Goal: Task Accomplishment & Management: Use online tool/utility

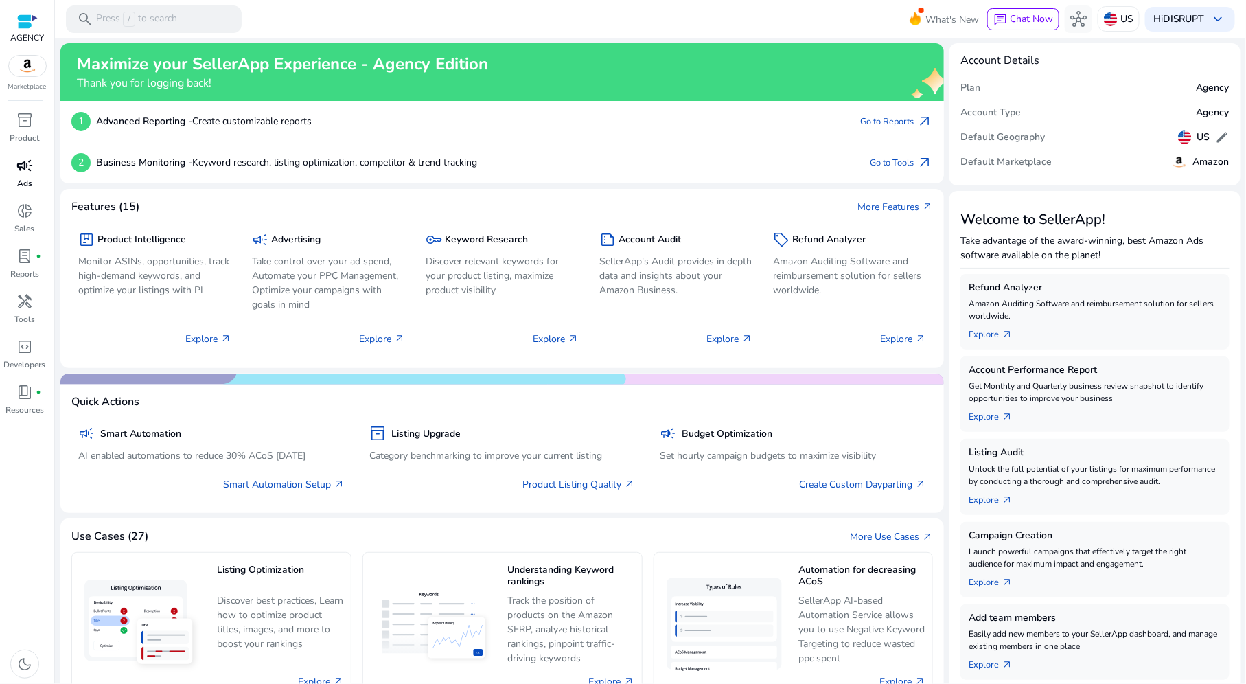
click at [7, 167] on div "campaign" at bounding box center [24, 165] width 38 height 22
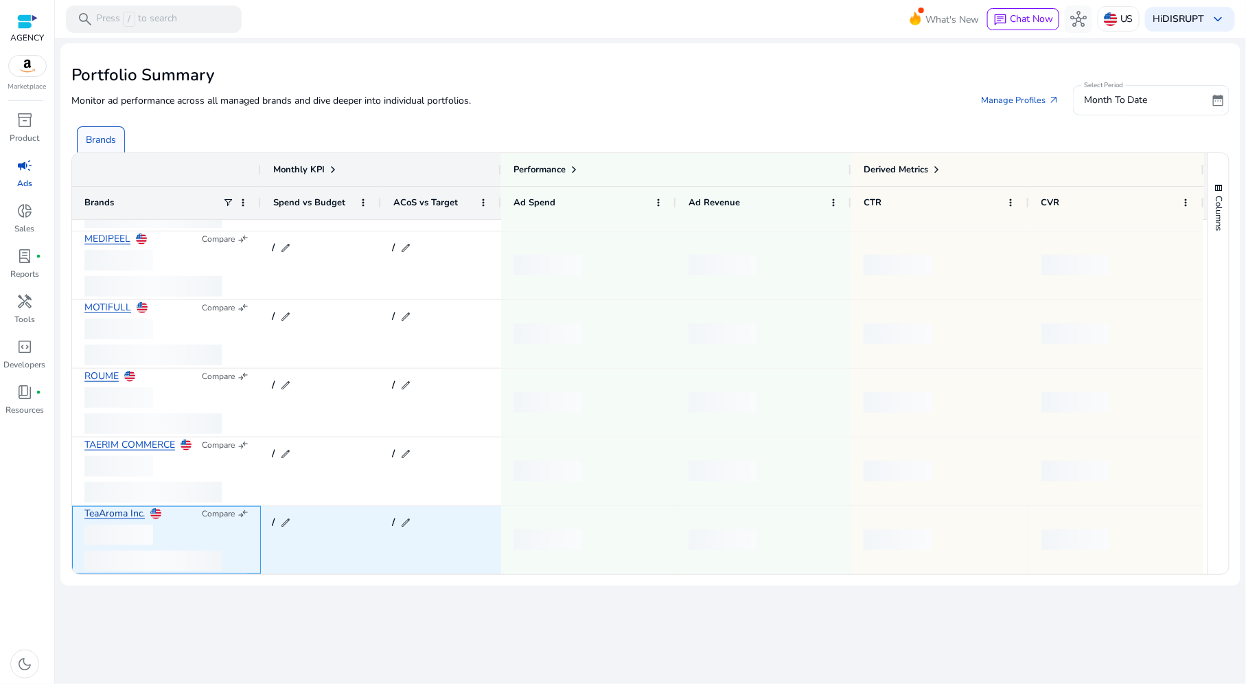
click at [135, 509] on link "TeaAroma Inc." at bounding box center [114, 514] width 60 height 10
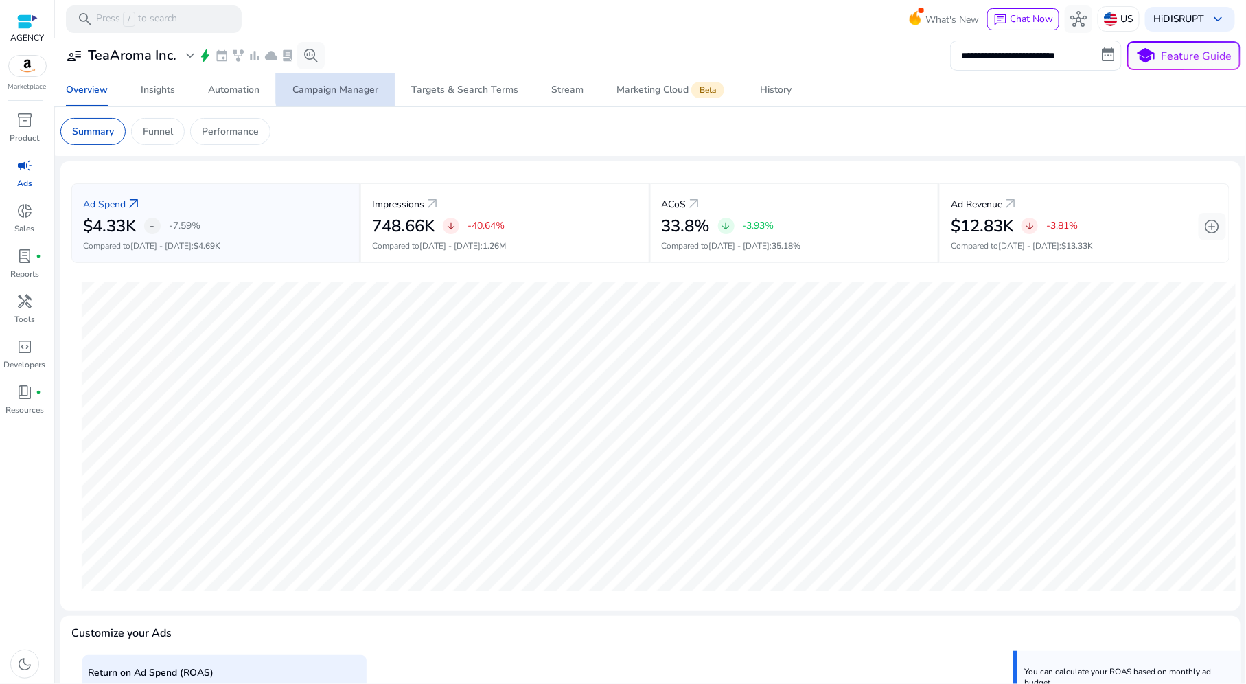
click at [349, 85] on div "Campaign Manager" at bounding box center [335, 90] width 86 height 10
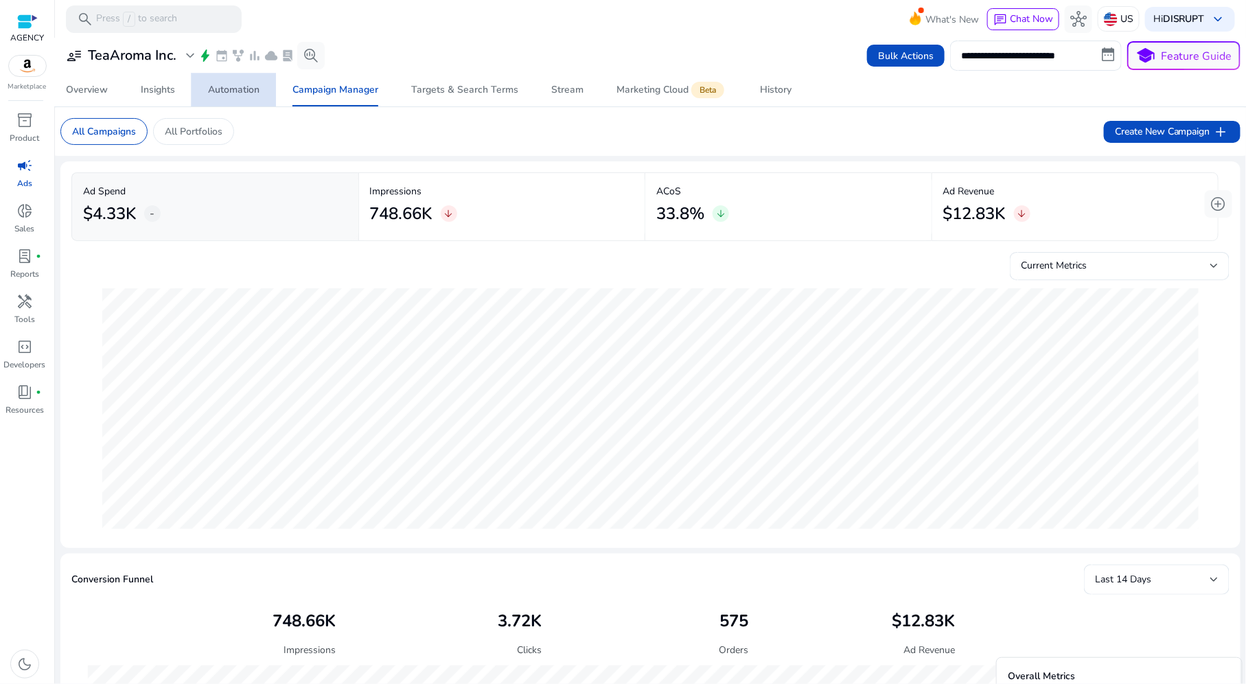
click at [222, 88] on div "Automation" at bounding box center [233, 90] width 51 height 10
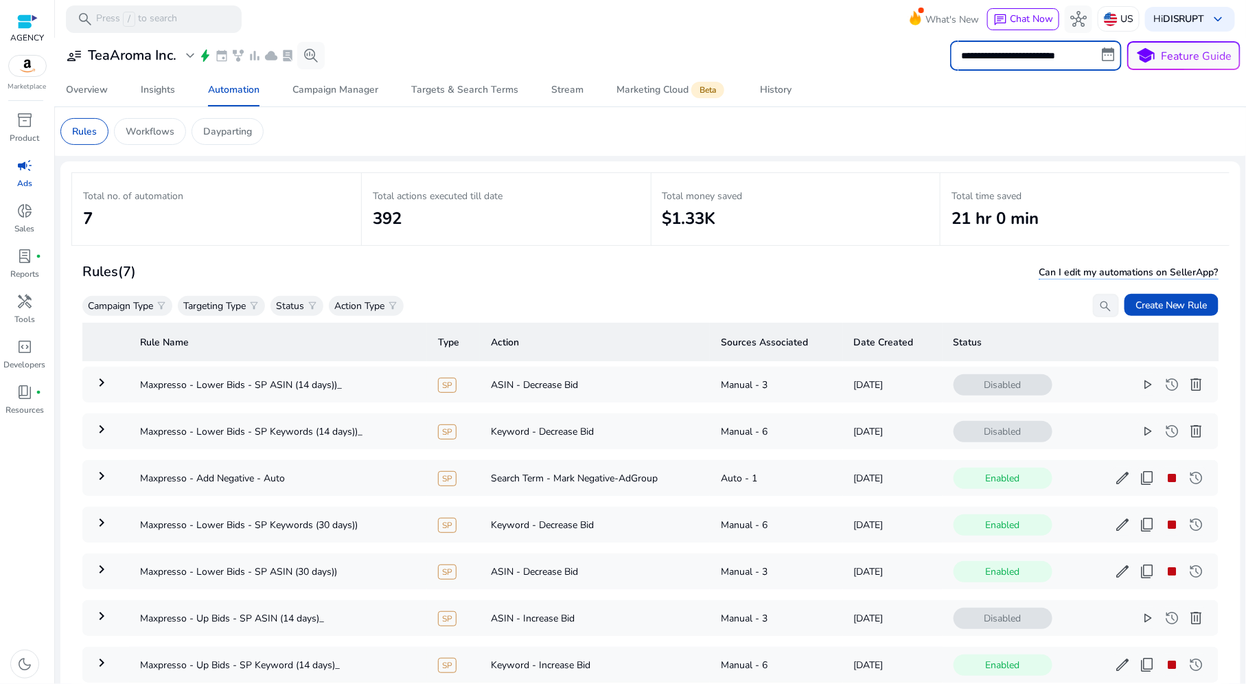
click at [1061, 61] on input "**********" at bounding box center [1036, 55] width 172 height 30
select select "*"
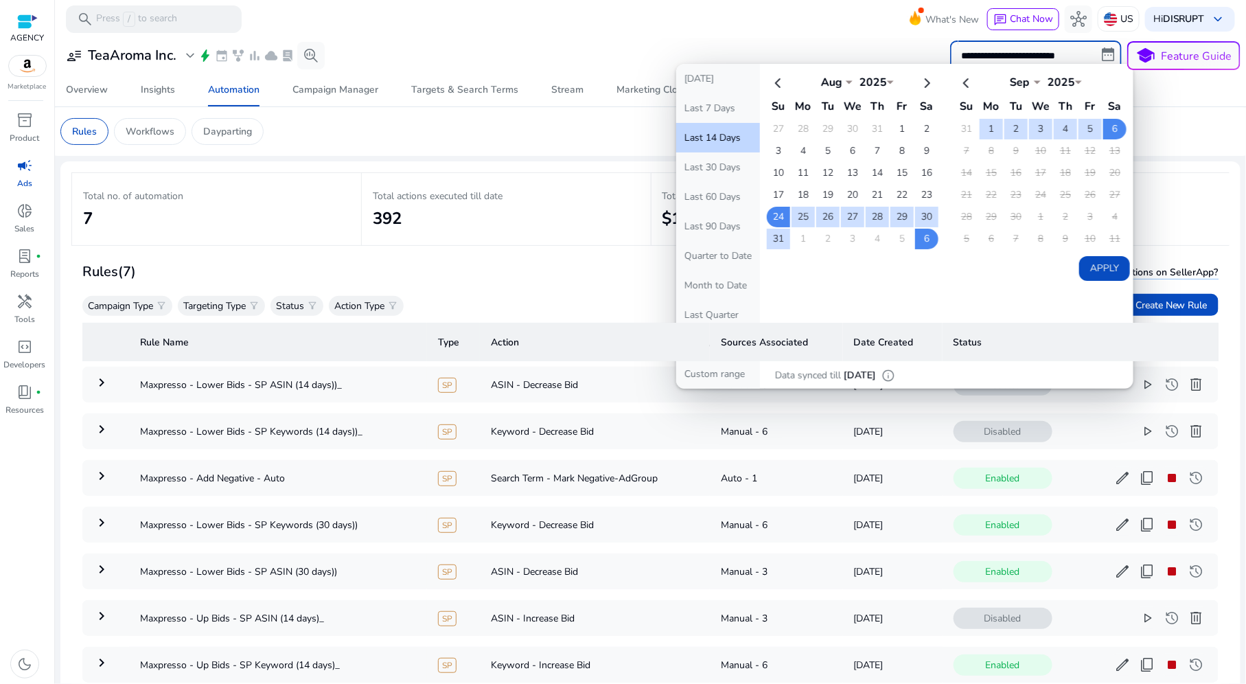
click at [646, 23] on mat-toolbar "search Press / to search What's New chat Chat Now hub US Hi DISRUPT keyboard_ar…" at bounding box center [650, 19] width 1191 height 38
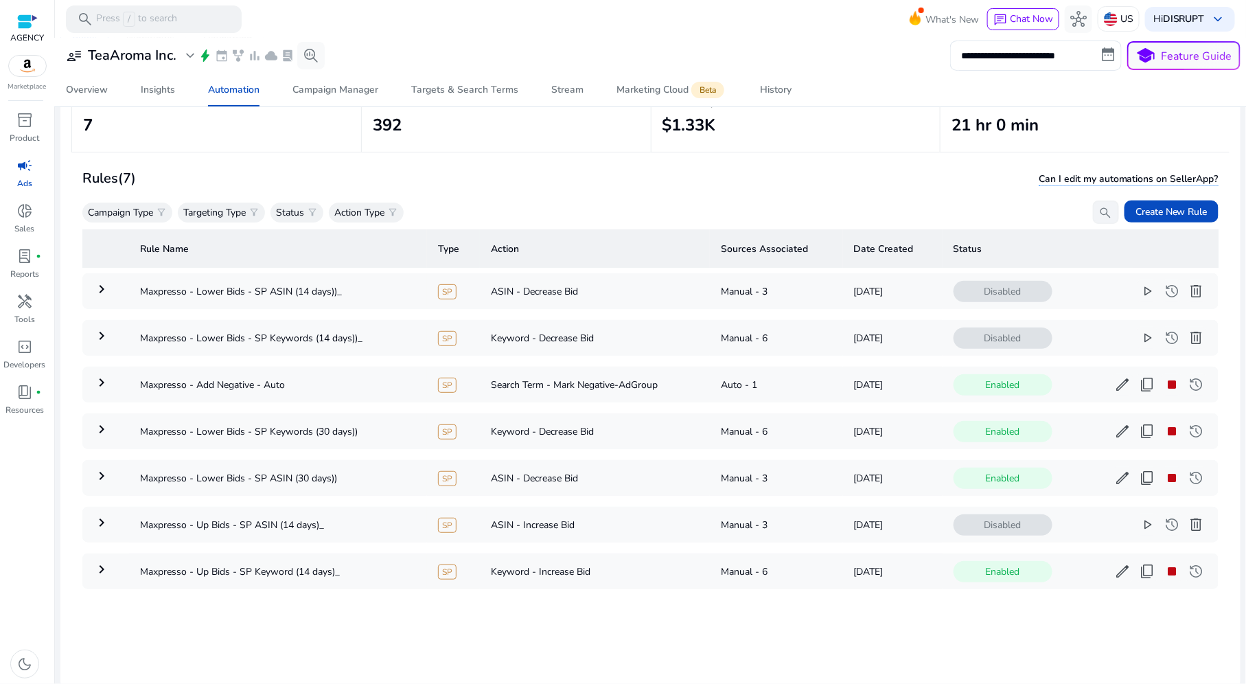
scroll to position [98, 0]
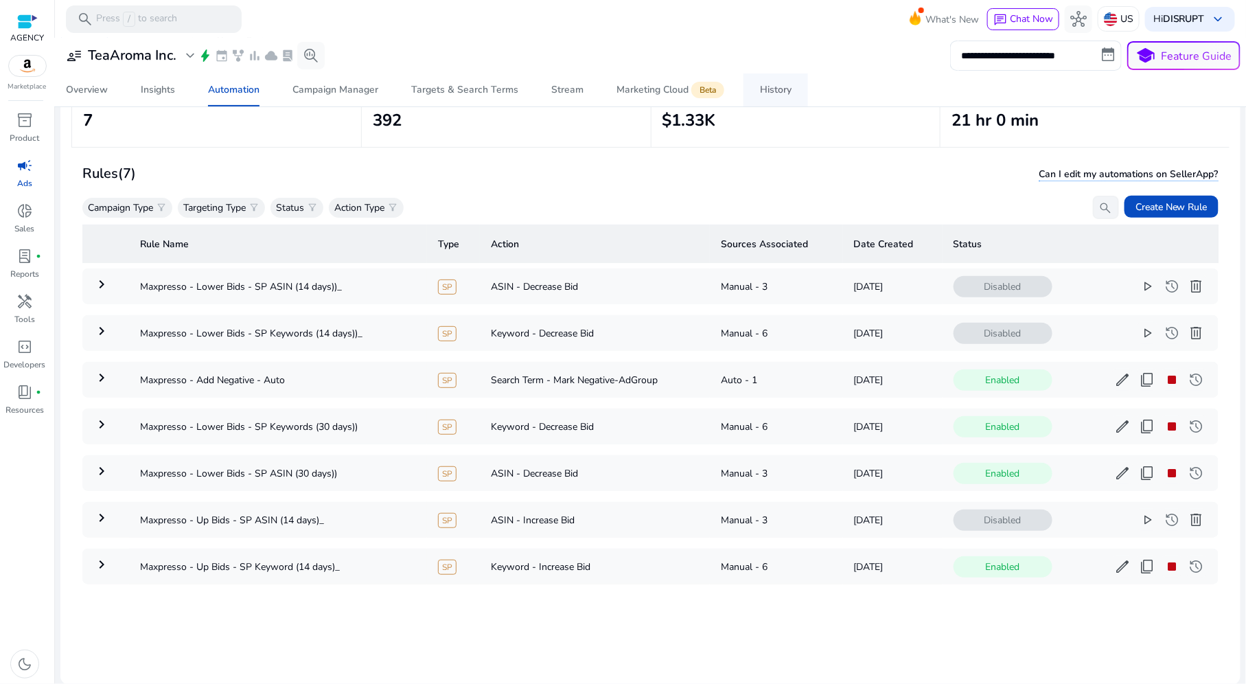
click at [775, 102] on span "History" at bounding box center [776, 89] width 32 height 33
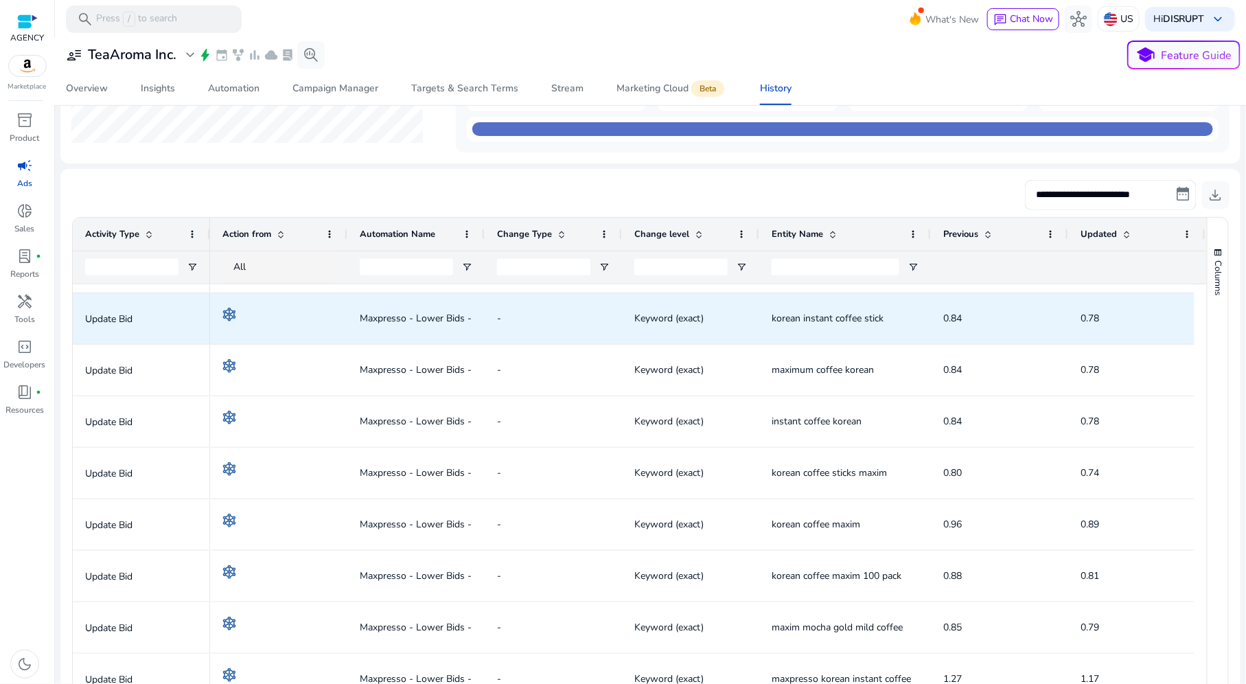
scroll to position [54, 0]
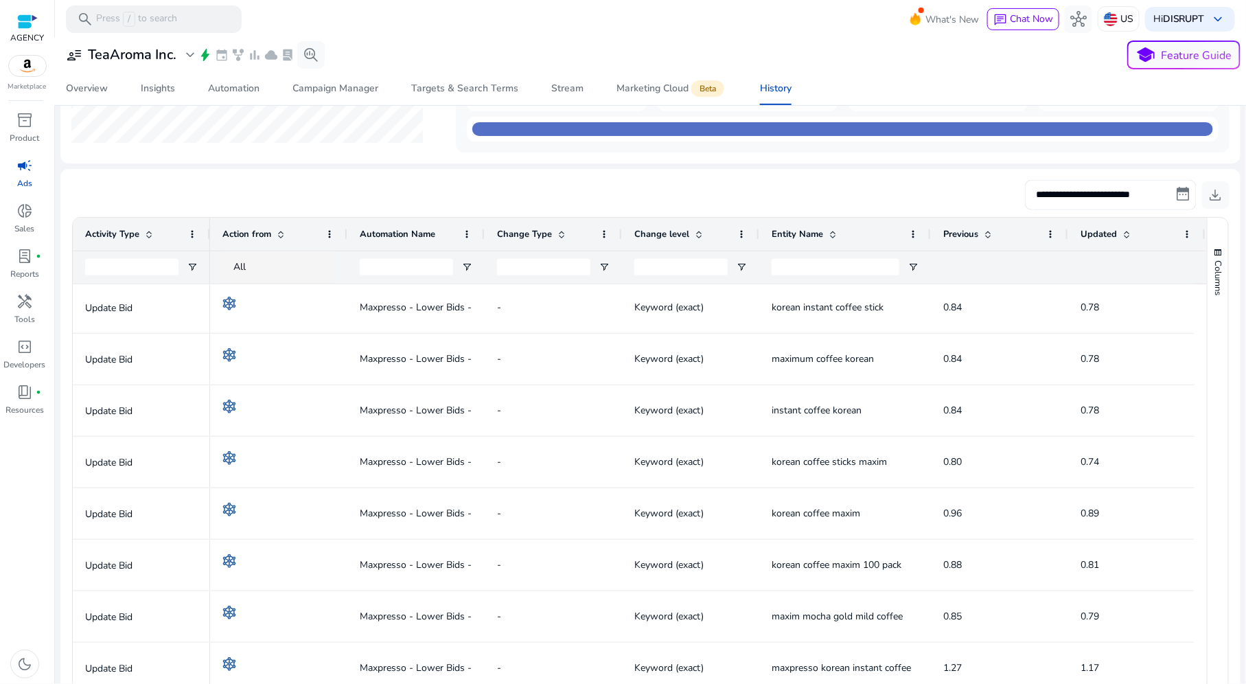
click at [1147, 199] on input "**********" at bounding box center [1111, 195] width 172 height 30
select select "*"
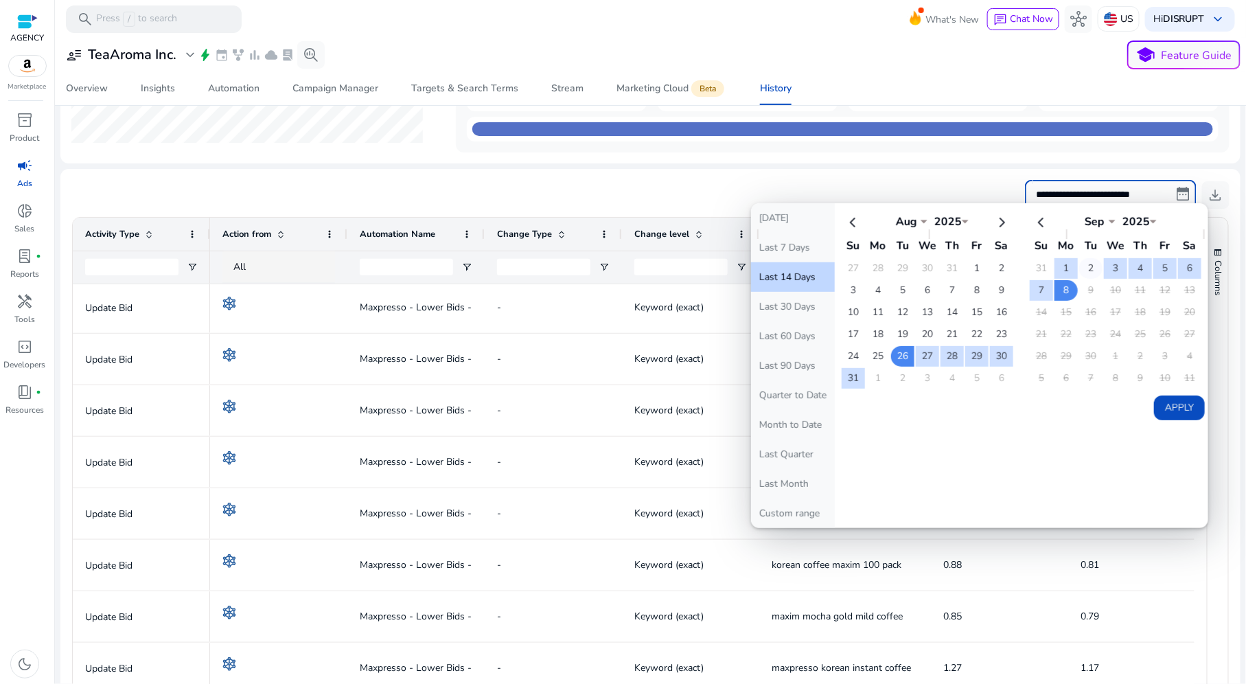
click at [1079, 265] on td "2" at bounding box center [1090, 268] width 23 height 21
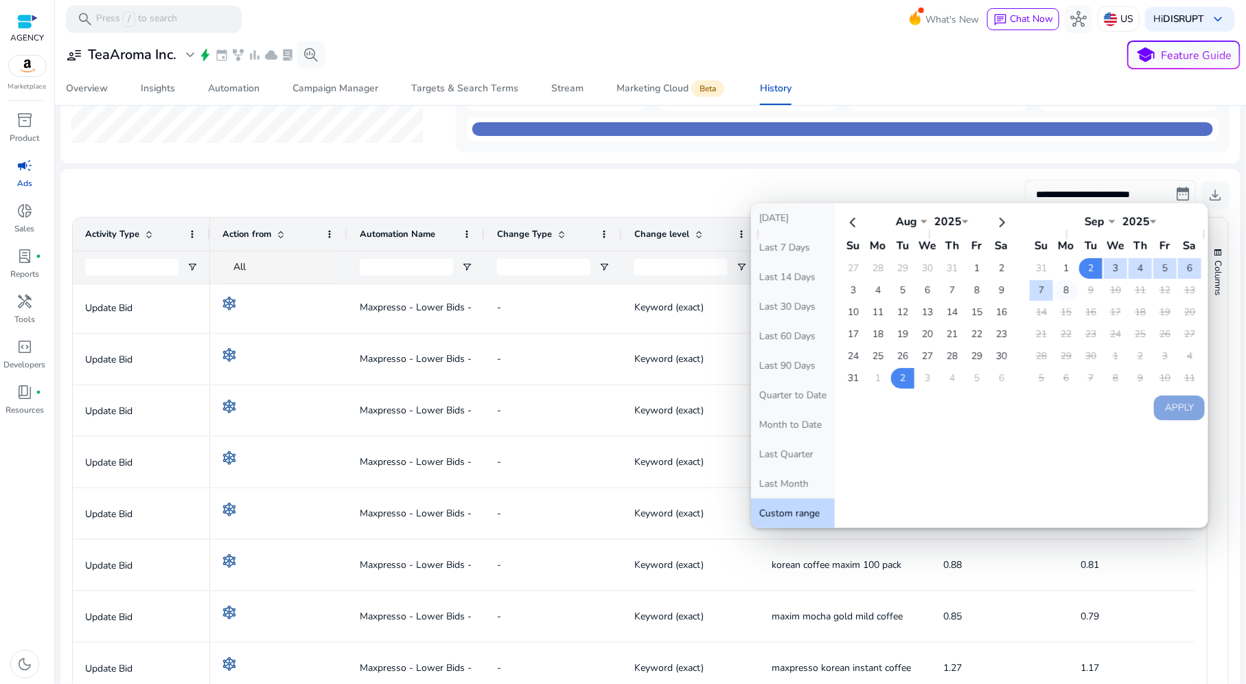
click at [1060, 283] on td "8" at bounding box center [1065, 290] width 23 height 21
click at [1171, 402] on button "Apply" at bounding box center [1179, 407] width 51 height 25
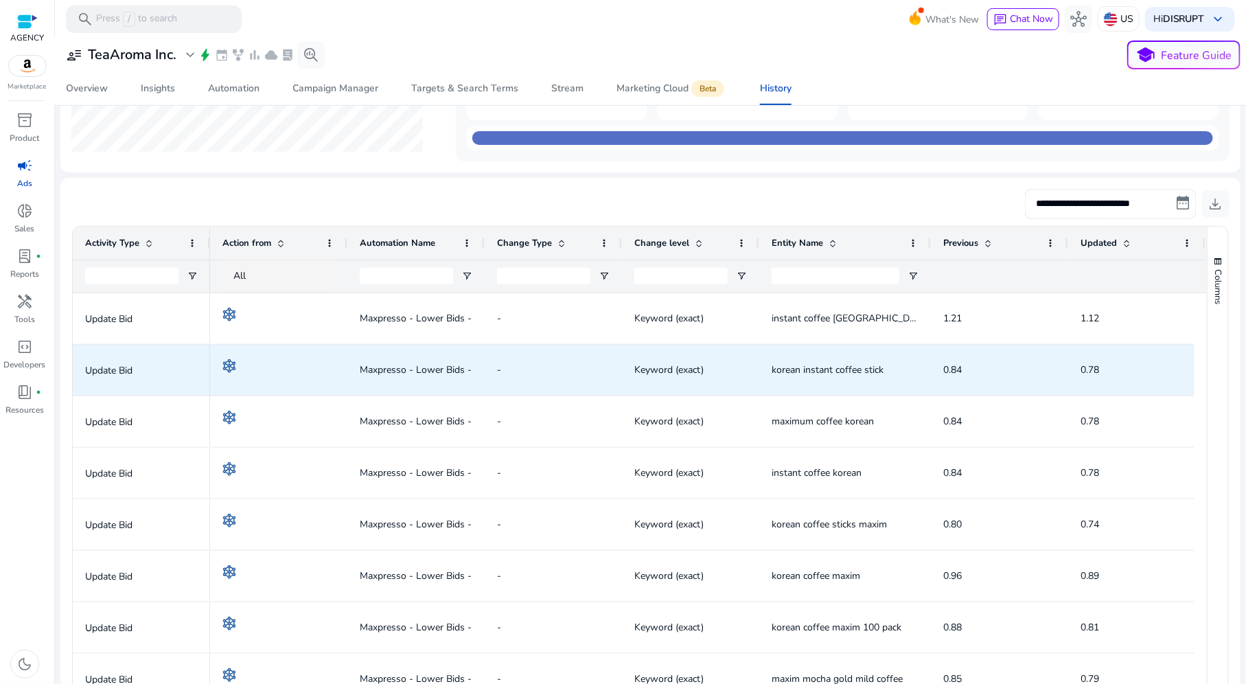
scroll to position [109, 0]
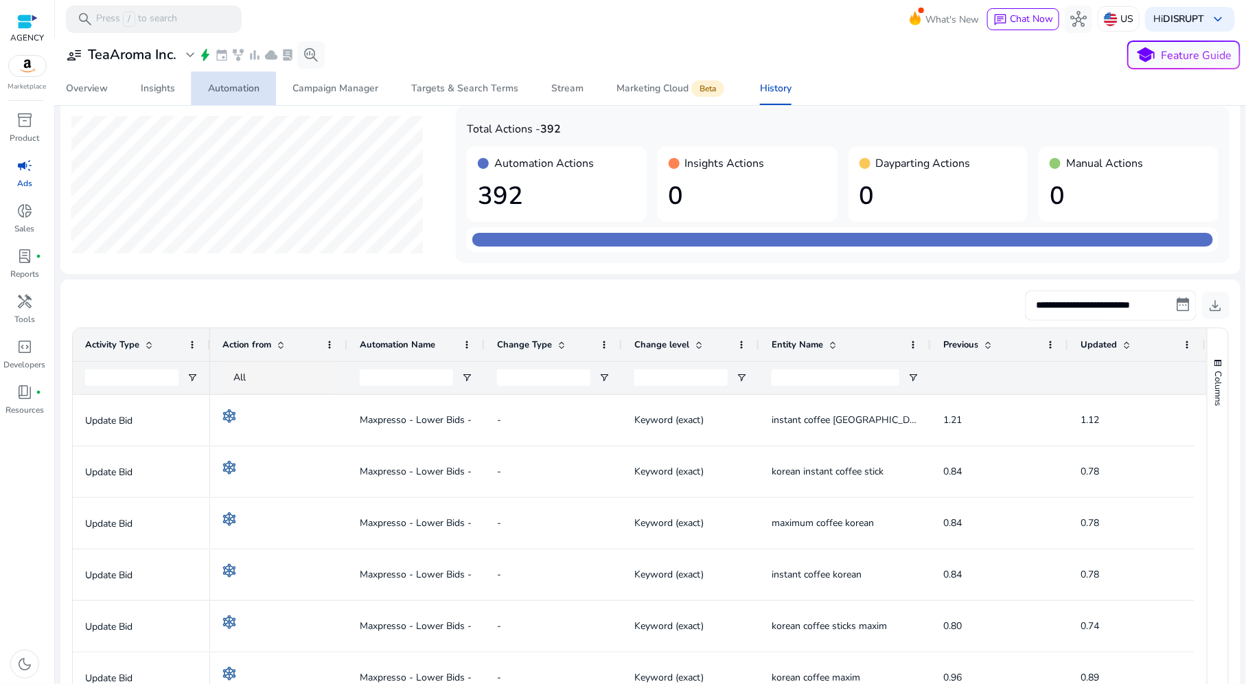
click at [215, 84] on div "Automation" at bounding box center [233, 89] width 51 height 10
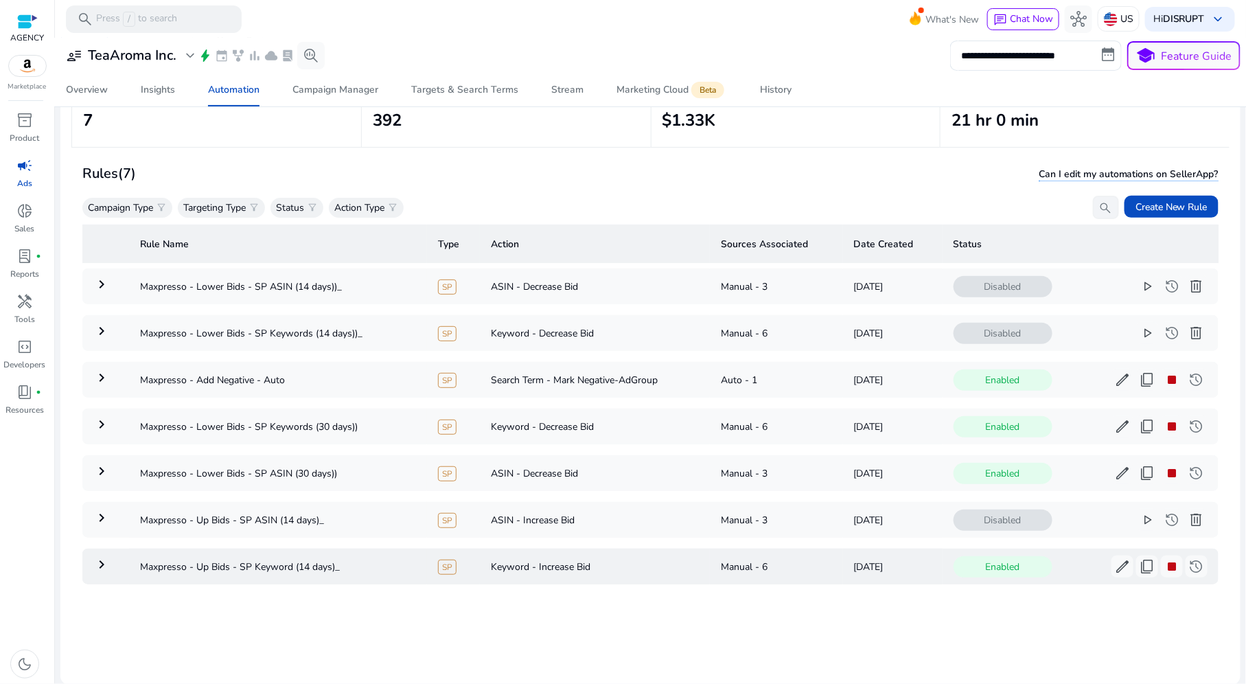
click at [93, 559] on mat-icon "keyboard_arrow_right" at bounding box center [101, 564] width 16 height 16
click at [101, 564] on mat-icon "keyboard_arrow_down" at bounding box center [101, 564] width 16 height 16
click at [1117, 558] on span "edit" at bounding box center [1122, 566] width 16 height 16
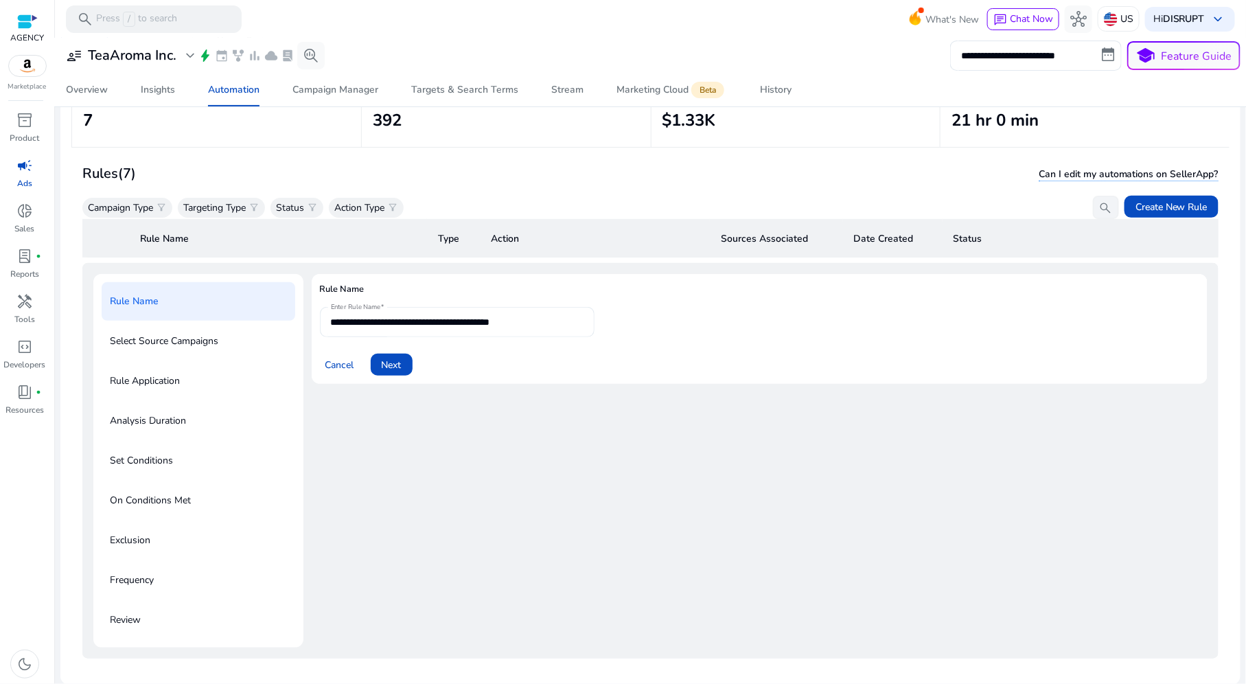
click at [552, 314] on input "**********" at bounding box center [457, 321] width 253 height 15
type input "**********"
click at [387, 366] on span "Next" at bounding box center [392, 365] width 20 height 14
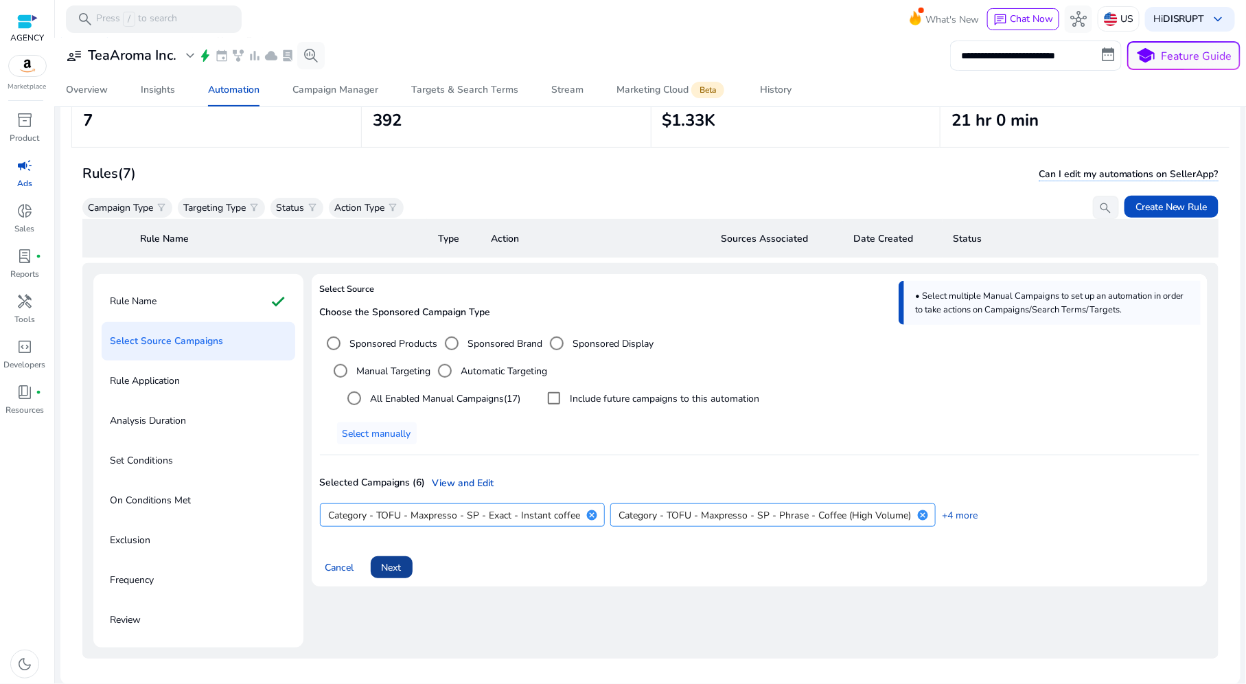
click at [395, 560] on span "Next" at bounding box center [392, 567] width 20 height 14
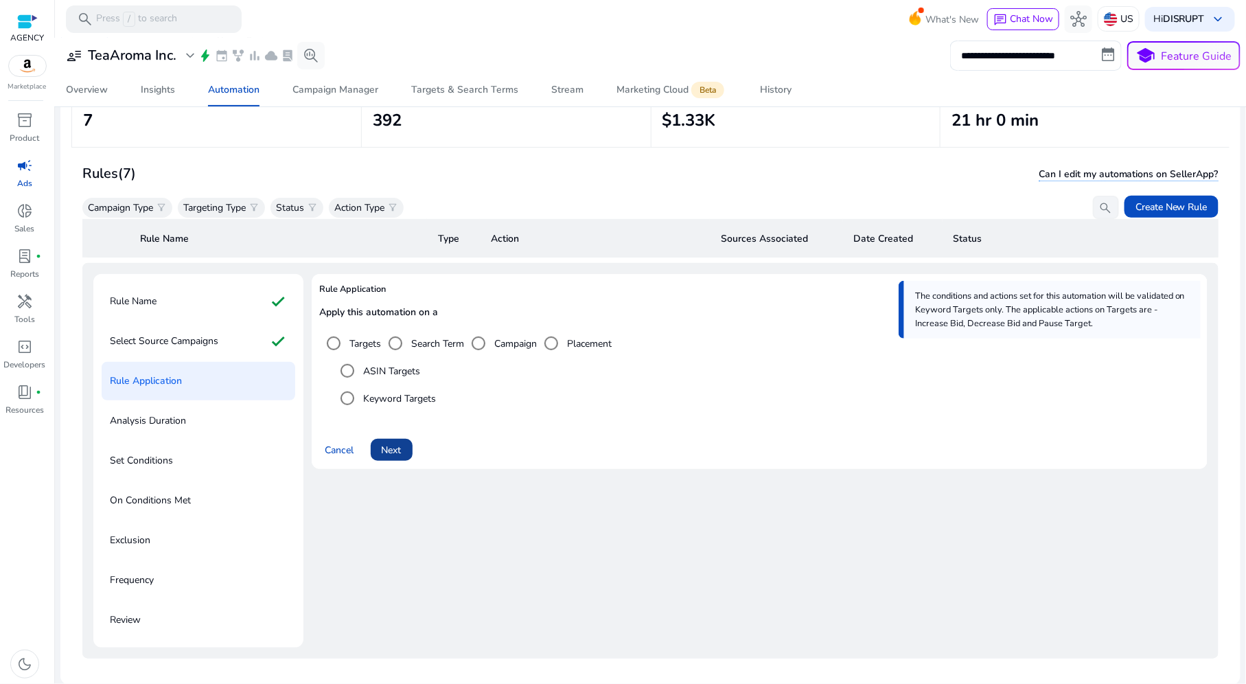
click at [399, 449] on span "Next" at bounding box center [392, 450] width 20 height 14
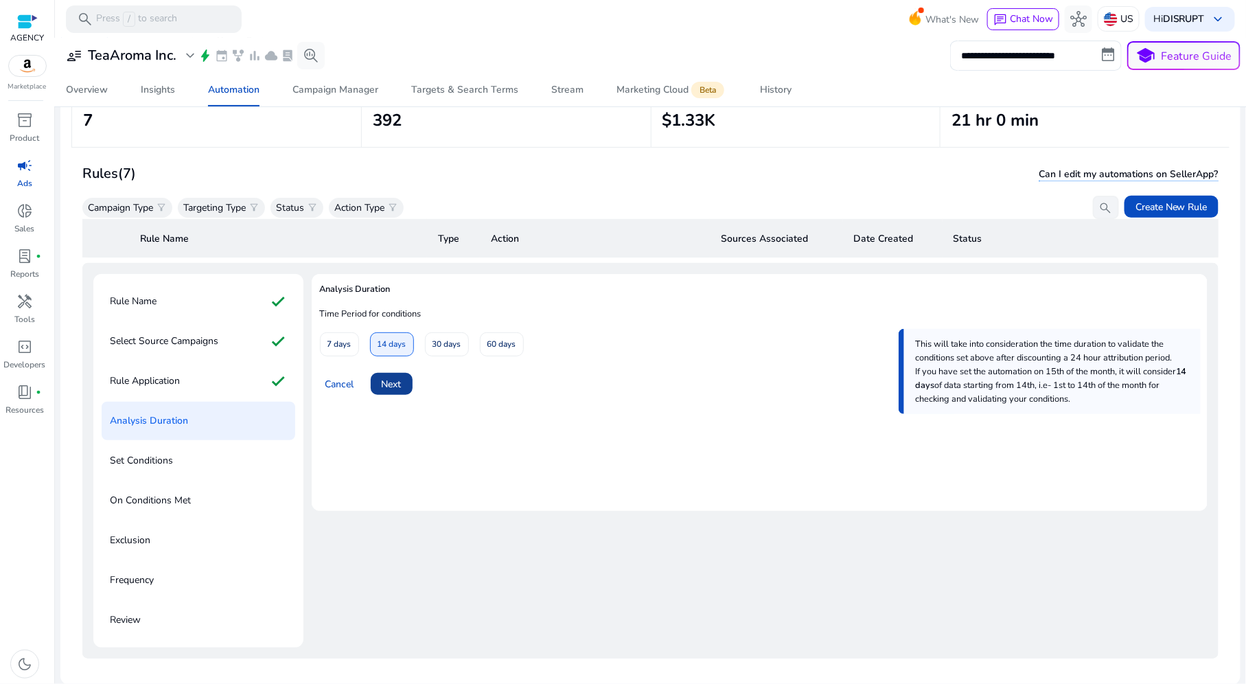
click at [396, 388] on span at bounding box center [392, 383] width 42 height 33
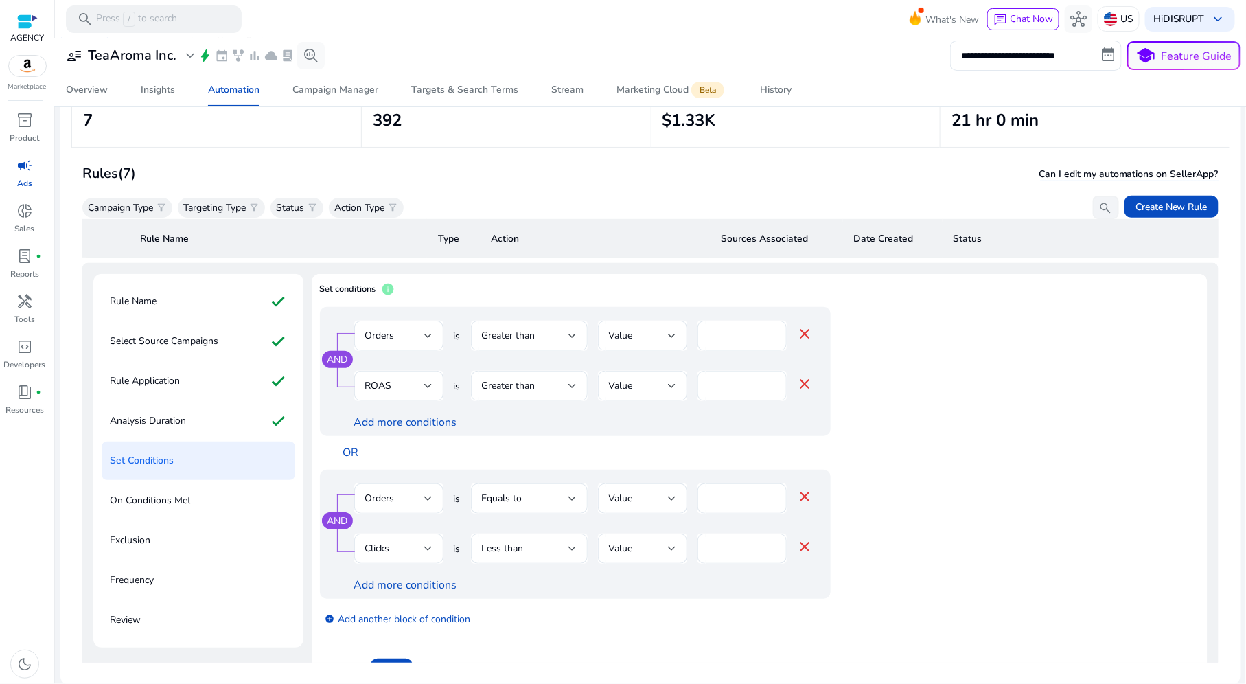
click at [732, 379] on input "***" at bounding box center [741, 385] width 67 height 15
type input "***"
click at [1017, 417] on app-ppc-editable-conditions "AND Orders is Greater than Value * close ROAS is Greater than Value *** close A…" at bounding box center [759, 472] width 879 height 330
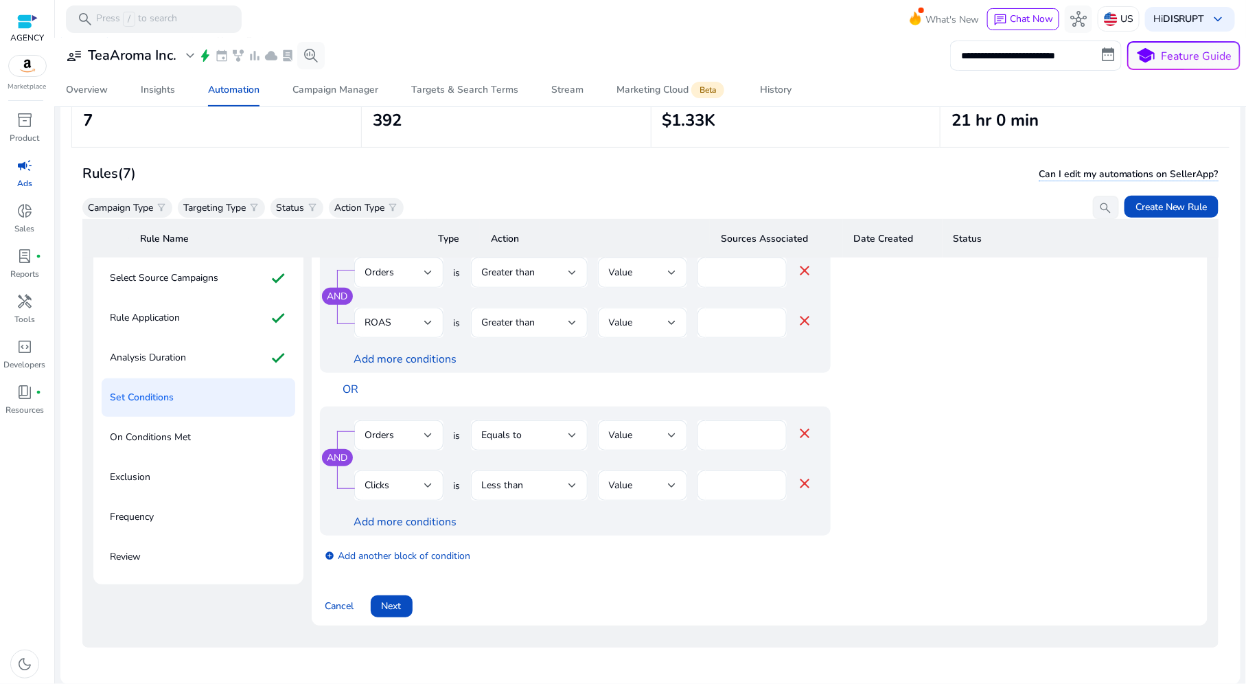
scroll to position [391, 0]
click at [410, 605] on span at bounding box center [392, 604] width 42 height 33
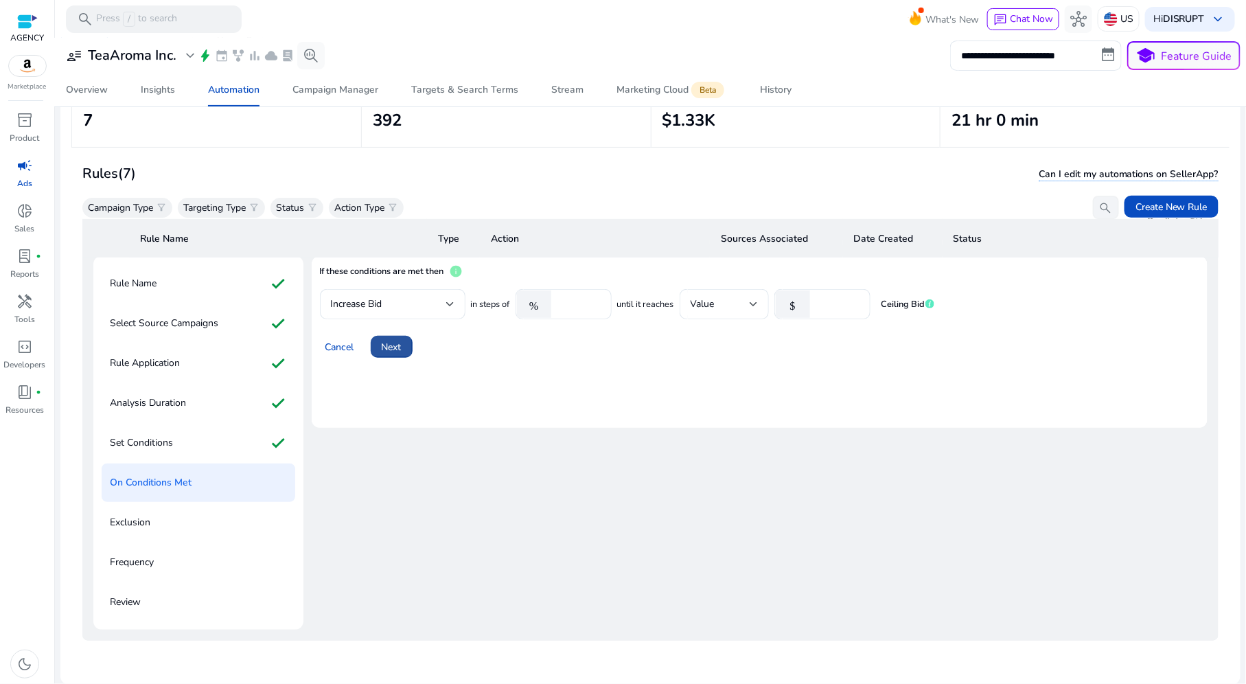
click at [395, 342] on span at bounding box center [392, 346] width 42 height 33
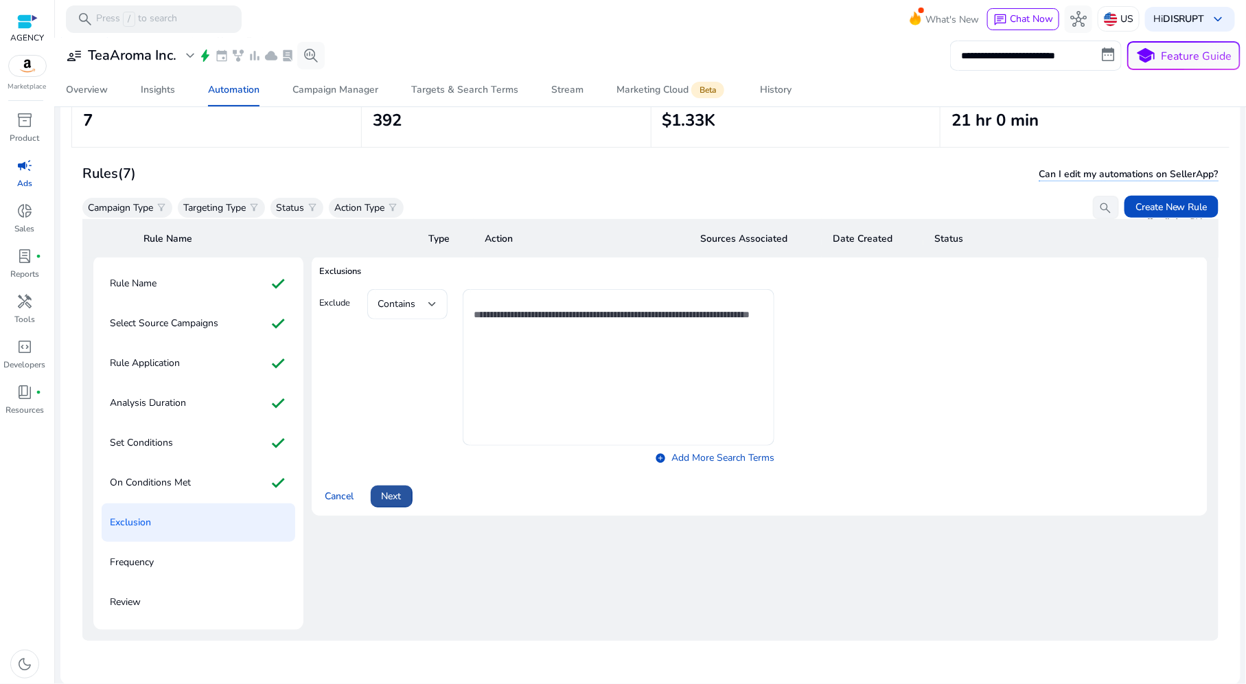
click at [397, 490] on span "Next" at bounding box center [392, 496] width 20 height 14
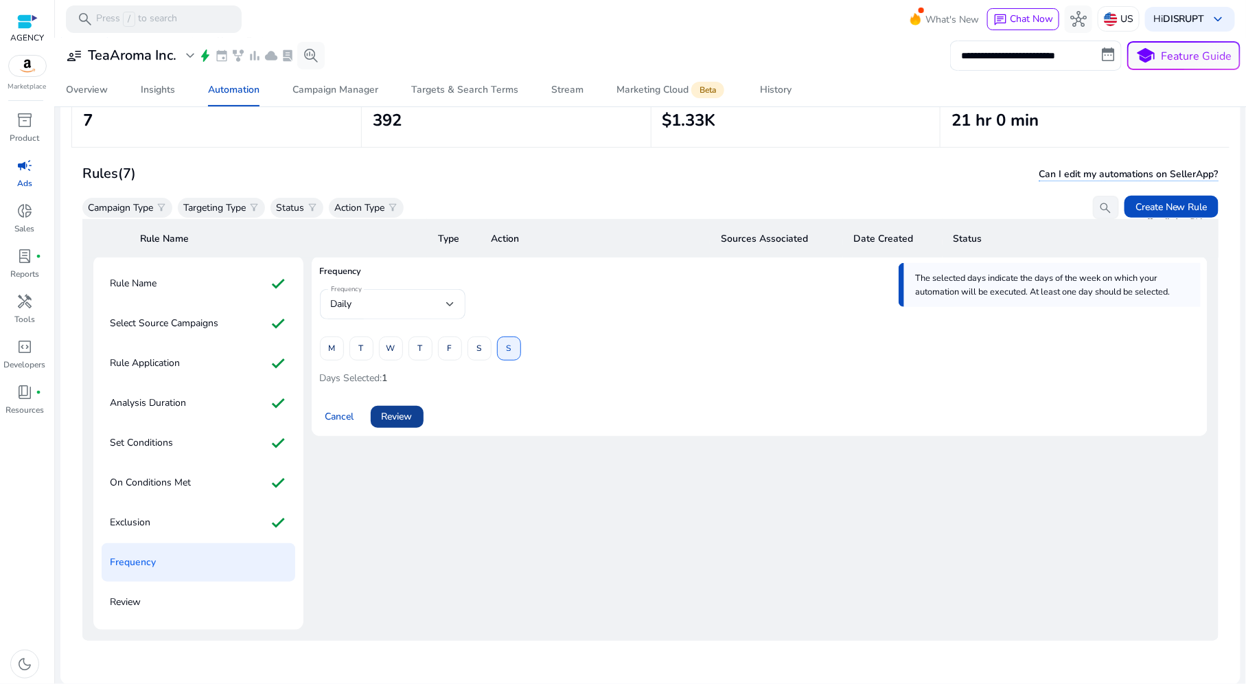
click at [399, 411] on span "Review" at bounding box center [397, 416] width 31 height 14
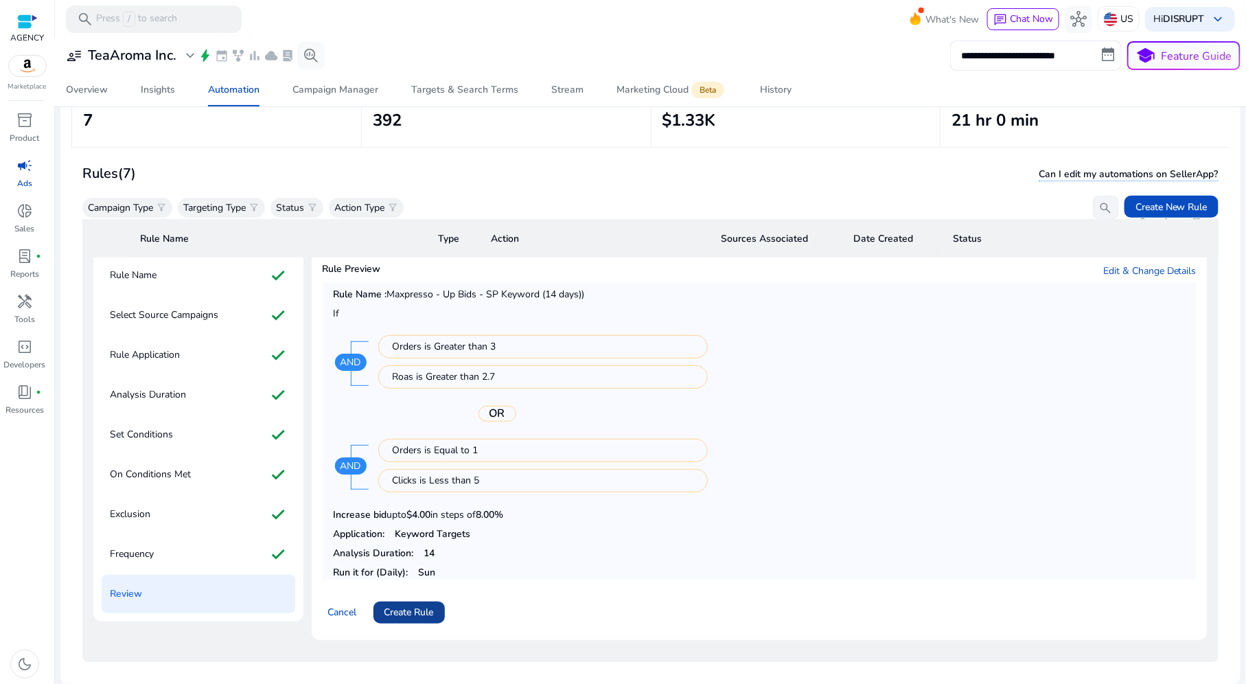
click at [427, 609] on span "Create Rule" at bounding box center [408, 612] width 49 height 14
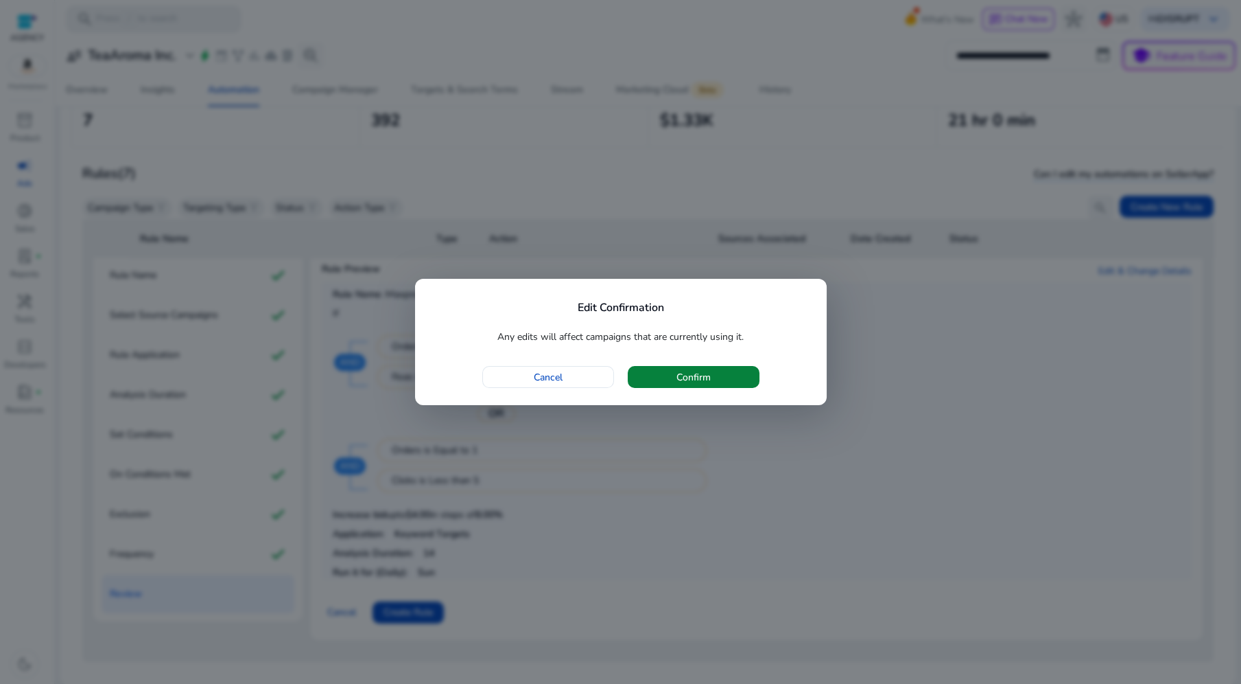
click at [662, 380] on span "button" at bounding box center [694, 376] width 132 height 33
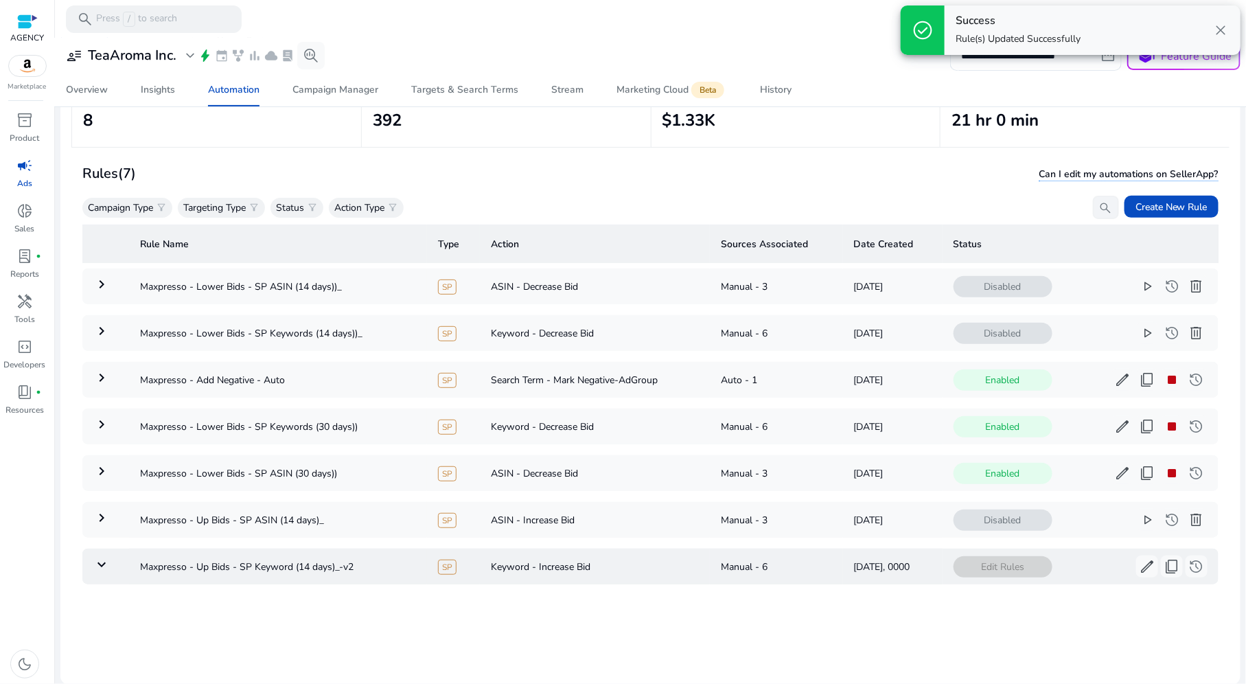
scroll to position [4, 0]
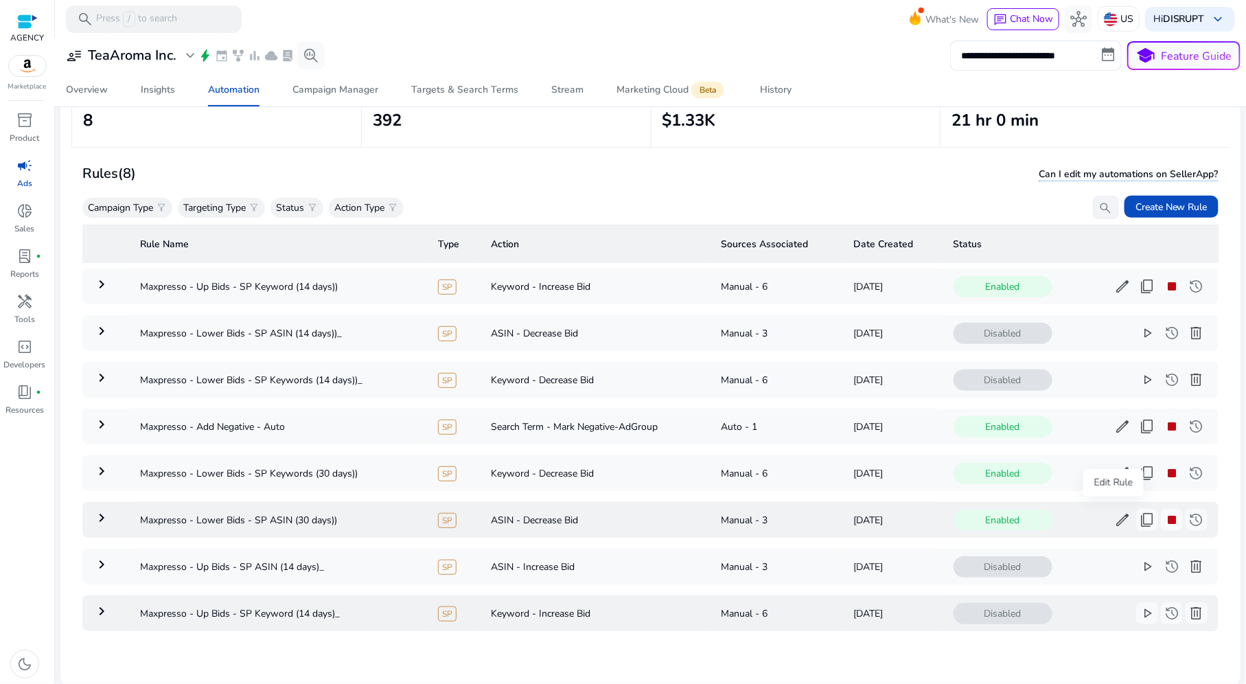
click at [1114, 511] on span "edit" at bounding box center [1122, 519] width 16 height 16
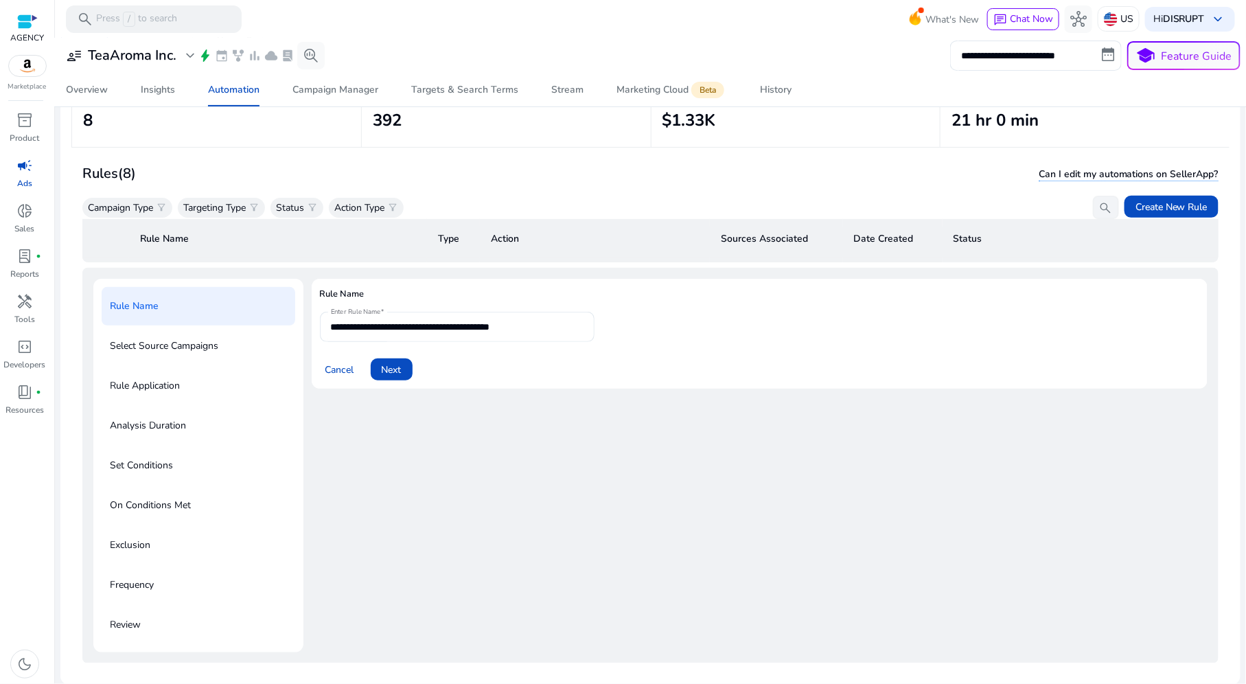
scroll to position [281, 0]
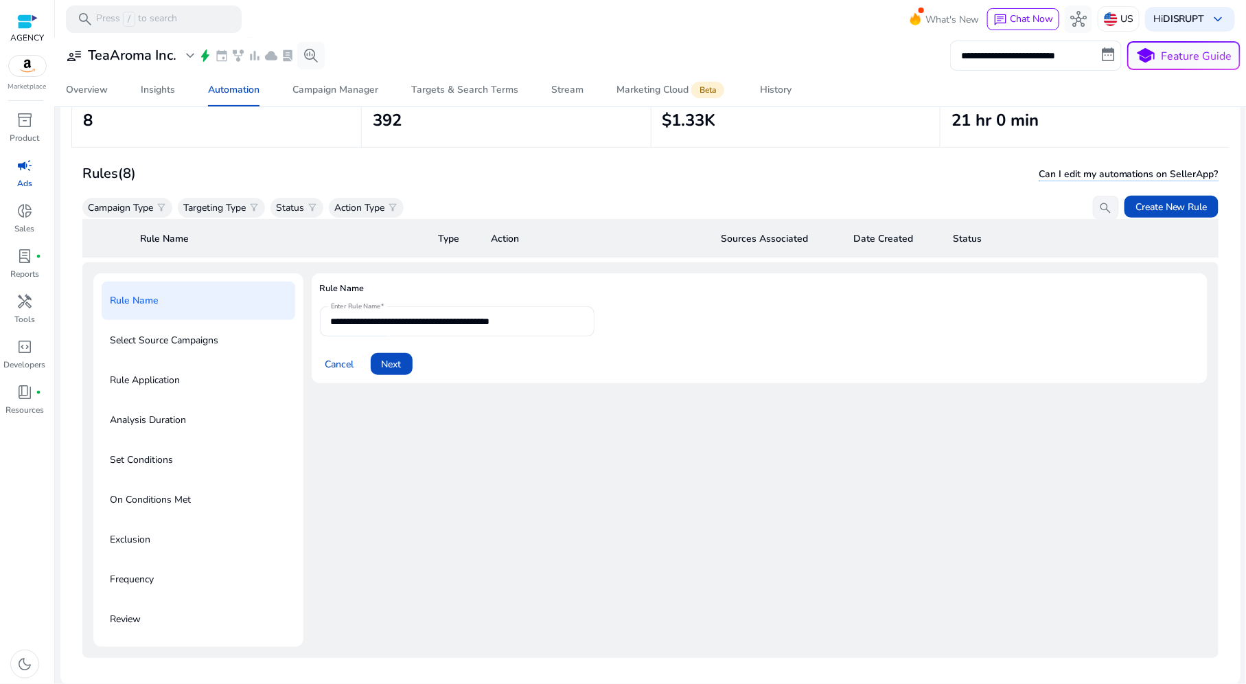
click at [546, 323] on input "**********" at bounding box center [457, 321] width 253 height 15
type input "**********"
click at [390, 356] on span "Next" at bounding box center [392, 361] width 20 height 14
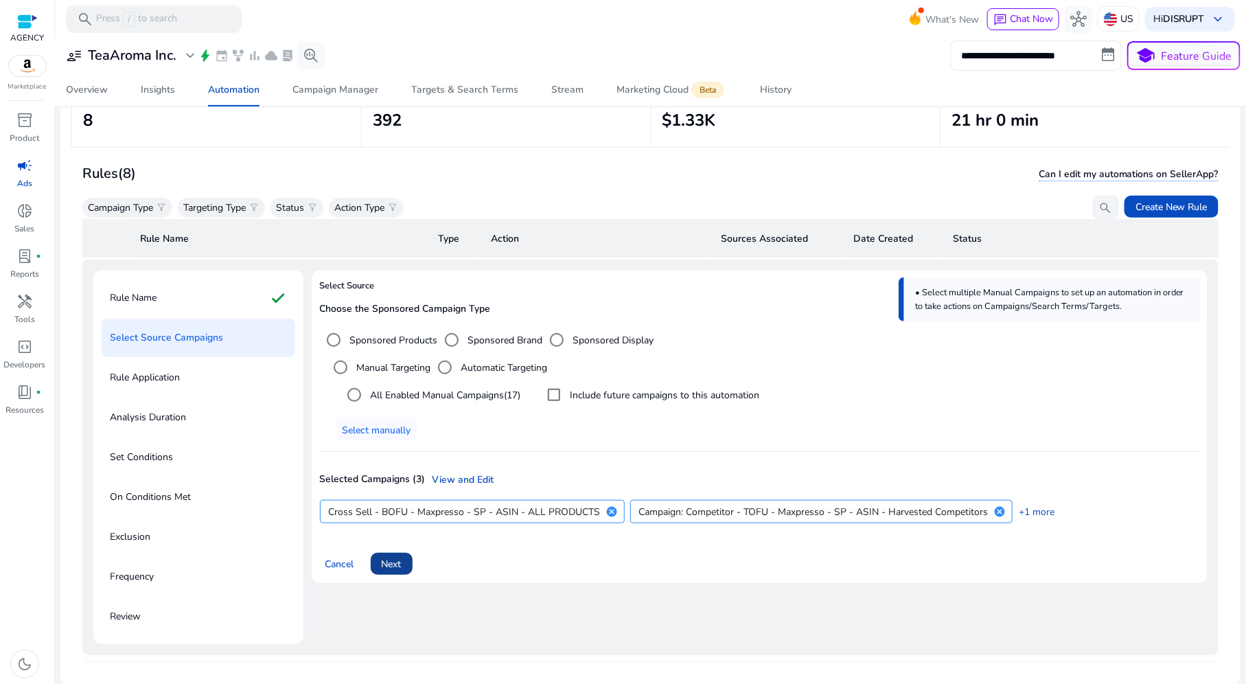
click at [407, 557] on span at bounding box center [392, 563] width 42 height 33
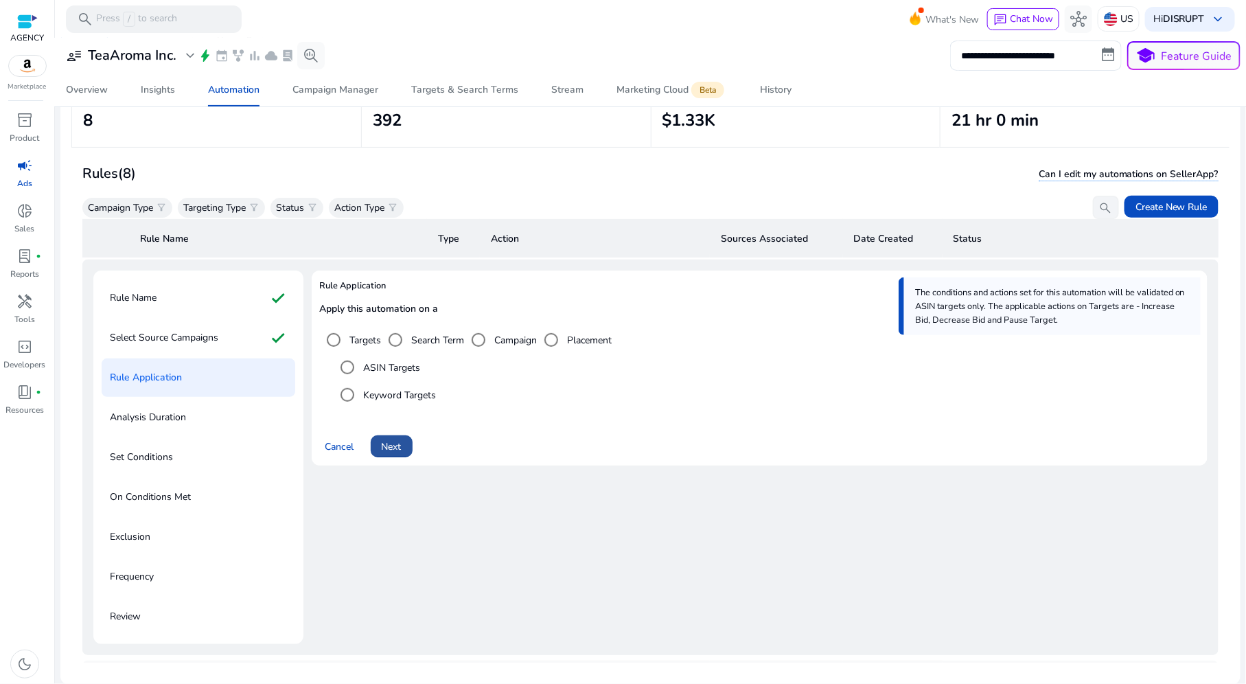
click at [401, 447] on span "Next" at bounding box center [392, 446] width 20 height 14
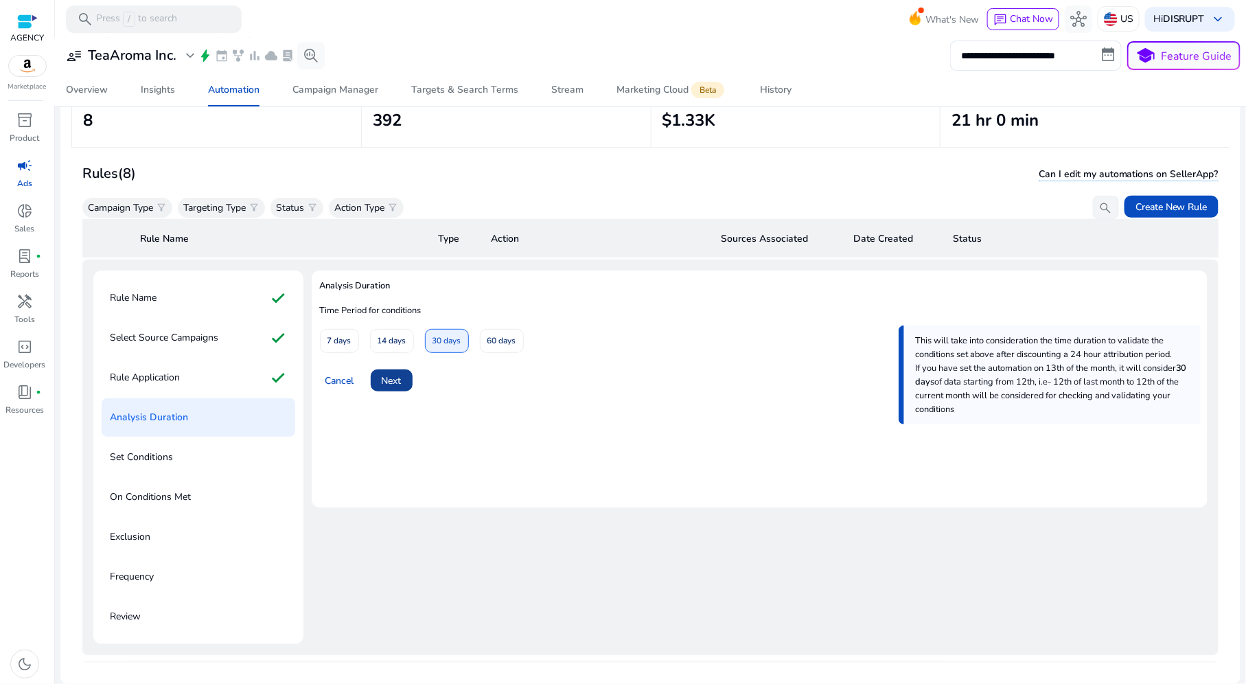
click at [393, 387] on span at bounding box center [392, 380] width 42 height 33
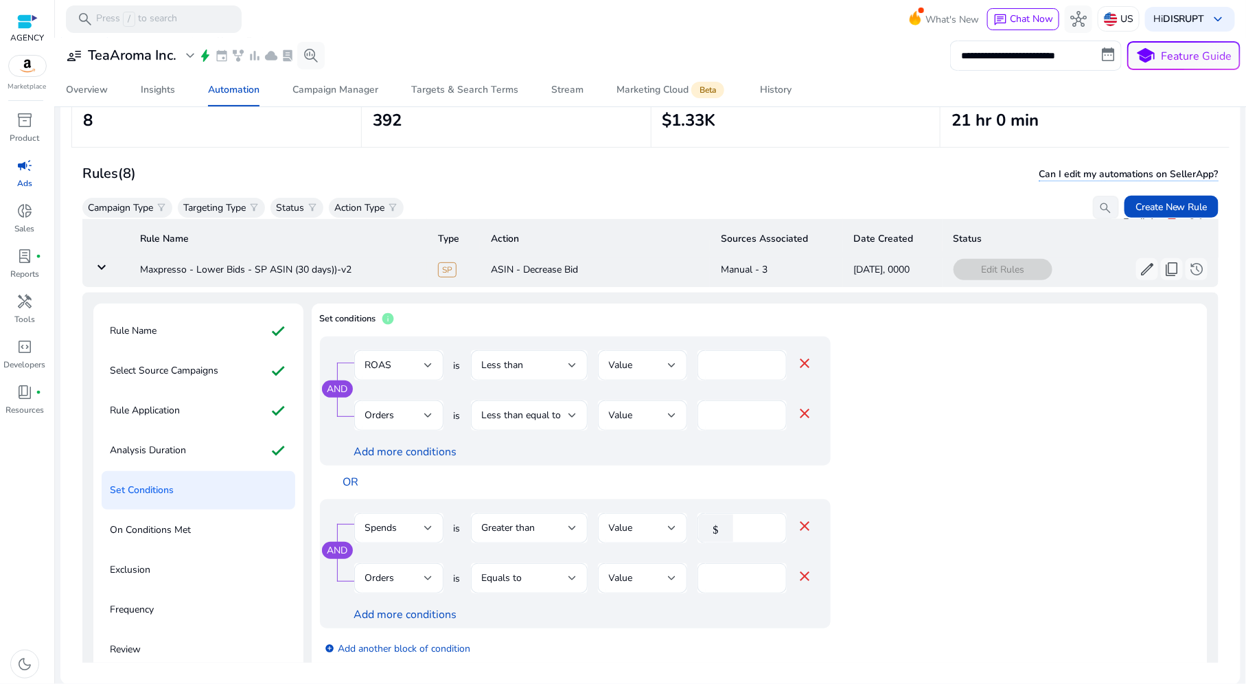
scroll to position [249, 0]
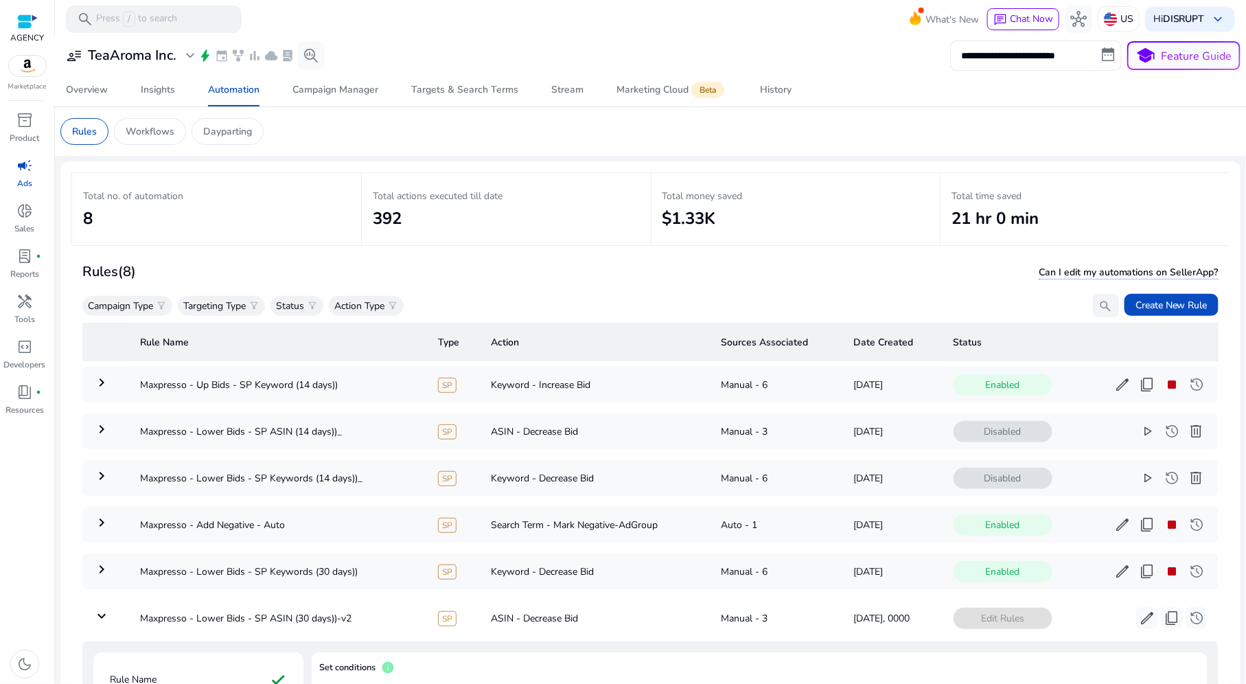
scroll to position [249, 0]
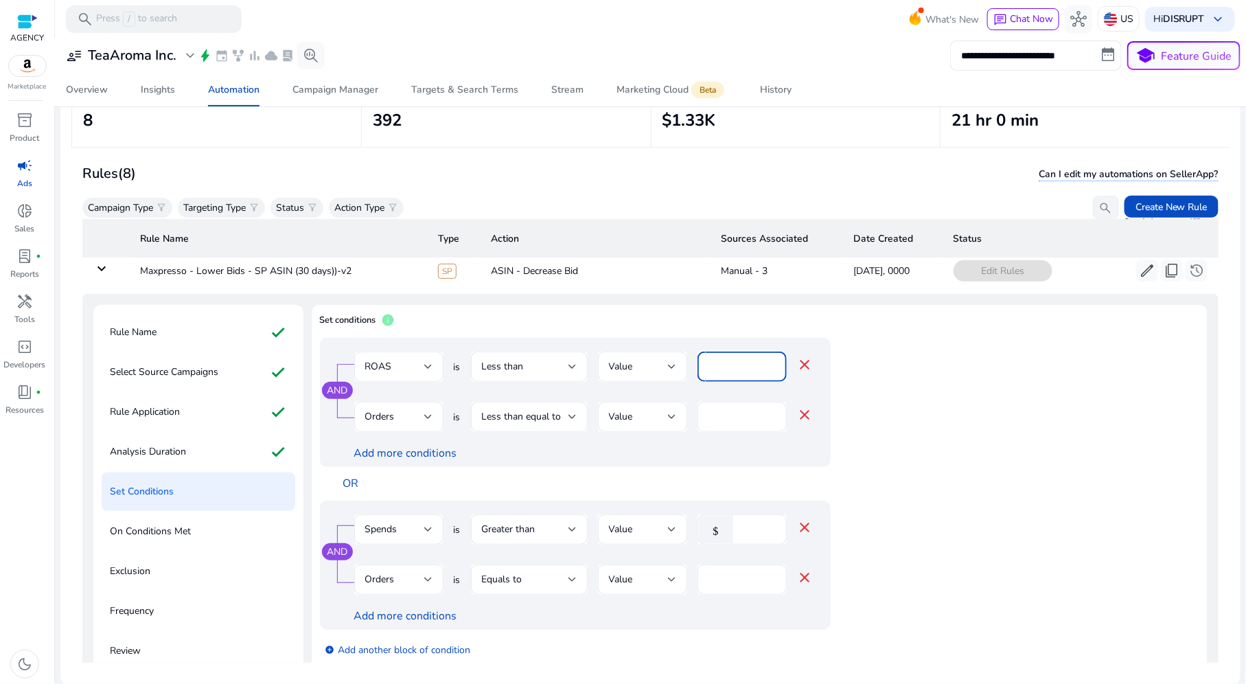
click at [738, 360] on input "****" at bounding box center [741, 366] width 67 height 15
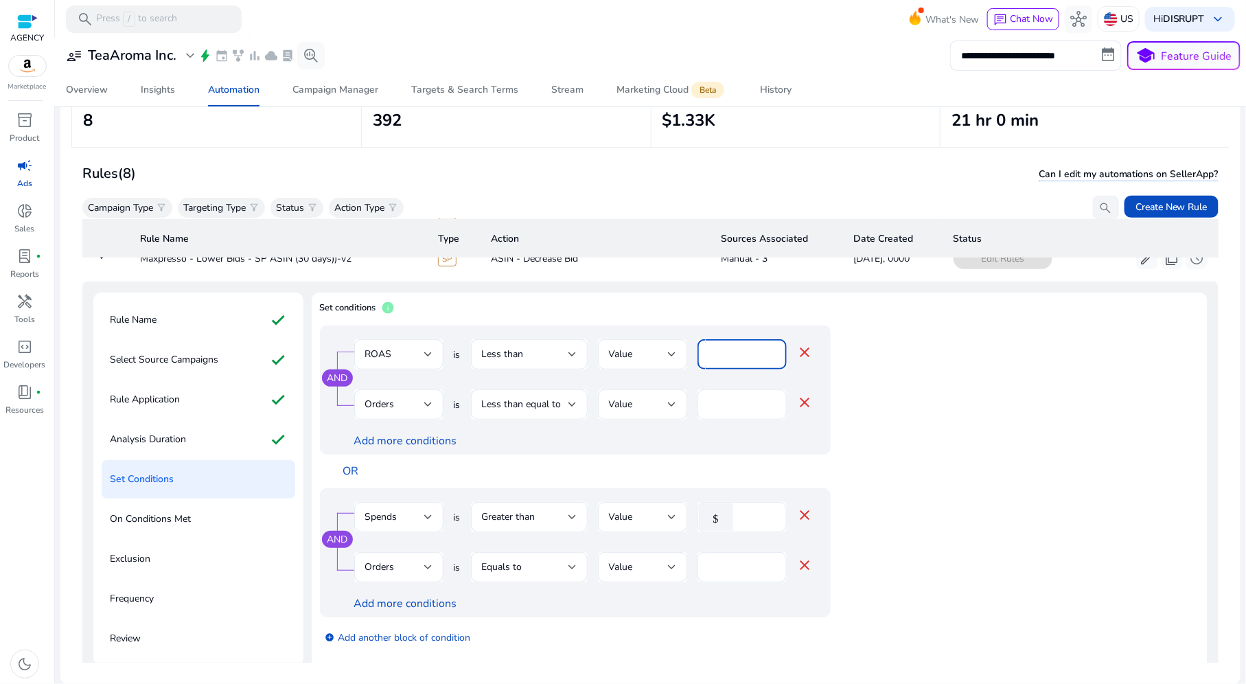
scroll to position [262, 0]
type input "****"
drag, startPoint x: 760, startPoint y: 513, endPoint x: 732, endPoint y: 515, distance: 28.9
click at [732, 515] on div "$ ****" at bounding box center [736, 516] width 78 height 30
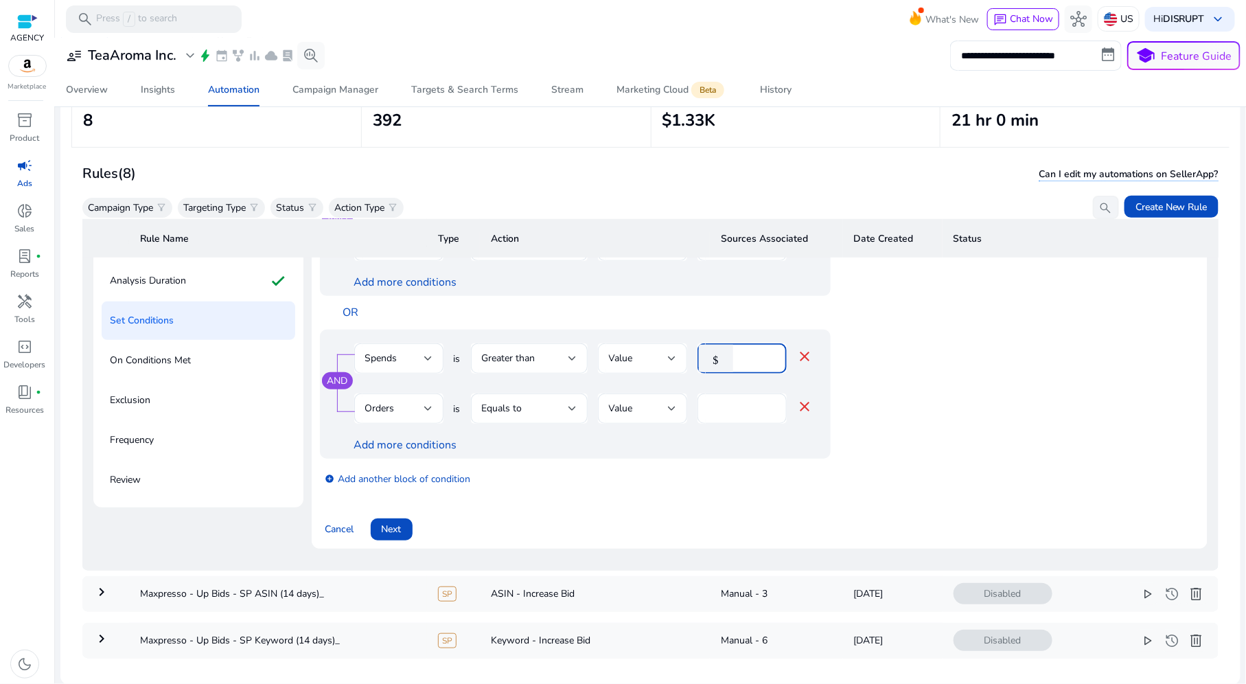
scroll to position [443, 0]
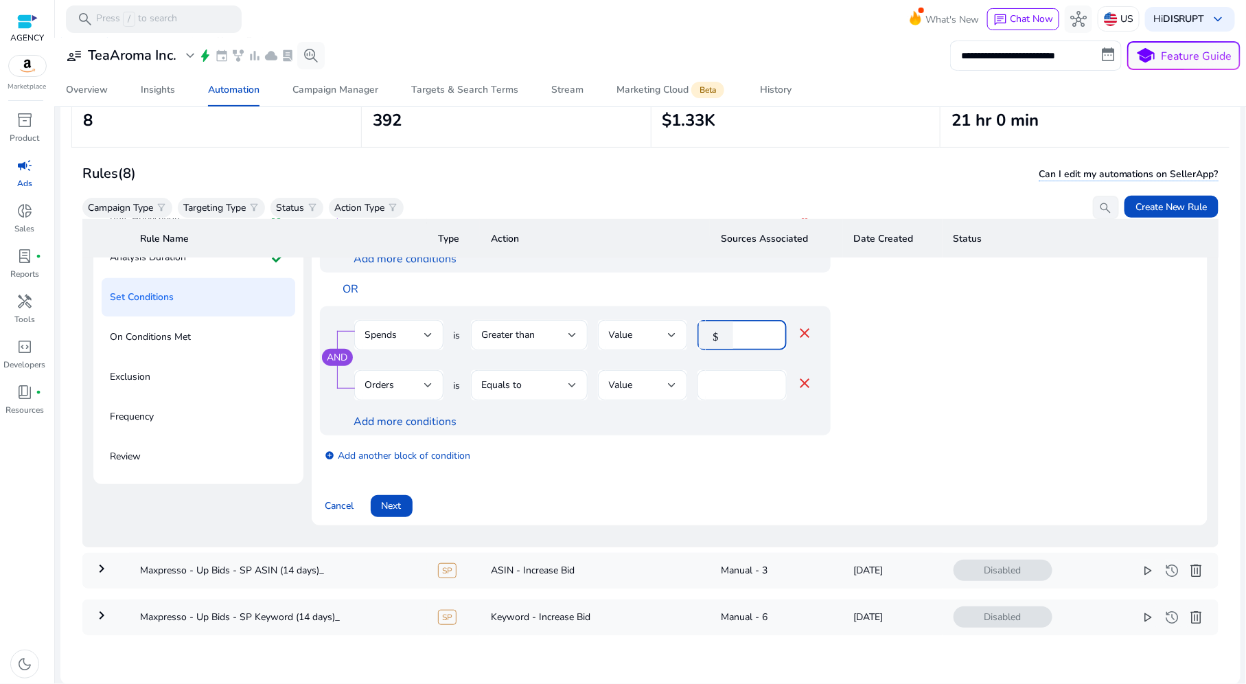
type input "***"
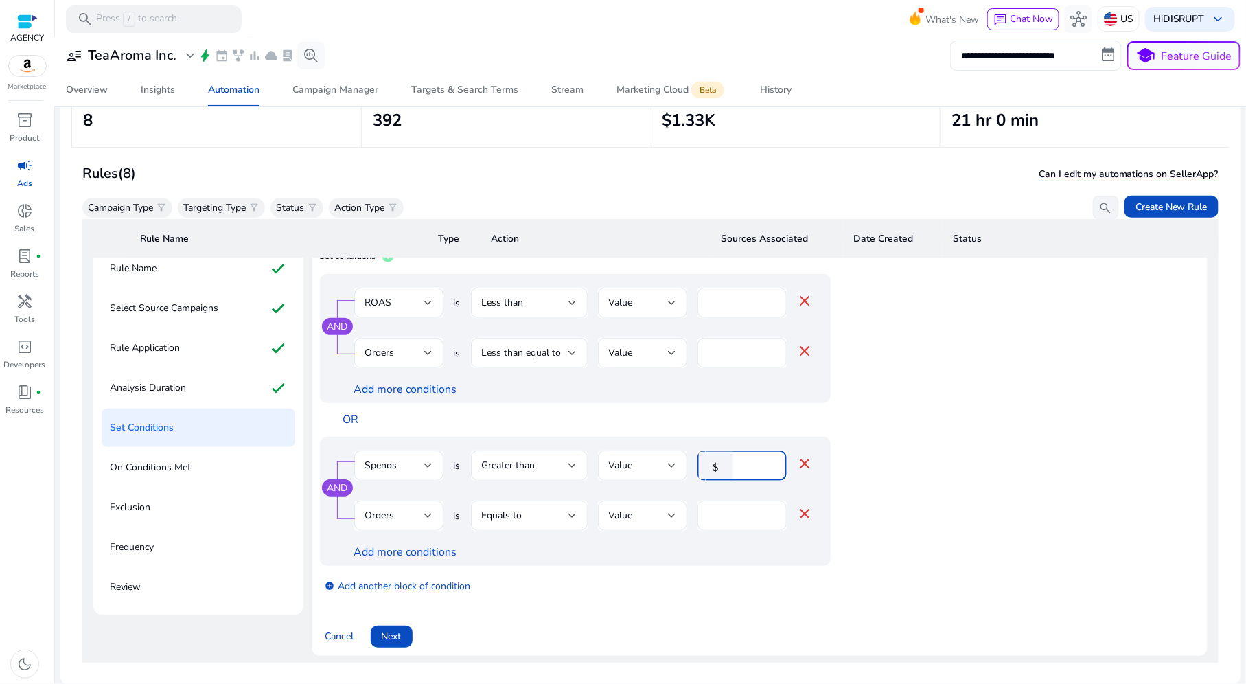
scroll to position [312, 0]
click at [400, 632] on span "Next" at bounding box center [392, 636] width 20 height 14
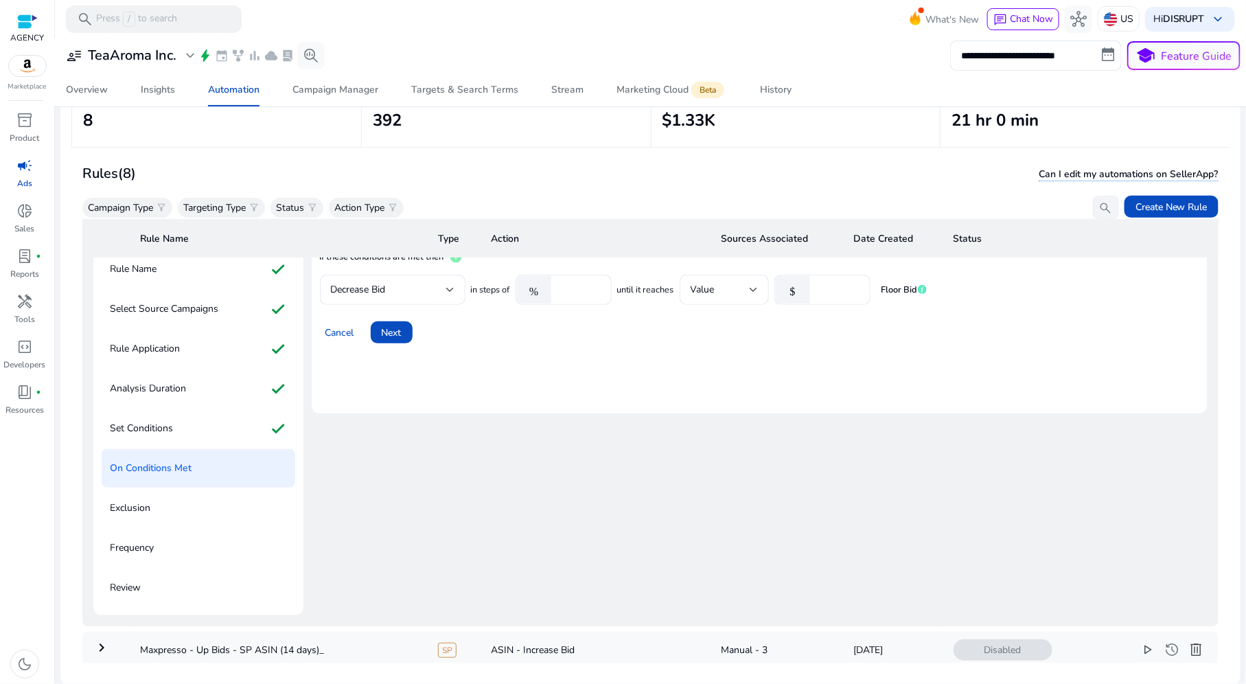
click at [393, 347] on mat-card "If these conditions are met then info Decrease Bid in steps of % **** until it …" at bounding box center [760, 328] width 896 height 172
click at [395, 325] on span "Next" at bounding box center [392, 332] width 20 height 14
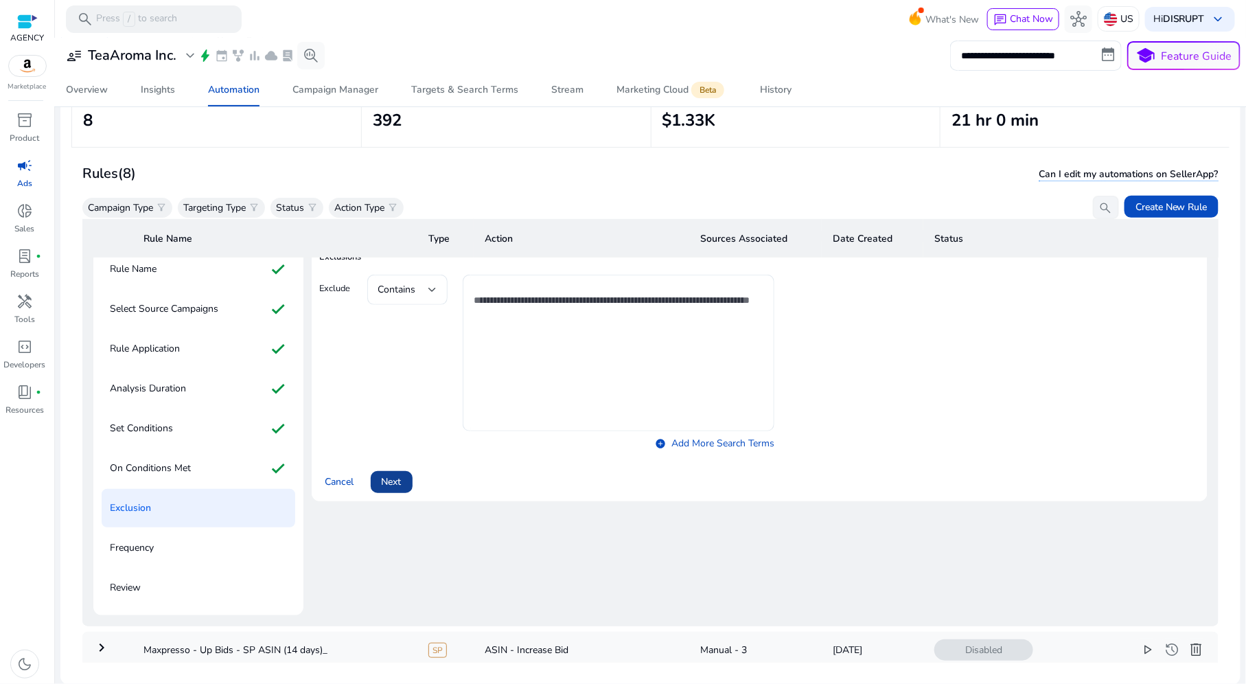
click at [409, 469] on span at bounding box center [392, 481] width 42 height 33
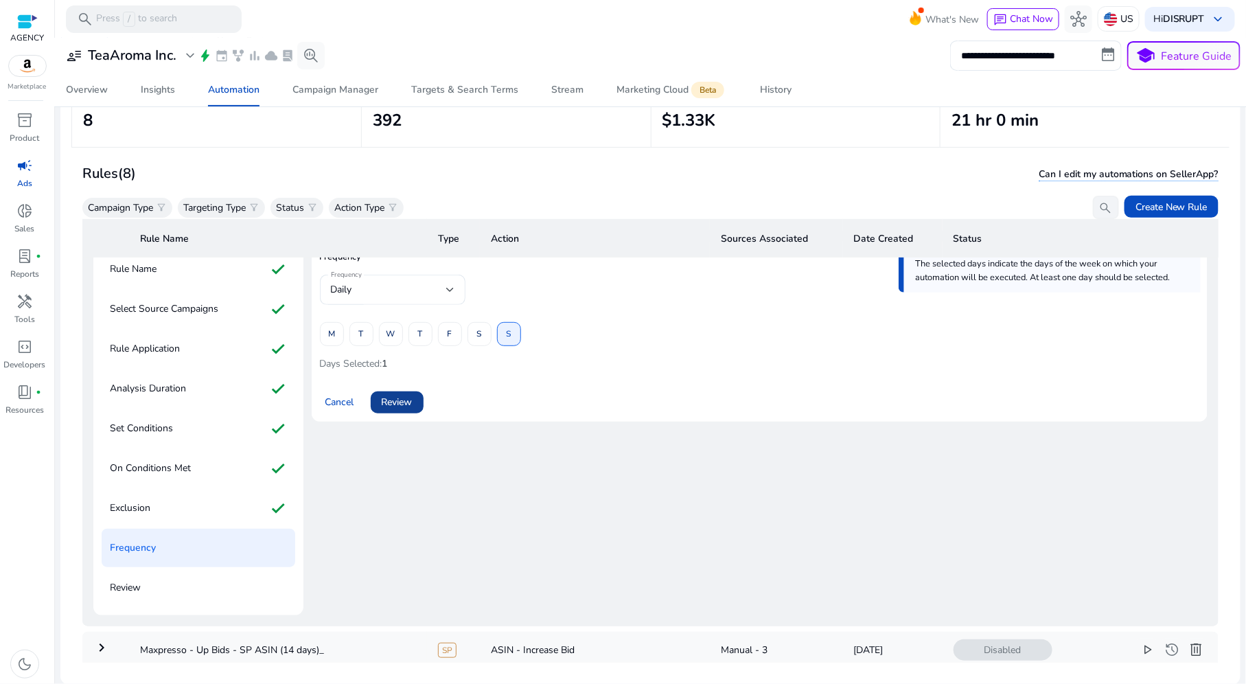
click at [404, 398] on span "Review" at bounding box center [397, 402] width 31 height 14
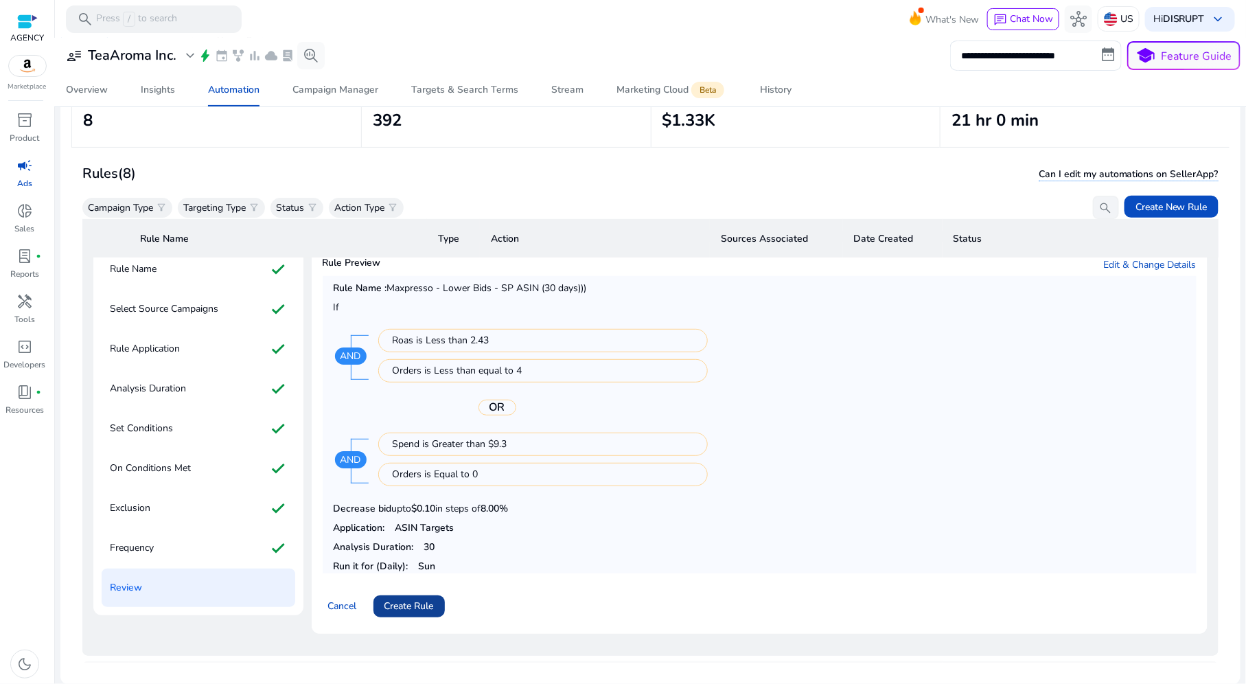
click at [400, 598] on span "Create Rule" at bounding box center [408, 605] width 49 height 14
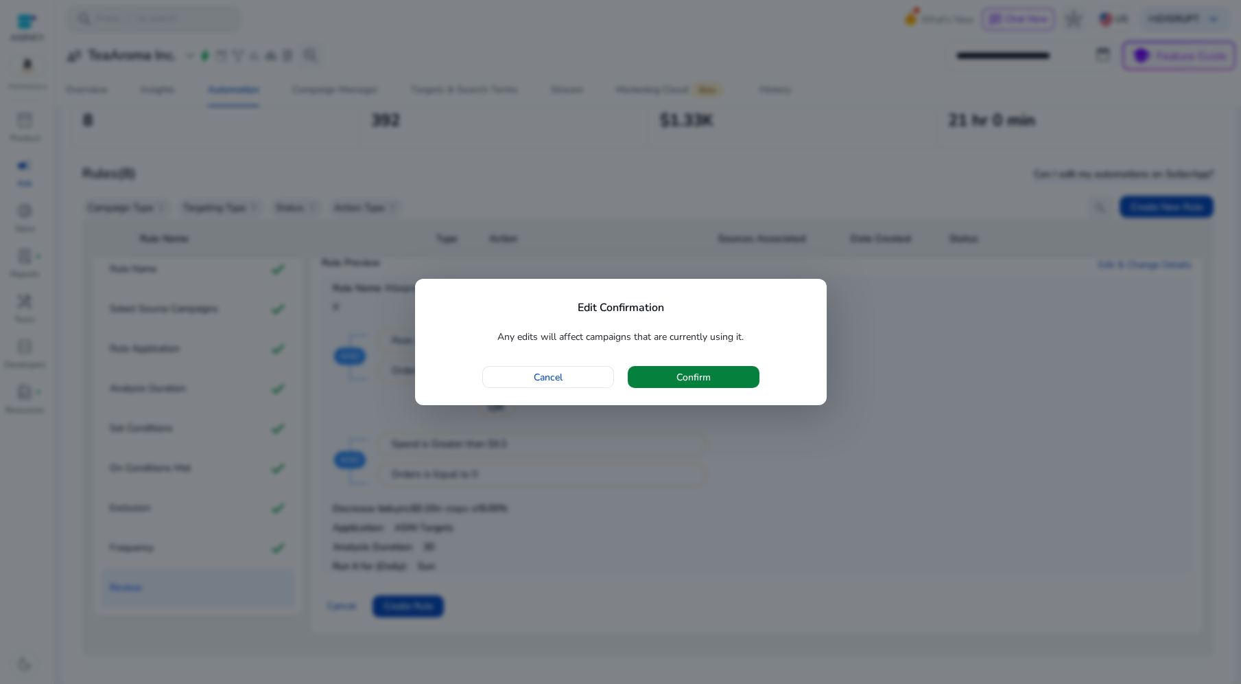
click at [718, 379] on span "button" at bounding box center [694, 376] width 132 height 33
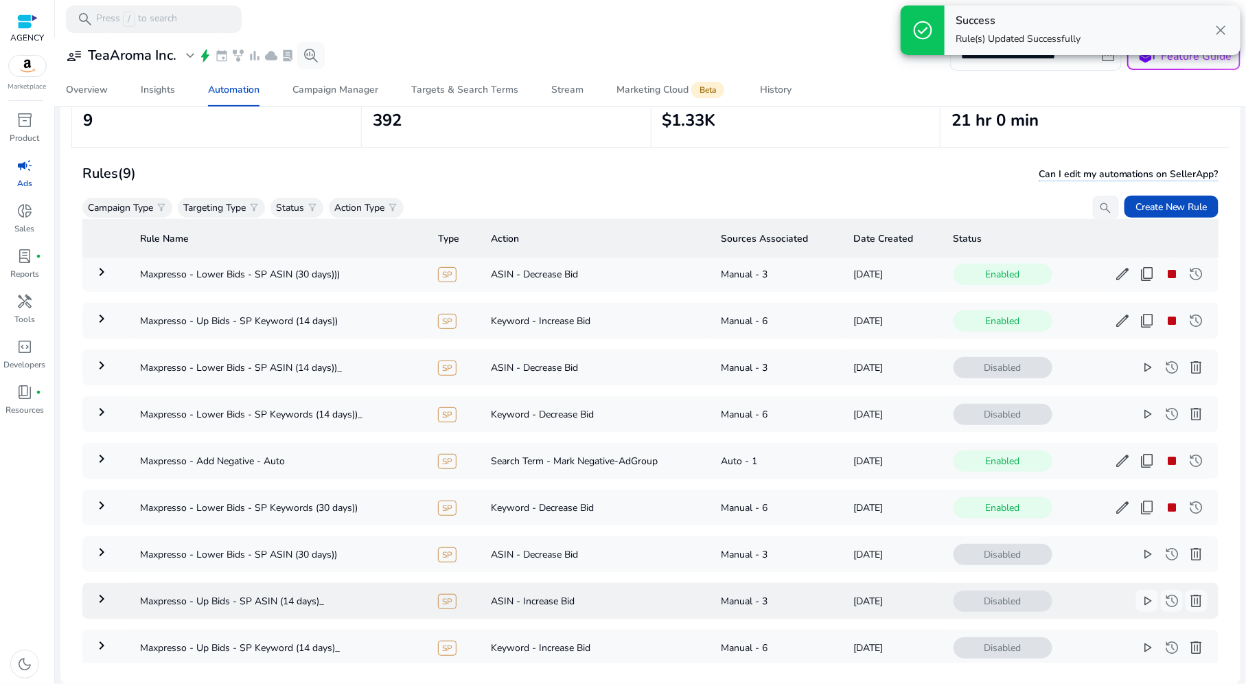
scroll to position [0, 0]
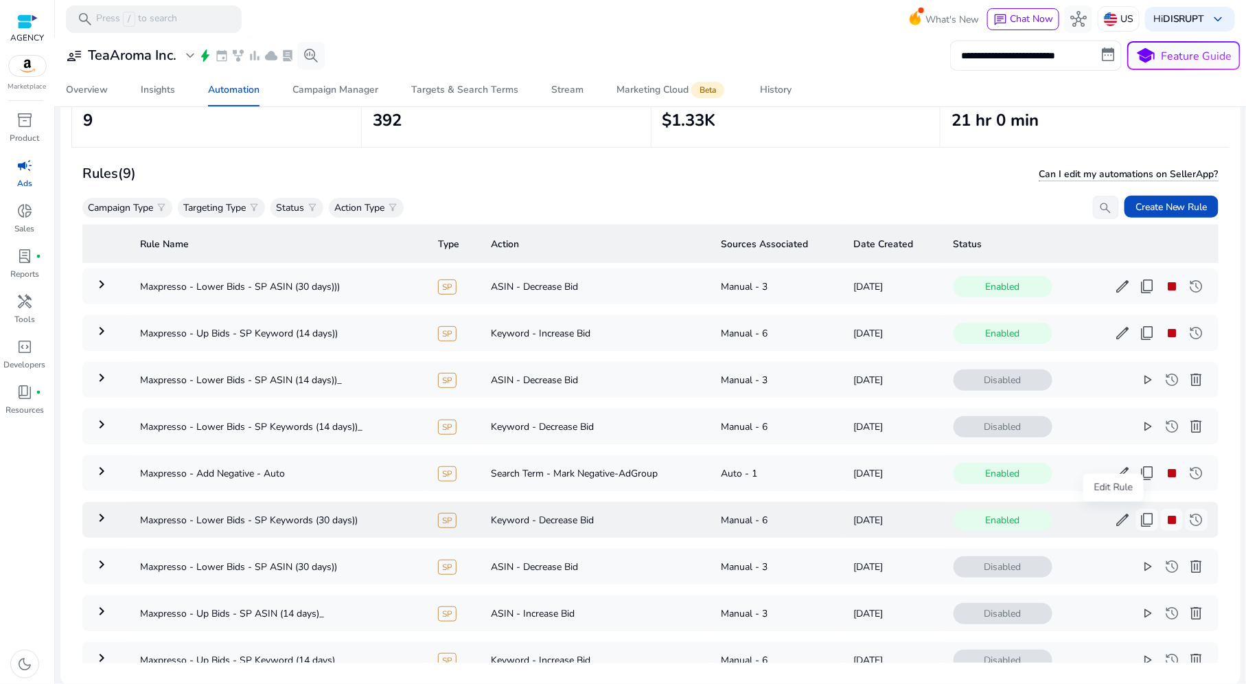
click at [1114, 511] on span "edit" at bounding box center [1122, 519] width 16 height 16
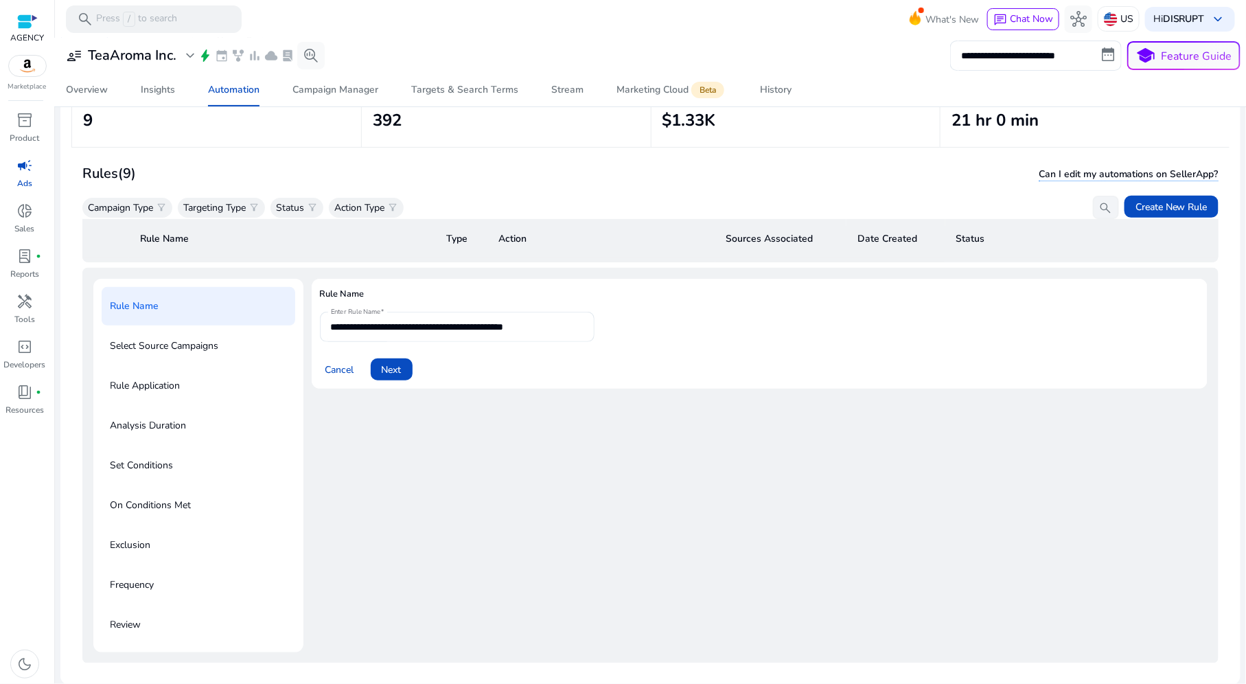
scroll to position [281, 0]
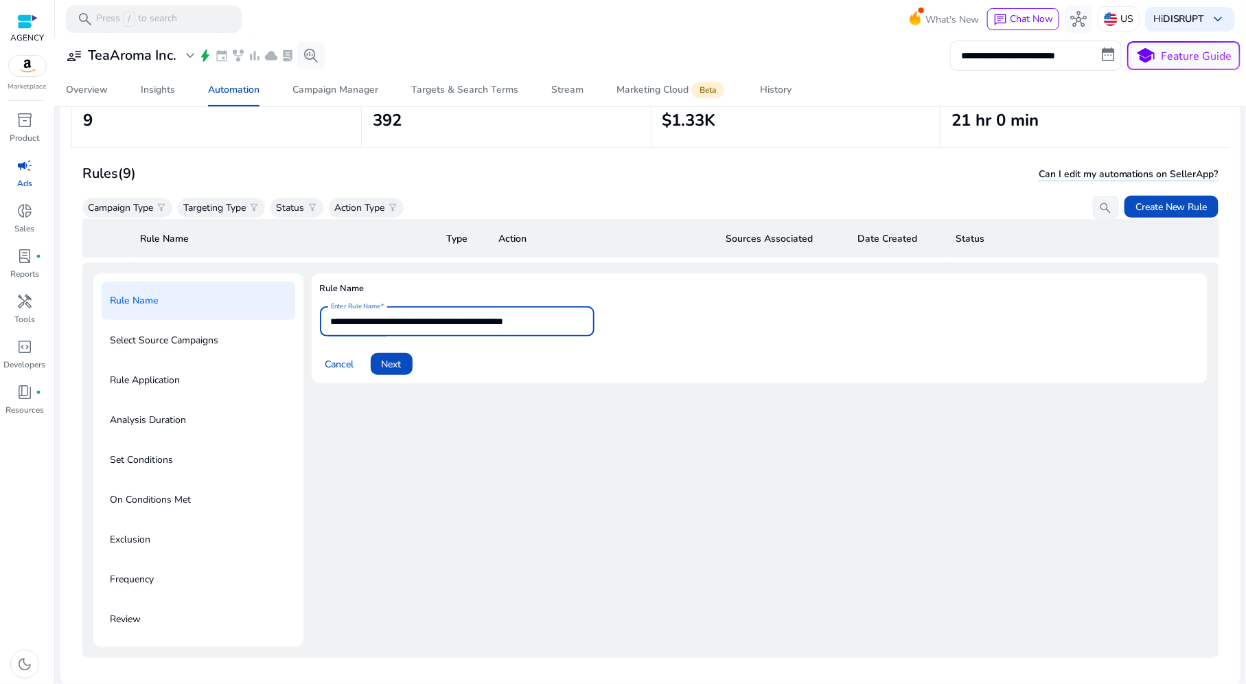
click at [564, 316] on input "**********" at bounding box center [457, 321] width 253 height 15
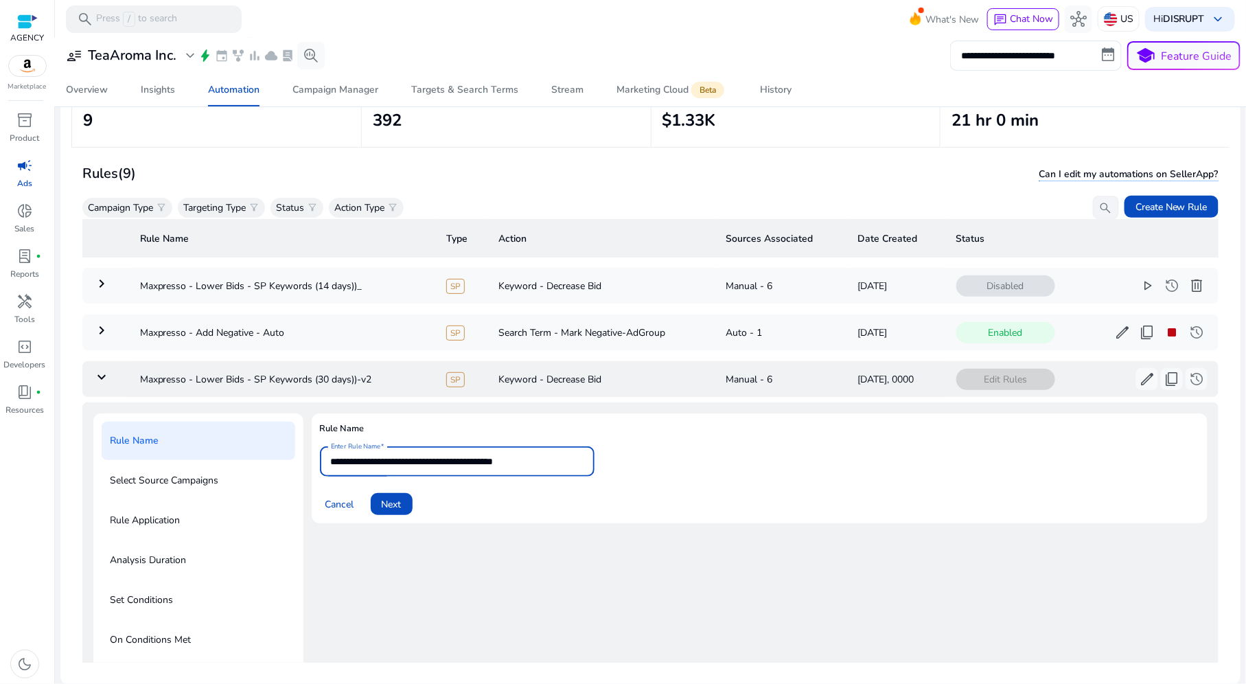
scroll to position [0, 0]
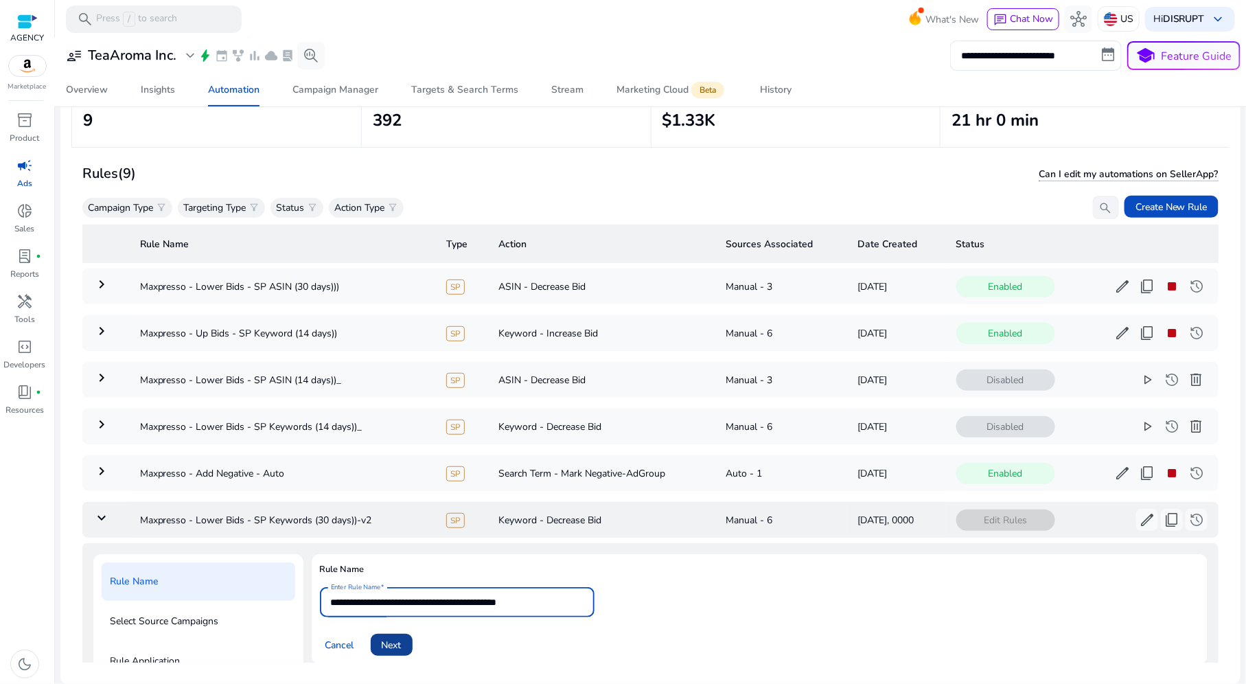
type input "**********"
click at [402, 636] on span at bounding box center [392, 644] width 42 height 33
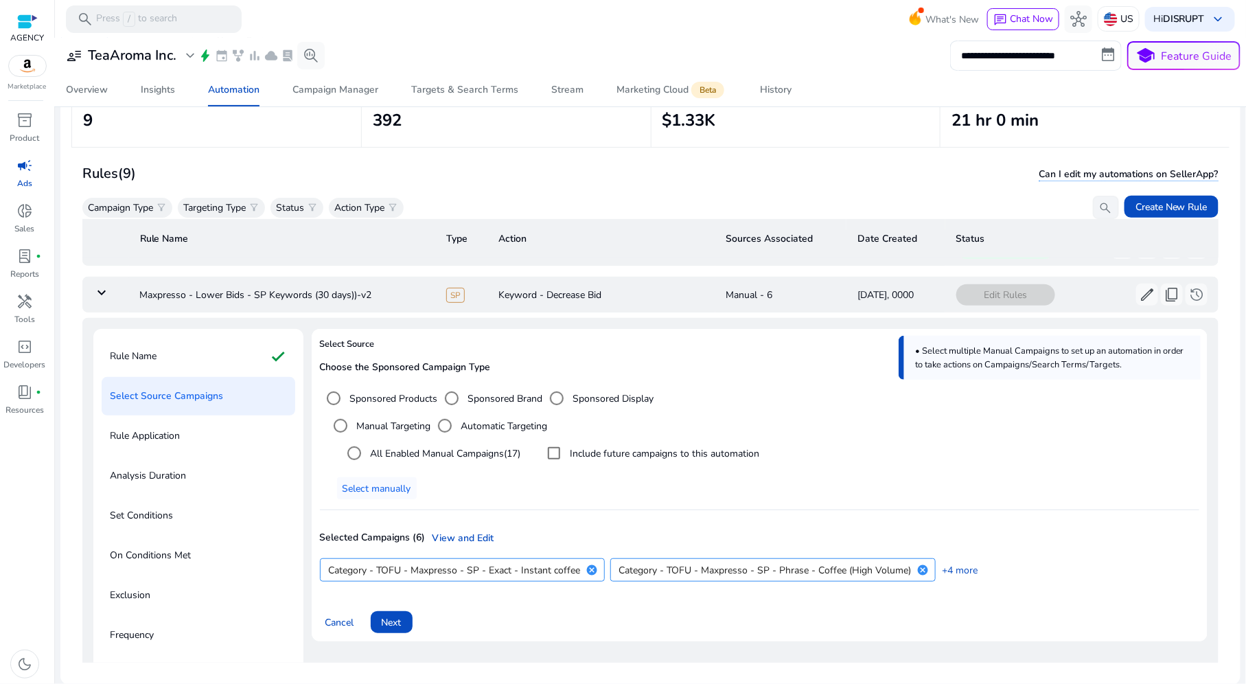
scroll to position [229, 0]
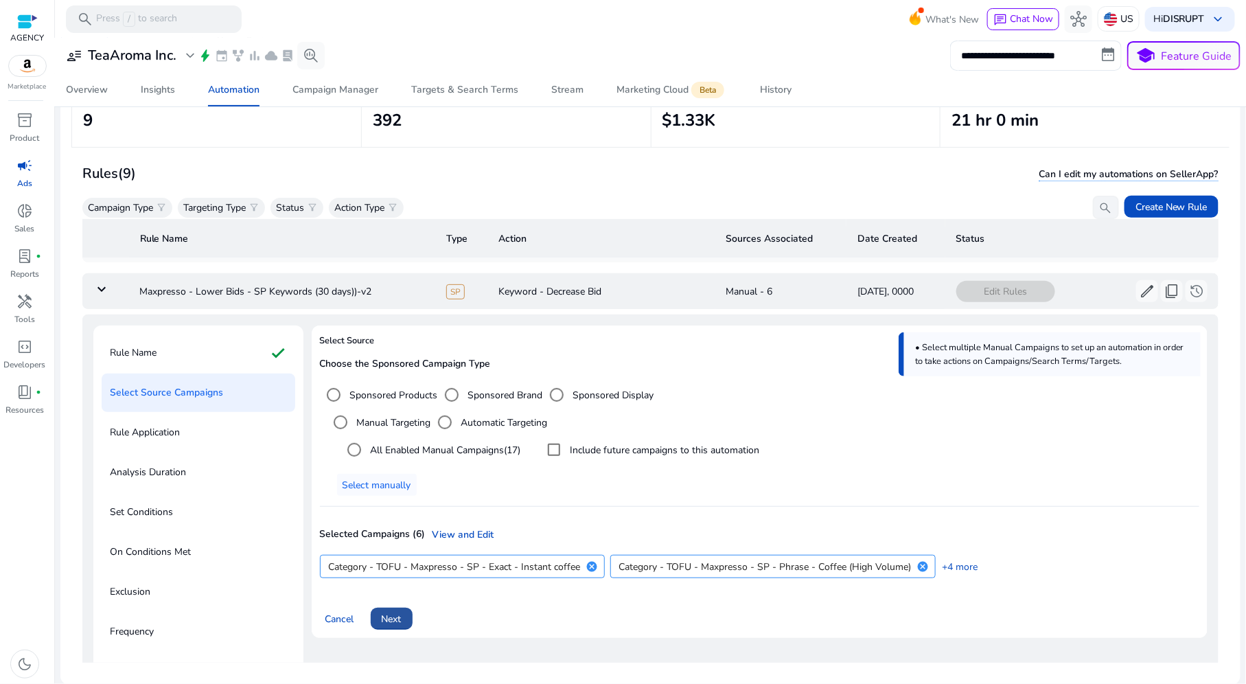
click at [410, 613] on span at bounding box center [392, 618] width 42 height 33
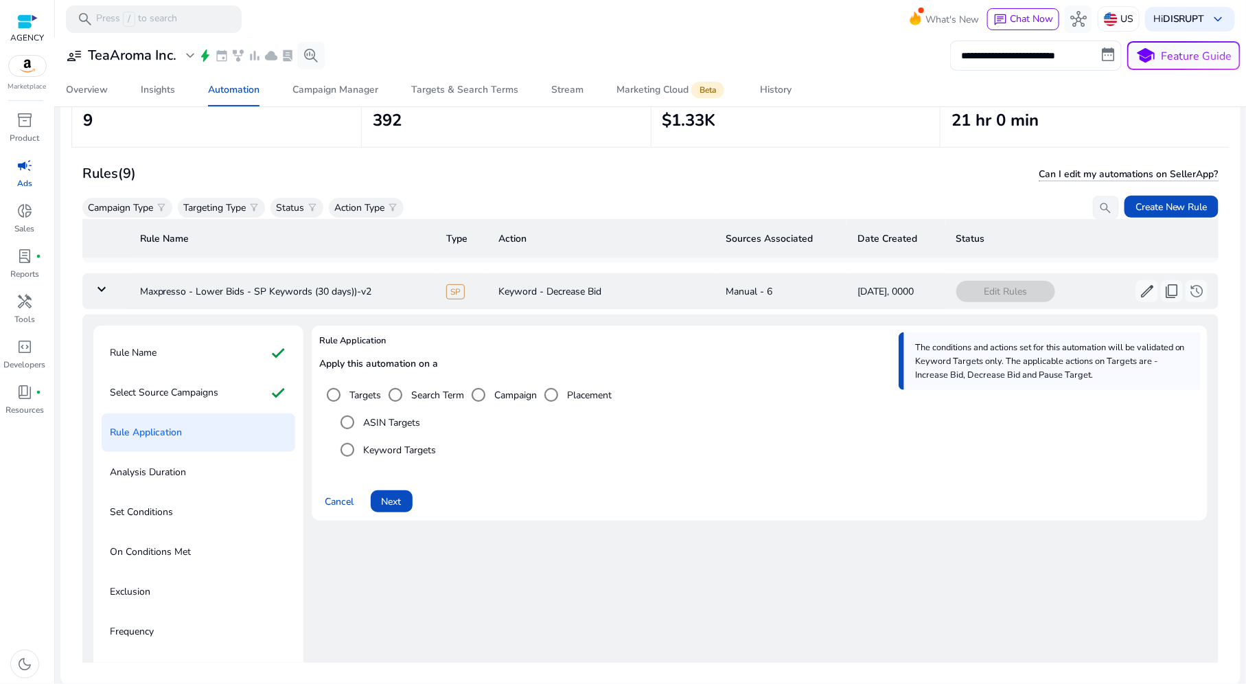
scroll to position [209, 0]
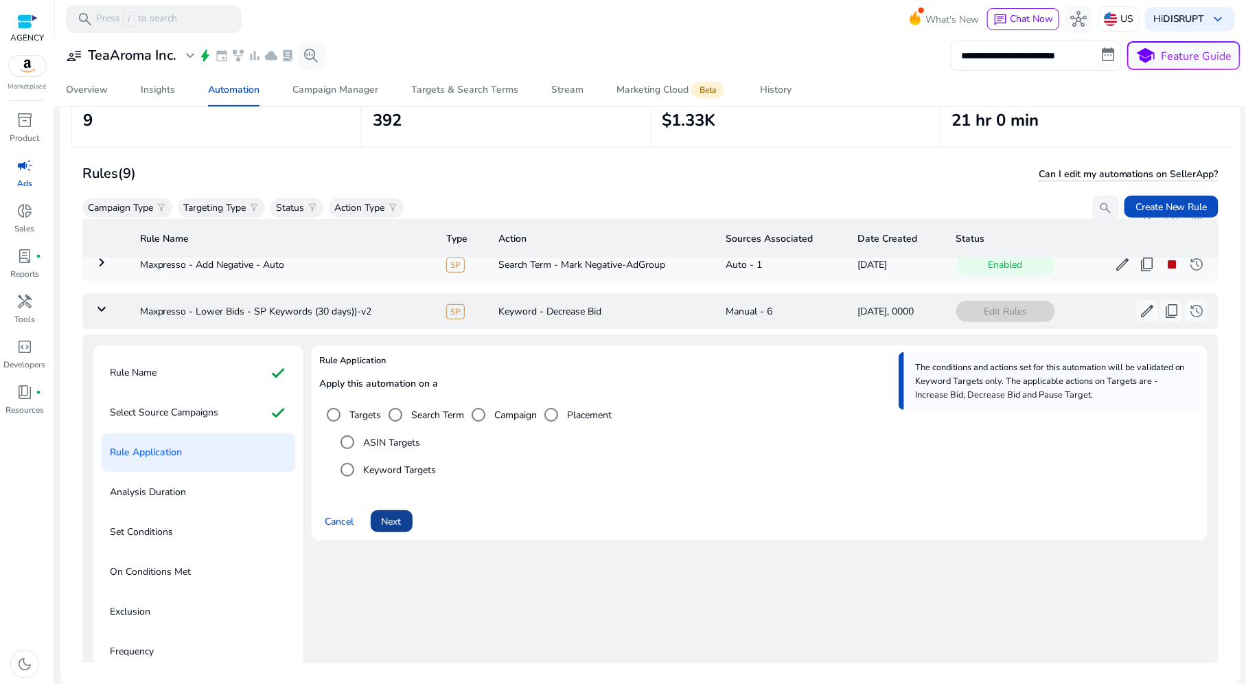
click at [406, 510] on span at bounding box center [392, 520] width 42 height 33
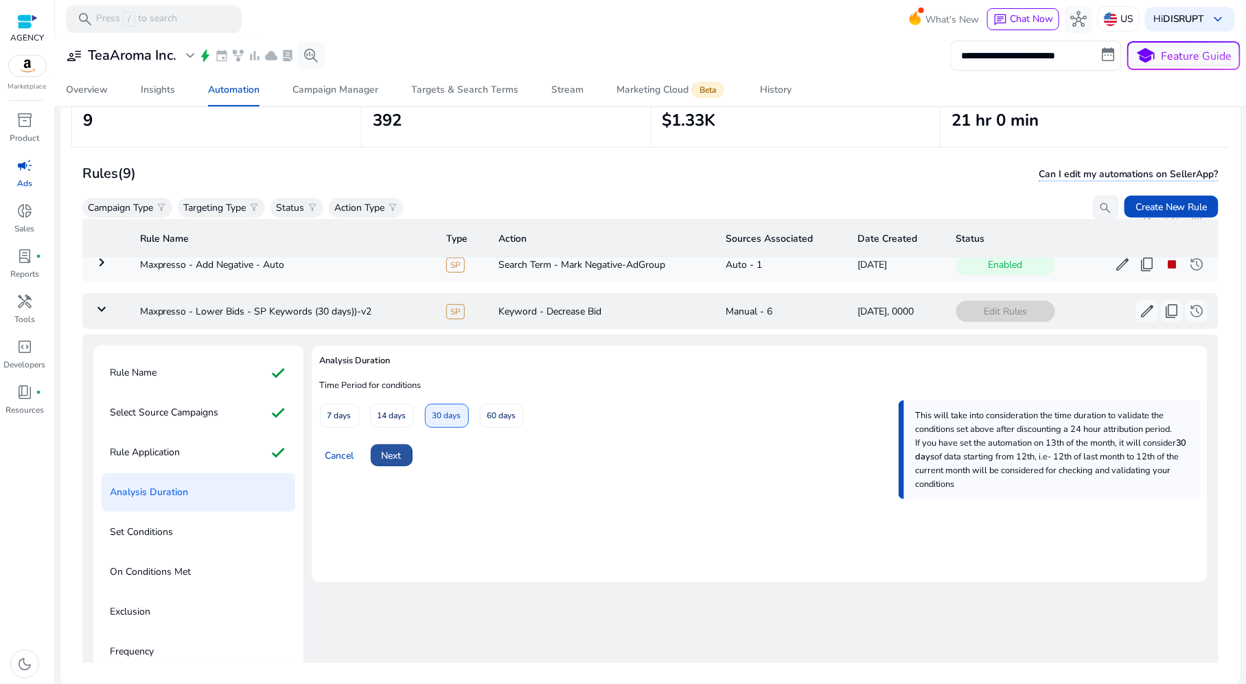
click at [403, 448] on span at bounding box center [392, 455] width 42 height 33
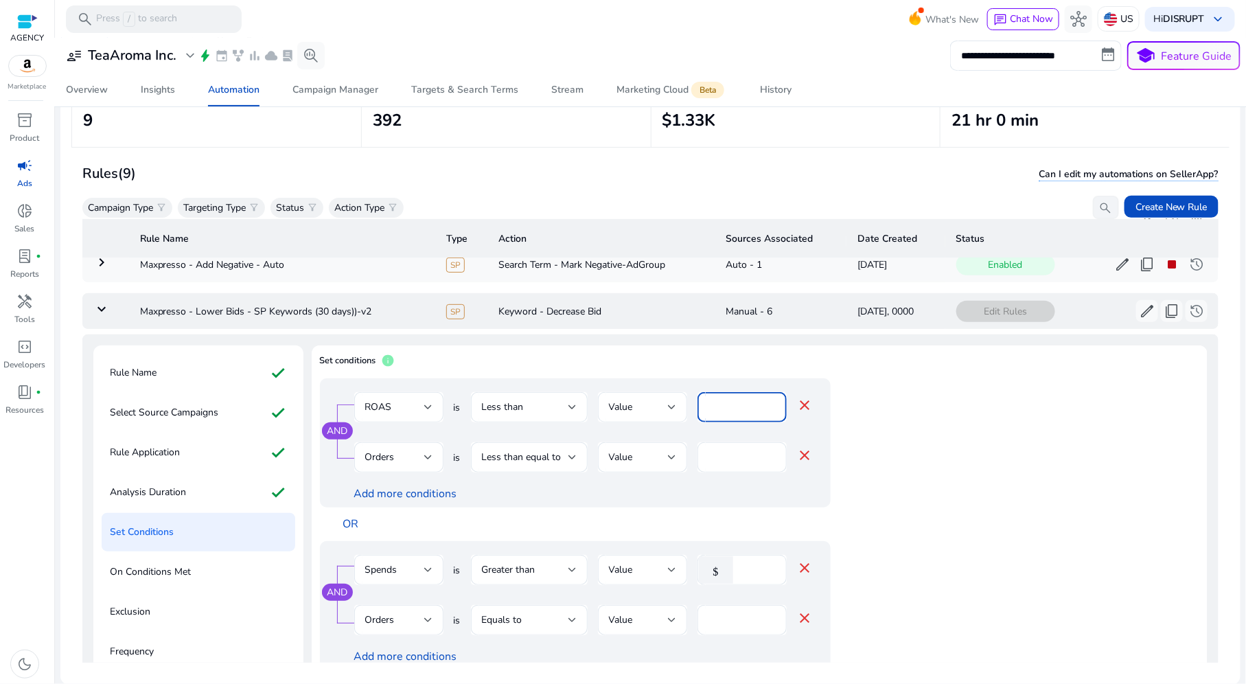
click at [727, 399] on input "****" at bounding box center [741, 406] width 67 height 15
click at [762, 564] on input "****" at bounding box center [758, 569] width 36 height 15
click at [749, 567] on input "****" at bounding box center [758, 569] width 36 height 15
click at [751, 567] on input "****" at bounding box center [758, 569] width 36 height 15
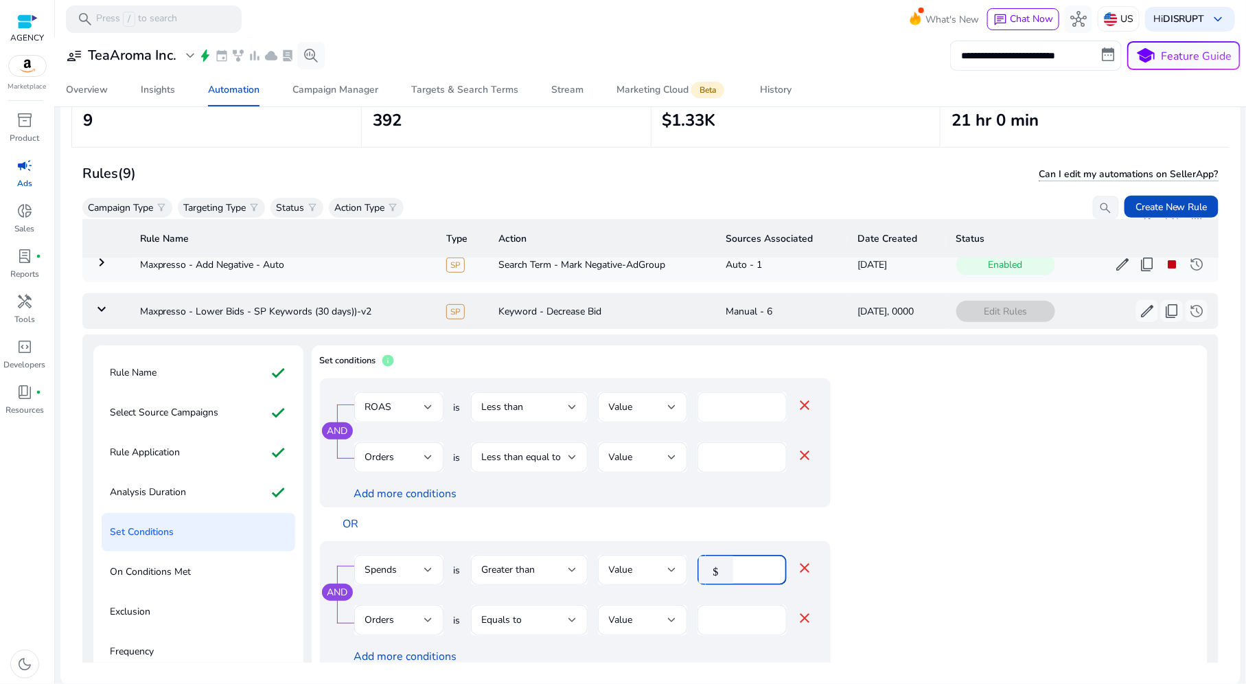
type input "***"
click at [735, 399] on input "****" at bounding box center [741, 406] width 67 height 15
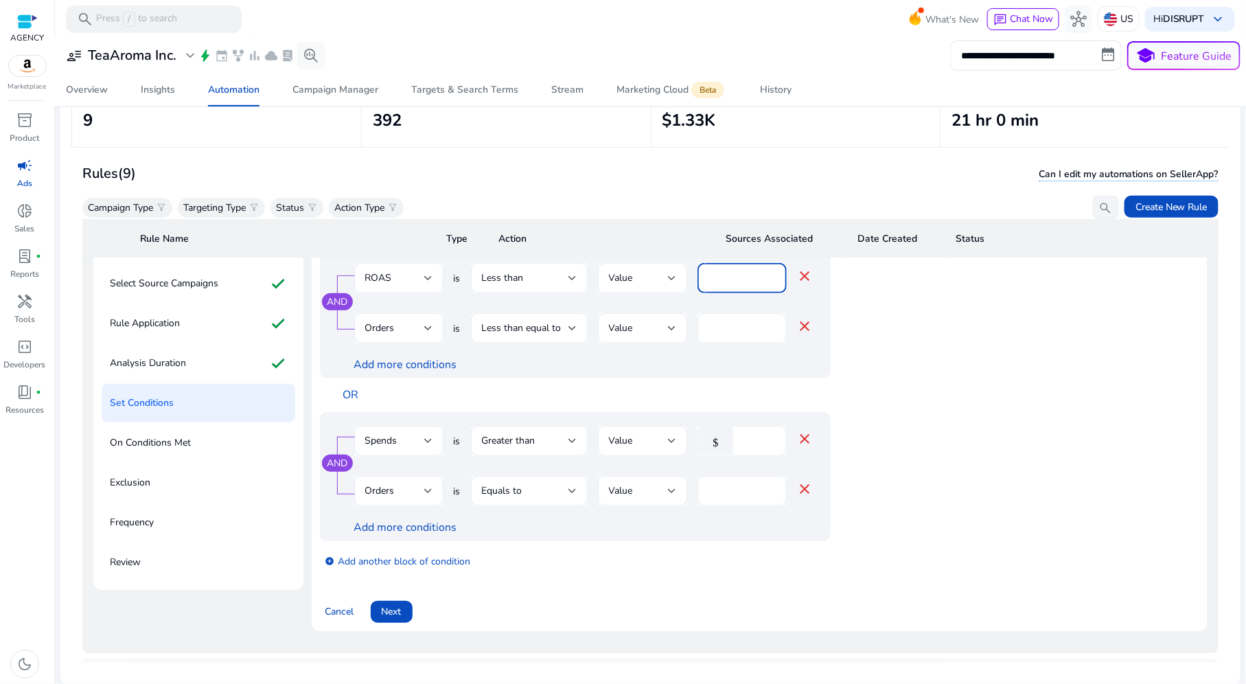
scroll to position [501, 0]
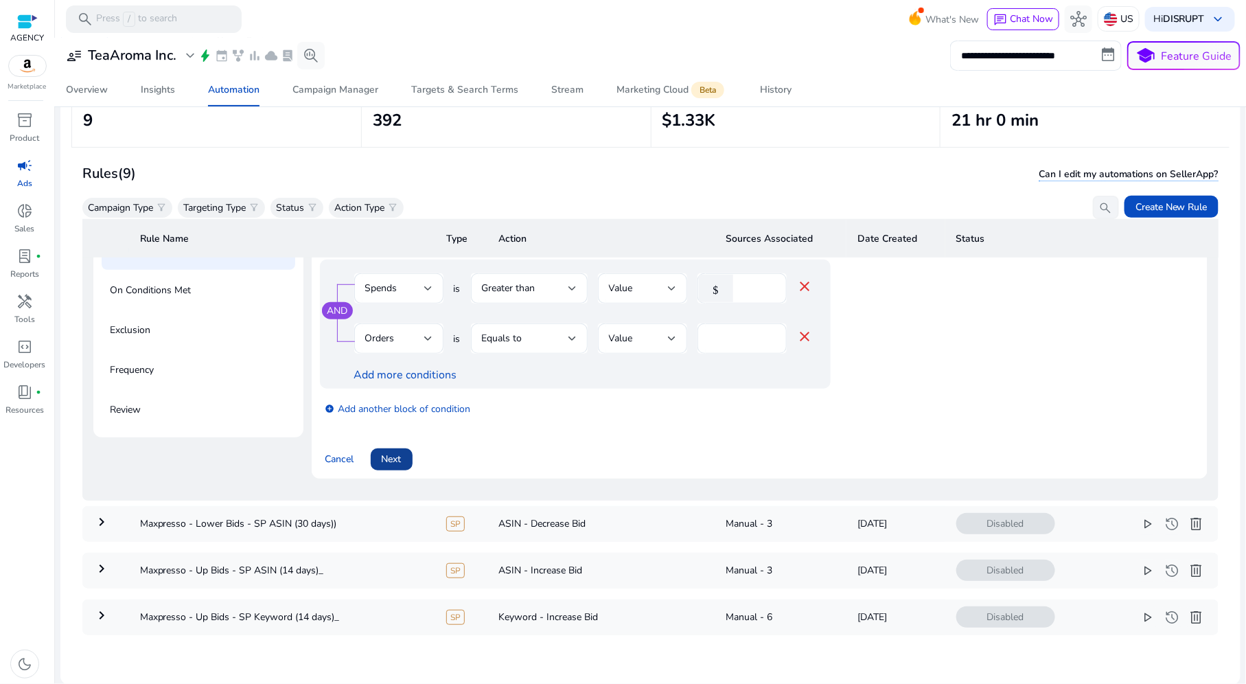
type input "****"
click at [403, 445] on span at bounding box center [392, 459] width 42 height 33
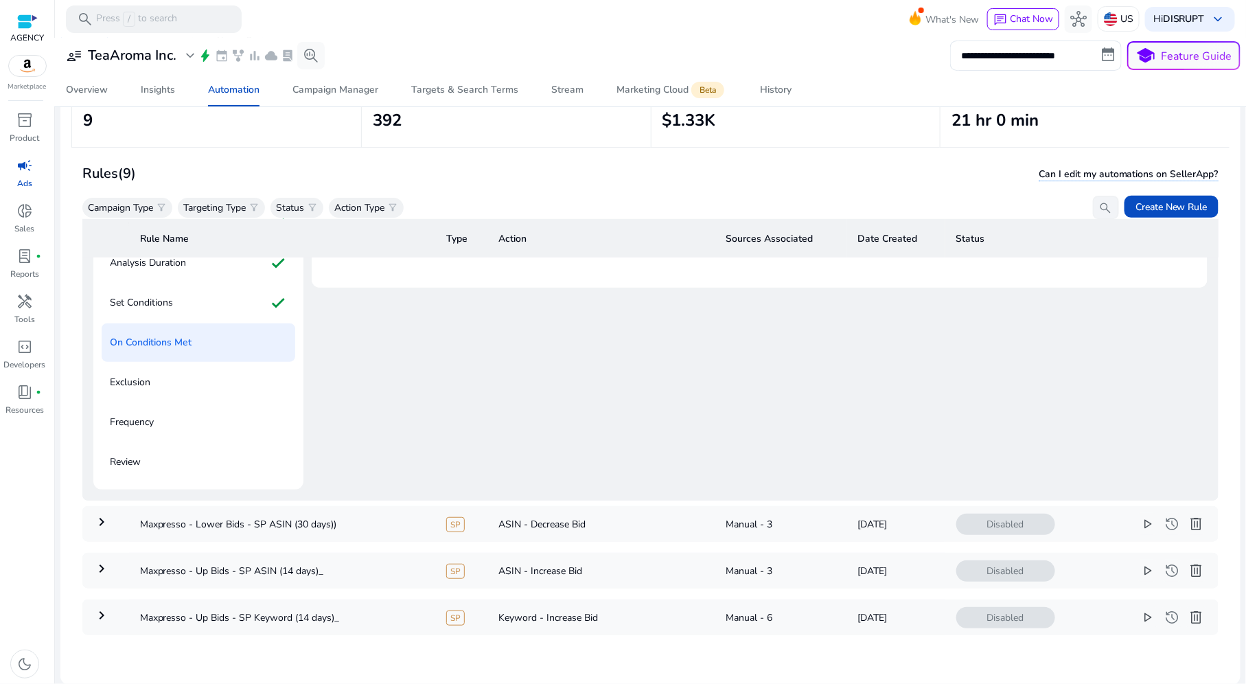
scroll to position [132, 0]
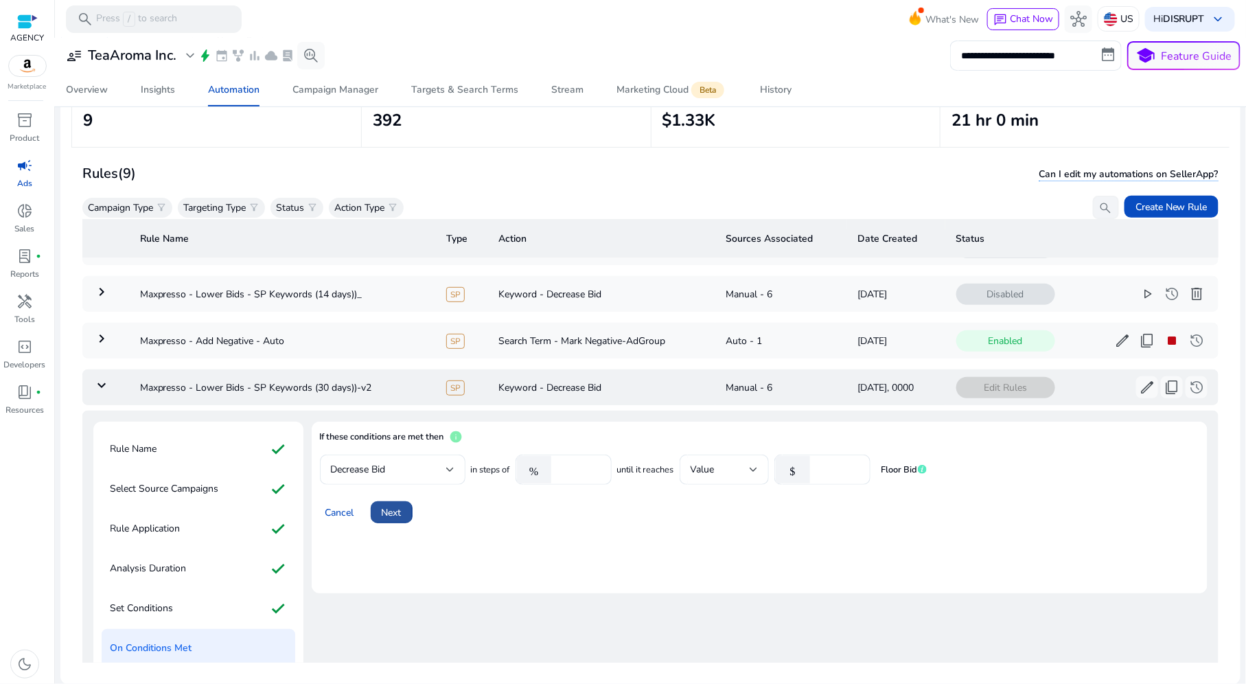
click at [399, 517] on span at bounding box center [392, 511] width 42 height 33
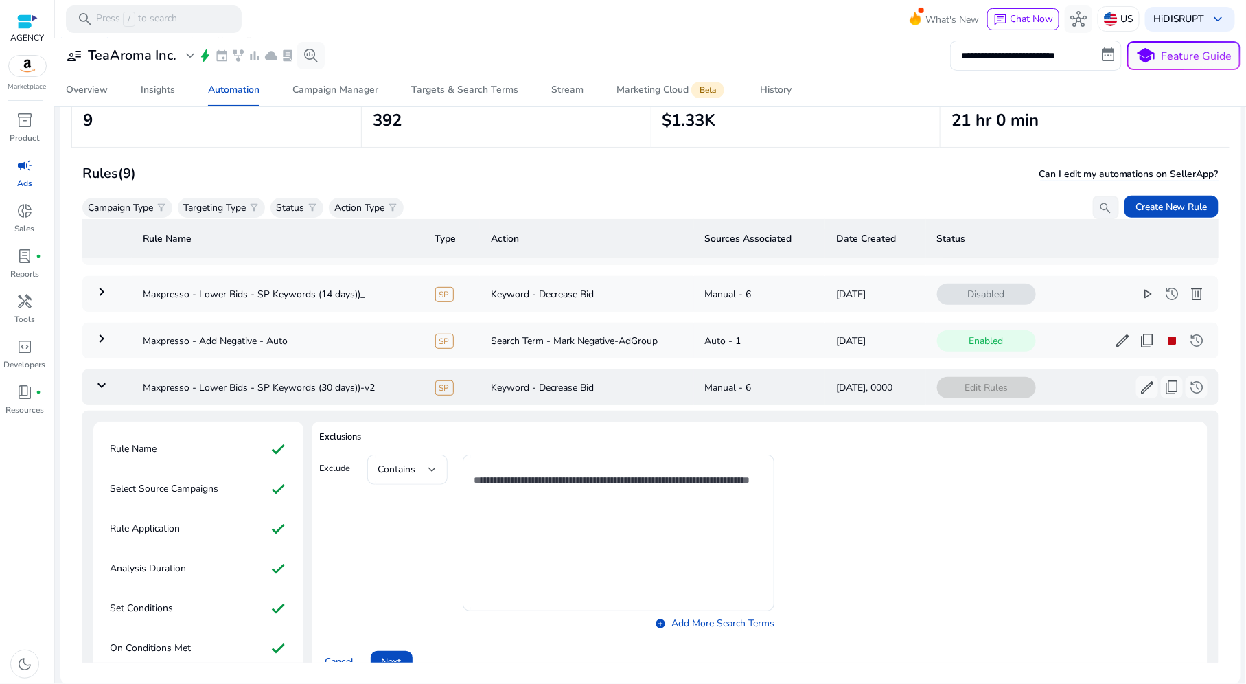
scroll to position [255, 0]
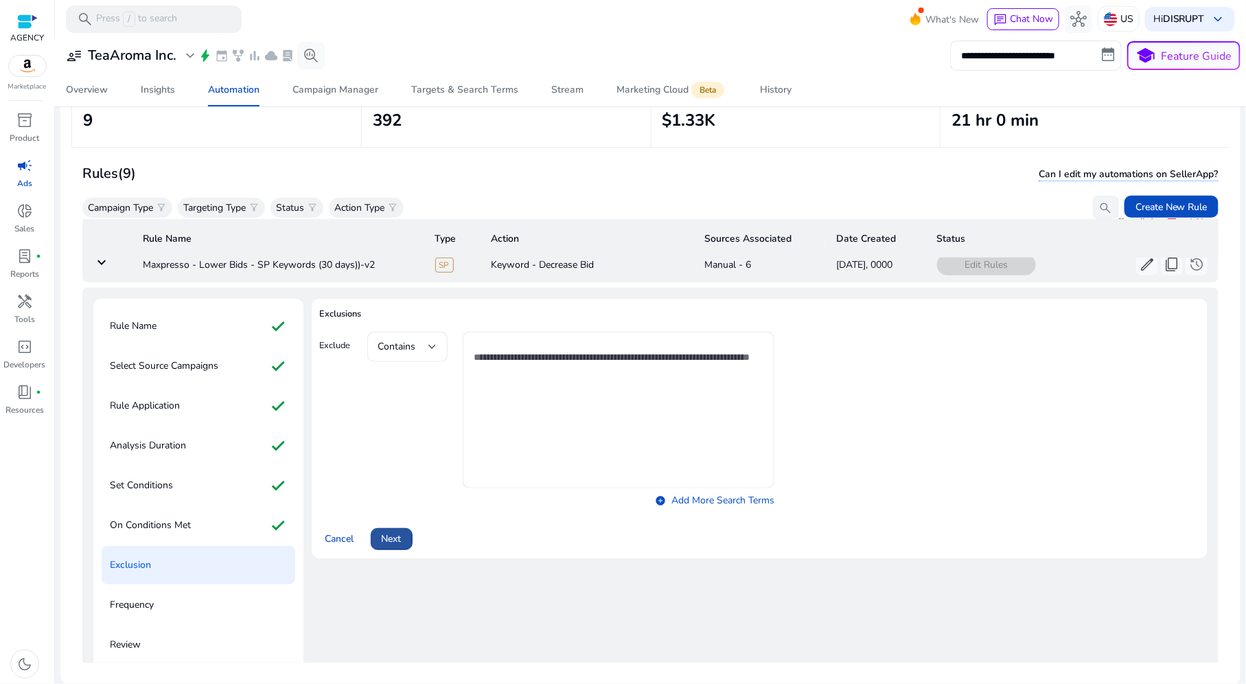
click at [389, 531] on span "Next" at bounding box center [392, 538] width 20 height 14
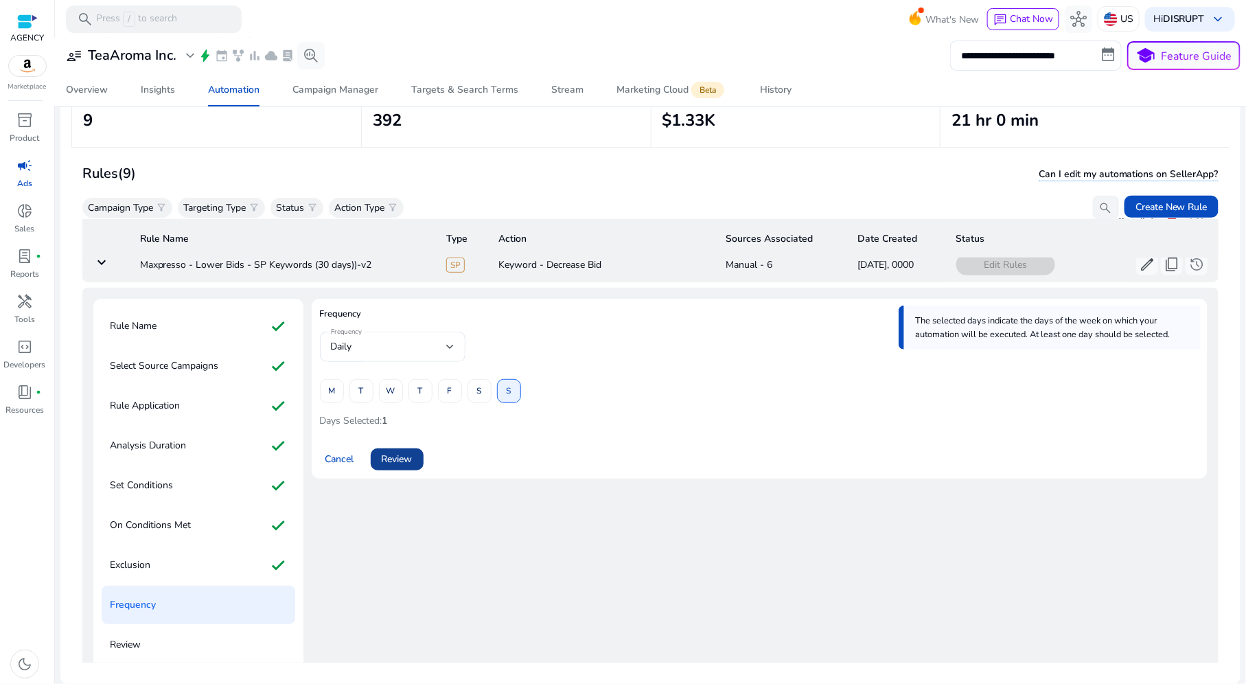
click at [388, 460] on span "Review" at bounding box center [397, 459] width 31 height 14
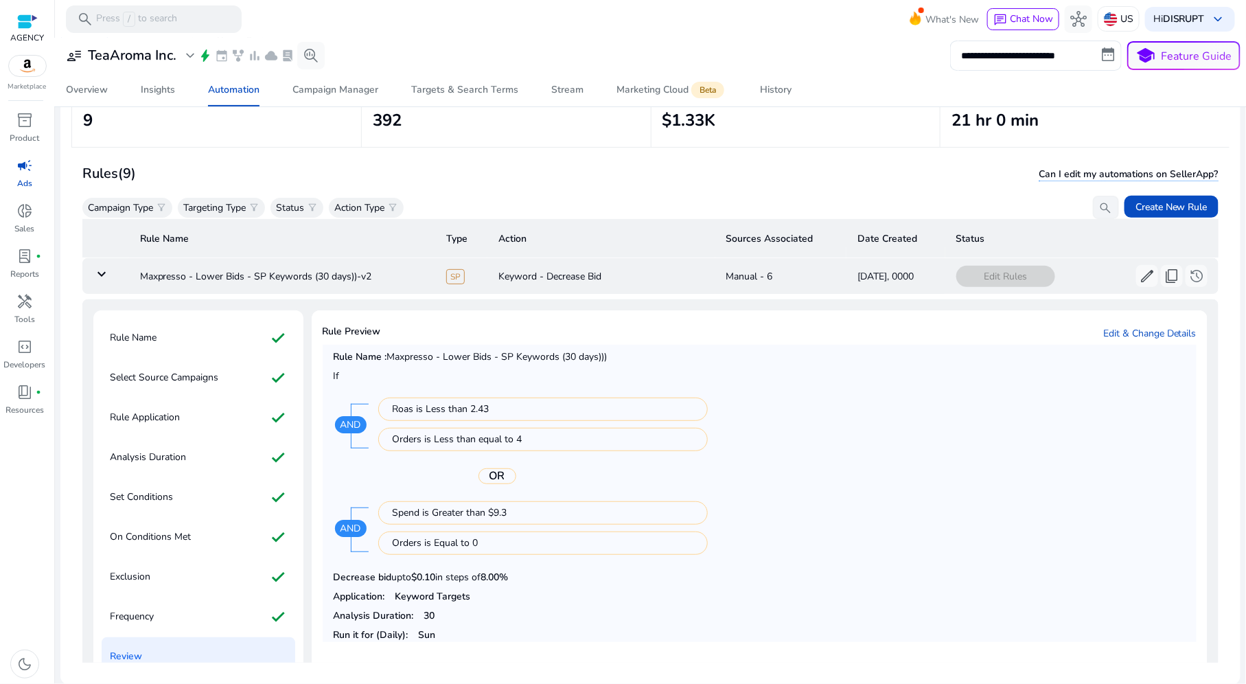
scroll to position [286, 0]
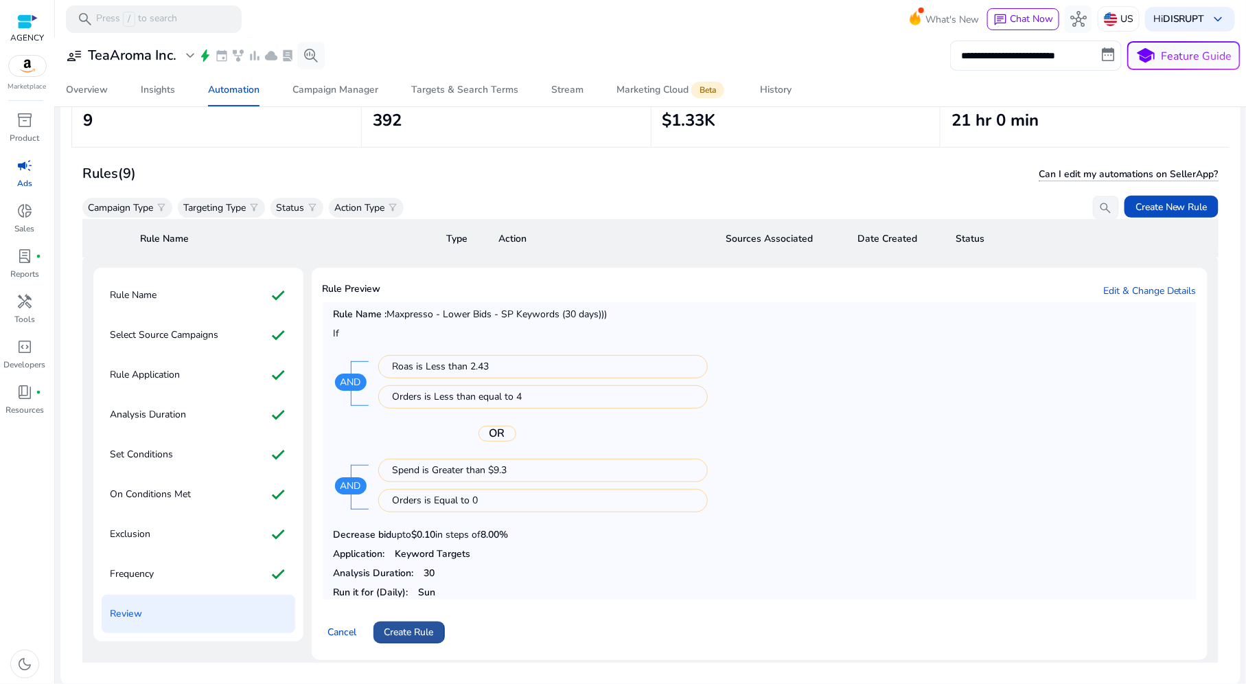
click at [414, 624] on span "Create Rule" at bounding box center [408, 631] width 49 height 14
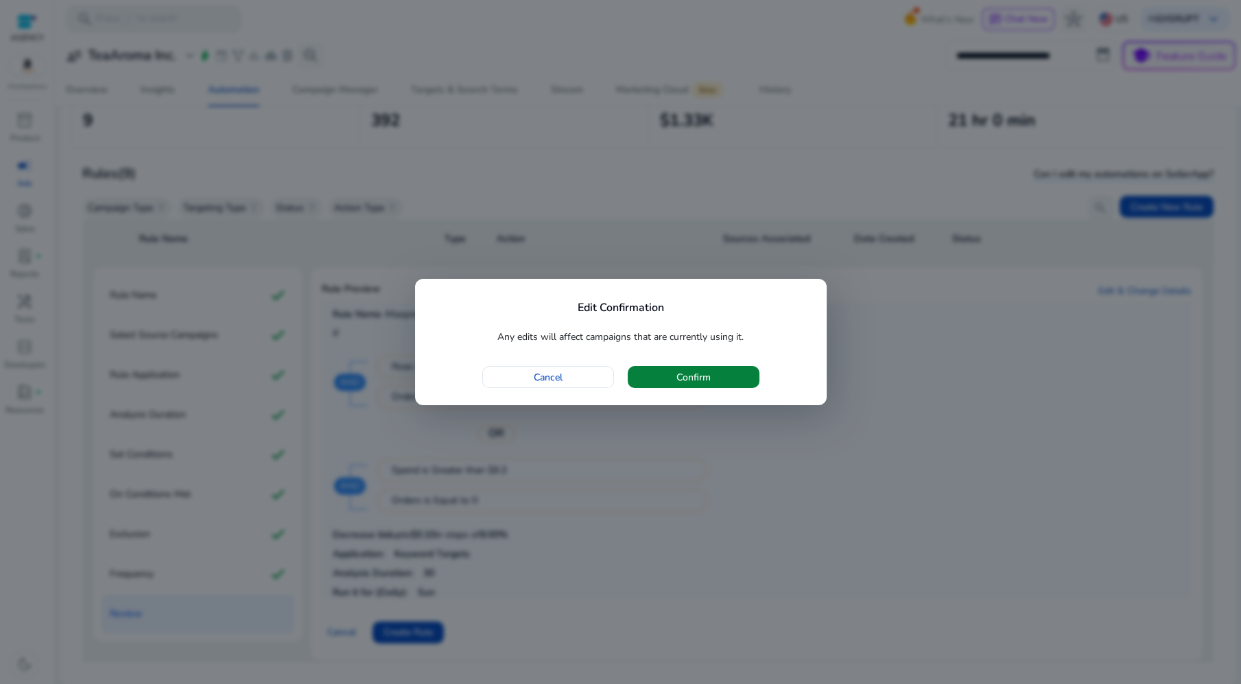
click at [716, 369] on span "button" at bounding box center [694, 376] width 132 height 33
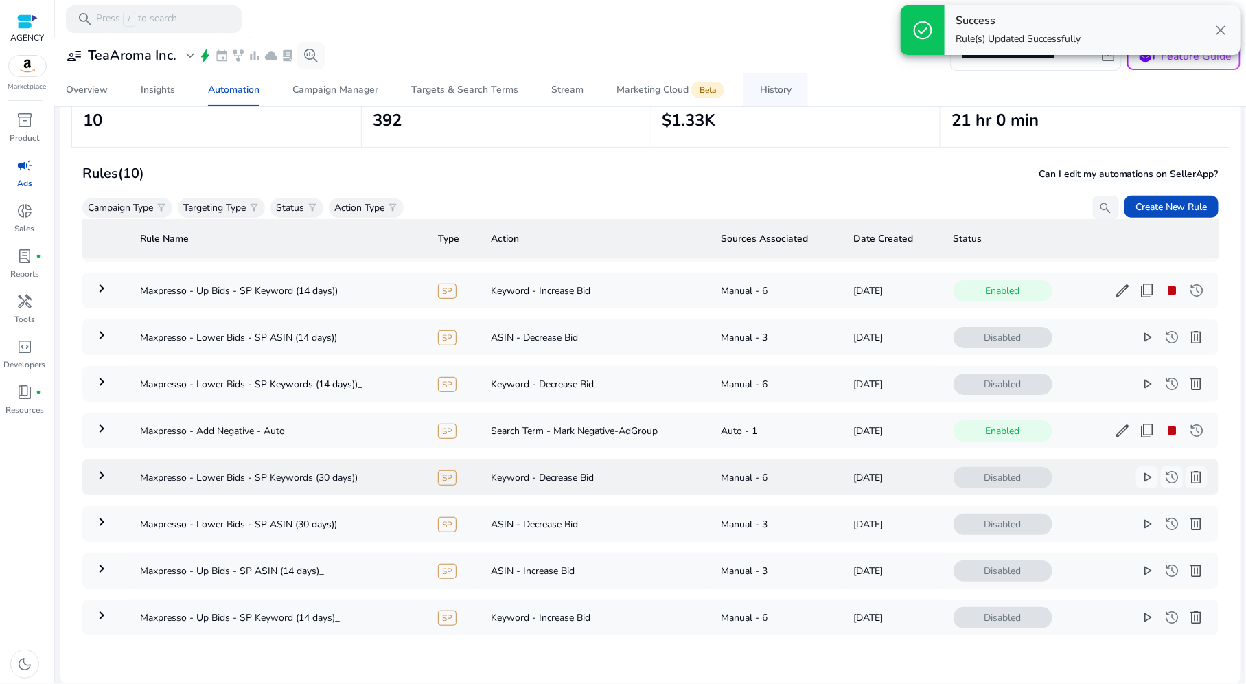
scroll to position [97, 0]
click at [1114, 423] on span "edit" at bounding box center [1122, 430] width 16 height 16
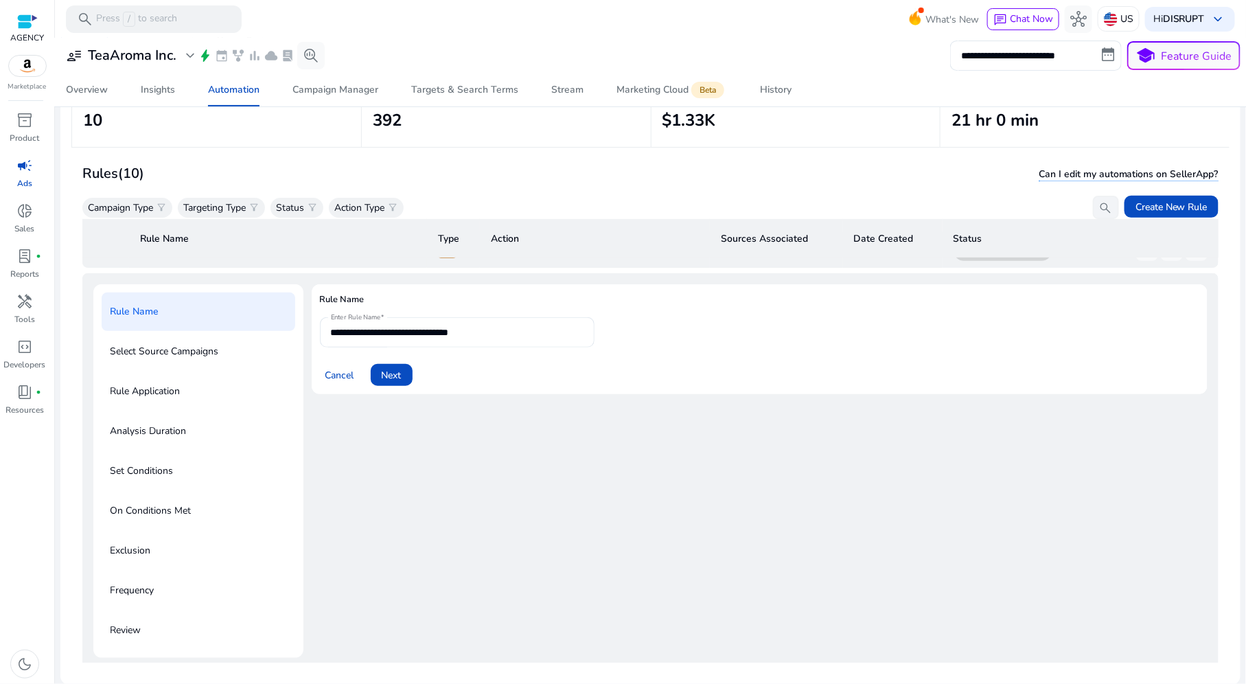
scroll to position [281, 0]
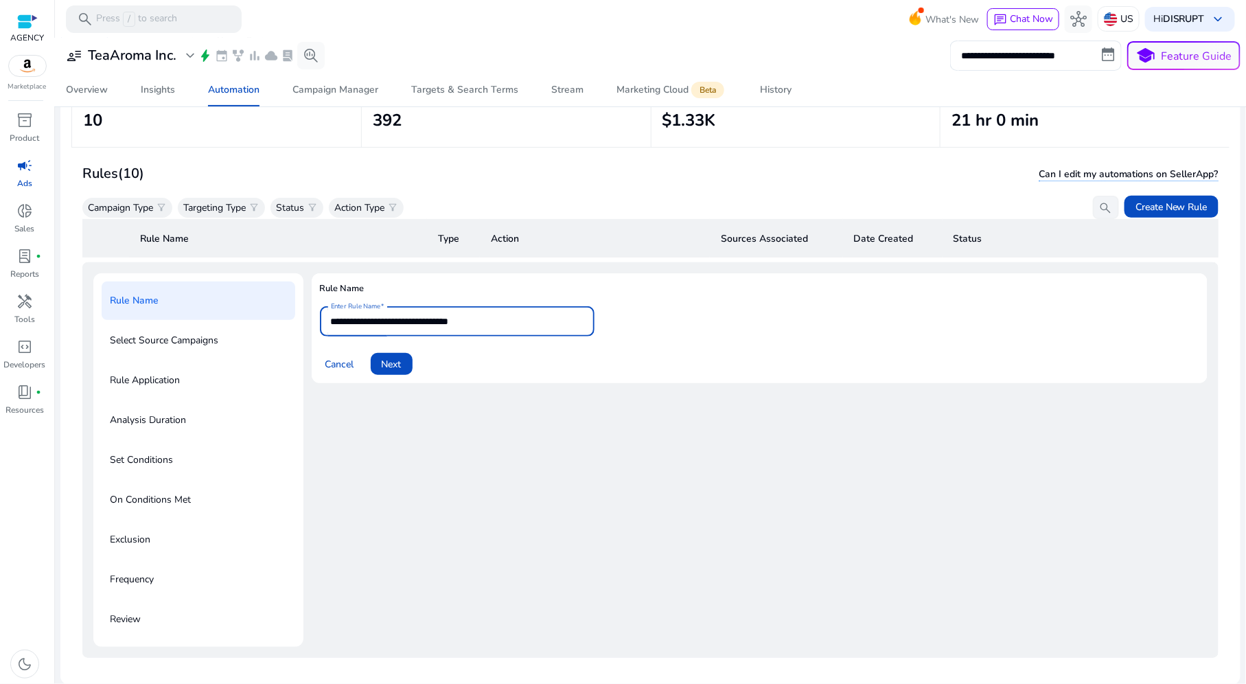
click at [540, 318] on input "**********" at bounding box center [457, 321] width 253 height 15
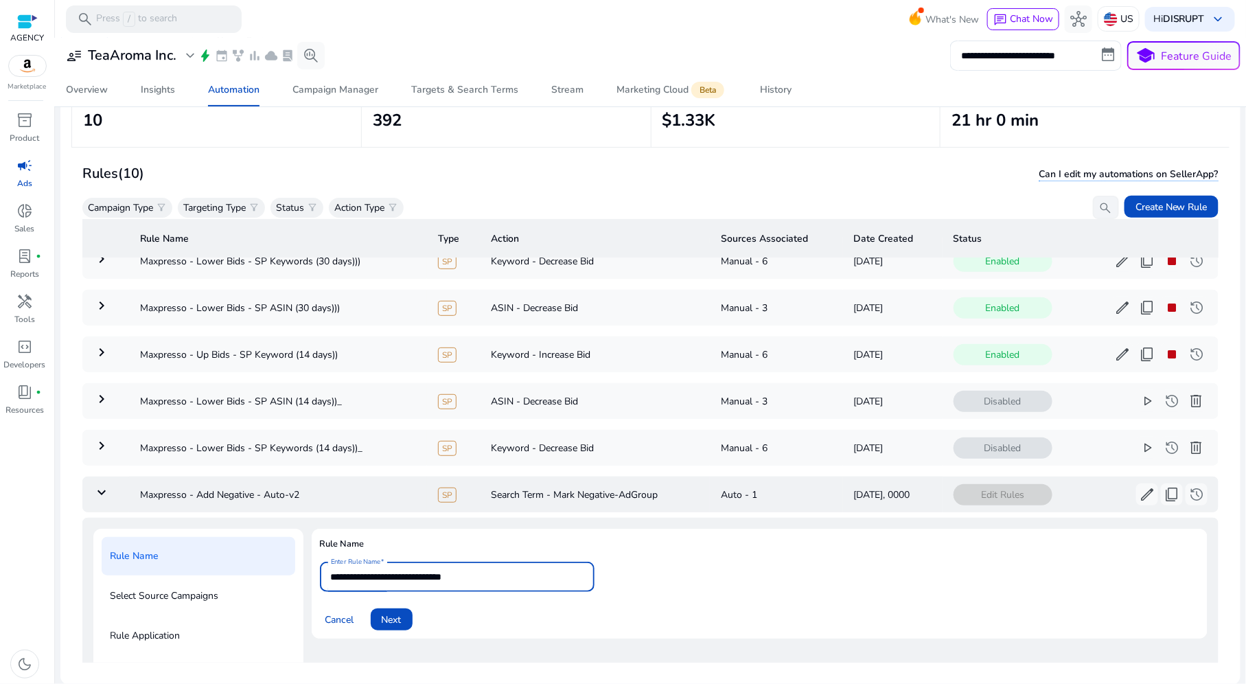
scroll to position [42, 0]
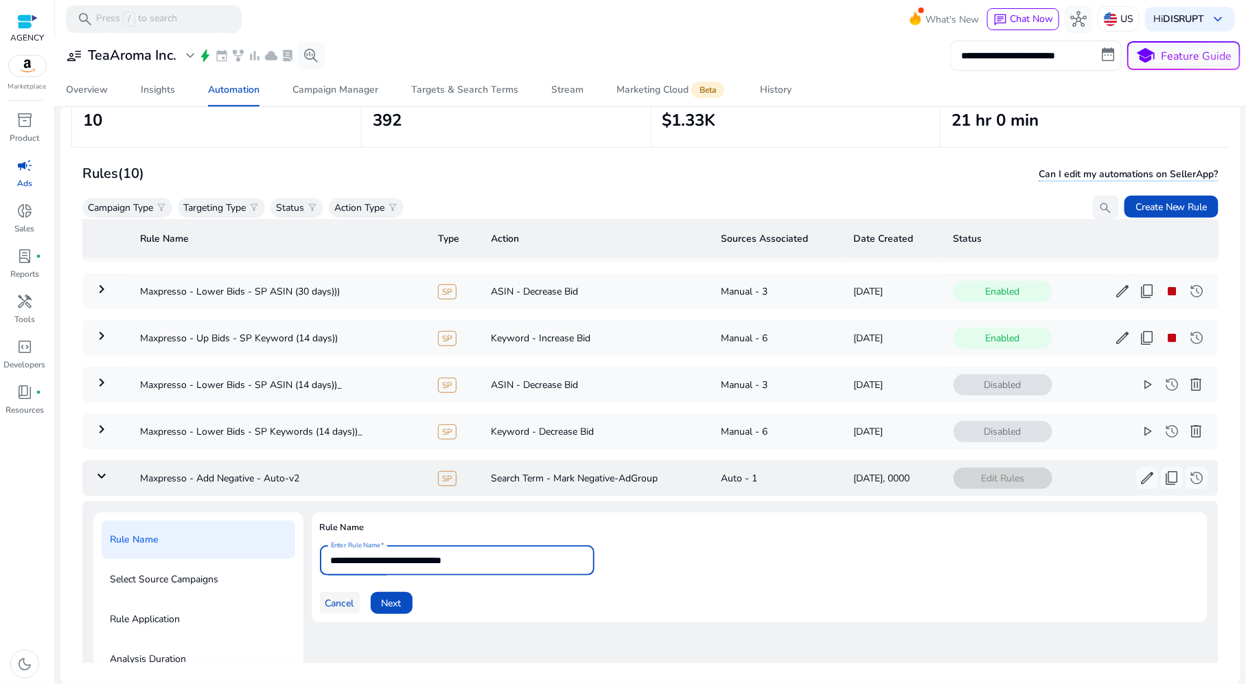
type input "**********"
click at [338, 601] on span "Cancel" at bounding box center [339, 603] width 29 height 14
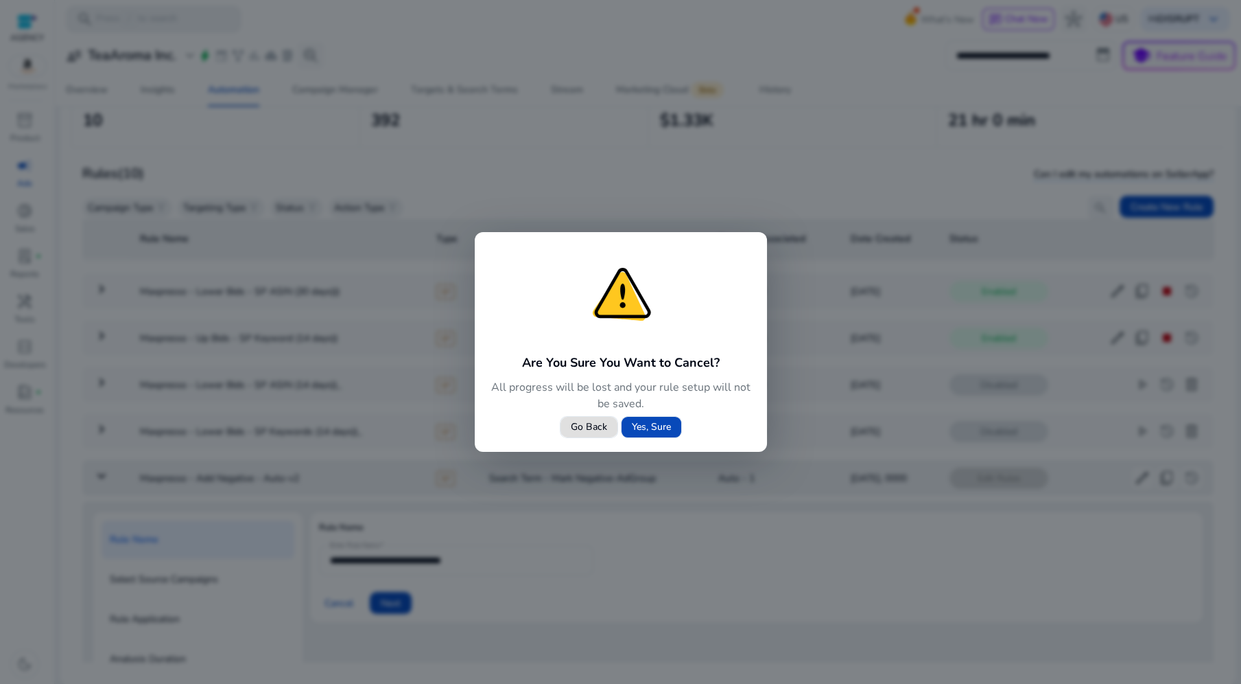
click at [637, 422] on span "Yes, Sure" at bounding box center [651, 426] width 39 height 14
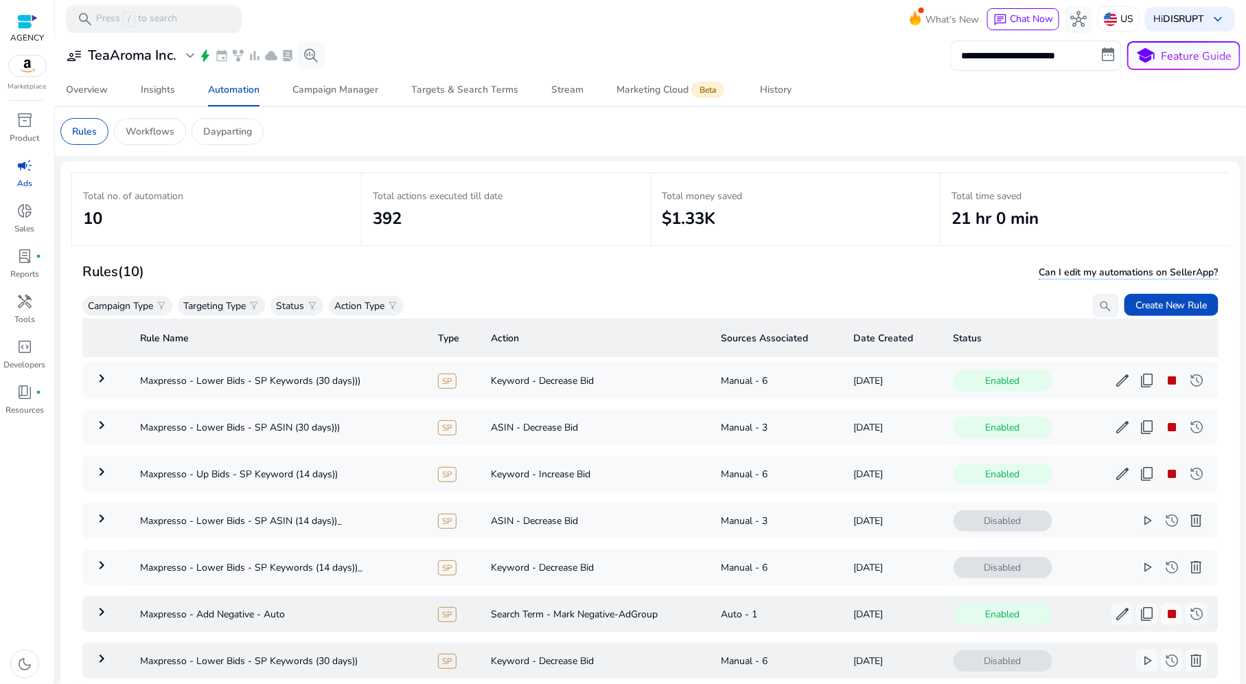
scroll to position [0, 0]
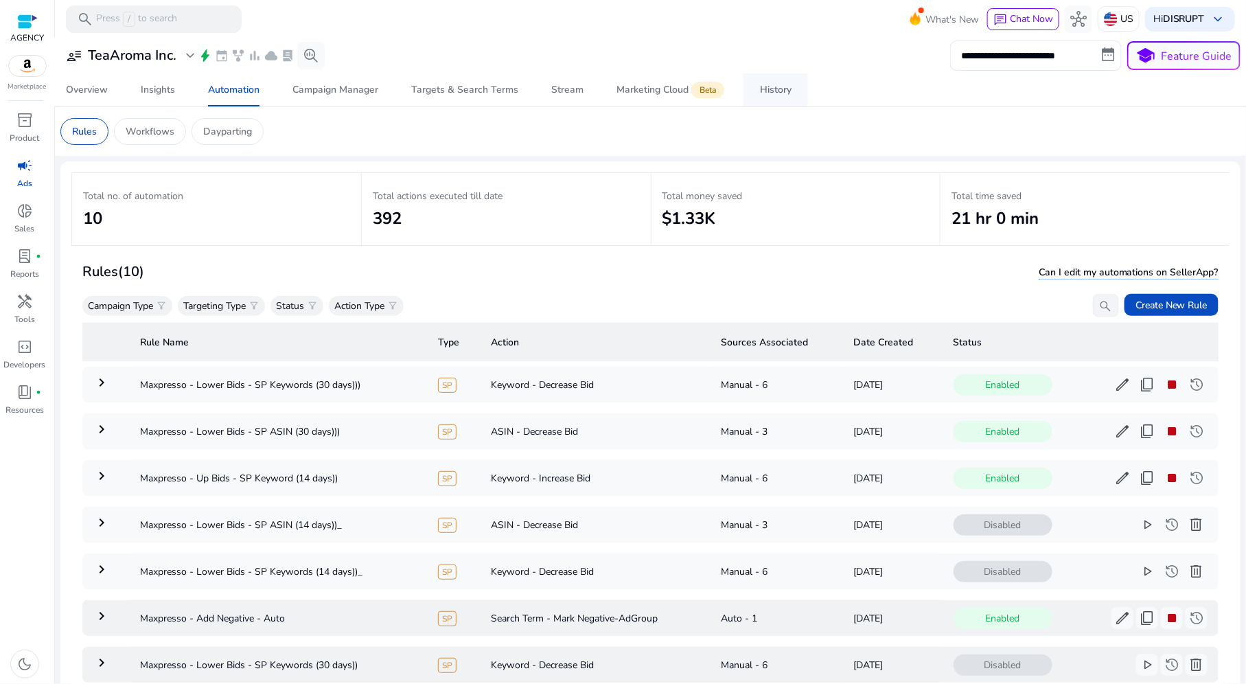
click at [768, 85] on div "History" at bounding box center [776, 90] width 32 height 10
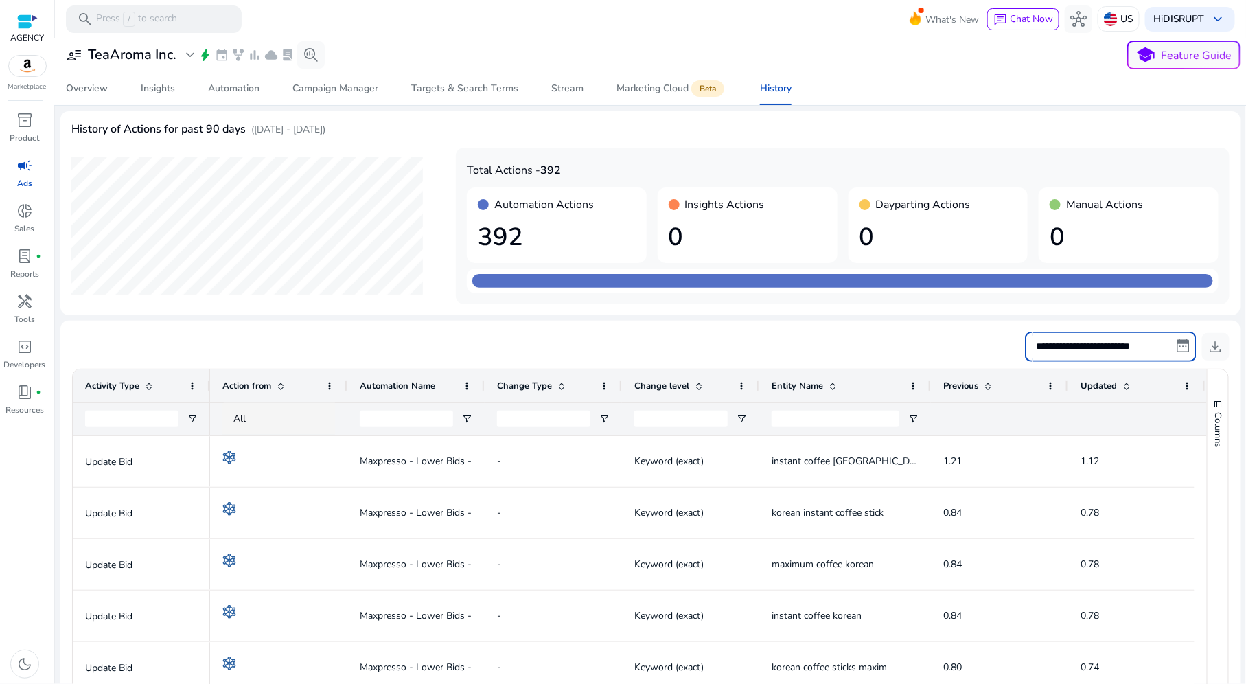
click at [1093, 338] on input "**********" at bounding box center [1111, 346] width 172 height 30
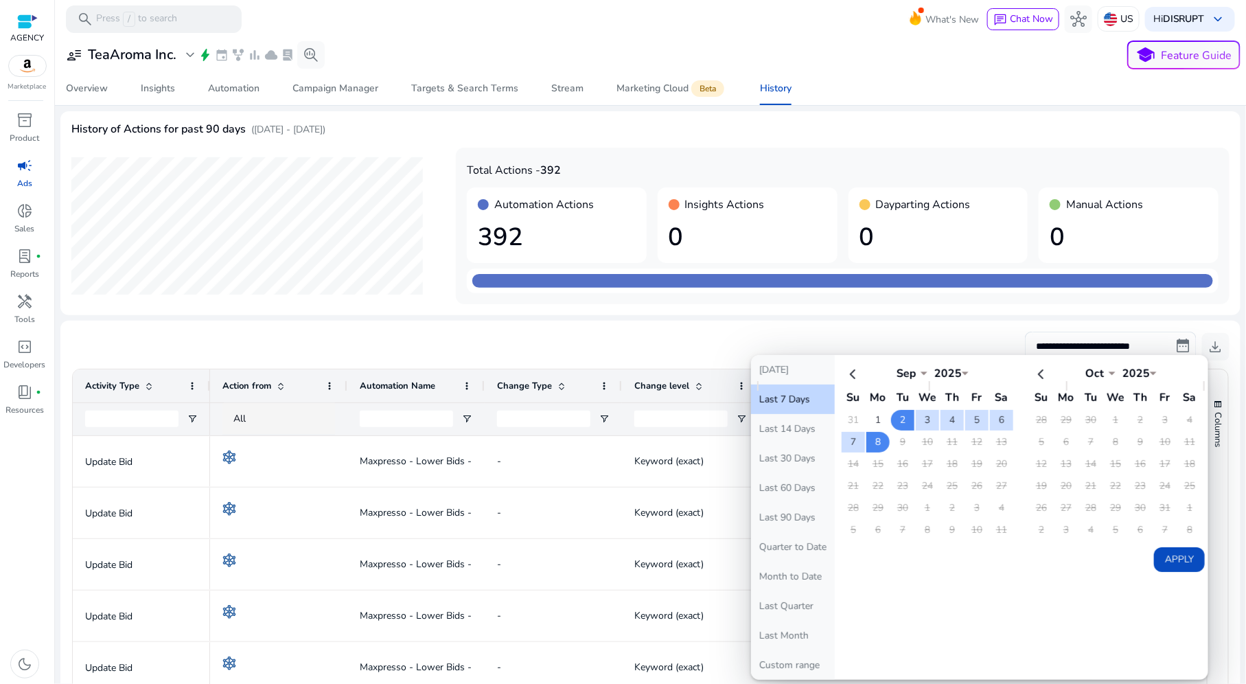
click at [548, 330] on mat-card "**********" at bounding box center [650, 636] width 1180 height 633
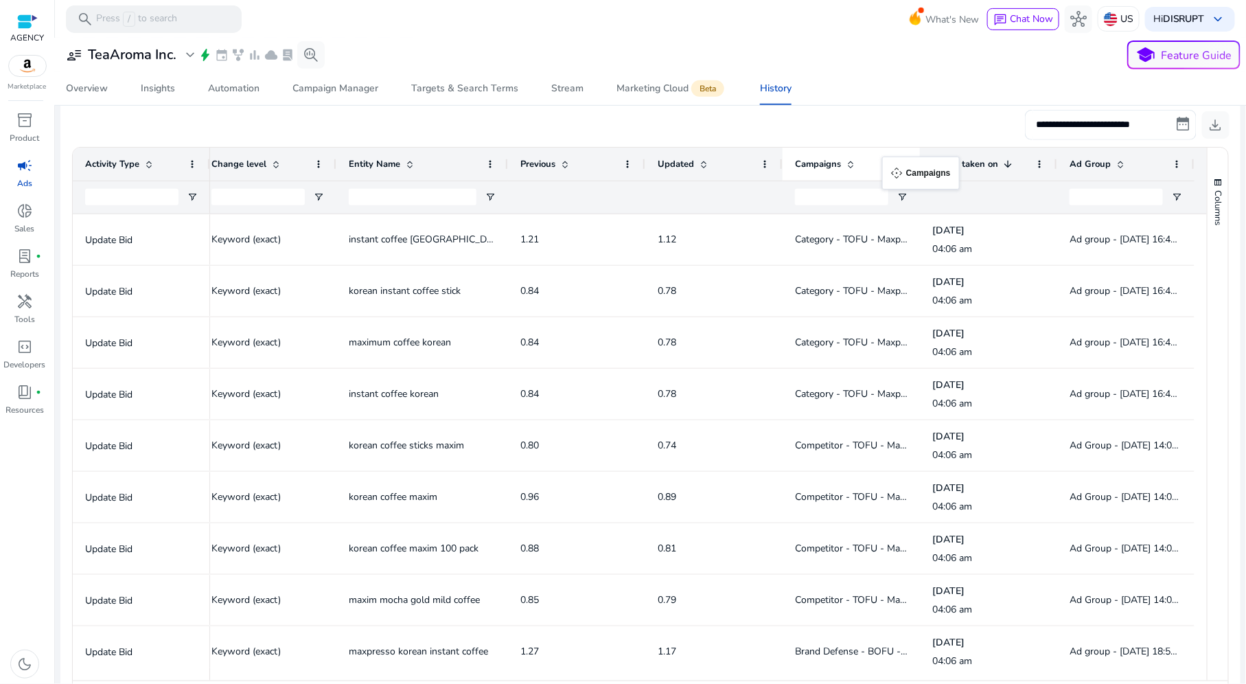
drag, startPoint x: 915, startPoint y: 162, endPoint x: 889, endPoint y: 165, distance: 26.9
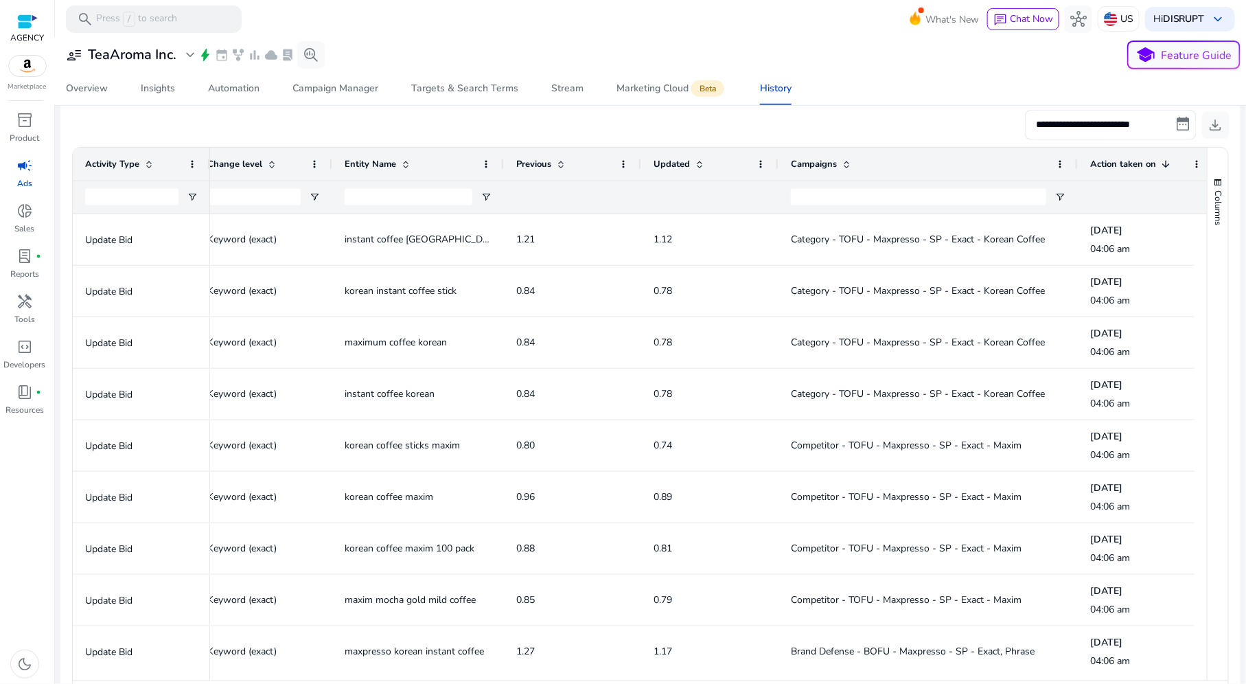
drag, startPoint x: 914, startPoint y: 162, endPoint x: 1076, endPoint y: 174, distance: 162.4
click at [1076, 174] on div at bounding box center [1076, 164] width 5 height 33
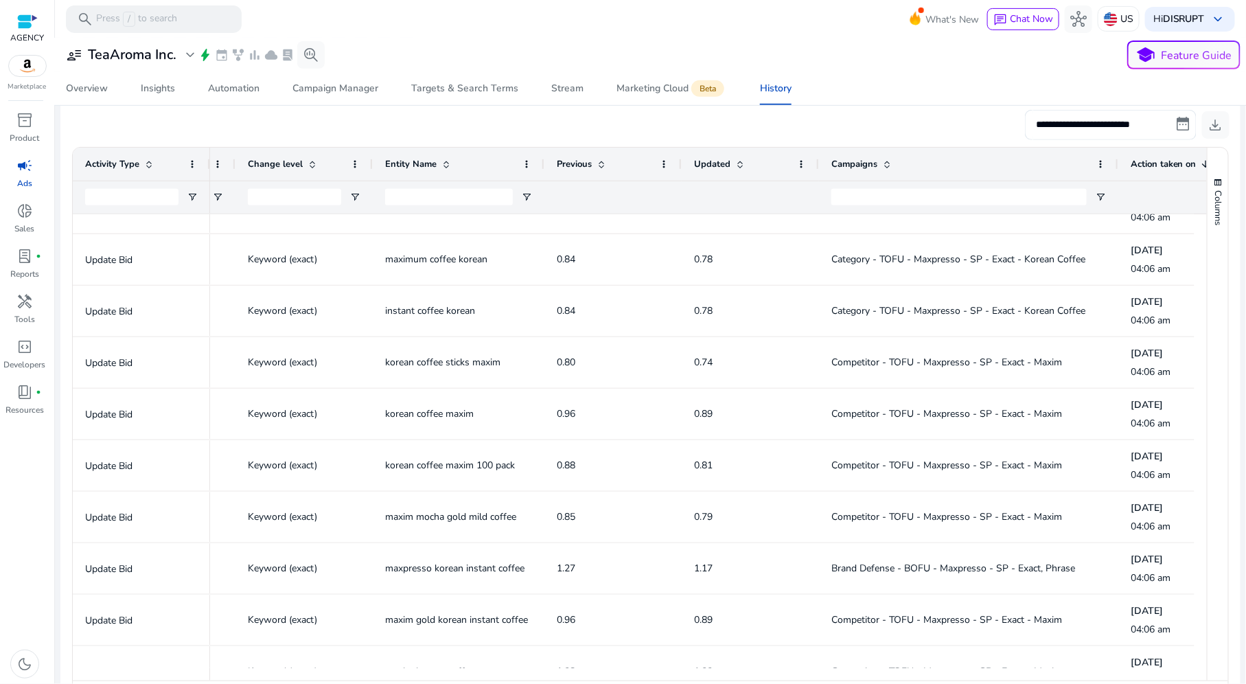
scroll to position [104, 0]
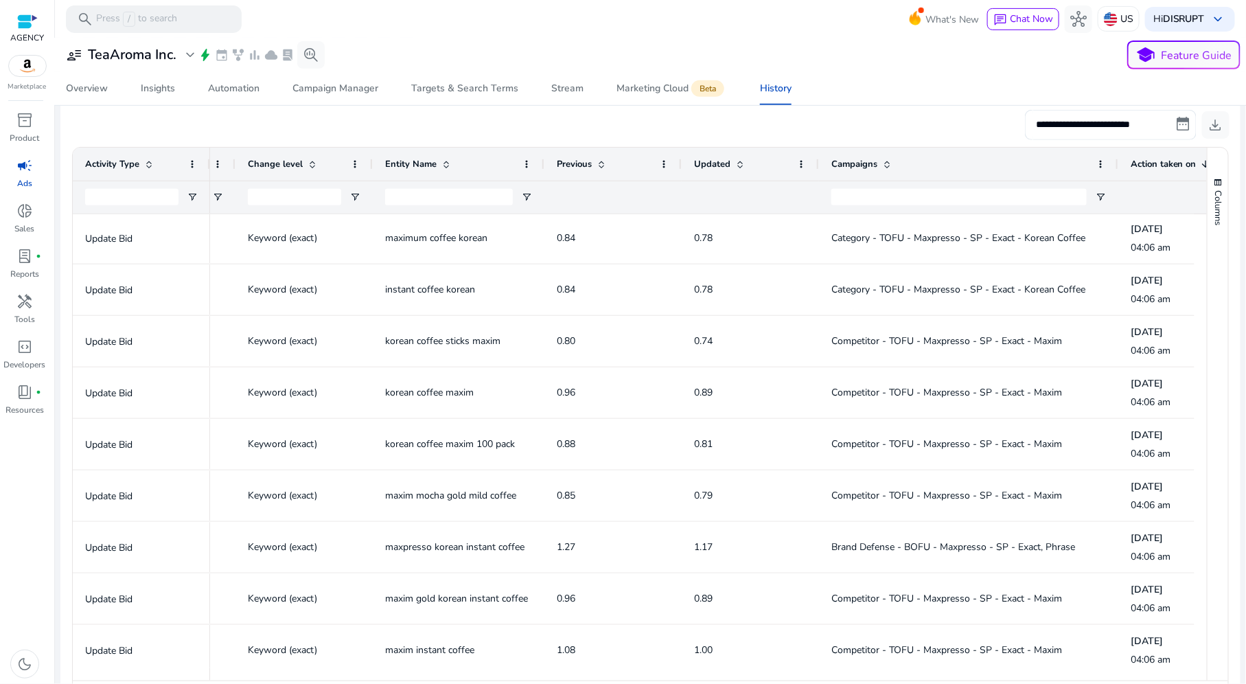
click at [427, 339] on span "korean coffee sticks maxim" at bounding box center [442, 340] width 115 height 13
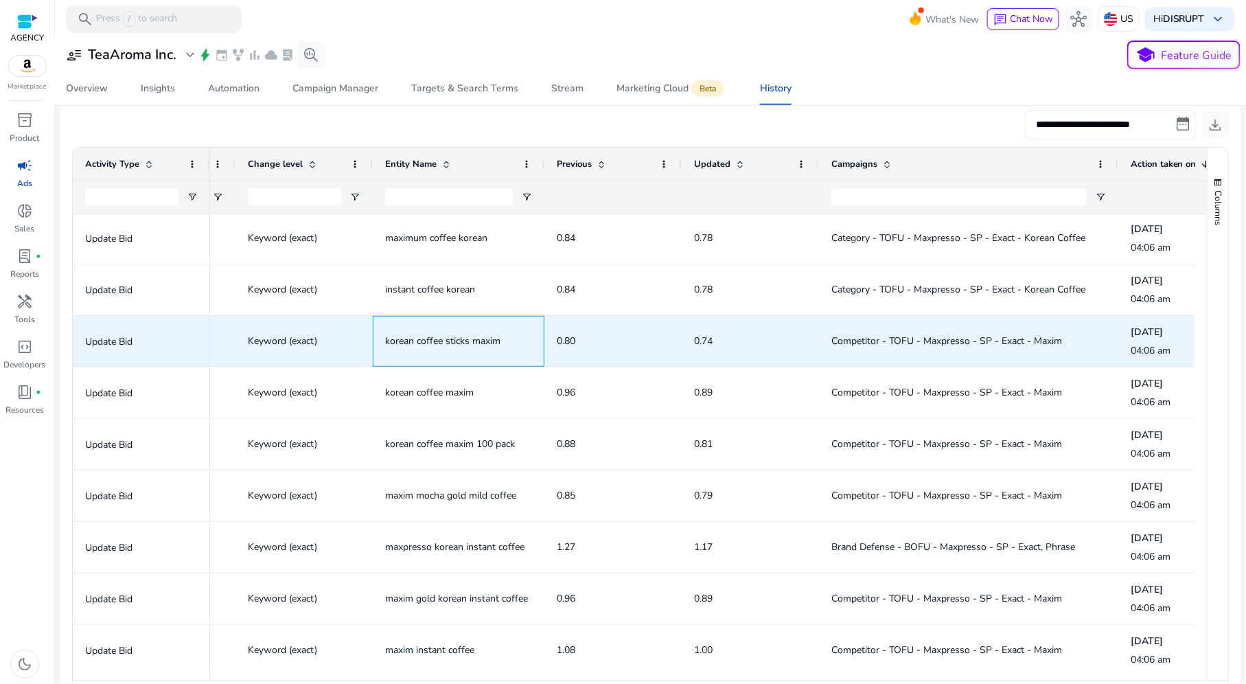
click at [465, 357] on div "korean coffee sticks maxim" at bounding box center [458, 340] width 147 height 49
click at [484, 330] on span "korean coffee sticks maxim" at bounding box center [458, 341] width 147 height 28
click at [477, 340] on span "korean coffee sticks maxim" at bounding box center [442, 340] width 115 height 13
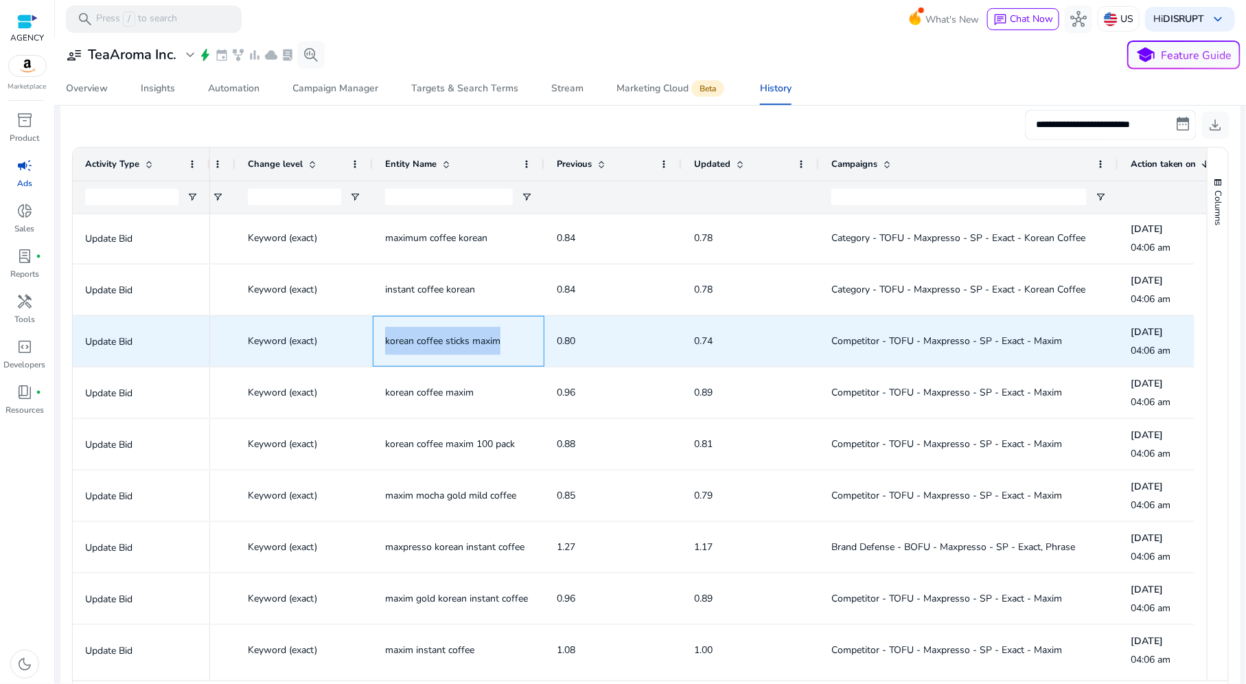
copy span "korean coffee sticks maxim"
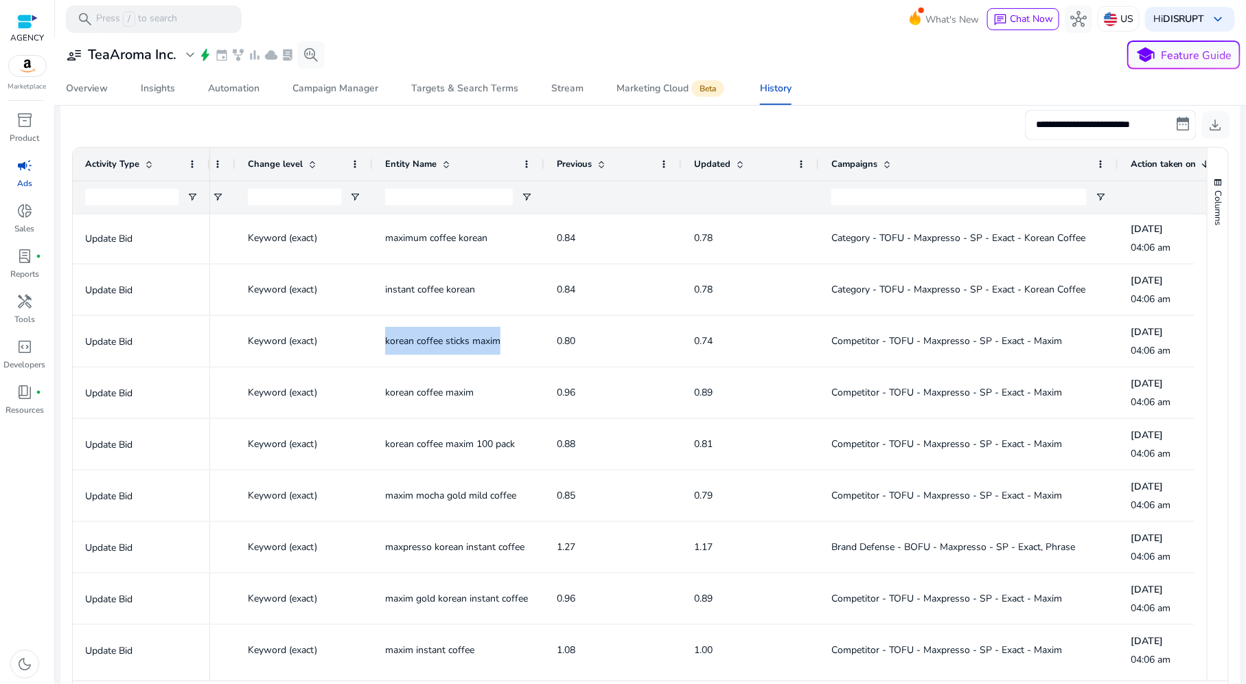
click at [445, 393] on span "korean coffee maxim" at bounding box center [429, 392] width 89 height 13
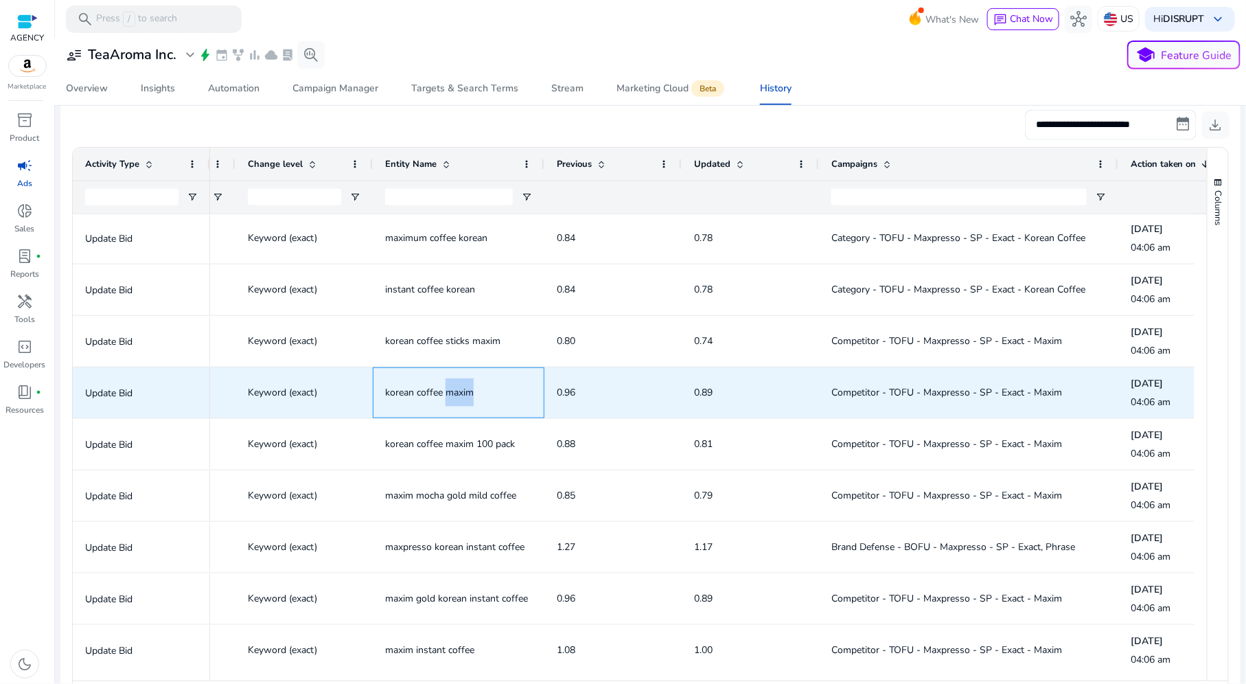
click at [445, 393] on span "korean coffee maxim" at bounding box center [429, 392] width 89 height 13
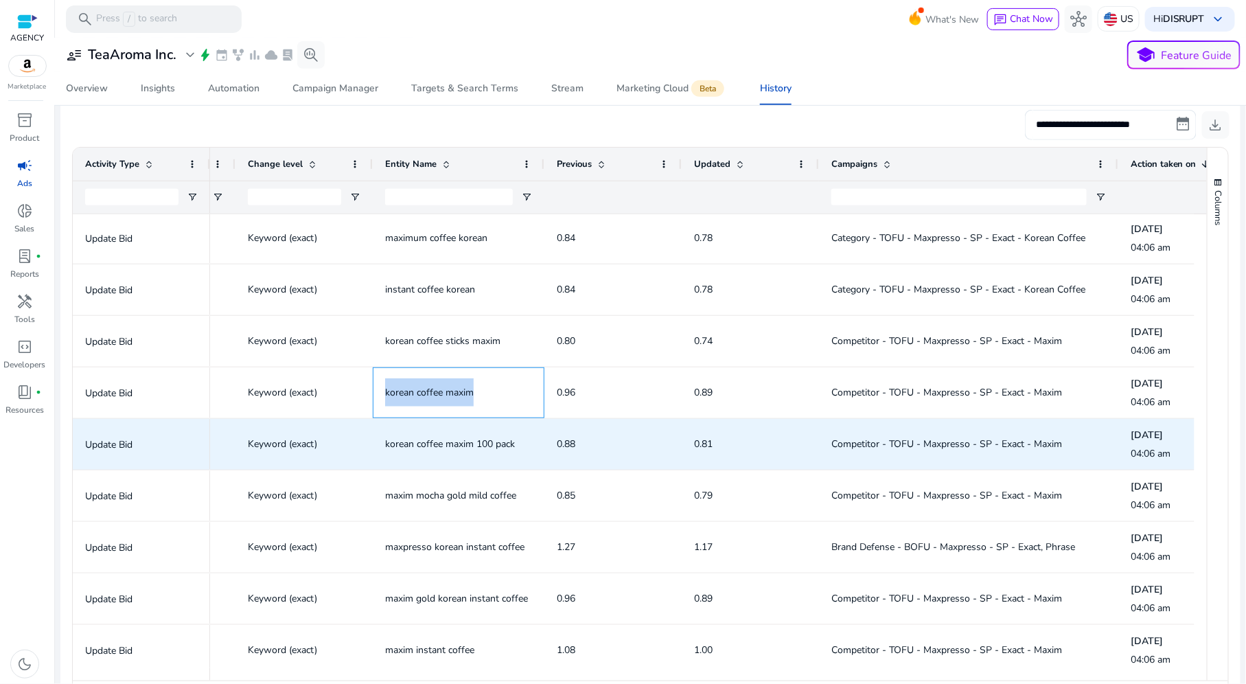
copy span "korean coffee maxim"
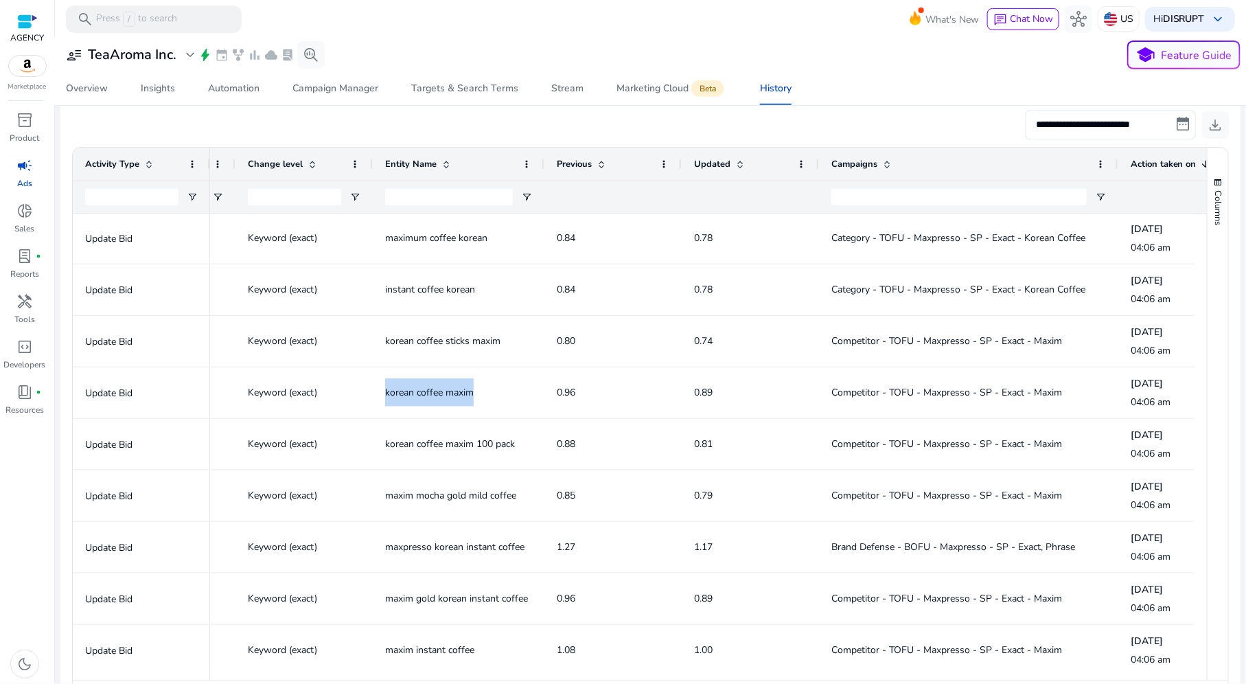
click at [456, 447] on span "korean coffee maxim 100 pack" at bounding box center [450, 443] width 130 height 13
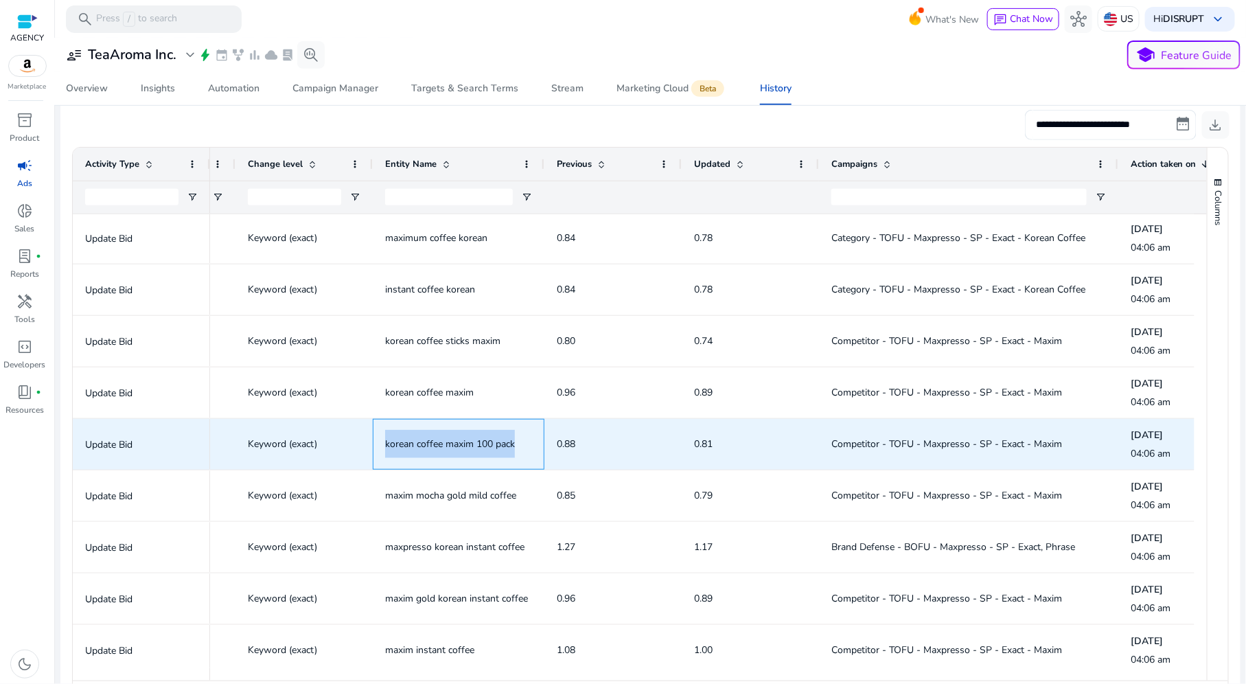
click at [456, 447] on span "korean coffee maxim 100 pack" at bounding box center [450, 443] width 130 height 13
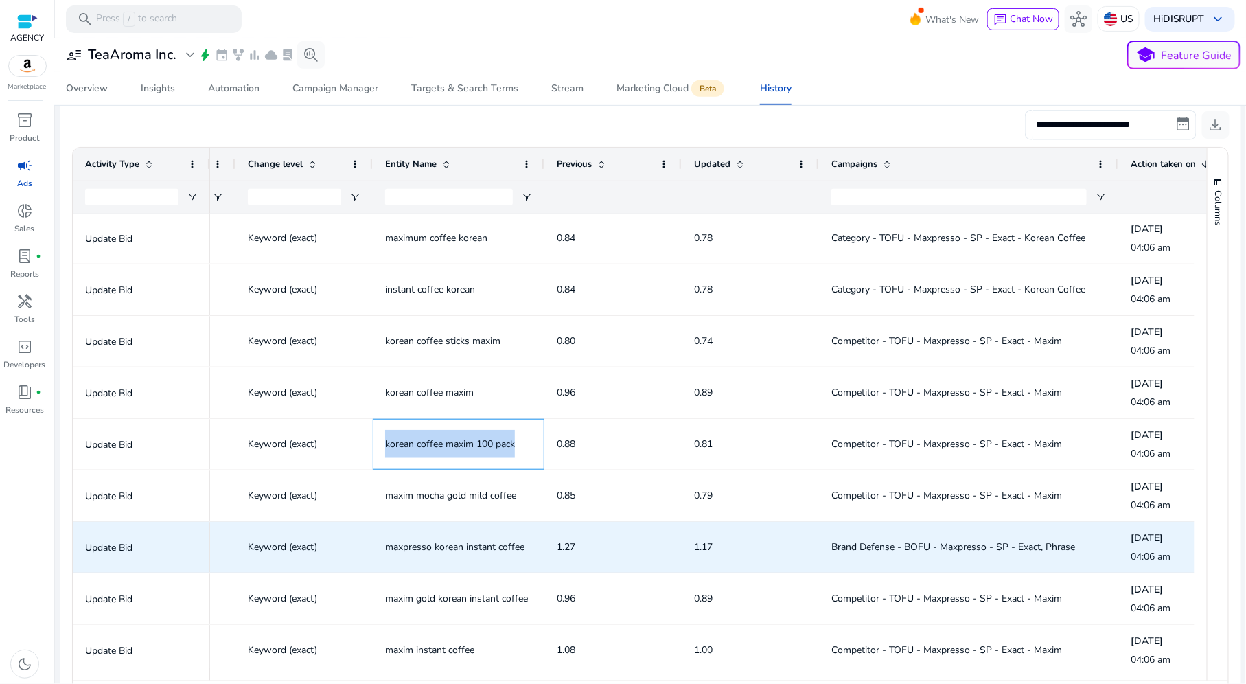
copy span "korean coffee maxim 100 pack"
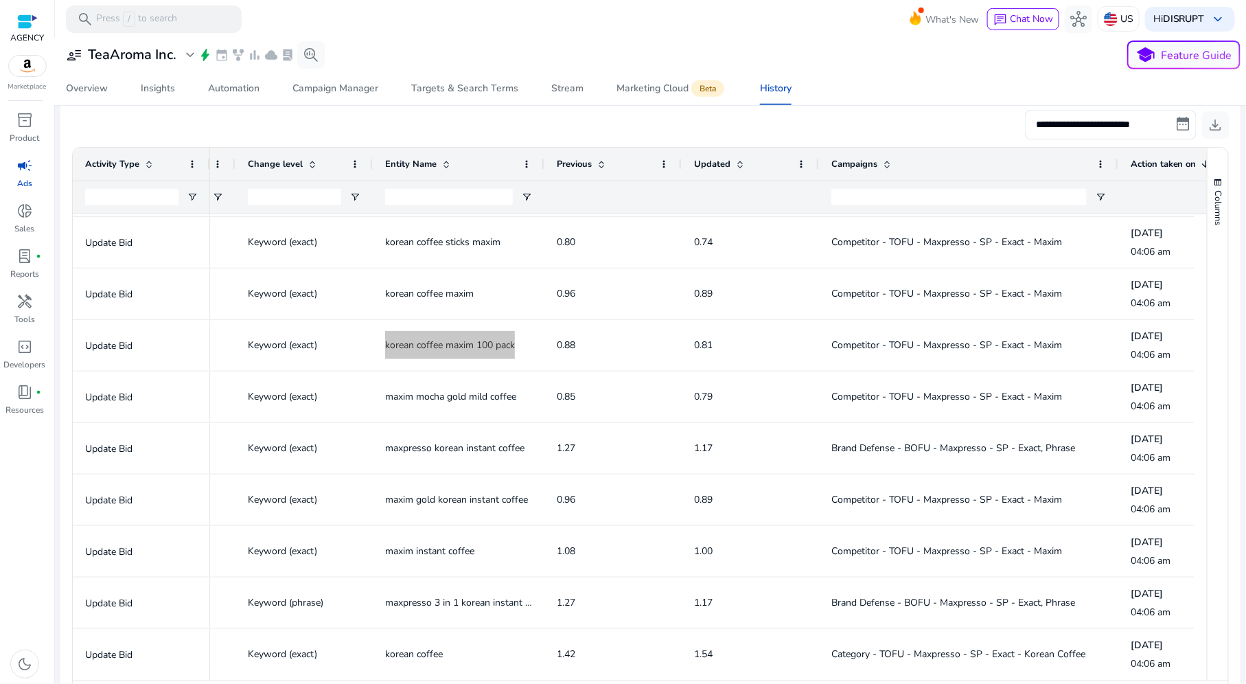
scroll to position [213, 0]
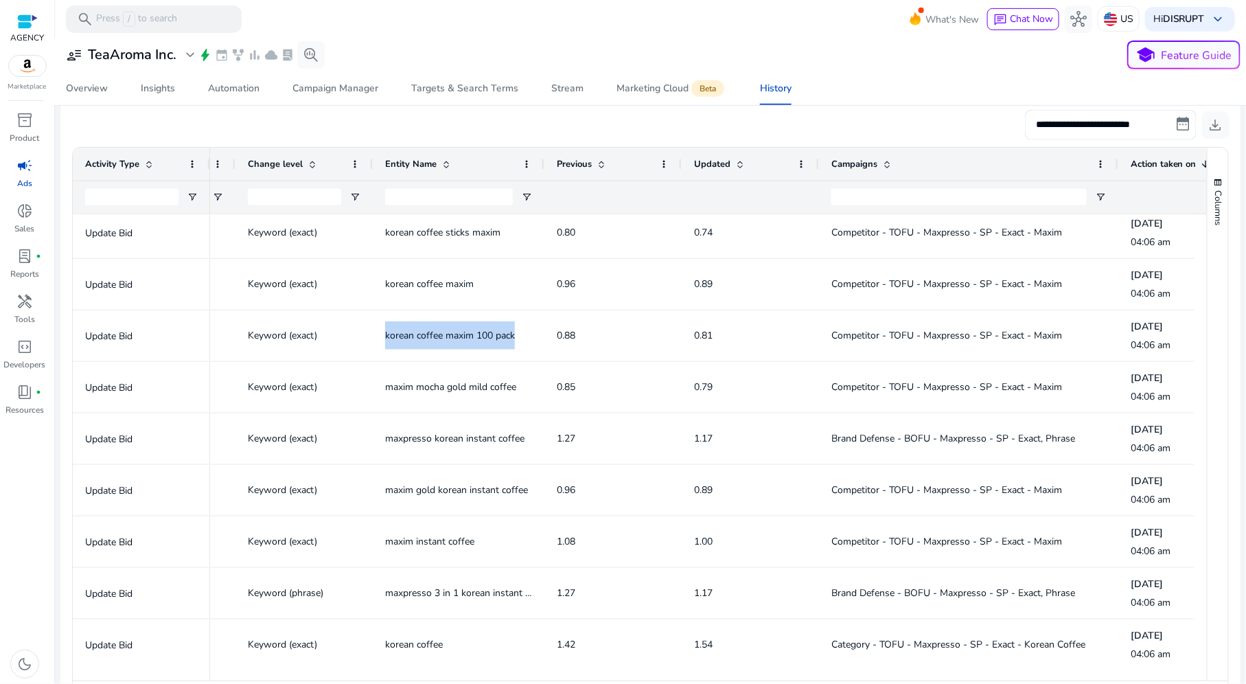
click at [460, 383] on span "maxim mocha gold mild coffee" at bounding box center [450, 386] width 131 height 13
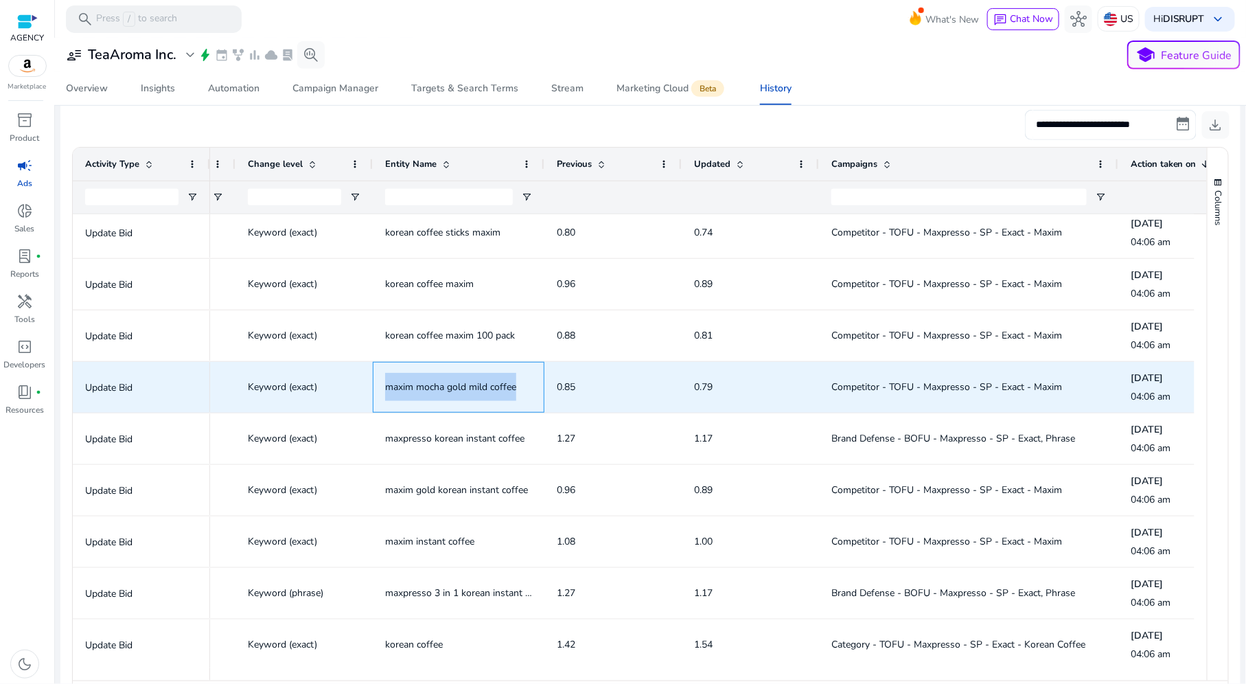
click at [460, 383] on span "maxim mocha gold mild coffee" at bounding box center [450, 386] width 131 height 13
copy span "maxim mocha gold mild coffee"
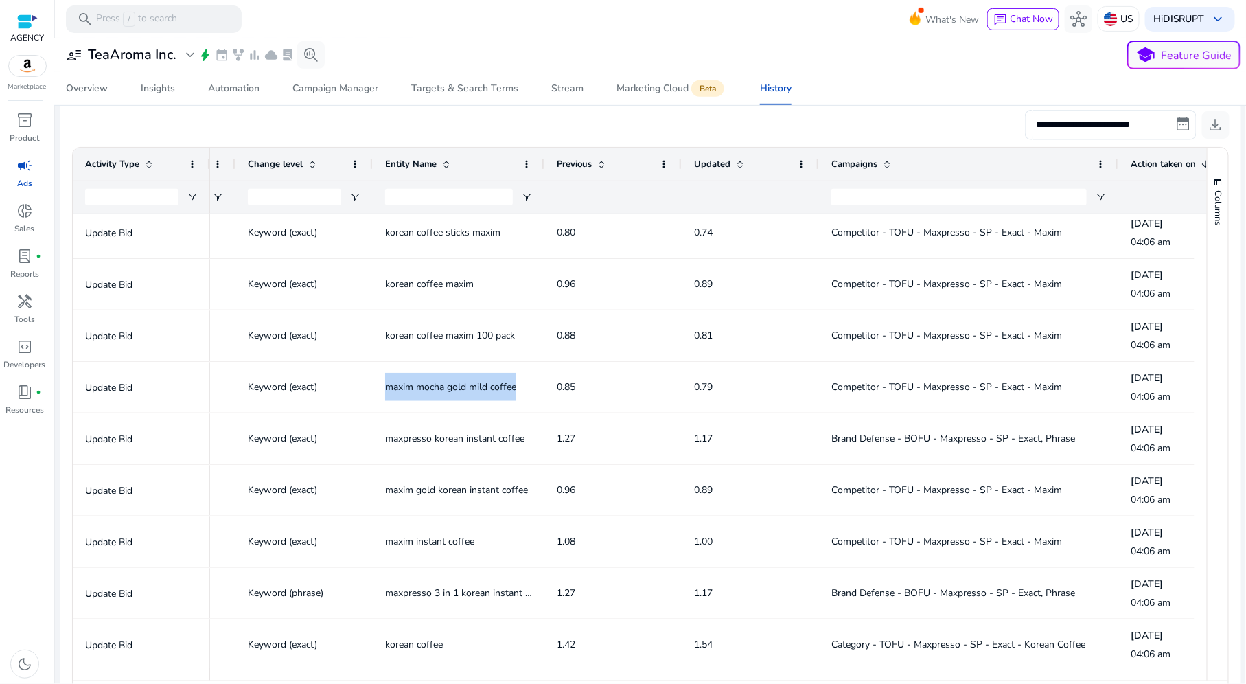
click at [478, 435] on span "maxpresso korean instant coffee" at bounding box center [454, 438] width 139 height 13
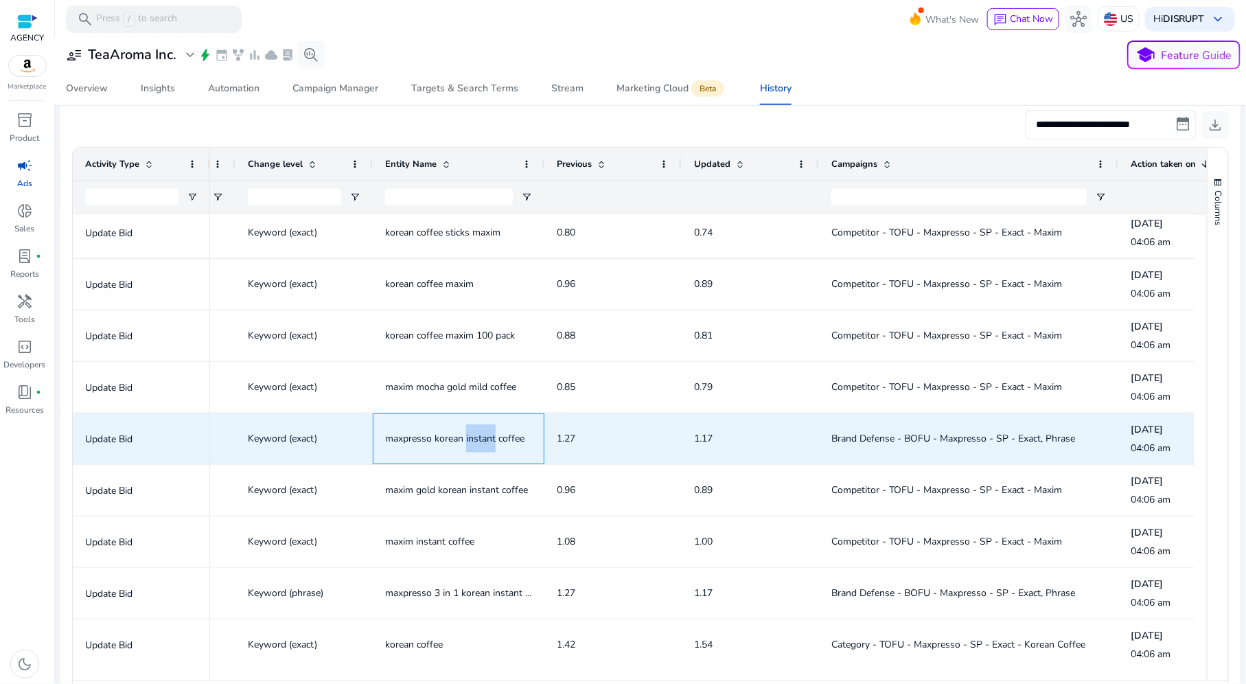
click at [478, 435] on span "maxpresso korean instant coffee" at bounding box center [454, 438] width 139 height 13
copy span "maxpresso korean instant coffee"
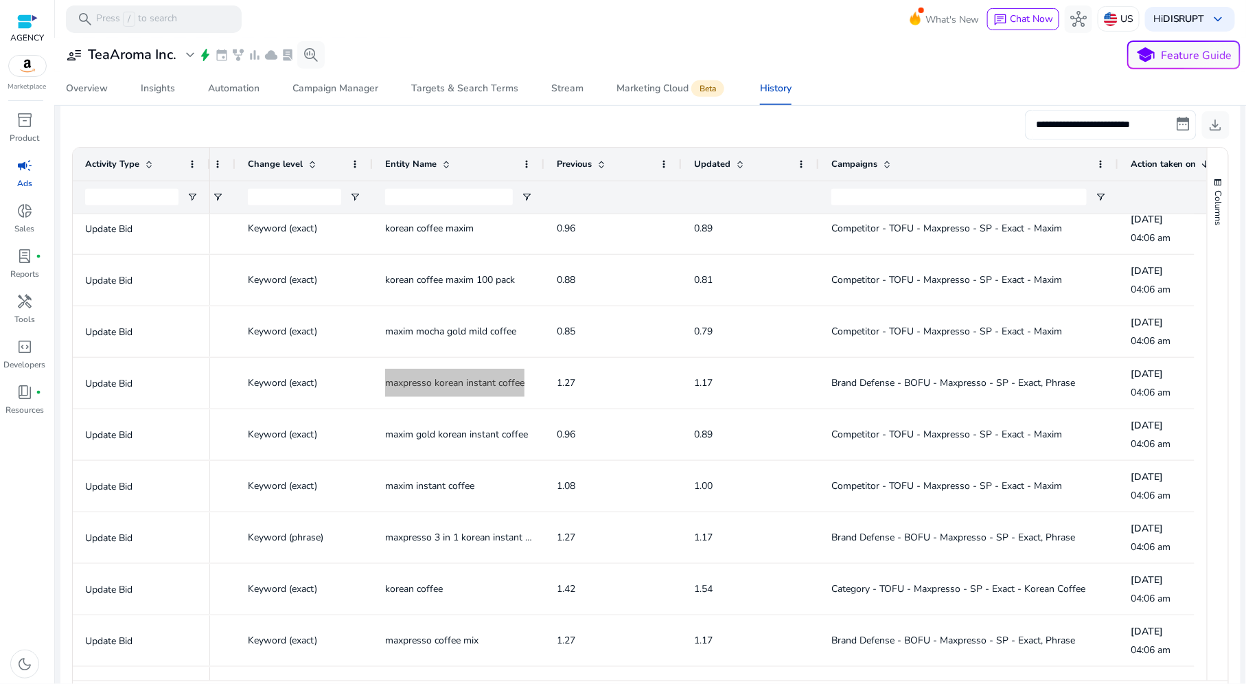
scroll to position [286, 0]
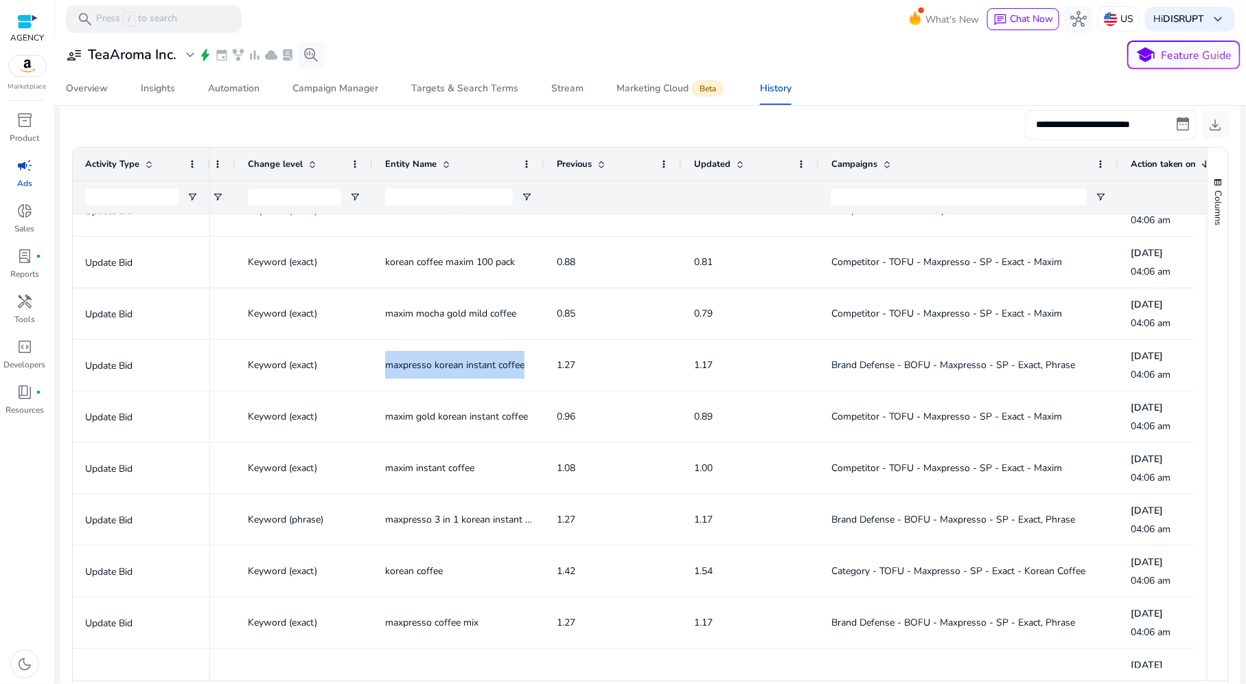
click at [500, 412] on span "maxim gold korean instant coffee" at bounding box center [456, 416] width 143 height 13
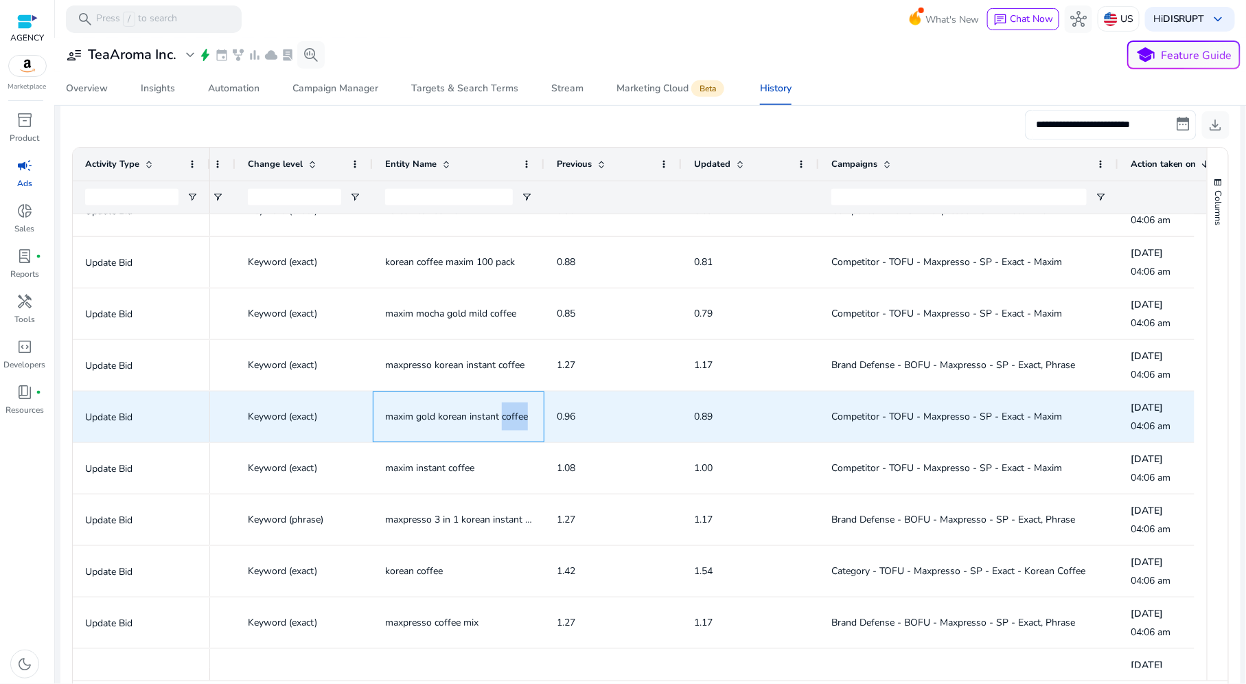
click at [500, 412] on span "maxim gold korean instant coffee" at bounding box center [456, 416] width 143 height 13
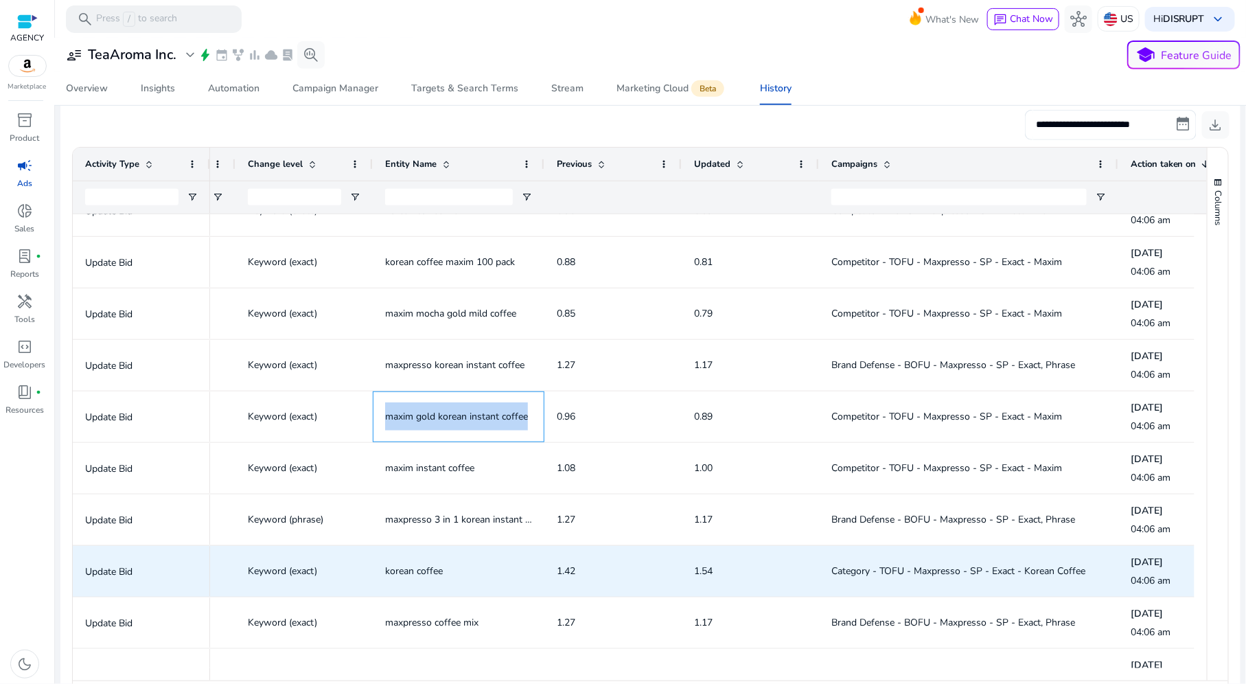
copy span "maxim gold korean instant coffee"
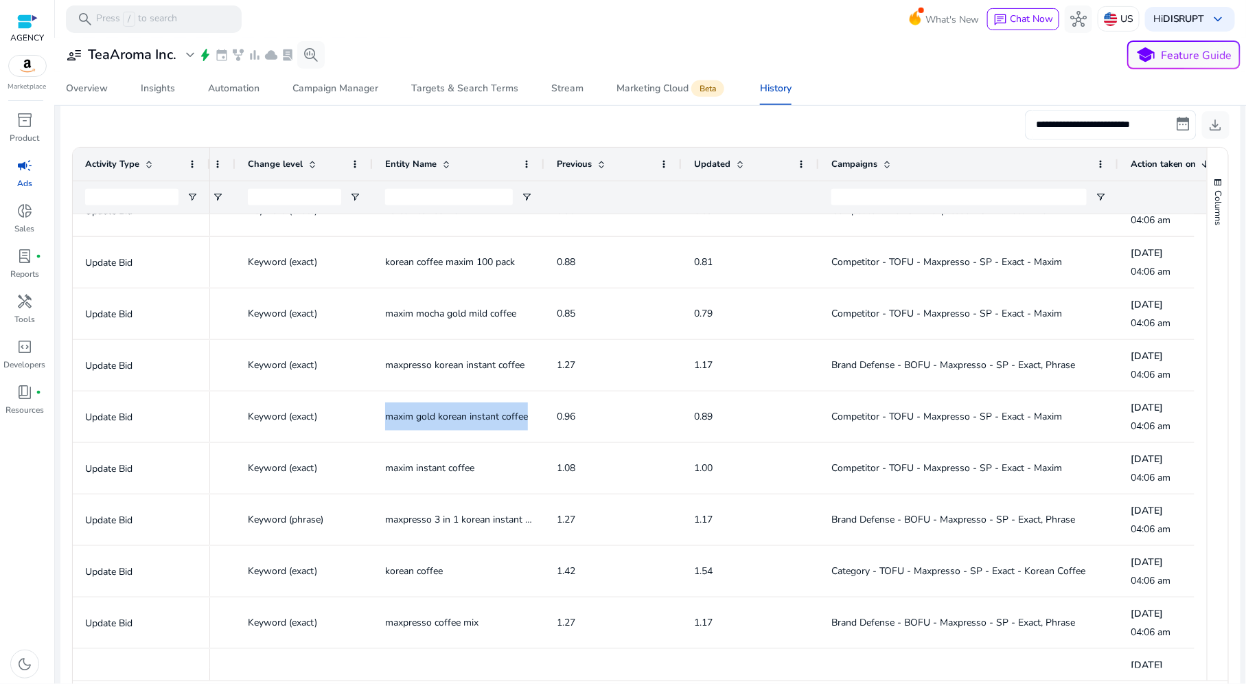
click at [437, 468] on span "maxim instant coffee" at bounding box center [429, 467] width 89 height 13
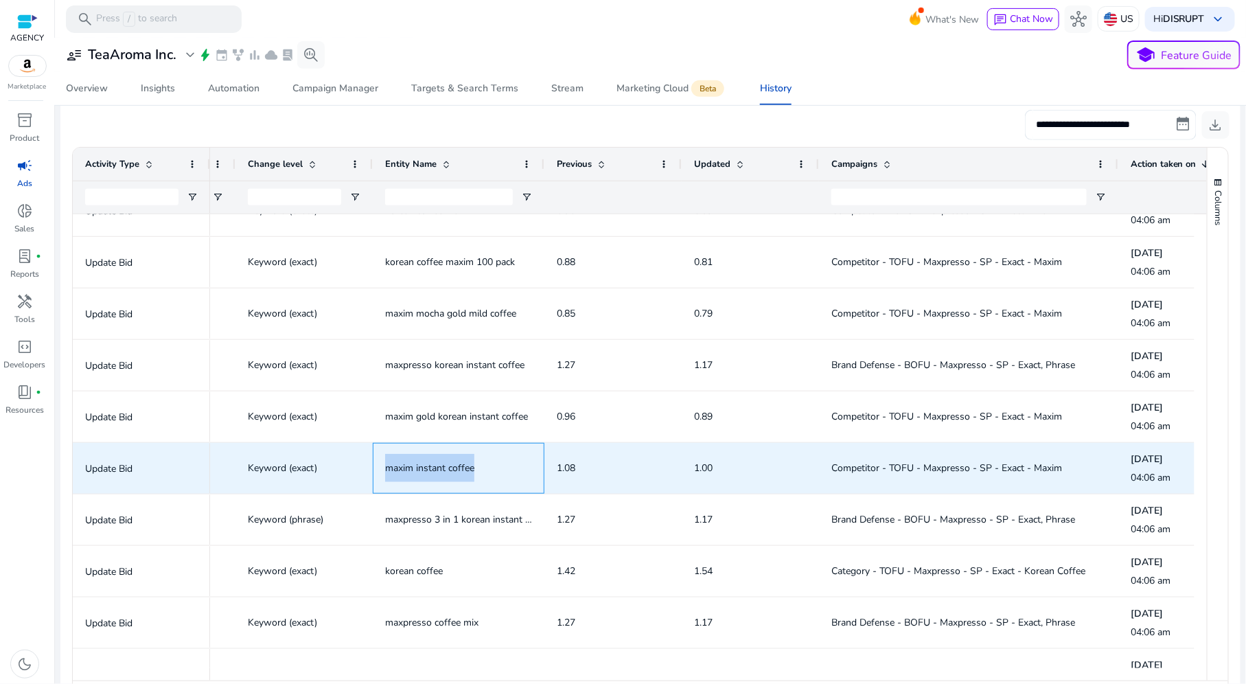
click at [437, 468] on span "maxim instant coffee" at bounding box center [429, 467] width 89 height 13
copy span "maxim instant coffee"
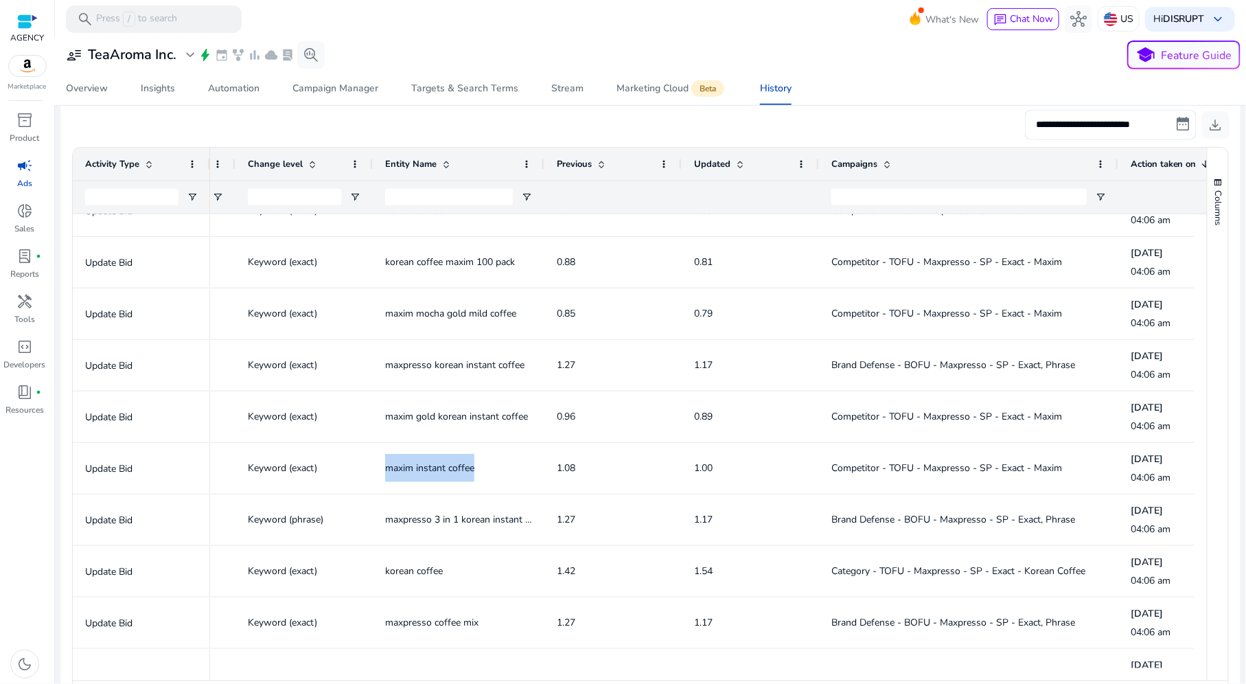
click at [419, 414] on span "maxim gold korean instant coffee" at bounding box center [456, 416] width 143 height 13
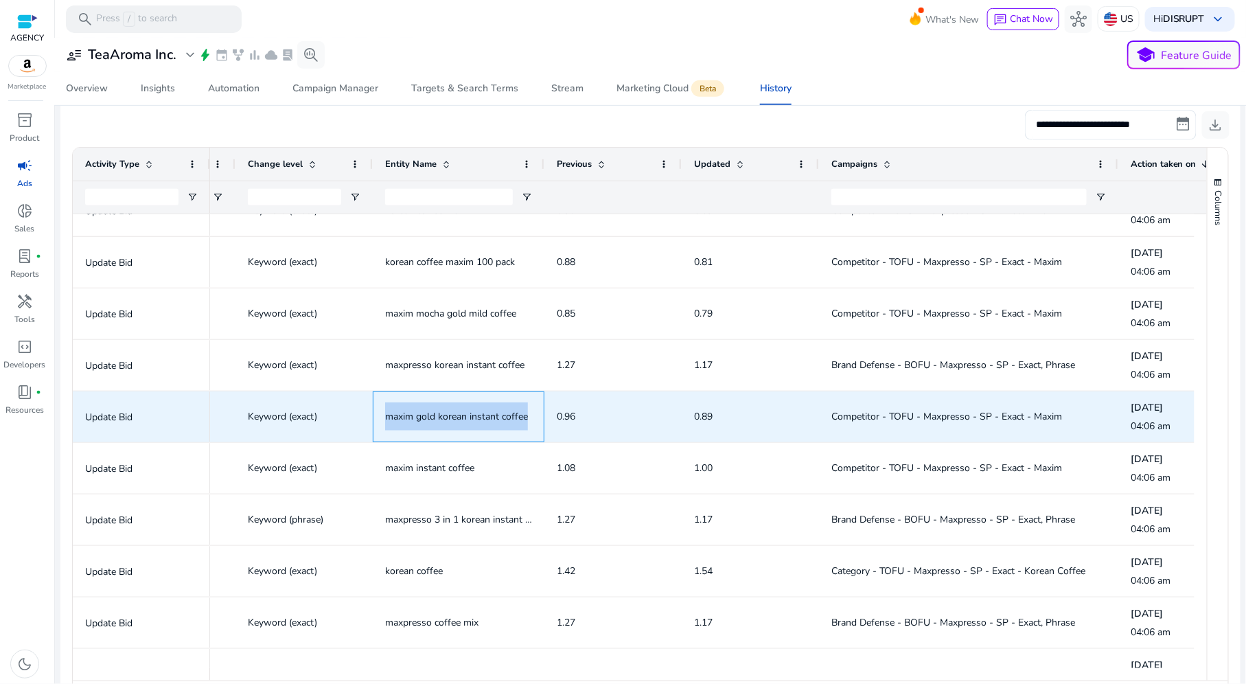
click at [419, 414] on span "maxim gold korean instant coffee" at bounding box center [456, 416] width 143 height 13
copy span "maxim gold korean instant coffee"
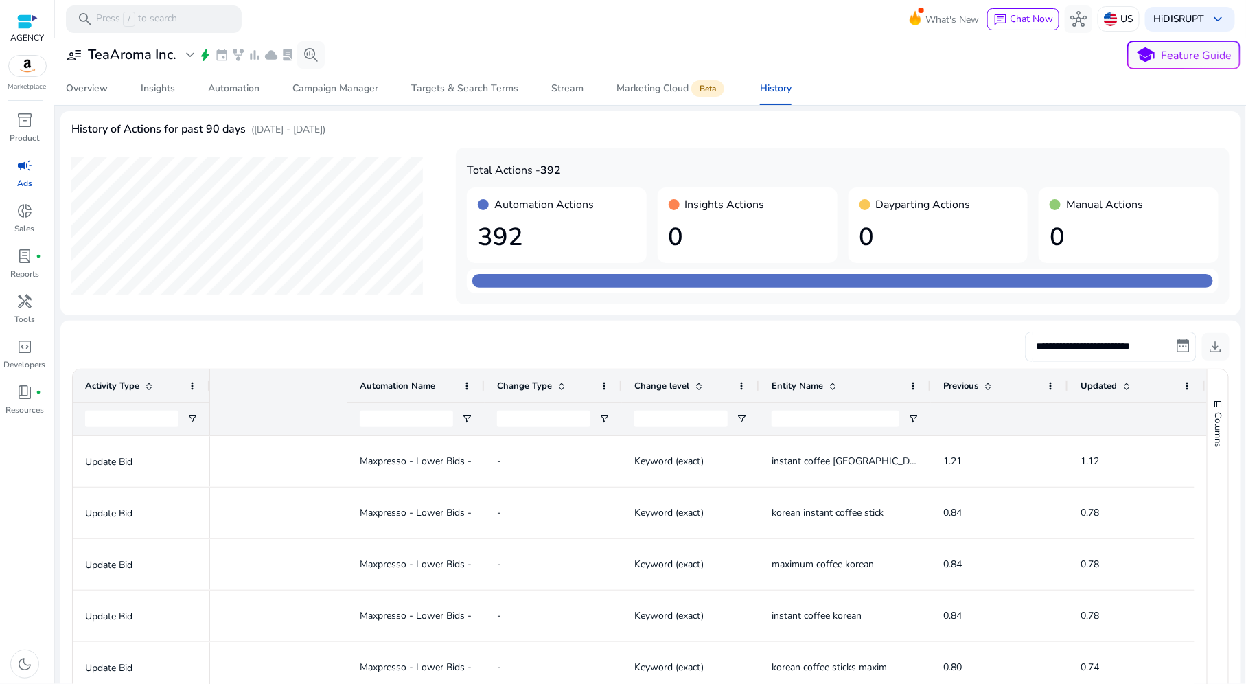
scroll to position [0, 386]
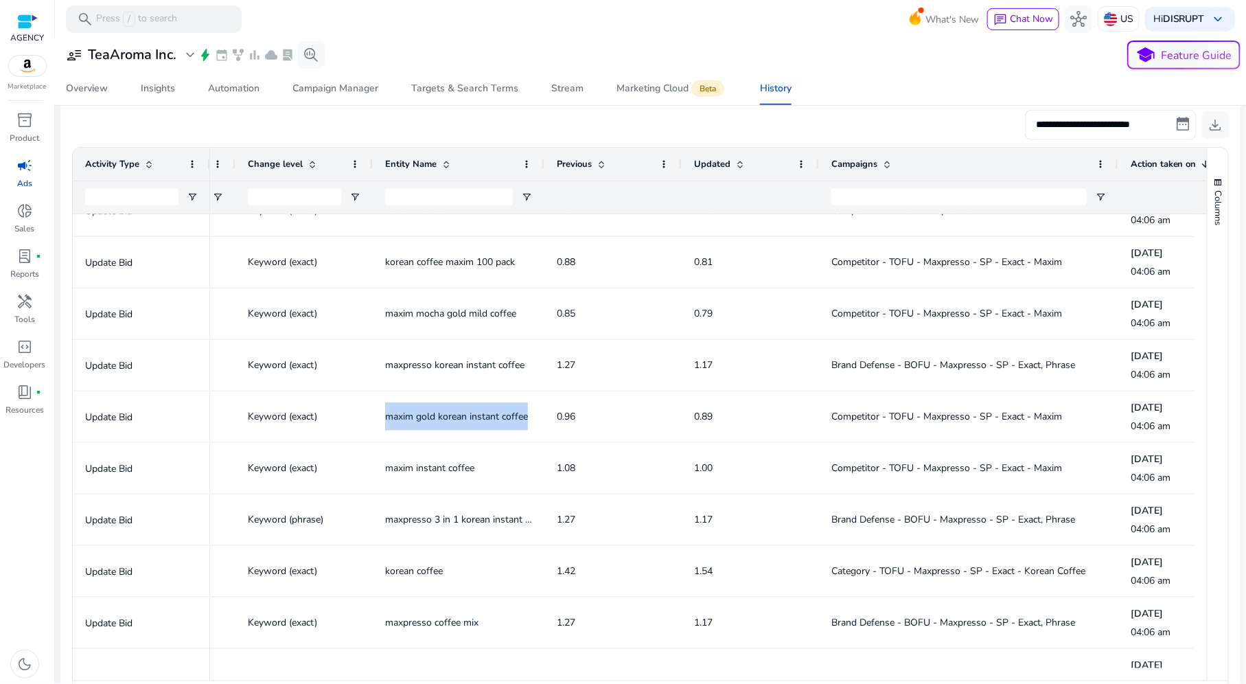
click at [475, 365] on span "maxpresso korean instant coffee" at bounding box center [454, 364] width 139 height 13
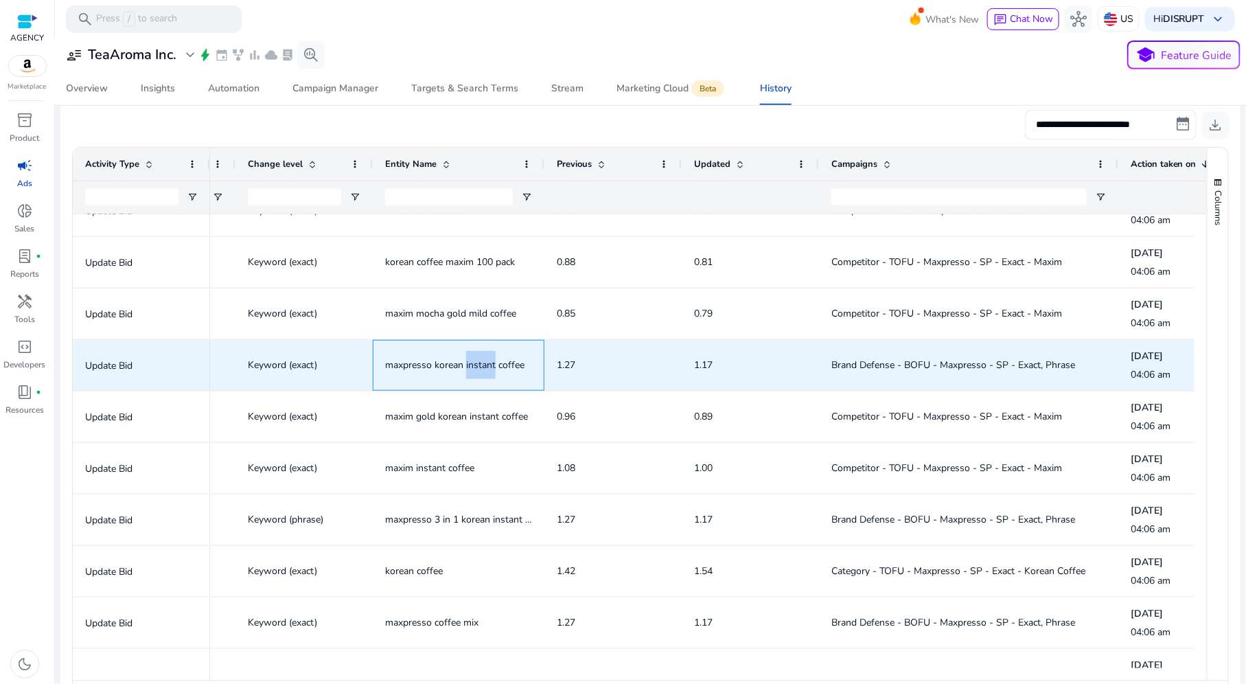
click at [475, 365] on span "maxpresso korean instant coffee" at bounding box center [454, 364] width 139 height 13
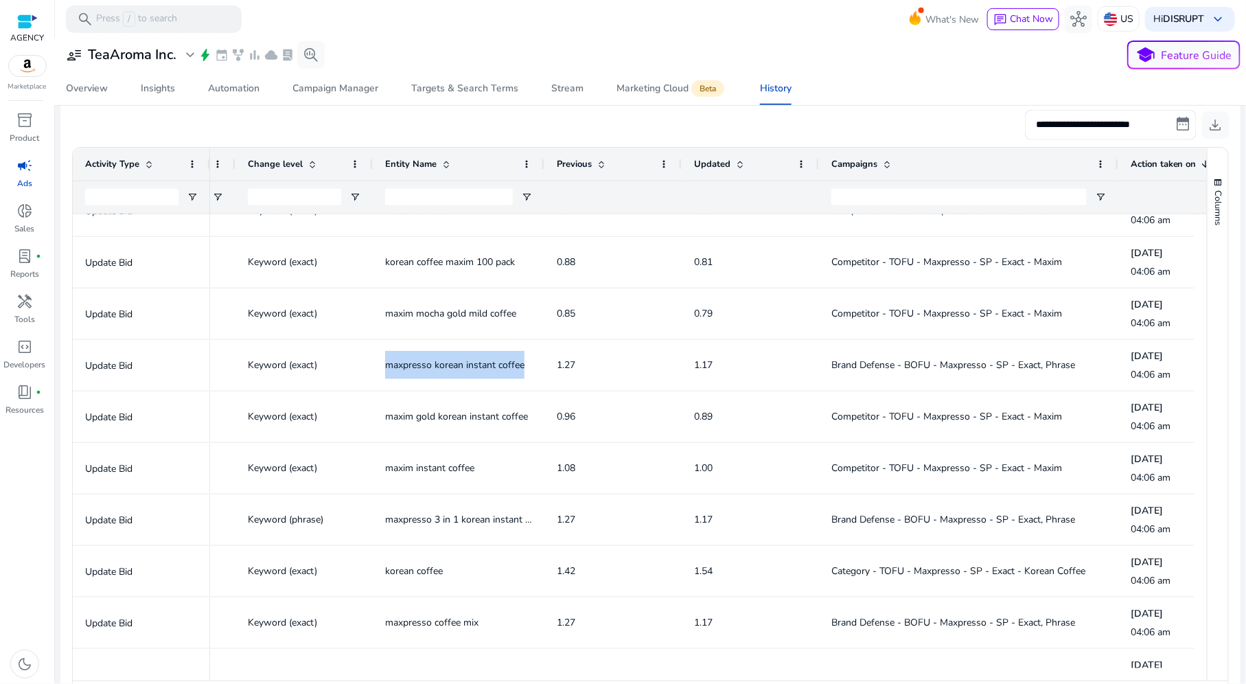
click at [437, 517] on span "maxpresso 3 in 1 korean instant coffee mix" at bounding box center [477, 519] width 184 height 13
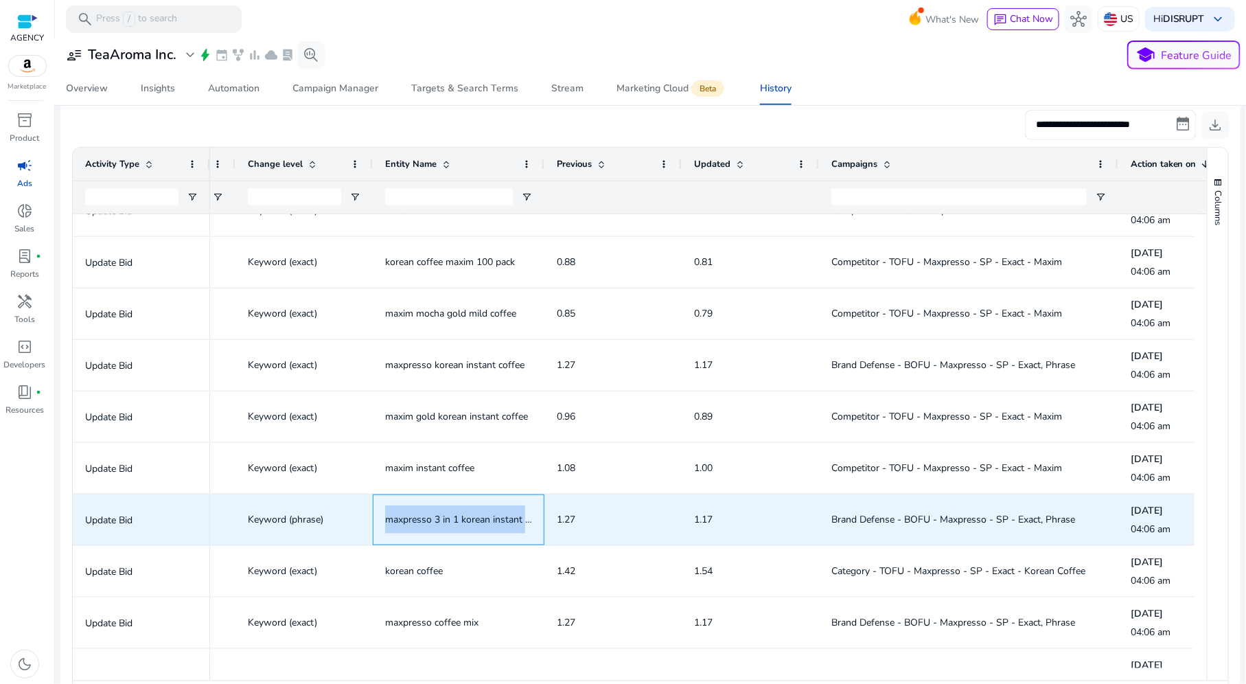
click at [437, 517] on span "maxpresso 3 in 1 korean instant coffee mix" at bounding box center [477, 519] width 184 height 13
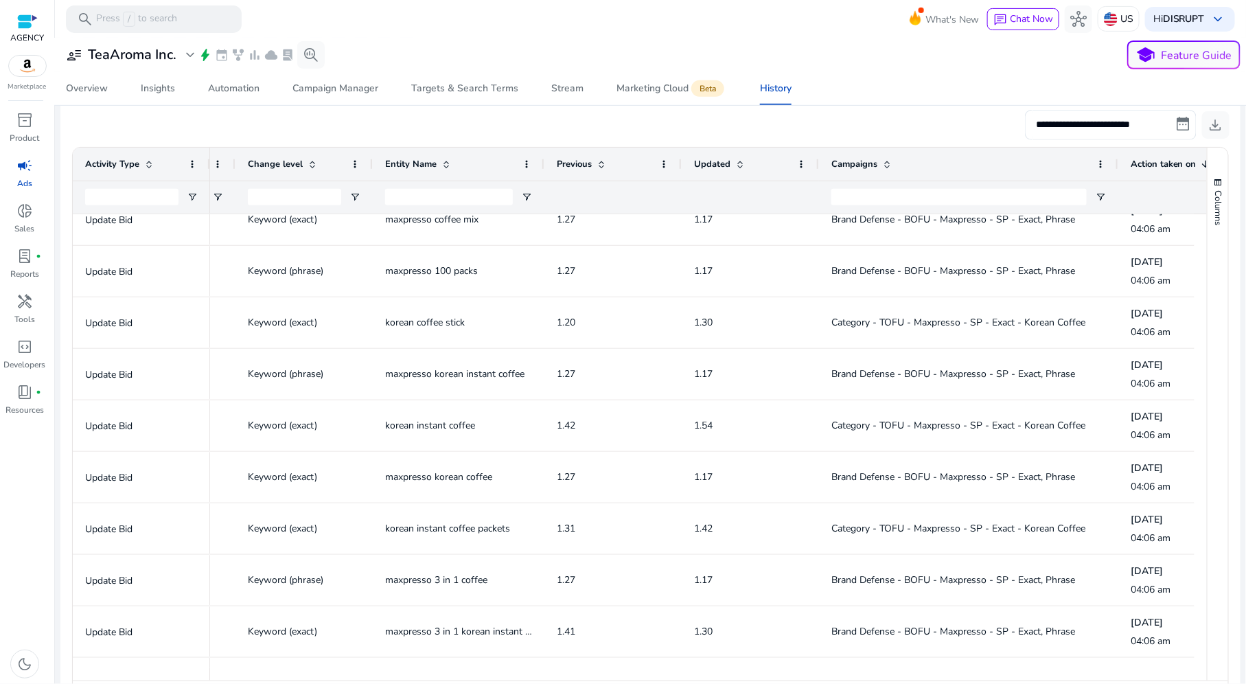
scroll to position [673, 0]
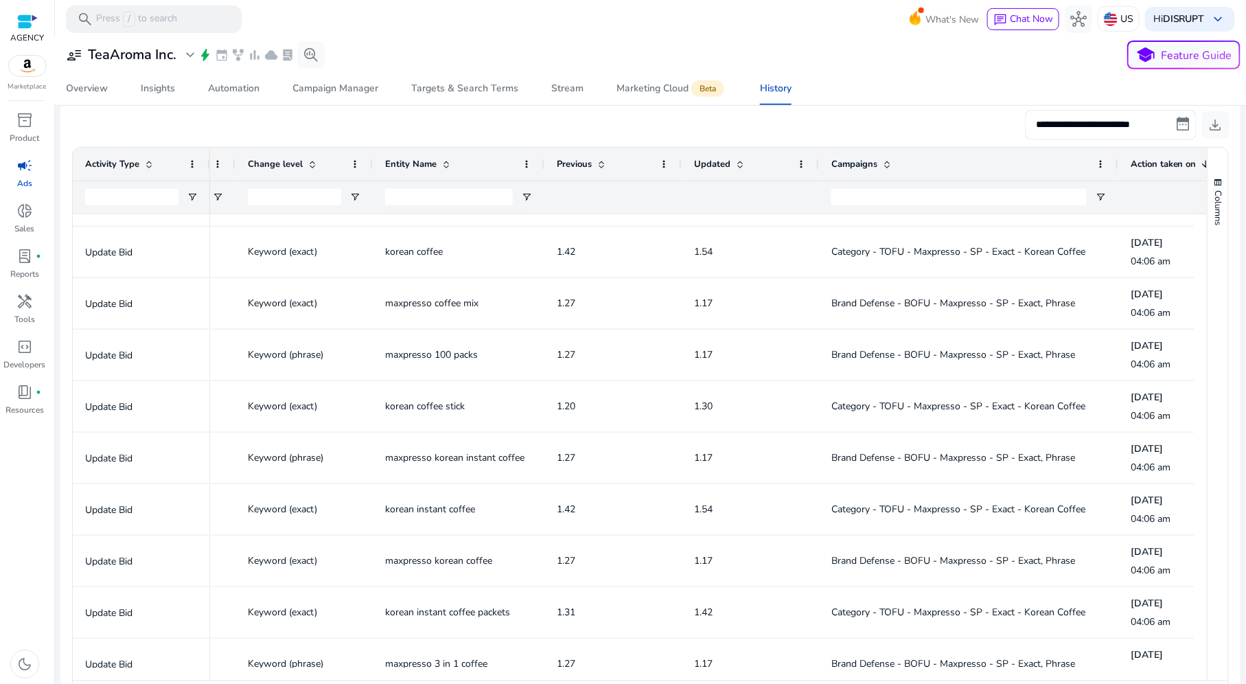
click at [450, 303] on span "maxpresso coffee mix" at bounding box center [431, 302] width 93 height 13
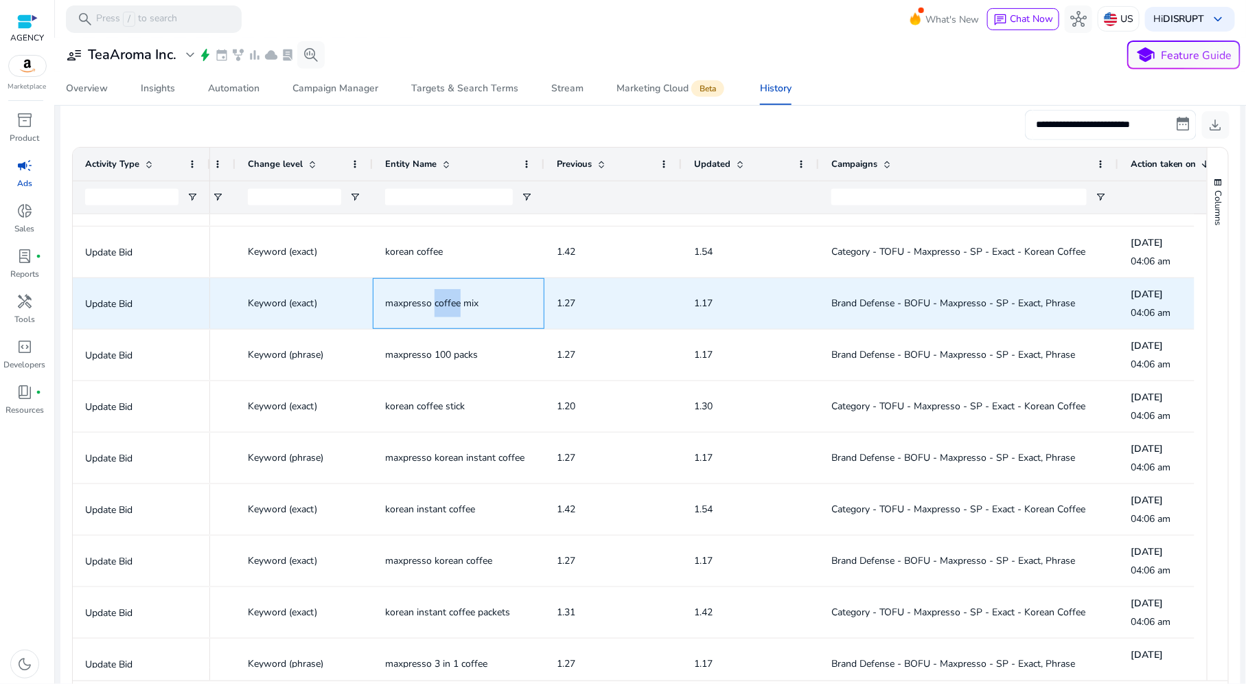
click at [450, 303] on span "maxpresso coffee mix" at bounding box center [431, 302] width 93 height 13
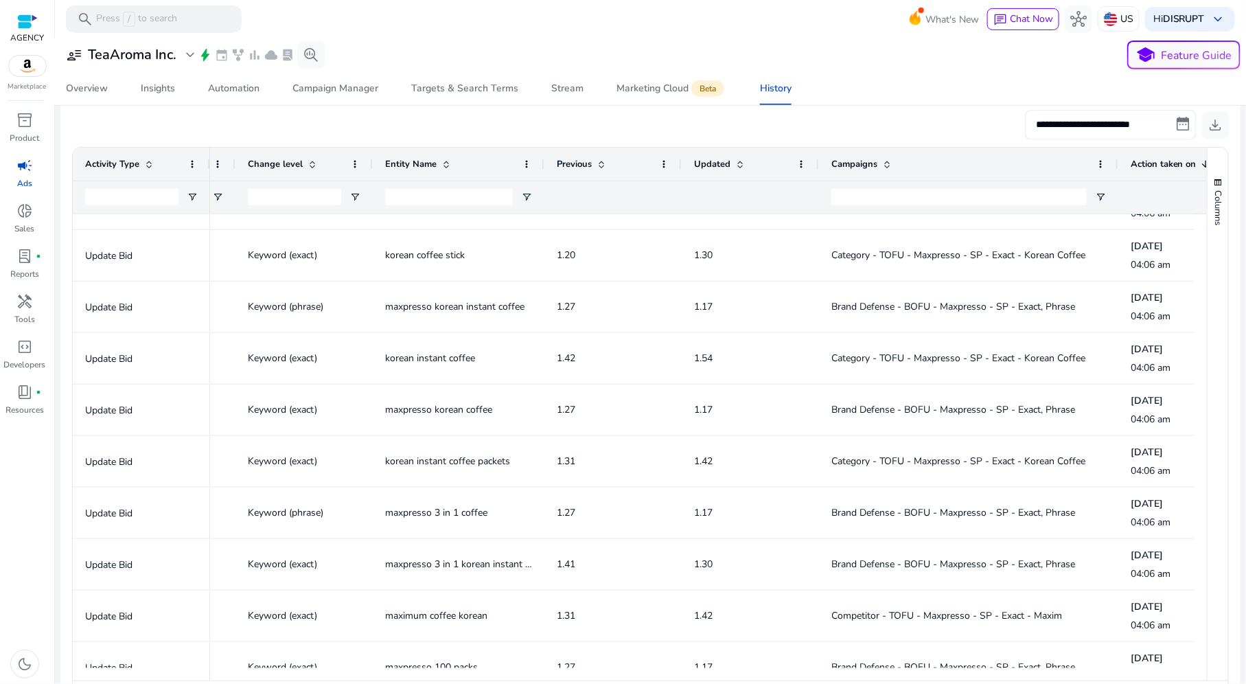
click at [432, 256] on span "korean coffee stick" at bounding box center [425, 254] width 80 height 13
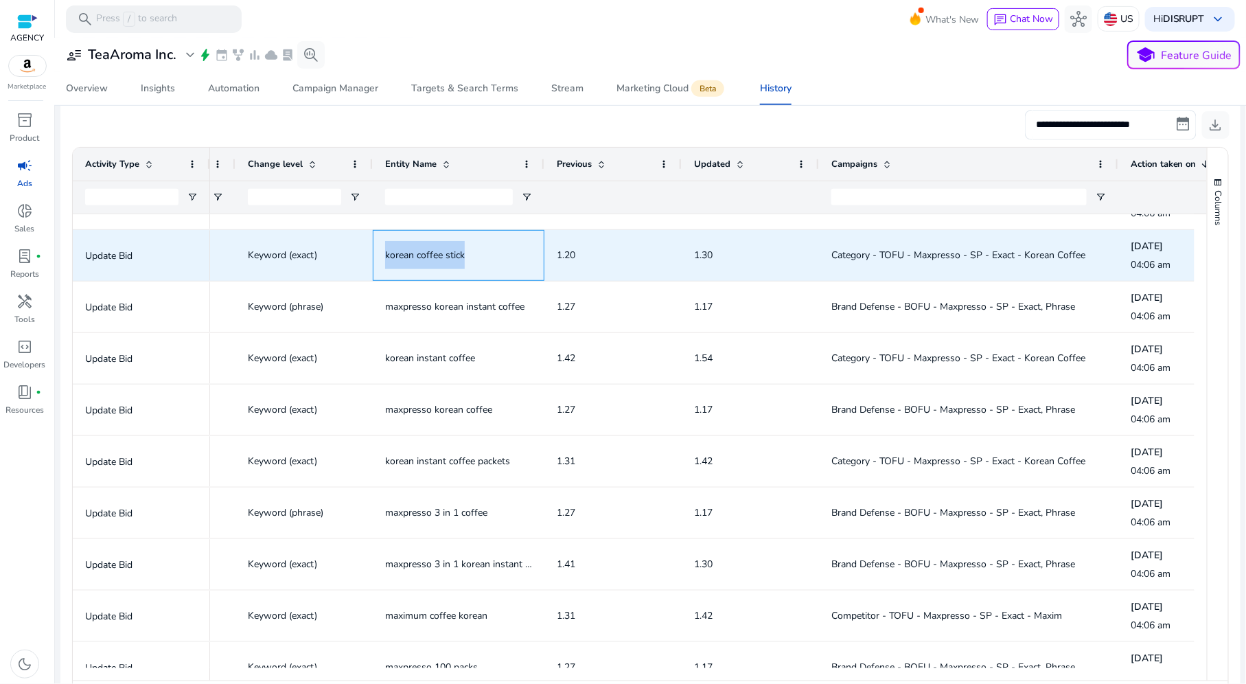
click at [432, 256] on span "korean coffee stick" at bounding box center [425, 254] width 80 height 13
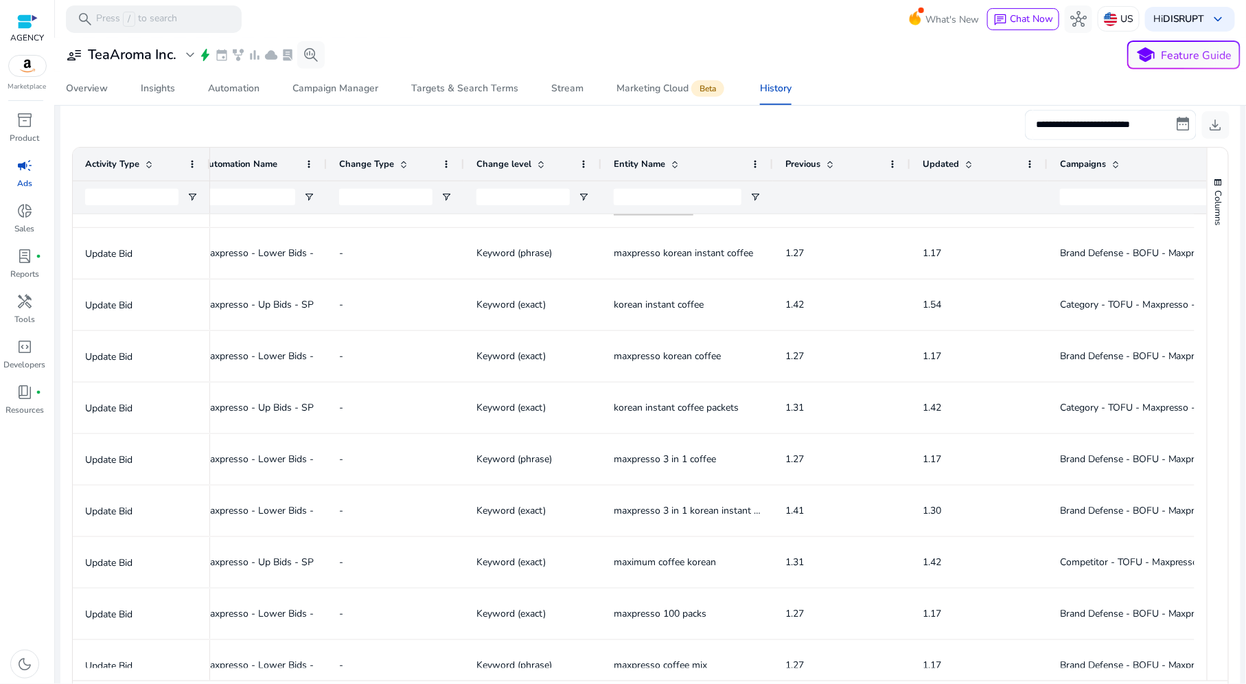
scroll to position [0, 196]
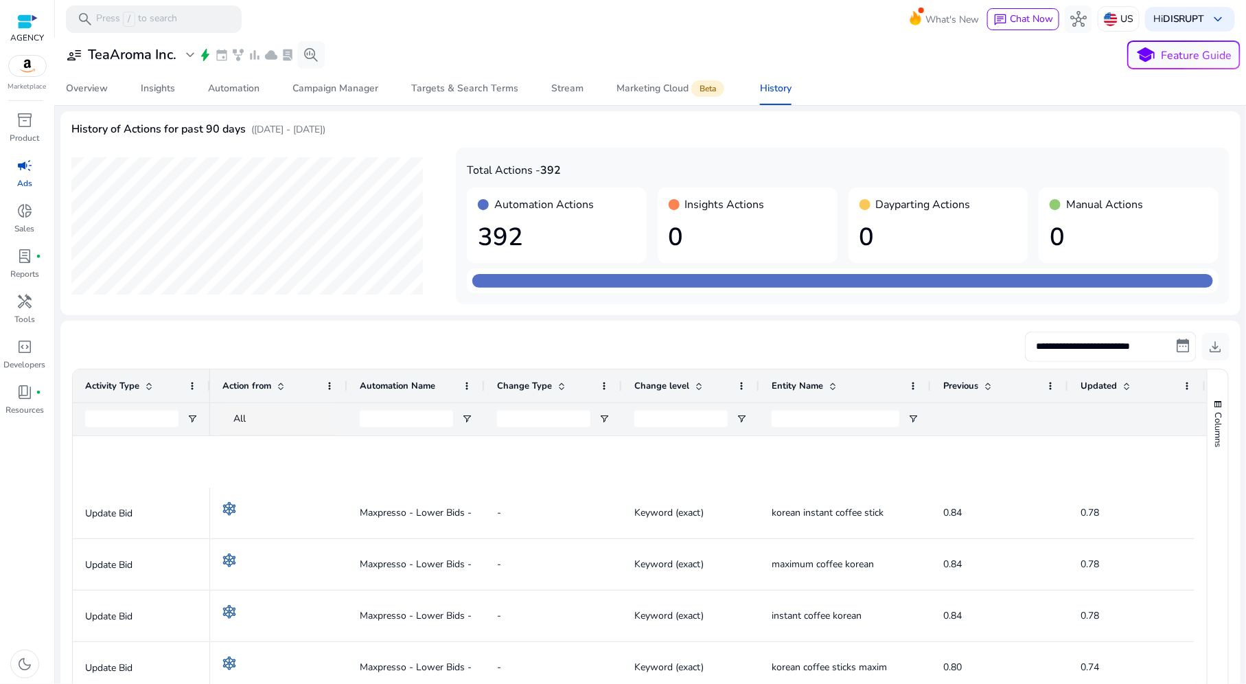
scroll to position [607, 0]
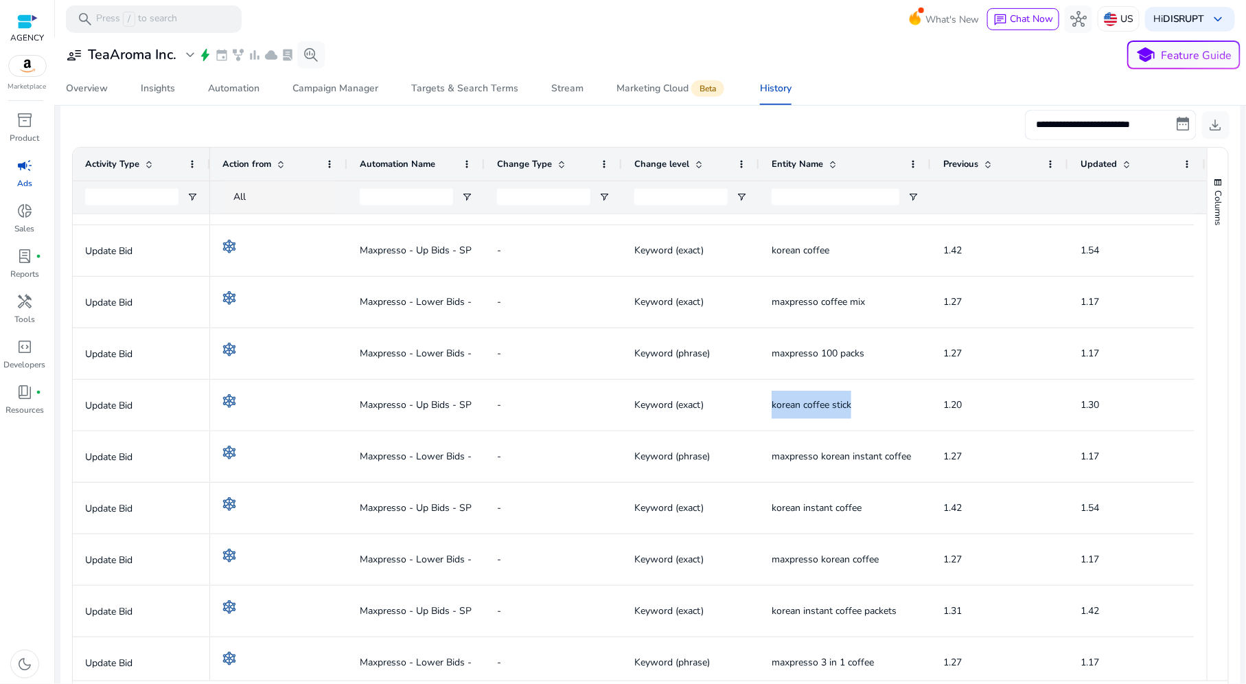
click at [12, 170] on div "campaign" at bounding box center [24, 165] width 38 height 22
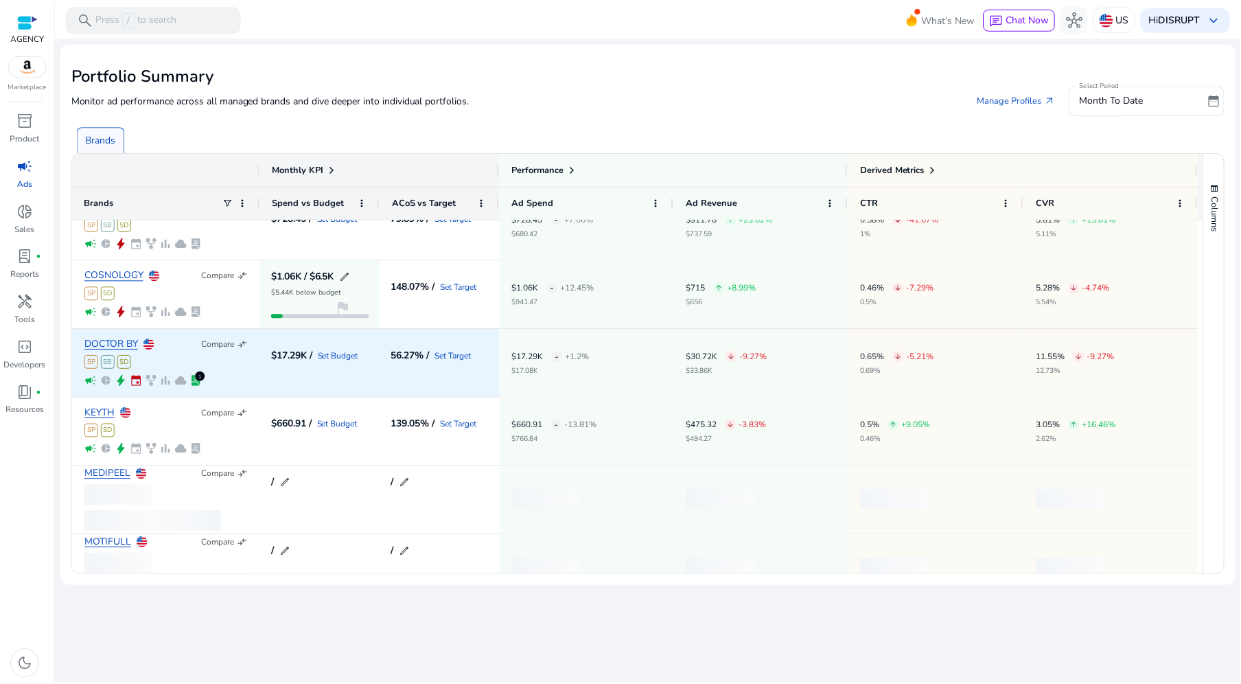
scroll to position [371, 0]
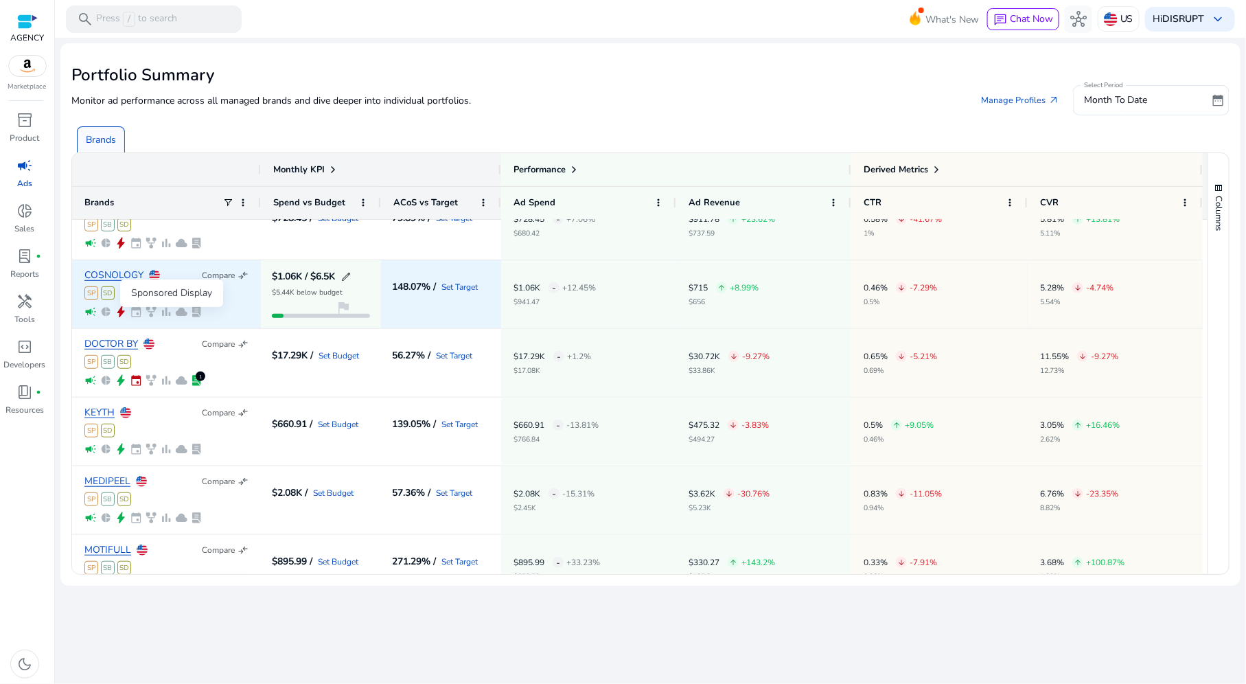
click at [110, 286] on span "SD" at bounding box center [108, 293] width 14 height 14
click at [114, 276] on link "COSNOLOGY" at bounding box center [113, 275] width 59 height 10
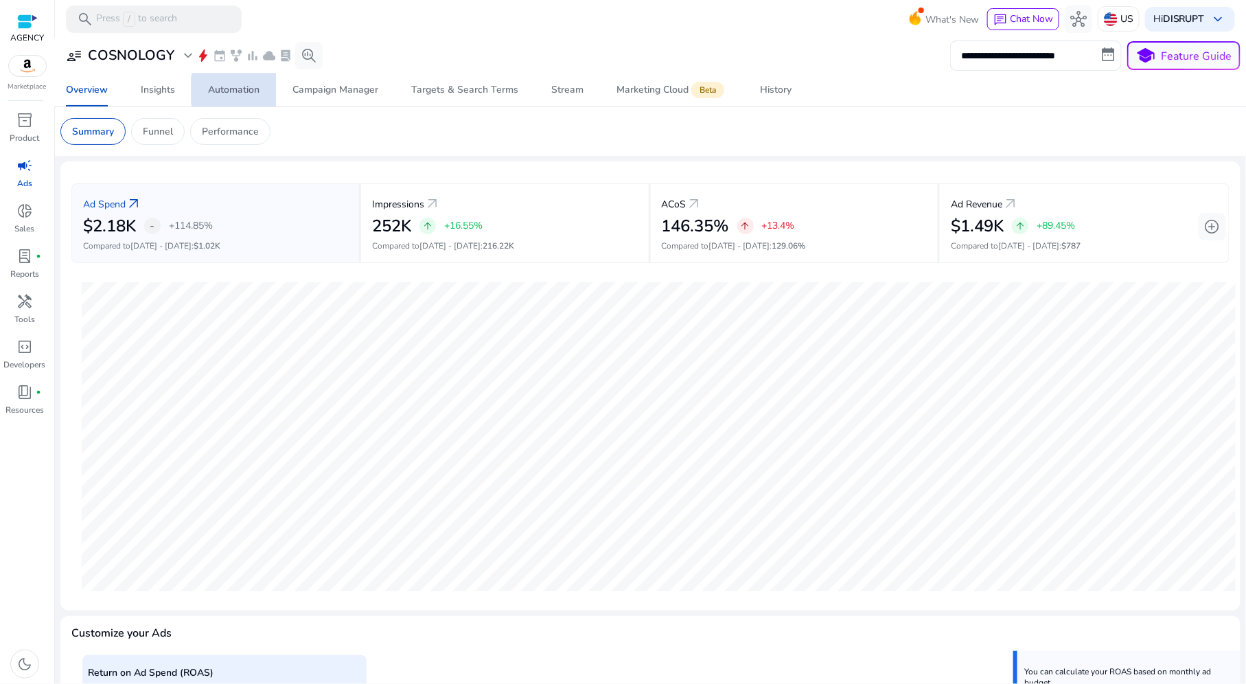
click at [248, 90] on div "Automation" at bounding box center [233, 90] width 51 height 10
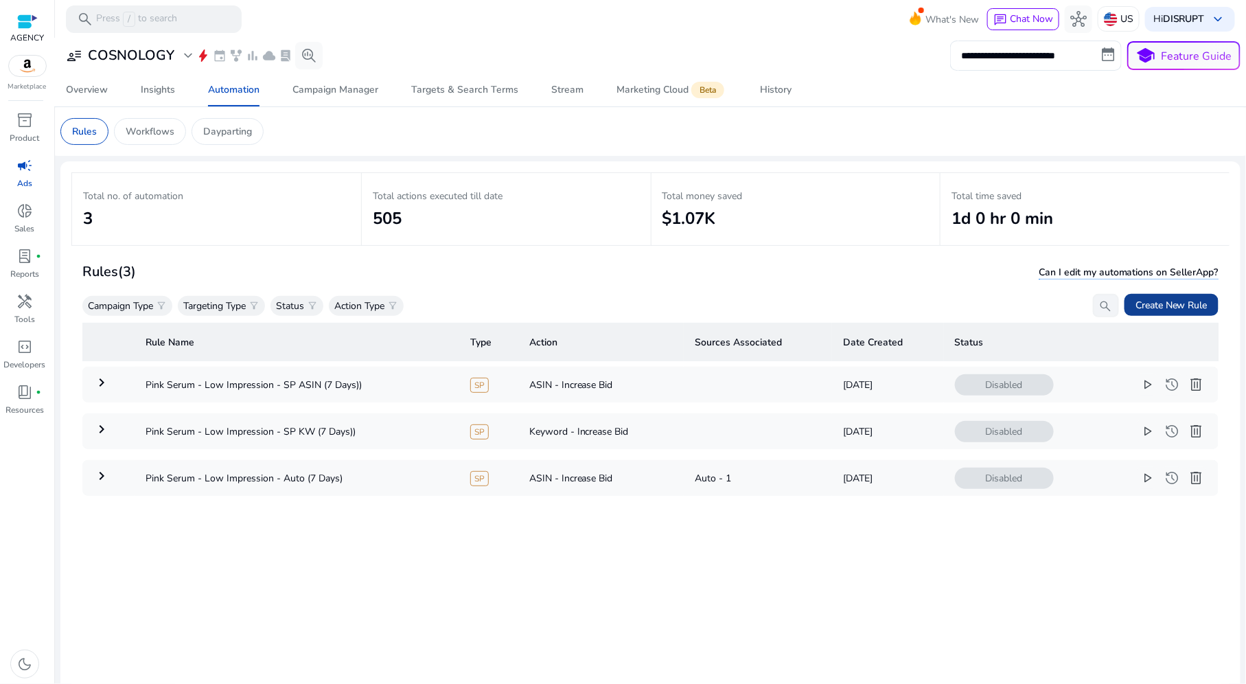
click at [1153, 312] on span "Create New Rule" at bounding box center [1171, 305] width 72 height 14
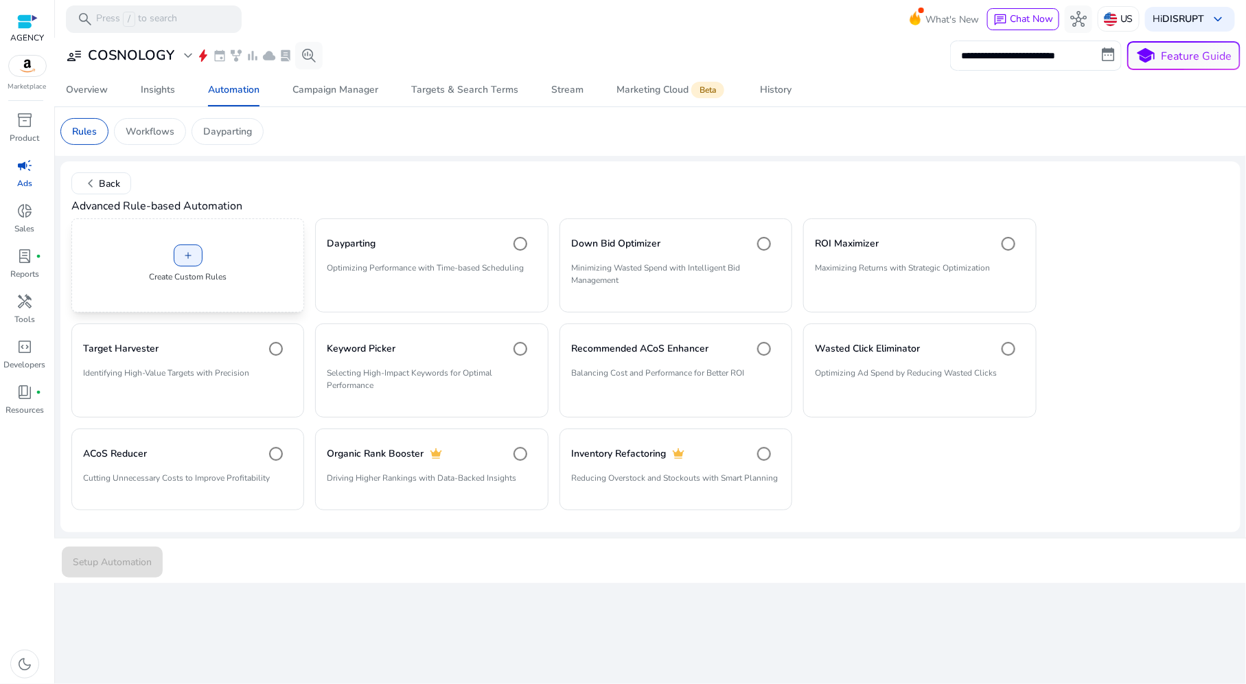
click at [184, 282] on p "Create Custom Rules" at bounding box center [188, 276] width 78 height 12
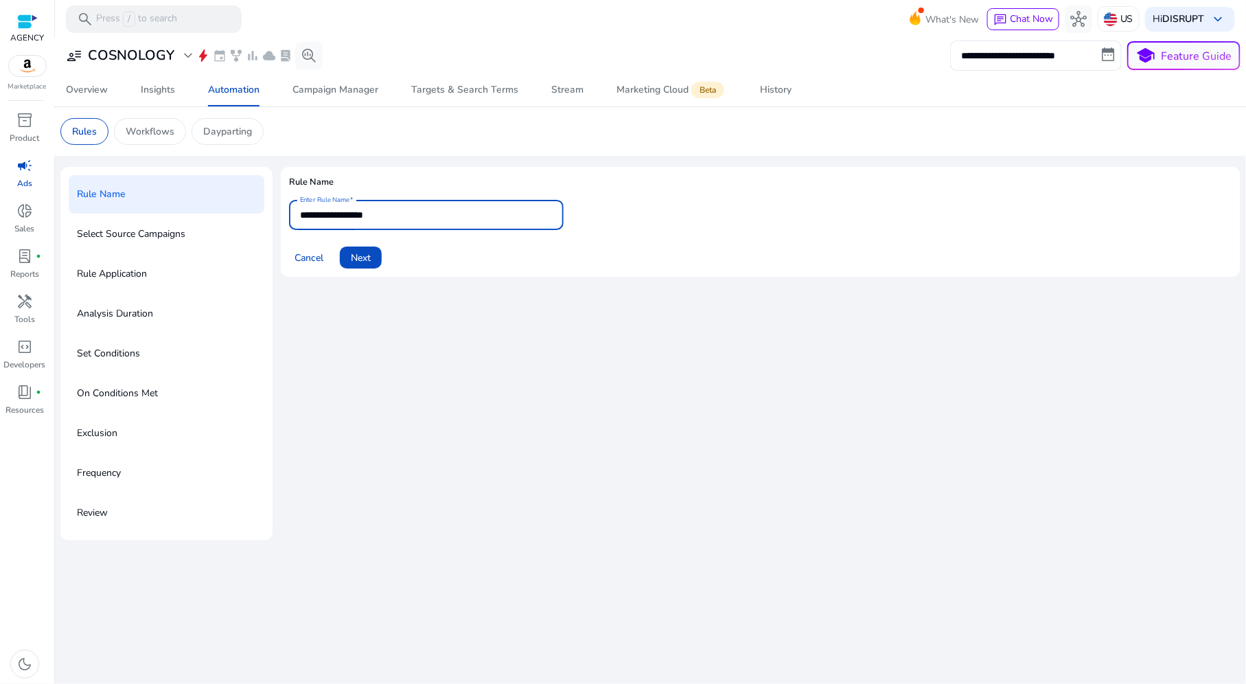
click at [322, 215] on input "**********" at bounding box center [426, 214] width 253 height 15
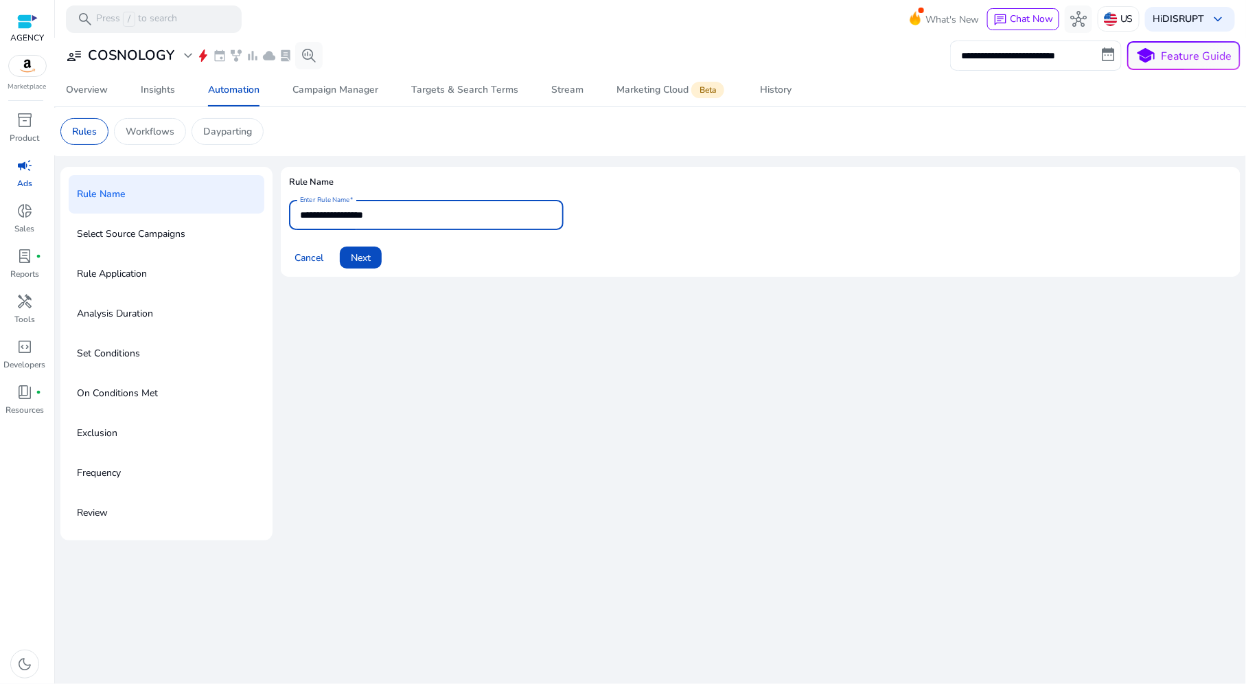
click at [322, 215] on input "**********" at bounding box center [426, 214] width 253 height 15
drag, startPoint x: 354, startPoint y: 212, endPoint x: 423, endPoint y: 213, distance: 69.3
click at [423, 213] on input "*******" at bounding box center [426, 214] width 253 height 15
click at [416, 216] on input "*******" at bounding box center [426, 214] width 253 height 15
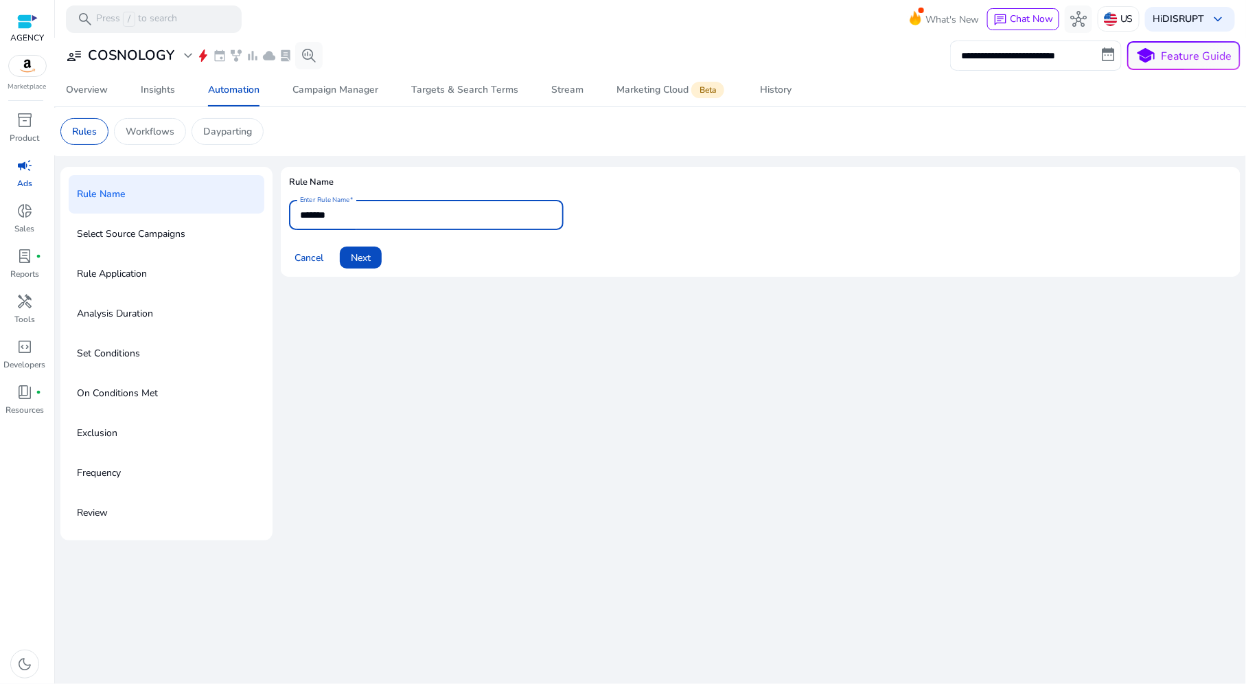
click at [416, 216] on input "*******" at bounding box center [426, 214] width 253 height 15
click at [397, 218] on input "*******" at bounding box center [426, 214] width 253 height 15
click at [528, 214] on input "*******" at bounding box center [426, 214] width 253 height 15
click at [528, 216] on input "*******" at bounding box center [426, 214] width 253 height 15
drag, startPoint x: 399, startPoint y: 214, endPoint x: 275, endPoint y: 214, distance: 124.2
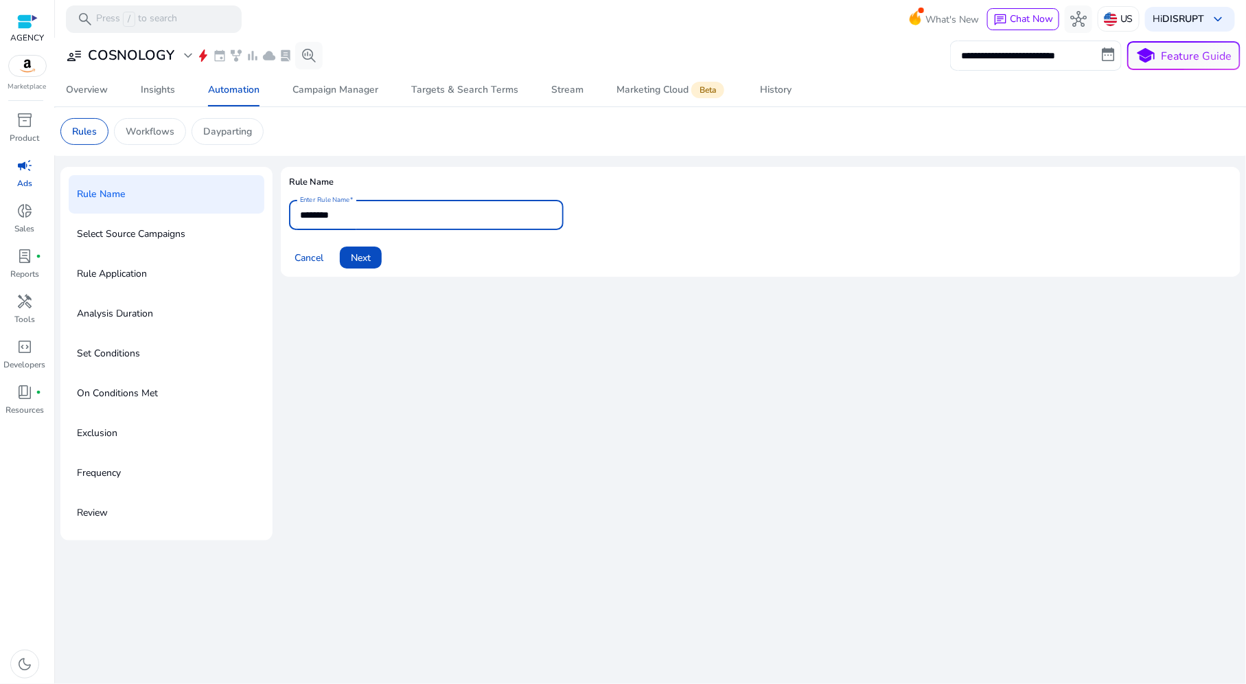
click at [275, 214] on div "Rule Name Select Source Campaigns Rule Application Analysis Duration Set Condit…" at bounding box center [650, 353] width 1180 height 373
click at [362, 217] on input "*******" at bounding box center [426, 214] width 253 height 15
paste input "**********"
type input "**********"
click at [371, 262] on span "Next" at bounding box center [361, 257] width 20 height 14
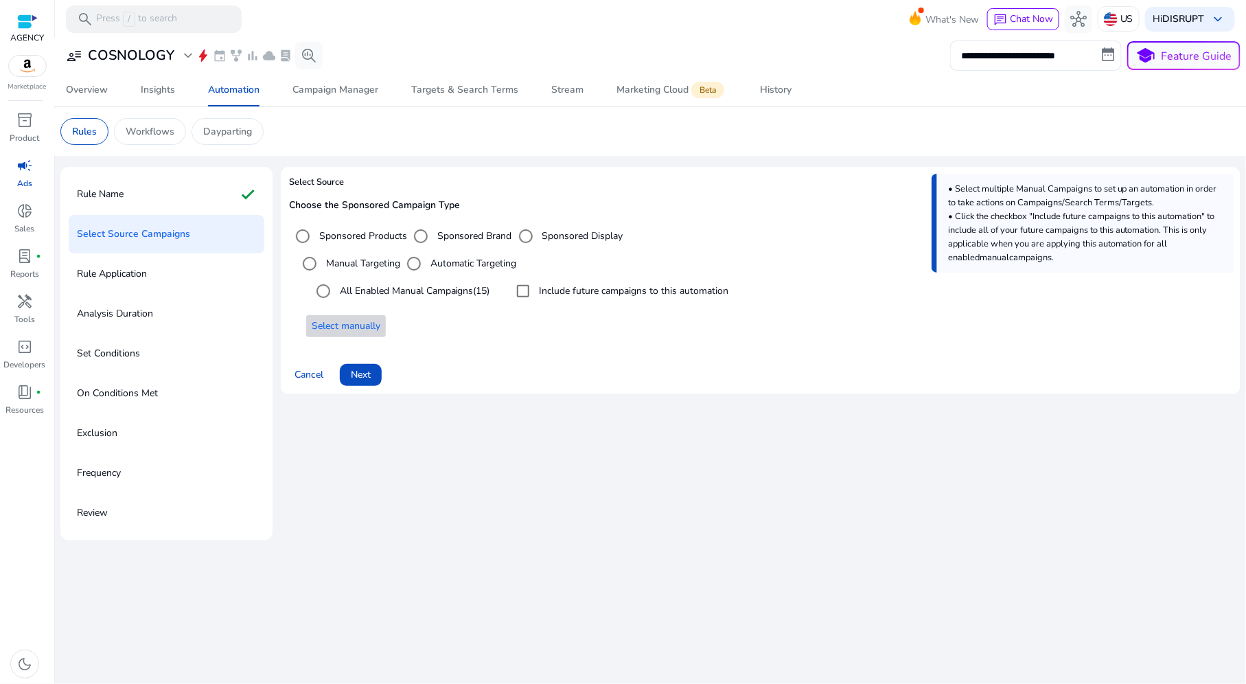
click at [356, 320] on span "Select manually" at bounding box center [346, 325] width 69 height 14
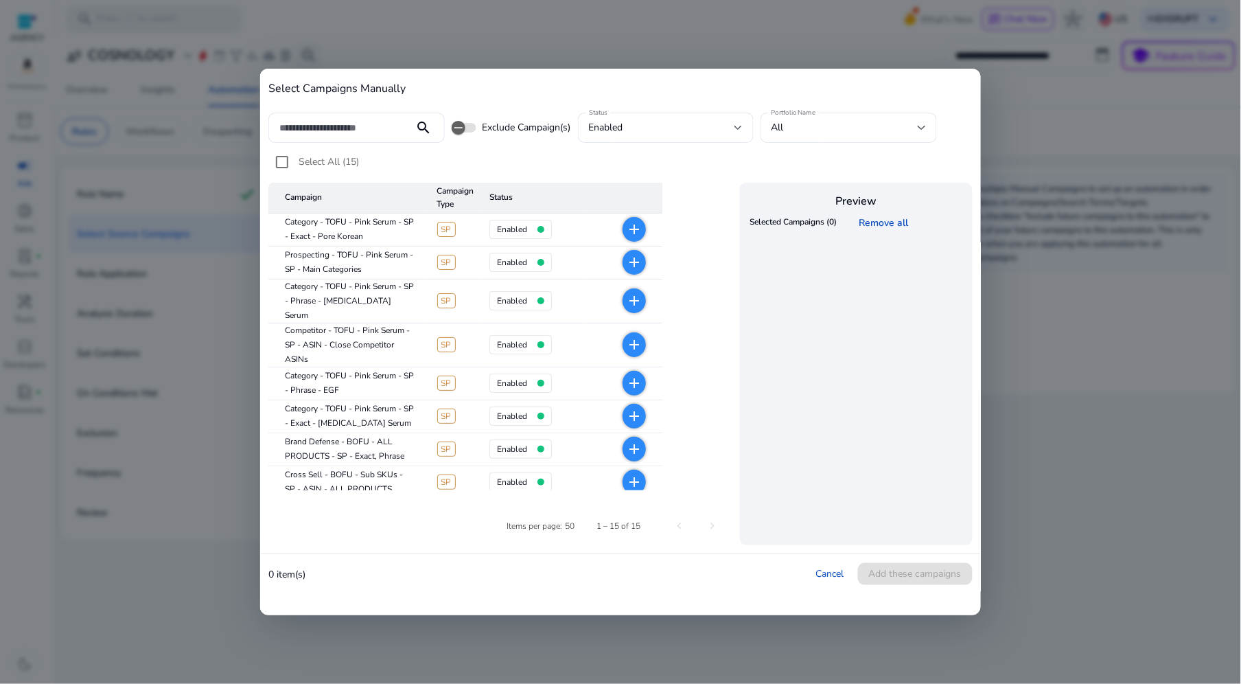
drag, startPoint x: 381, startPoint y: 238, endPoint x: 403, endPoint y: 237, distance: 22.0
click at [403, 237] on mat-cell "Category - TOFU - Pink Serum - SP - Exact - Pore Korean" at bounding box center [347, 229] width 158 height 33
click at [638, 223] on mat-icon "add" at bounding box center [634, 229] width 16 height 16
click at [633, 293] on mat-icon "add" at bounding box center [634, 300] width 16 height 16
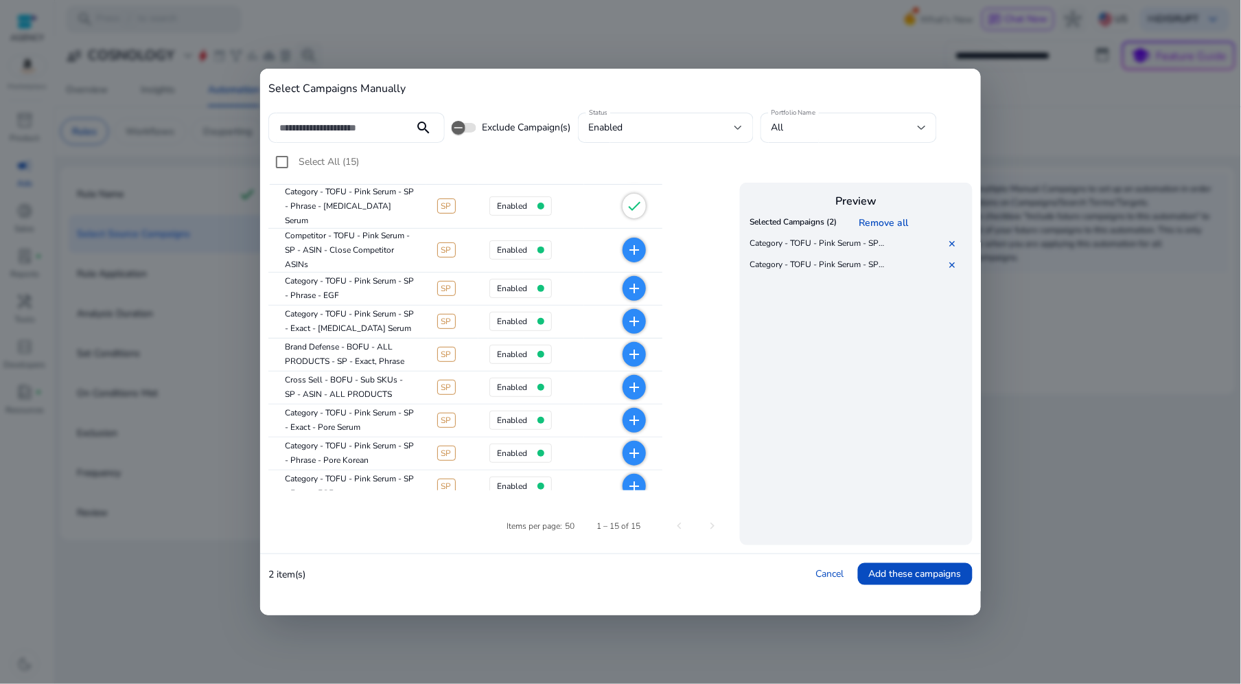
scroll to position [97, 0]
click at [636, 277] on mat-icon "add" at bounding box center [634, 285] width 16 height 16
click at [638, 310] on mat-icon "add" at bounding box center [634, 318] width 16 height 16
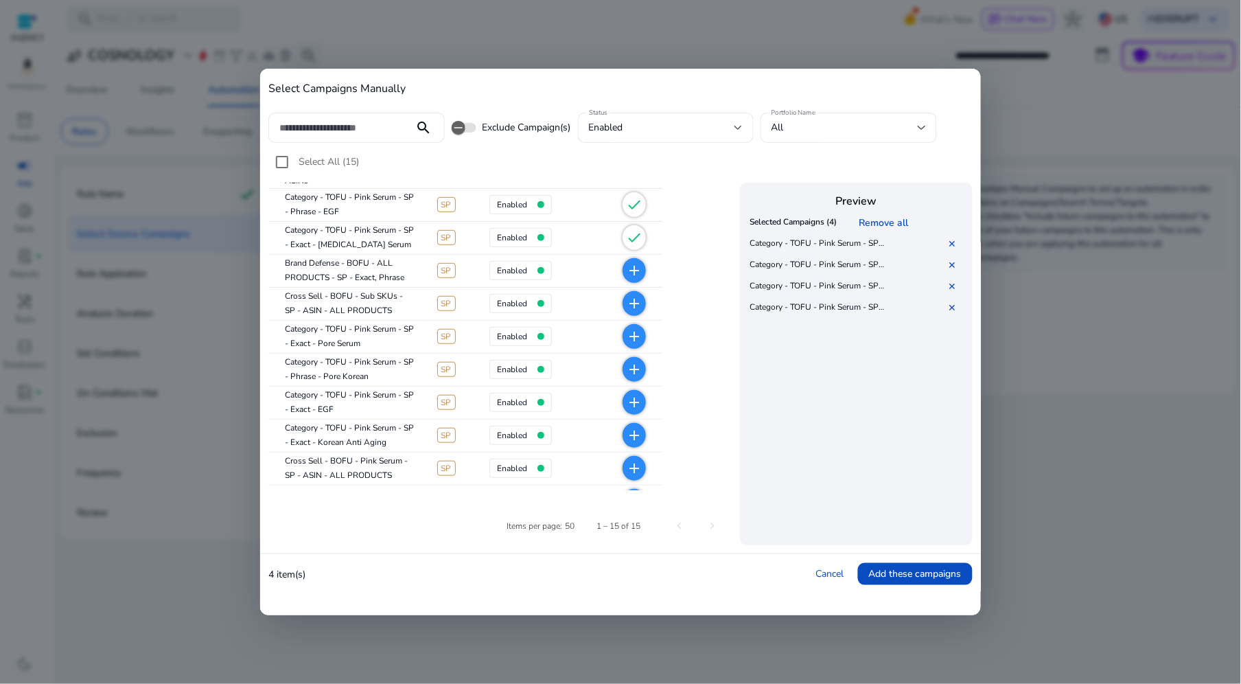
scroll to position [179, 0]
click at [632, 261] on mat-icon "add" at bounding box center [634, 269] width 16 height 16
click at [628, 327] on mat-icon "add" at bounding box center [634, 335] width 16 height 16
click at [634, 360] on mat-icon "add" at bounding box center [634, 368] width 16 height 16
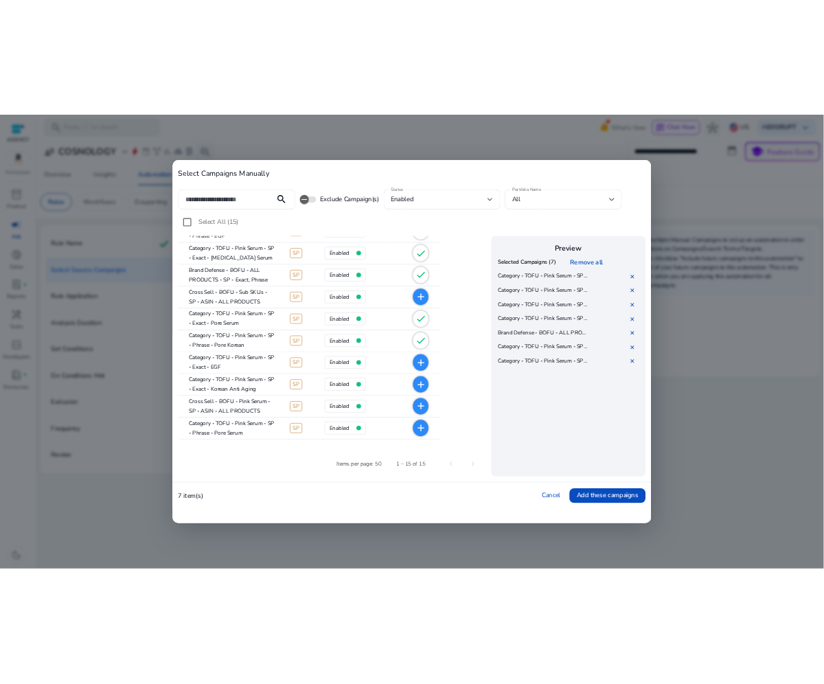
scroll to position [228, 0]
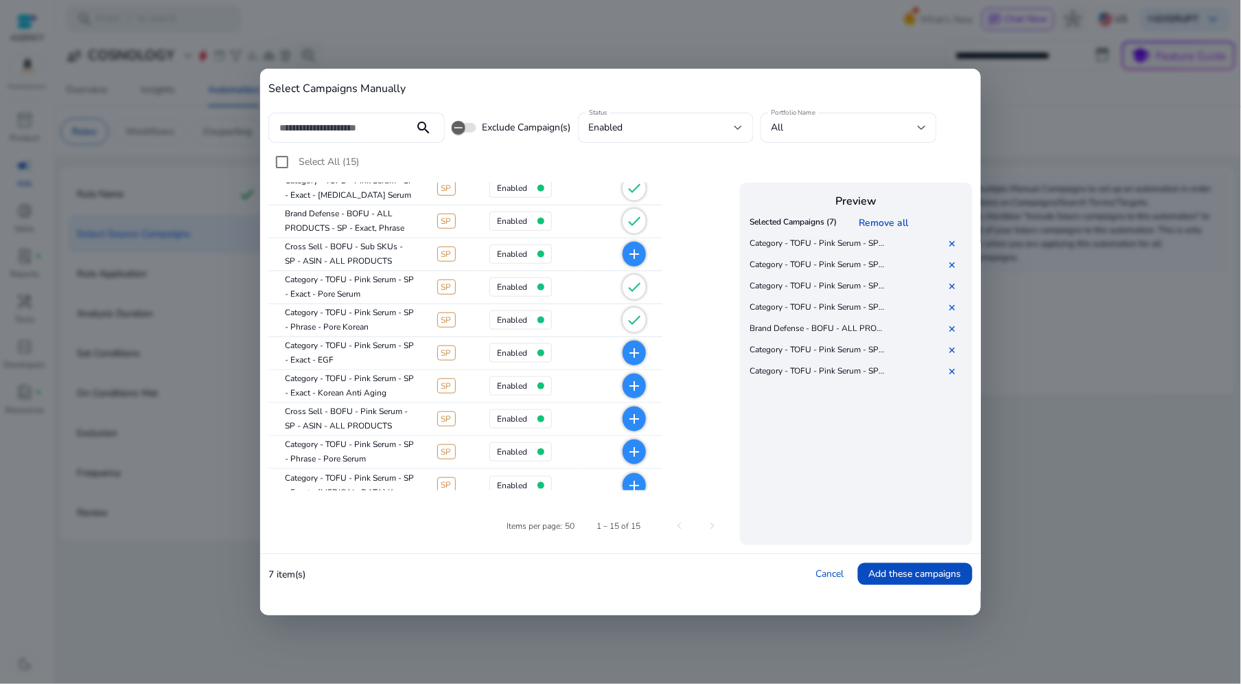
click at [635, 345] on mat-icon "add" at bounding box center [634, 353] width 16 height 16
click at [636, 377] on mat-icon "add" at bounding box center [634, 385] width 16 height 16
drag, startPoint x: 313, startPoint y: 435, endPoint x: 331, endPoint y: 463, distance: 33.3
click at [331, 463] on tbody "Category - TOFU - Pink Serum - SP - Exact - Pore Korean SP enabled check Prospe…" at bounding box center [465, 244] width 394 height 516
click at [622, 441] on span "add" at bounding box center [633, 451] width 23 height 25
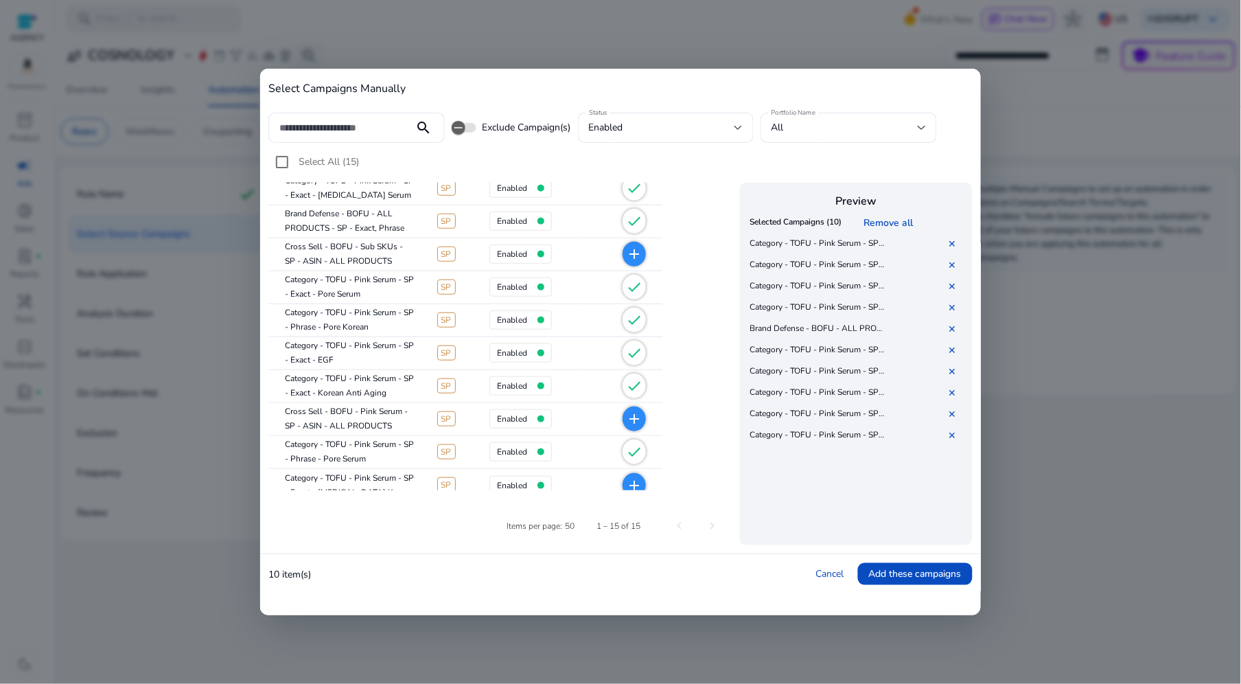
click at [631, 477] on mat-icon "add" at bounding box center [634, 485] width 16 height 16
click at [907, 563] on span at bounding box center [915, 573] width 115 height 33
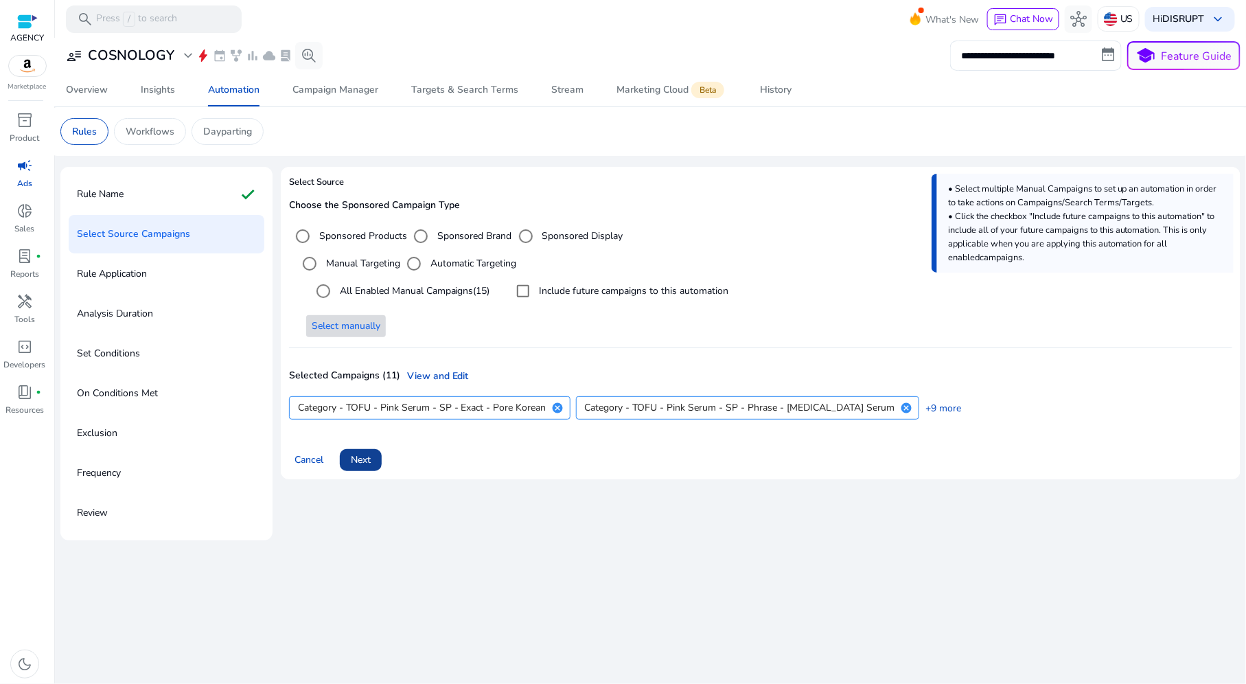
click at [379, 456] on span at bounding box center [361, 459] width 42 height 33
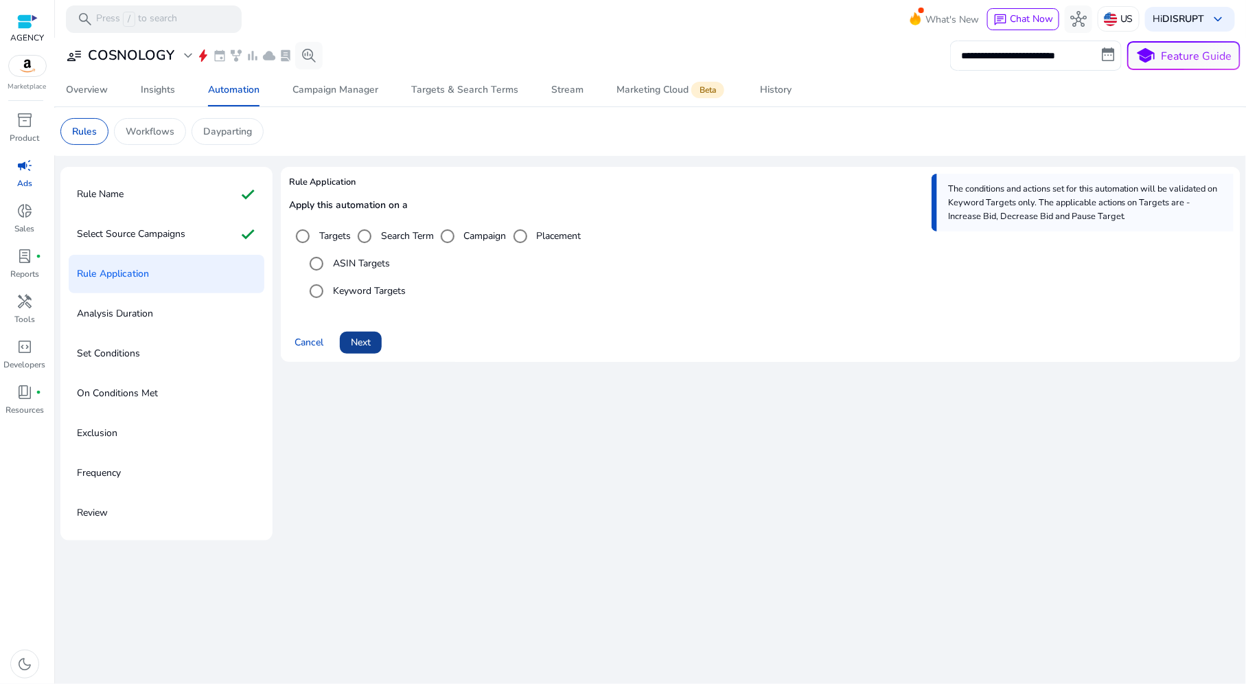
click at [365, 343] on span "Next" at bounding box center [361, 342] width 20 height 14
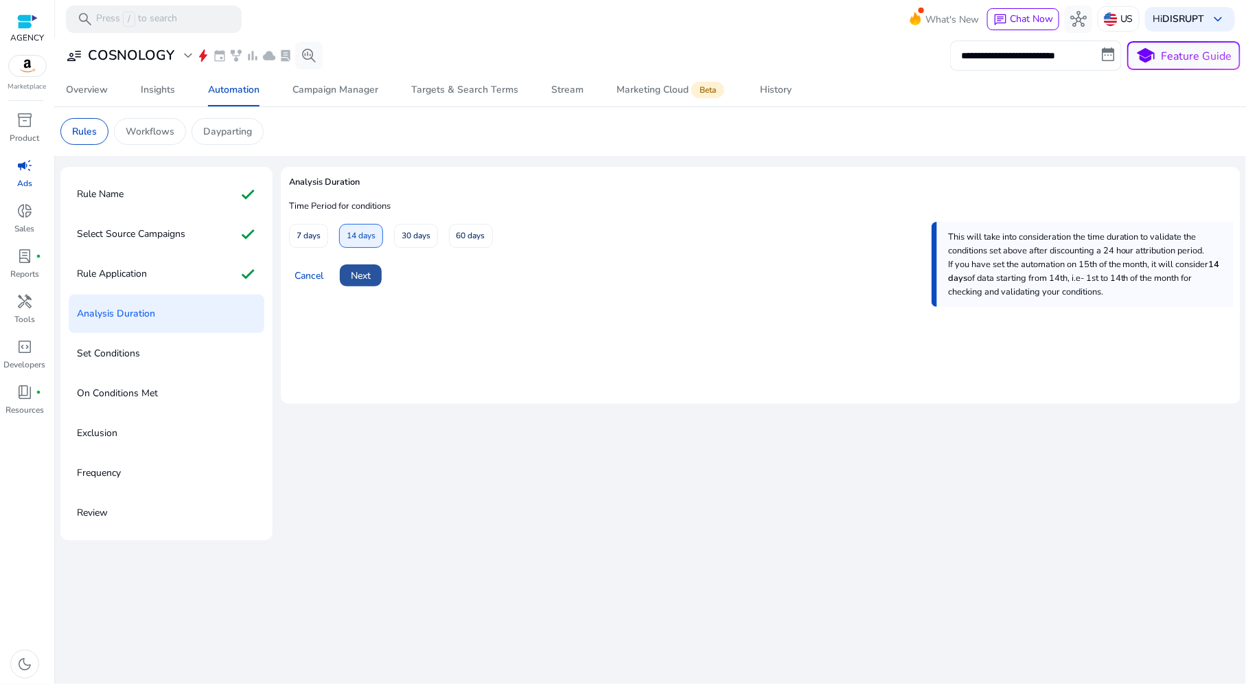
click at [365, 279] on span "Next" at bounding box center [361, 275] width 20 height 14
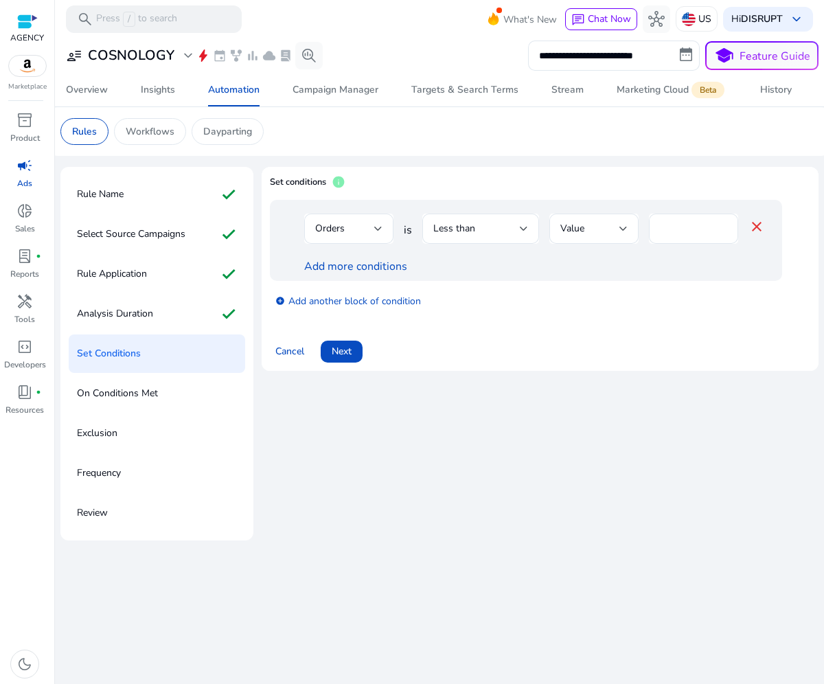
click at [587, 291] on div "add_circle Add another block of condition" at bounding box center [553, 300] width 567 height 38
click at [389, 264] on link "Add more conditions" at bounding box center [355, 266] width 103 height 15
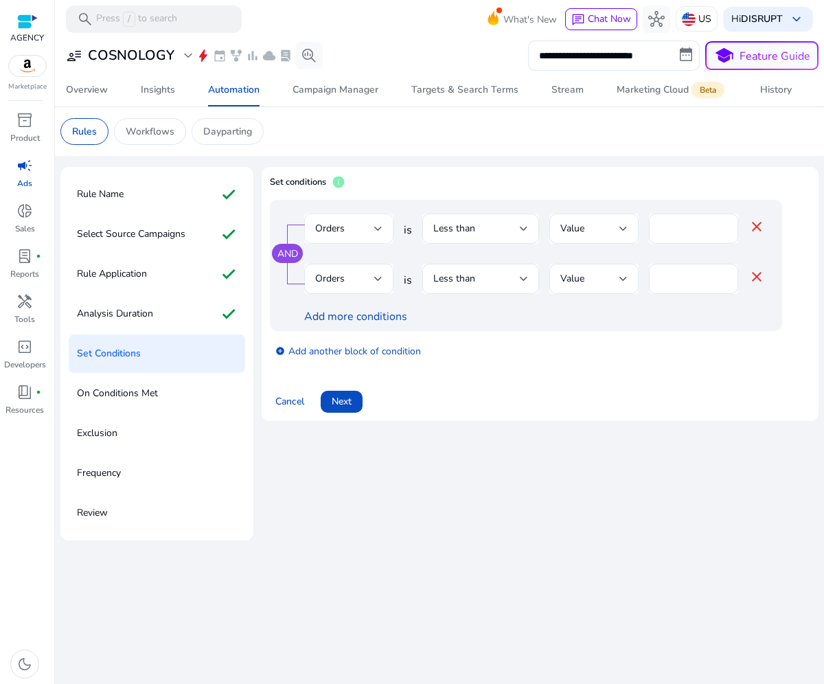
click at [373, 224] on div "Orders" at bounding box center [344, 228] width 59 height 15
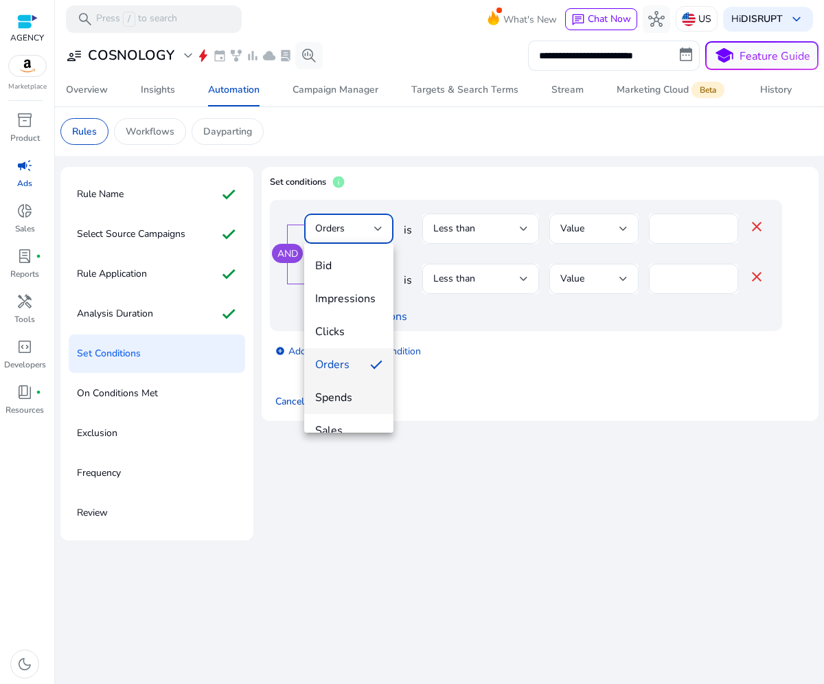
click at [341, 399] on span "Spends" at bounding box center [348, 397] width 67 height 15
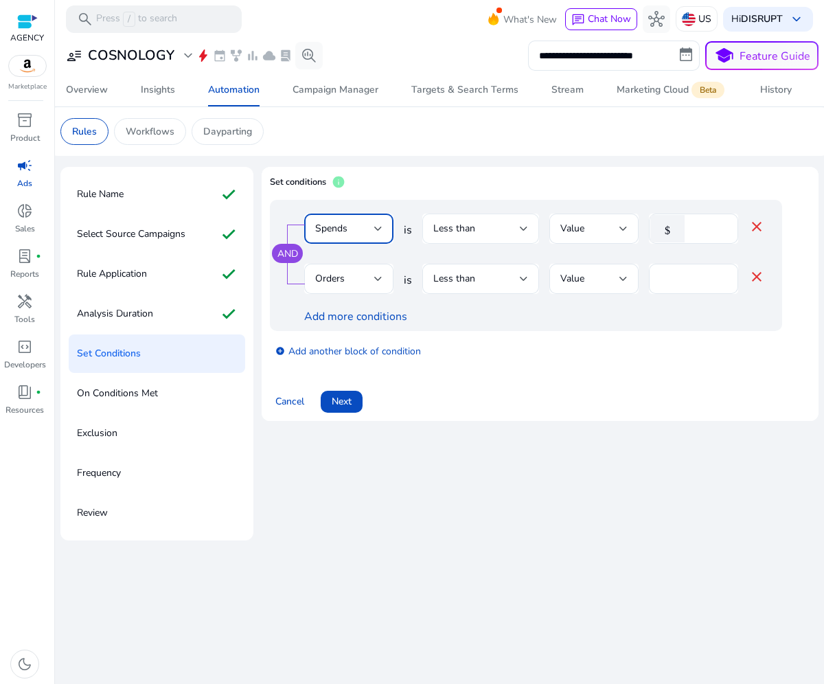
click at [503, 229] on div "Less than" at bounding box center [476, 228] width 86 height 15
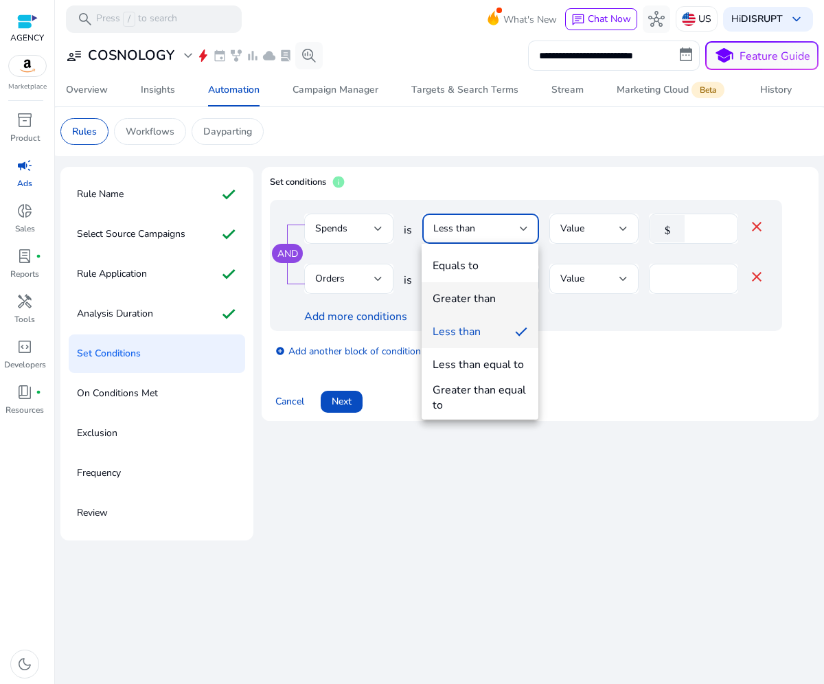
click at [490, 293] on div "Greater than" at bounding box center [463, 298] width 63 height 15
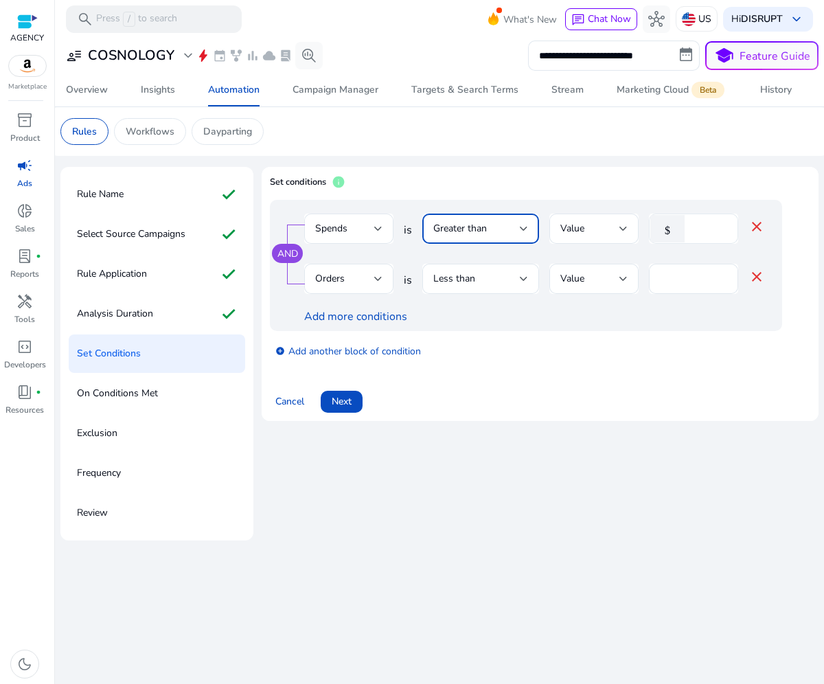
click at [708, 225] on input "*" at bounding box center [709, 228] width 36 height 15
drag, startPoint x: 706, startPoint y: 225, endPoint x: 689, endPoint y: 226, distance: 17.2
click at [689, 226] on div "$ *" at bounding box center [688, 228] width 78 height 30
type input "****"
click at [600, 393] on div "Cancel Next" at bounding box center [540, 395] width 540 height 33
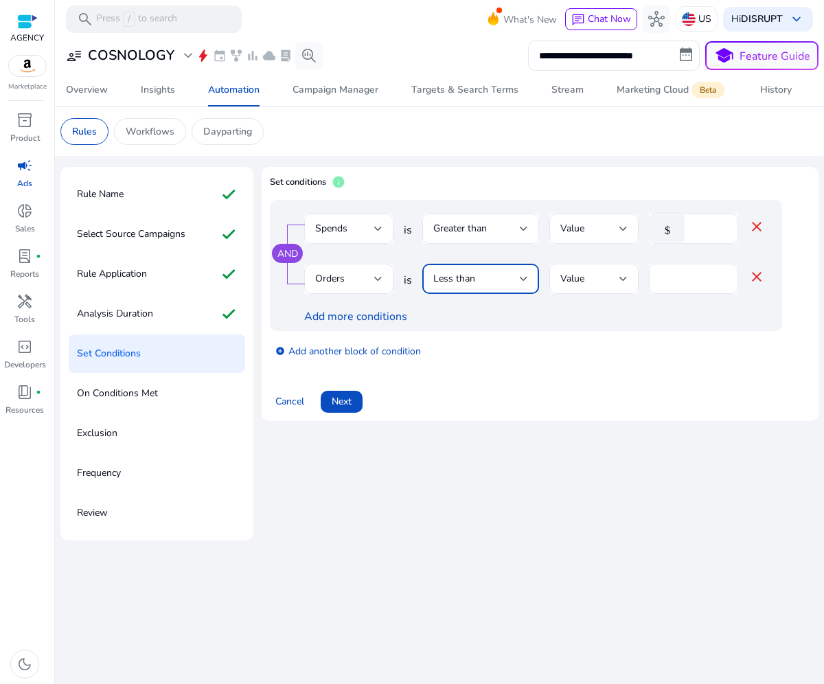
click at [511, 284] on div "Less than" at bounding box center [476, 278] width 86 height 15
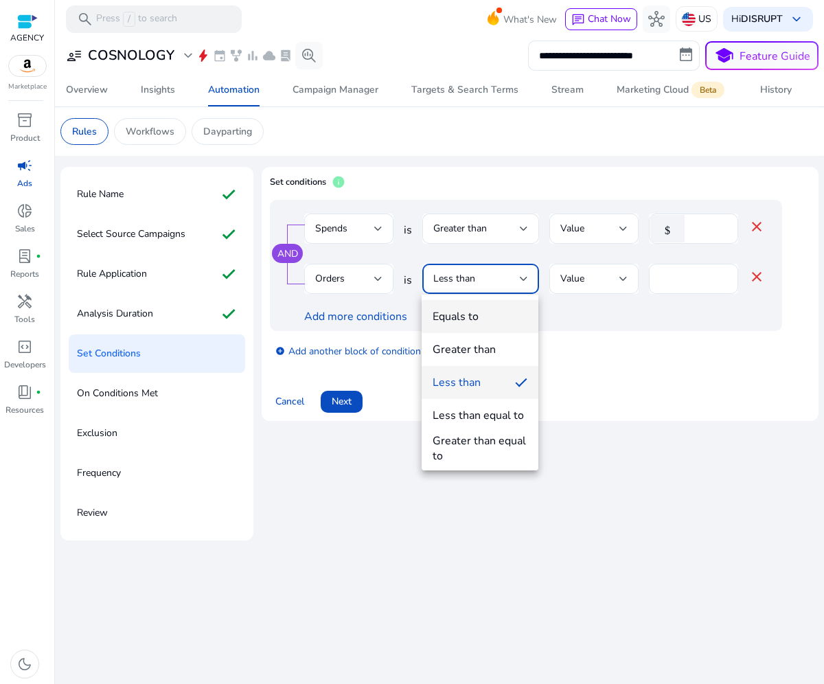
click at [505, 305] on mat-option "Equals to" at bounding box center [479, 316] width 117 height 33
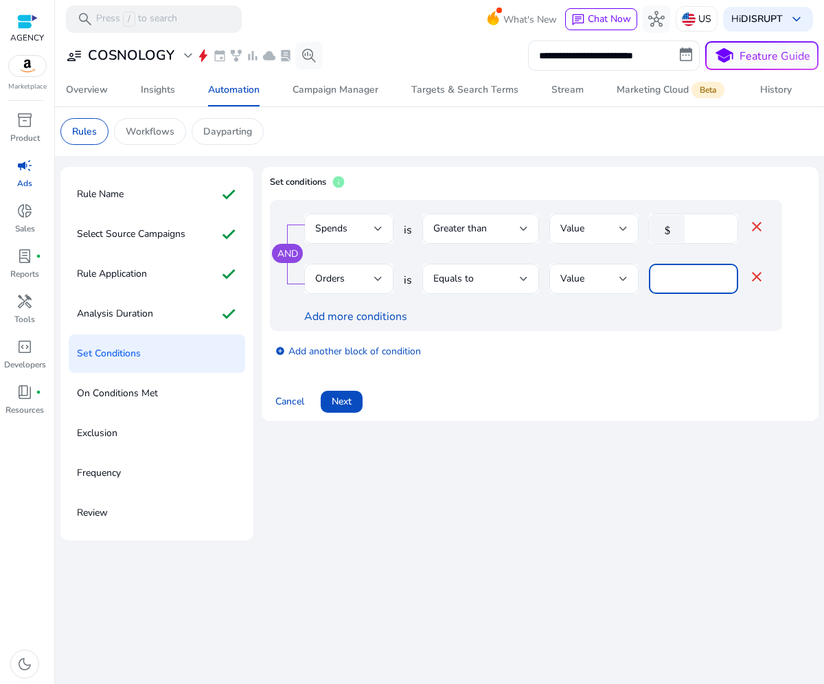
drag, startPoint x: 702, startPoint y: 274, endPoint x: 645, endPoint y: 272, distance: 57.0
click at [645, 272] on div "Orders is Equals to Value * close" at bounding box center [534, 286] width 460 height 45
type input "*"
click at [611, 461] on div "Set conditions info AND Spends is Greater than Value $ **** close Orders is Equ…" at bounding box center [539, 353] width 557 height 373
click at [346, 353] on link "add_circle Add another block of condition" at bounding box center [347, 350] width 145 height 16
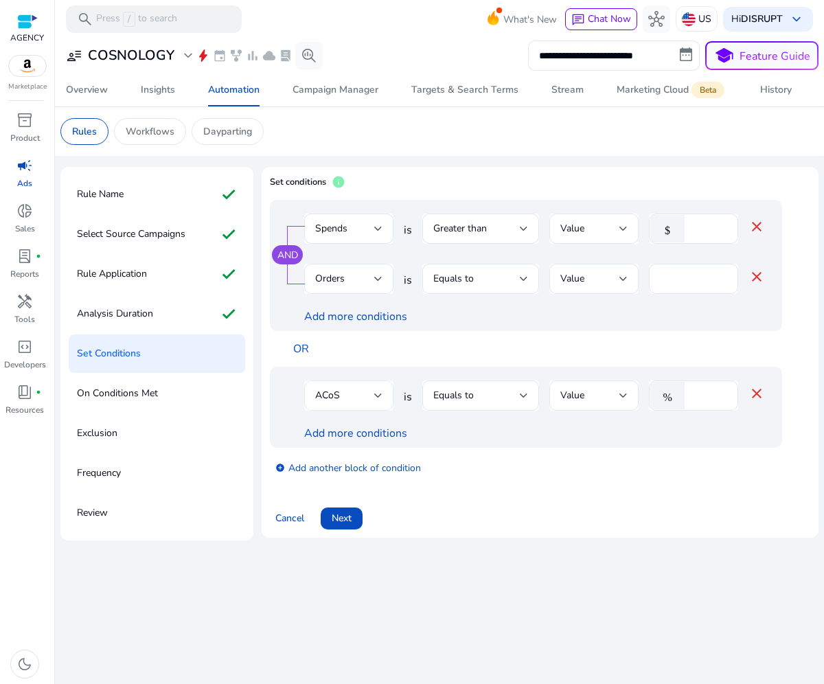
click at [364, 393] on div "ACoS" at bounding box center [344, 395] width 59 height 15
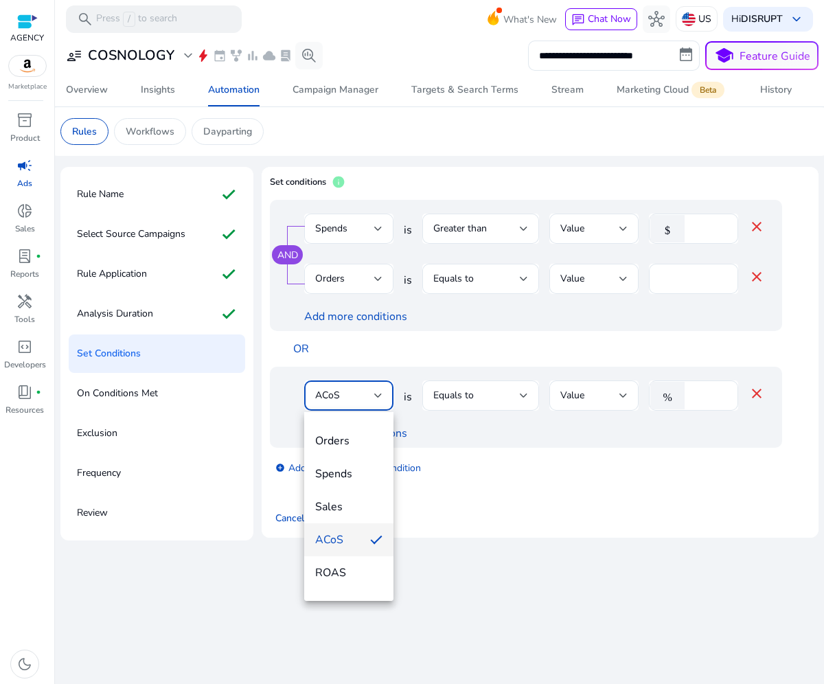
scroll to position [91, 0]
click at [336, 566] on span "ROAS" at bounding box center [348, 573] width 67 height 15
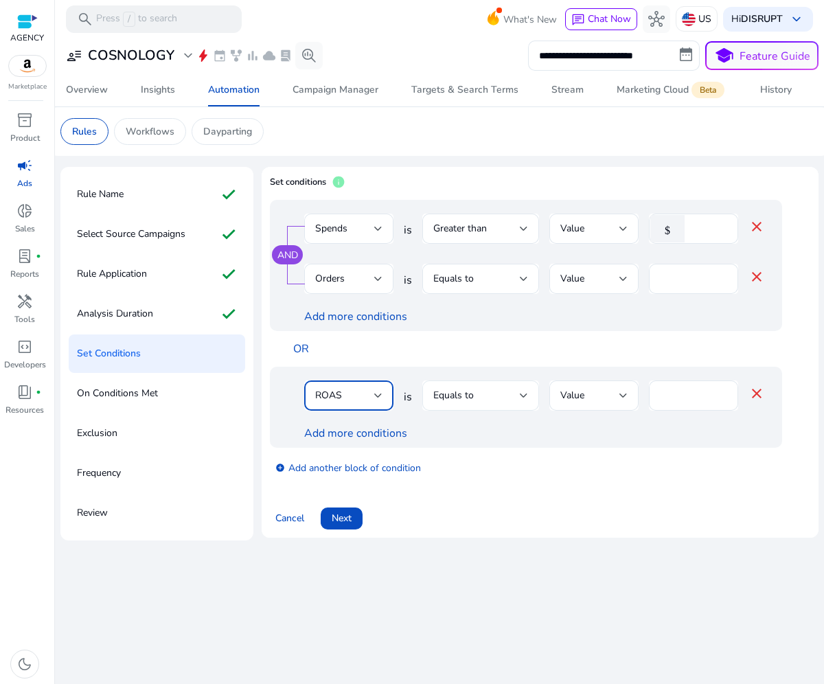
click at [467, 404] on div "Equals to" at bounding box center [480, 395] width 95 height 30
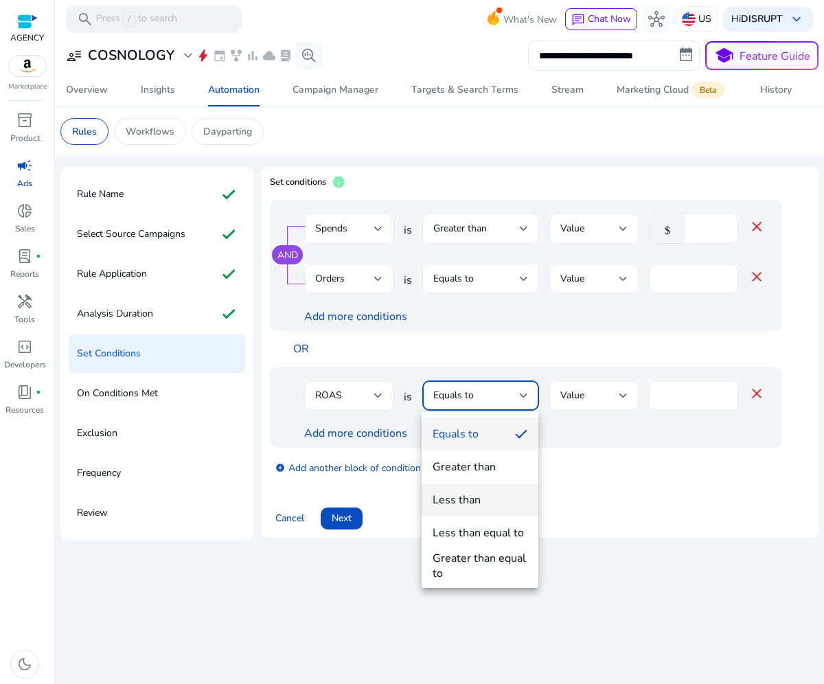
click at [457, 499] on div "Less than" at bounding box center [456, 499] width 48 height 15
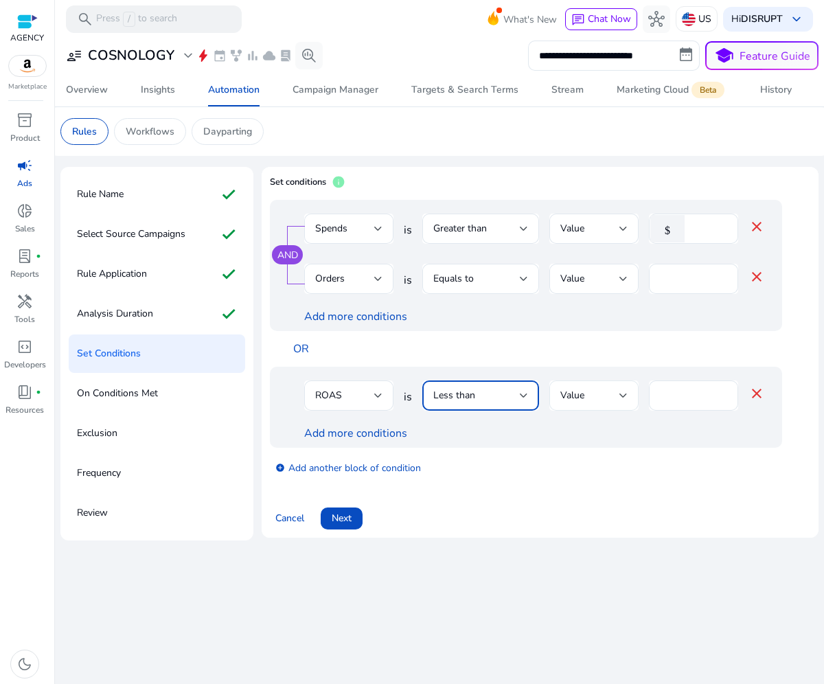
click at [600, 397] on div "Value" at bounding box center [589, 395] width 59 height 15
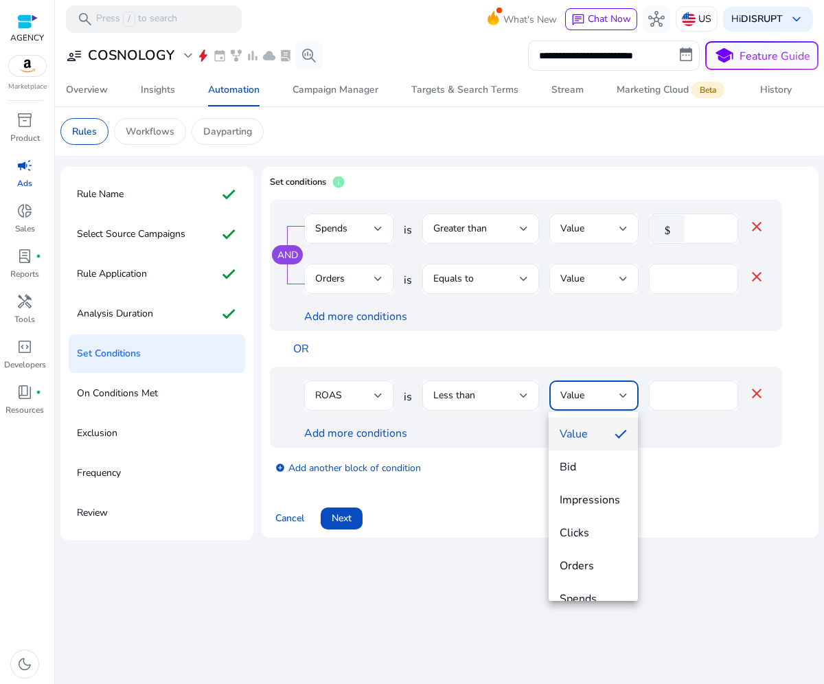
click at [600, 397] on div at bounding box center [412, 342] width 824 height 684
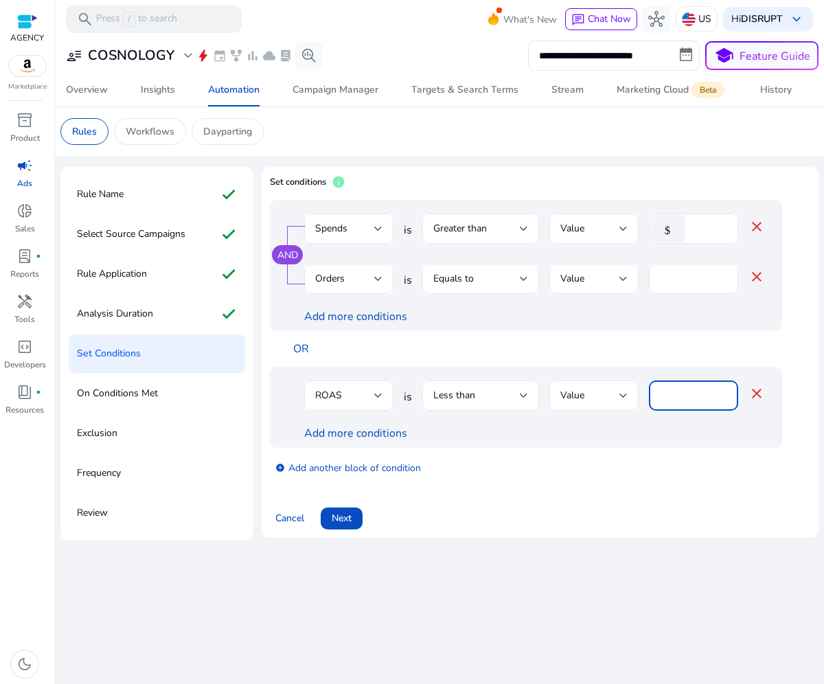
drag, startPoint x: 689, startPoint y: 399, endPoint x: 658, endPoint y: 389, distance: 32.6
click at [658, 389] on div "****" at bounding box center [693, 395] width 89 height 30
type input "***"
click at [524, 494] on app-amz-automation-rules-cta "Cancel Next" at bounding box center [540, 510] width 540 height 38
click at [381, 432] on link "Add more conditions" at bounding box center [355, 432] width 103 height 15
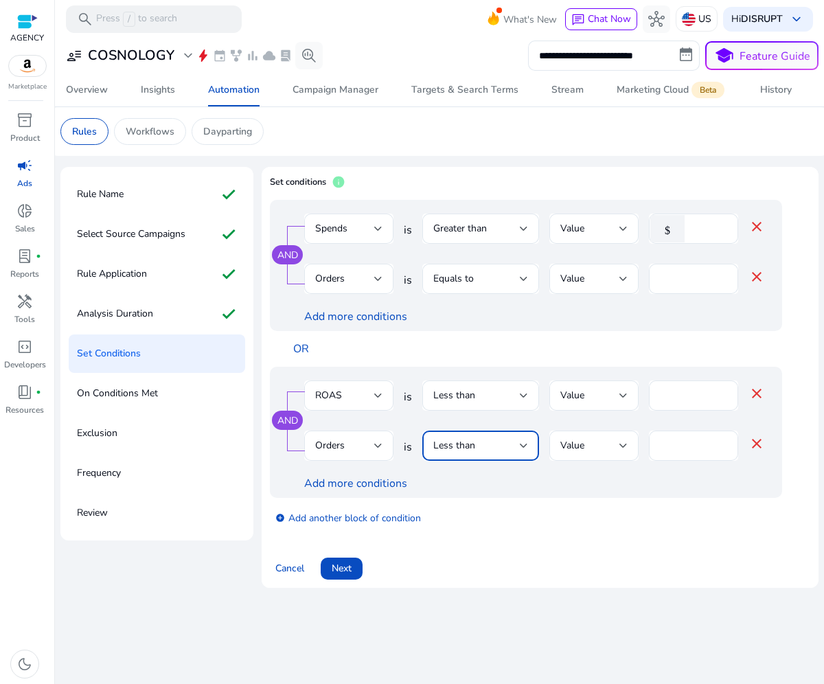
click at [480, 445] on div "Less than" at bounding box center [476, 445] width 86 height 15
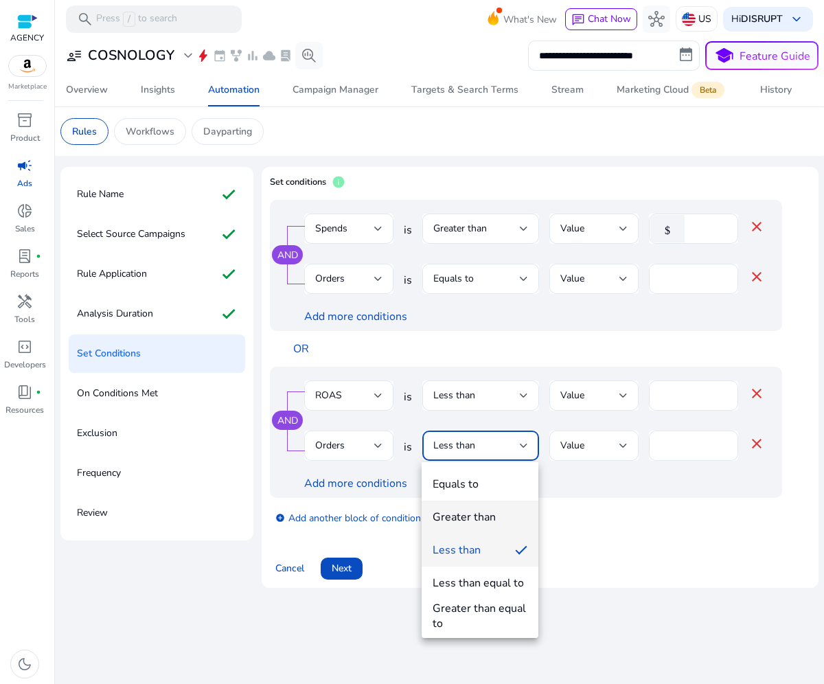
click at [473, 513] on div "Greater than" at bounding box center [463, 516] width 63 height 15
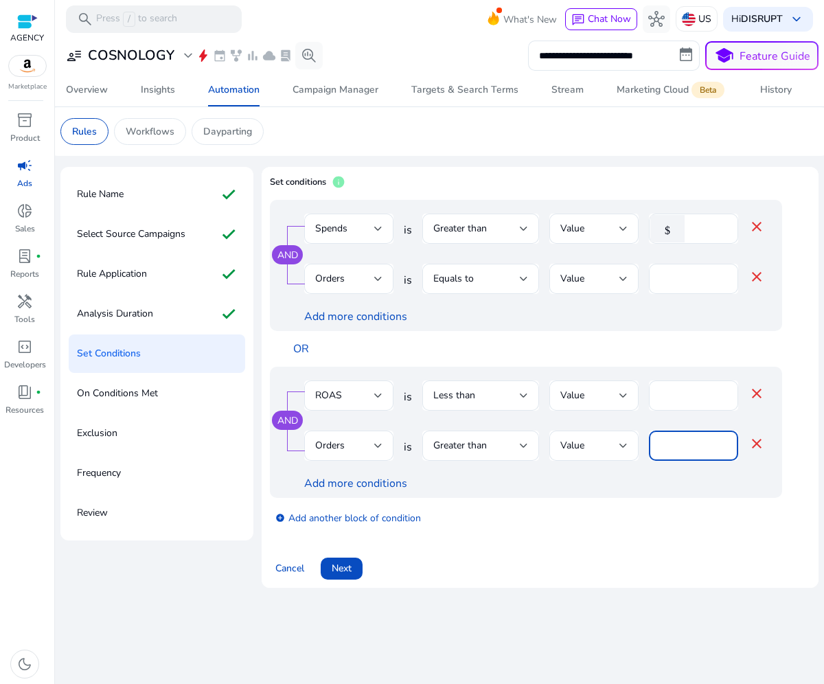
click at [673, 447] on input "*" at bounding box center [692, 445] width 67 height 15
drag, startPoint x: 671, startPoint y: 447, endPoint x: 640, endPoint y: 450, distance: 31.8
click at [640, 450] on div "Orders is Greater than Value * close" at bounding box center [534, 452] width 460 height 45
type input "*"
click at [524, 539] on div "AND Spends is Greater than Value $ **** close Orders is Equals to Value * close…" at bounding box center [540, 370] width 540 height 341
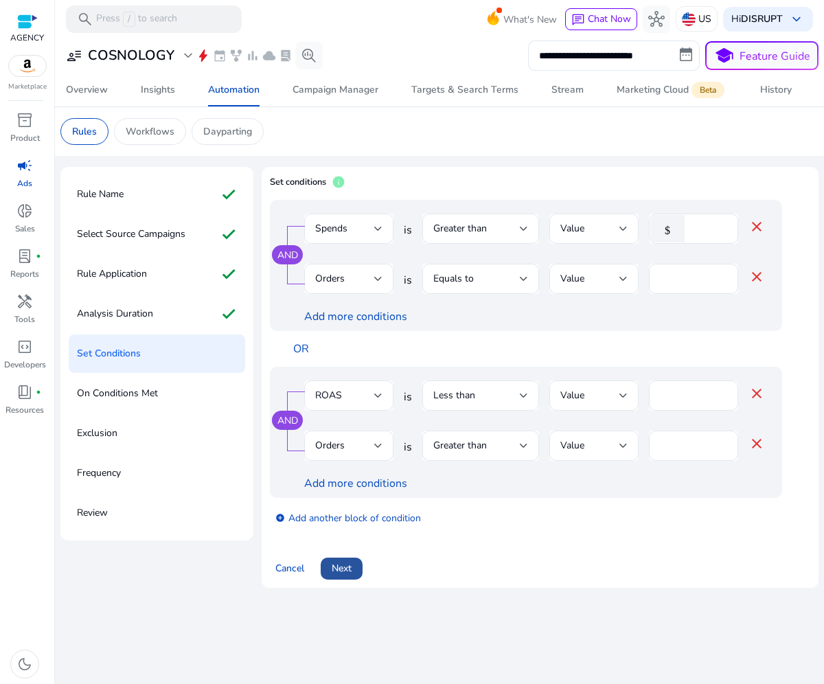
click at [327, 574] on span at bounding box center [341, 568] width 42 height 33
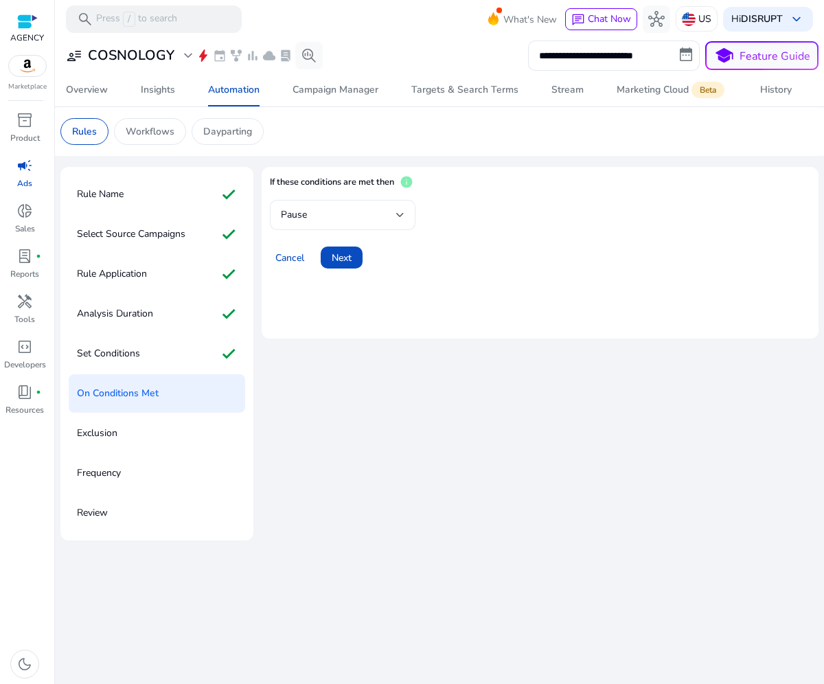
click at [307, 226] on div "Pause" at bounding box center [343, 215] width 124 height 30
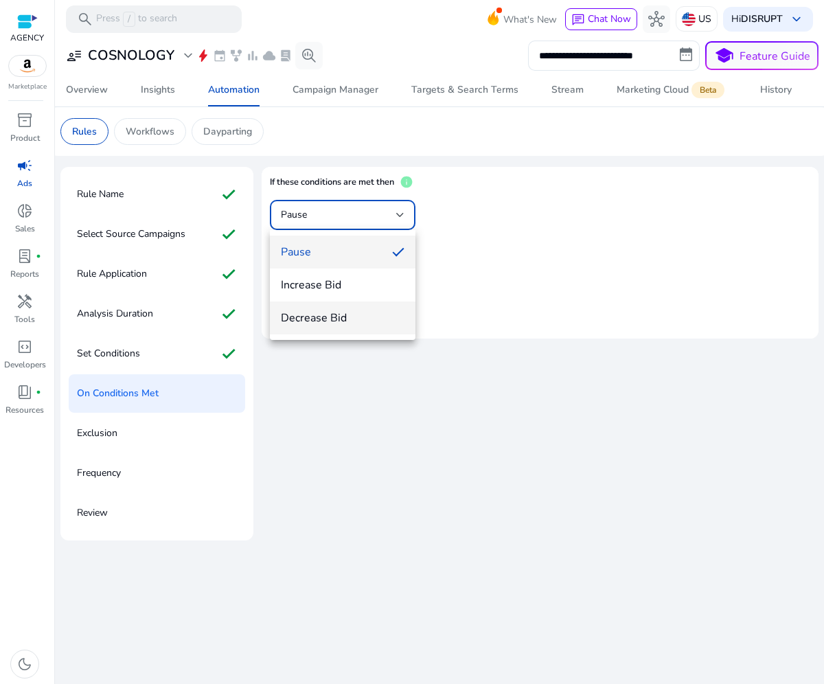
click at [331, 327] on mat-option "Decrease Bid" at bounding box center [342, 317] width 145 height 33
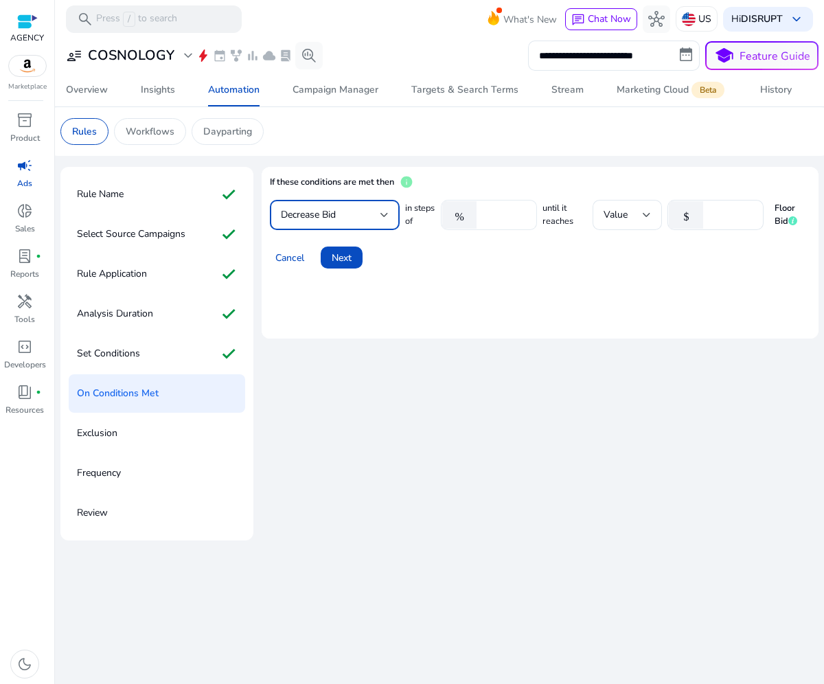
click at [504, 211] on input "****" at bounding box center [504, 214] width 43 height 15
type input "*"
click at [716, 209] on input "*" at bounding box center [731, 214] width 43 height 15
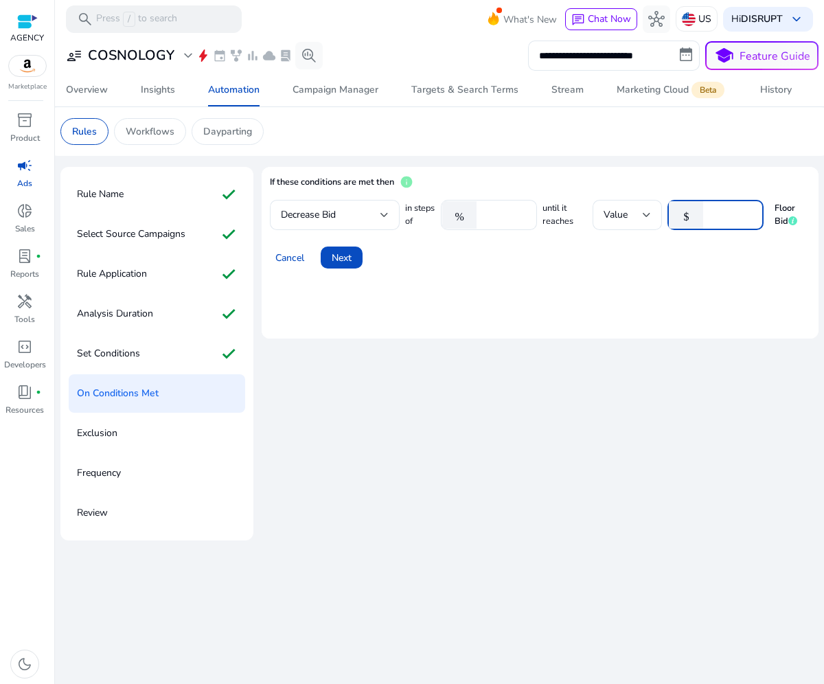
drag, startPoint x: 716, startPoint y: 210, endPoint x: 694, endPoint y: 205, distance: 22.5
click at [694, 205] on div "$ *" at bounding box center [709, 215] width 85 height 30
type input "***"
click at [550, 334] on mat-card "If these conditions are met then info Decrease Bid in steps of % * until it rea…" at bounding box center [539, 253] width 557 height 172
click at [349, 259] on span "Next" at bounding box center [341, 257] width 20 height 14
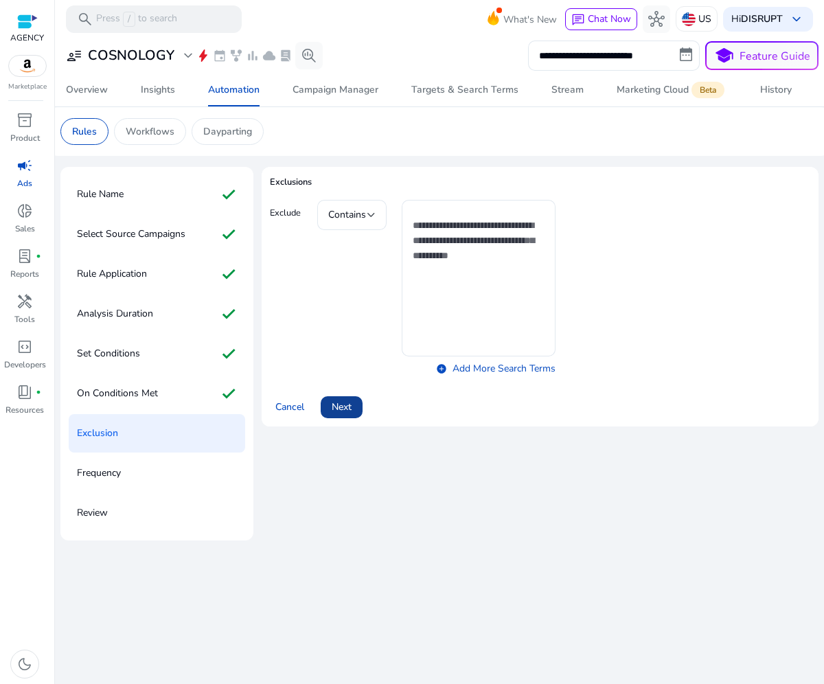
click at [342, 403] on span "Next" at bounding box center [341, 406] width 20 height 14
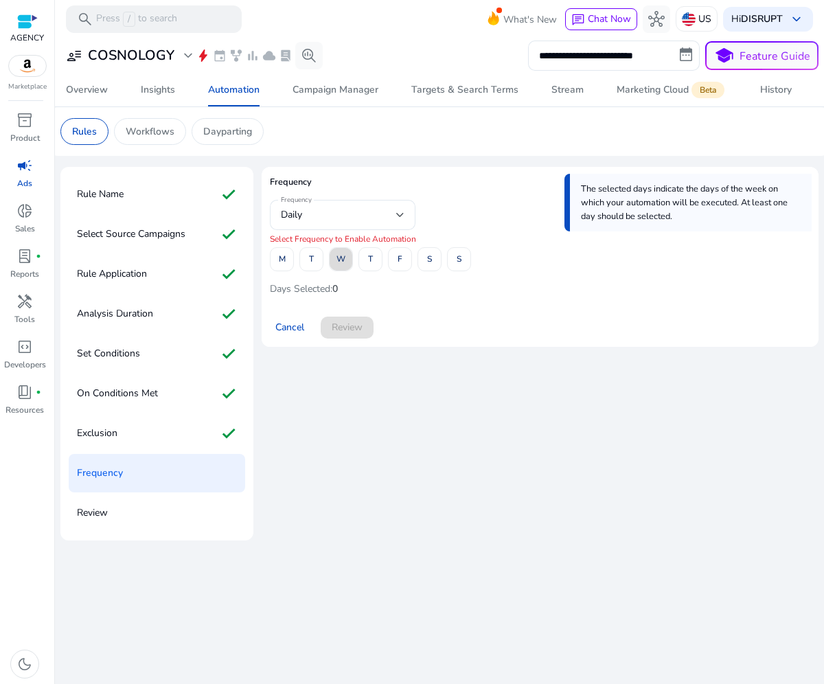
click at [339, 256] on span "W" at bounding box center [340, 259] width 9 height 24
click at [460, 256] on span "S" at bounding box center [458, 259] width 5 height 24
click at [360, 330] on span "Review" at bounding box center [346, 327] width 31 height 14
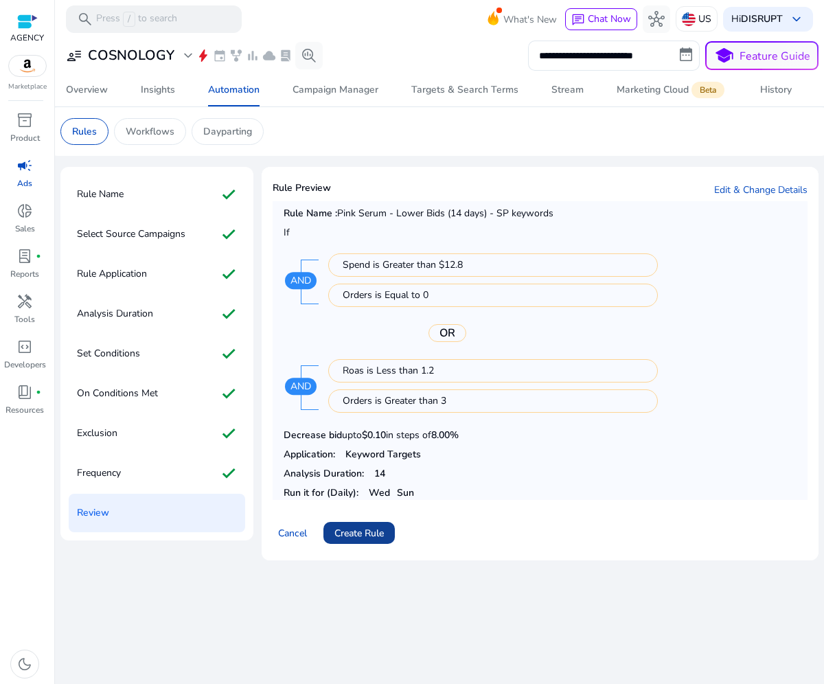
click at [363, 536] on span "Create Rule" at bounding box center [358, 533] width 49 height 14
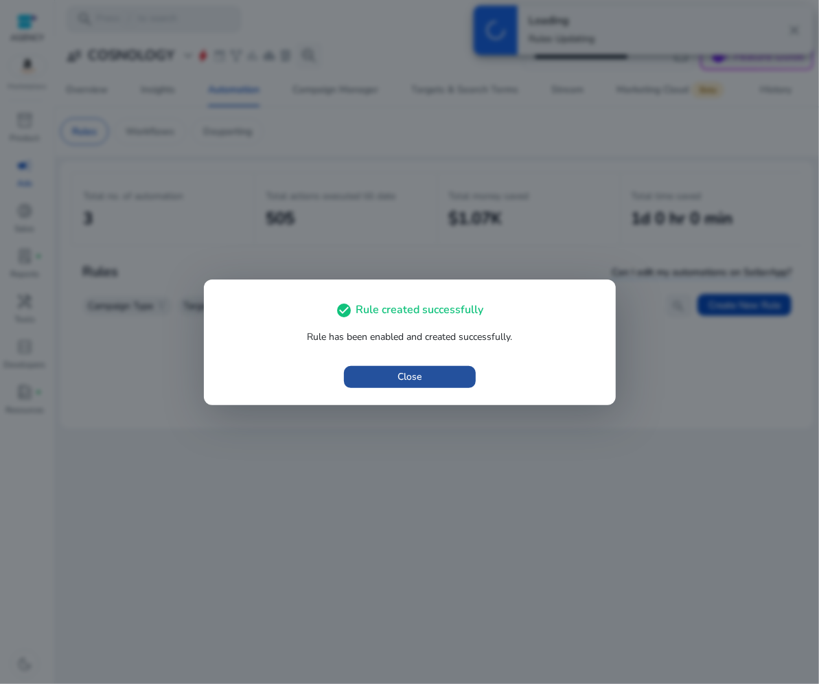
click at [444, 383] on span "button" at bounding box center [410, 376] width 132 height 33
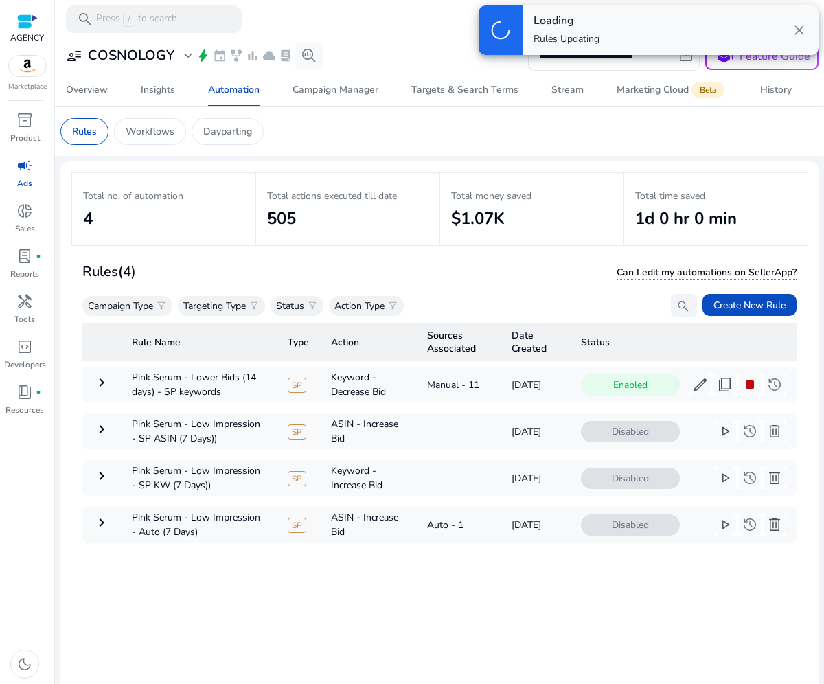
scroll to position [99, 0]
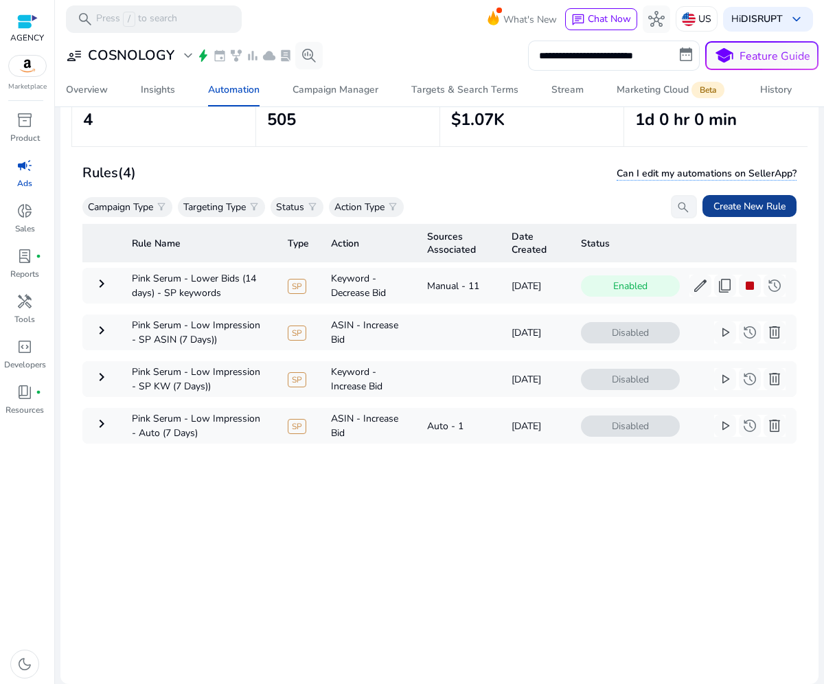
click at [734, 206] on span "Create New Rule" at bounding box center [749, 206] width 72 height 14
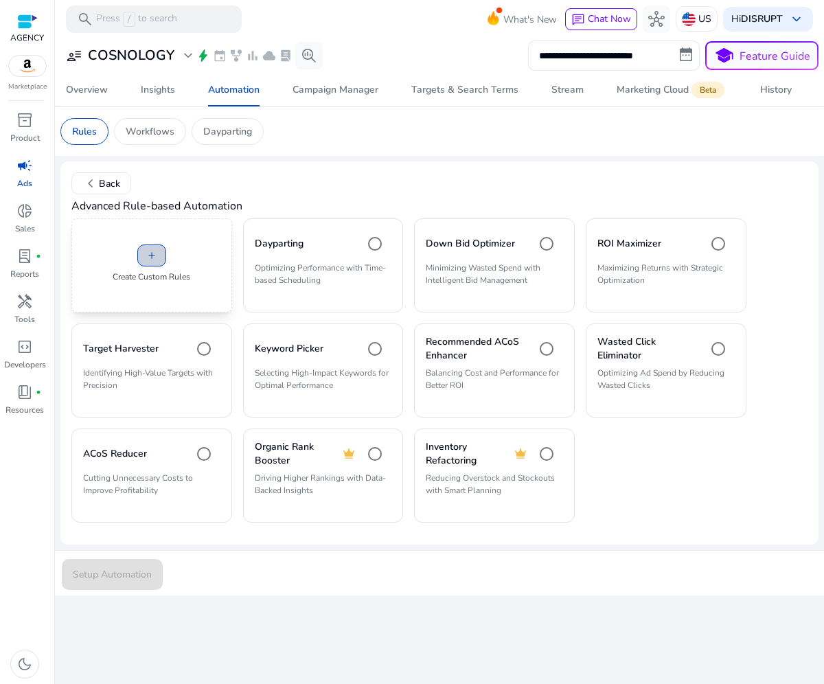
click at [146, 254] on span "add" at bounding box center [151, 255] width 11 height 11
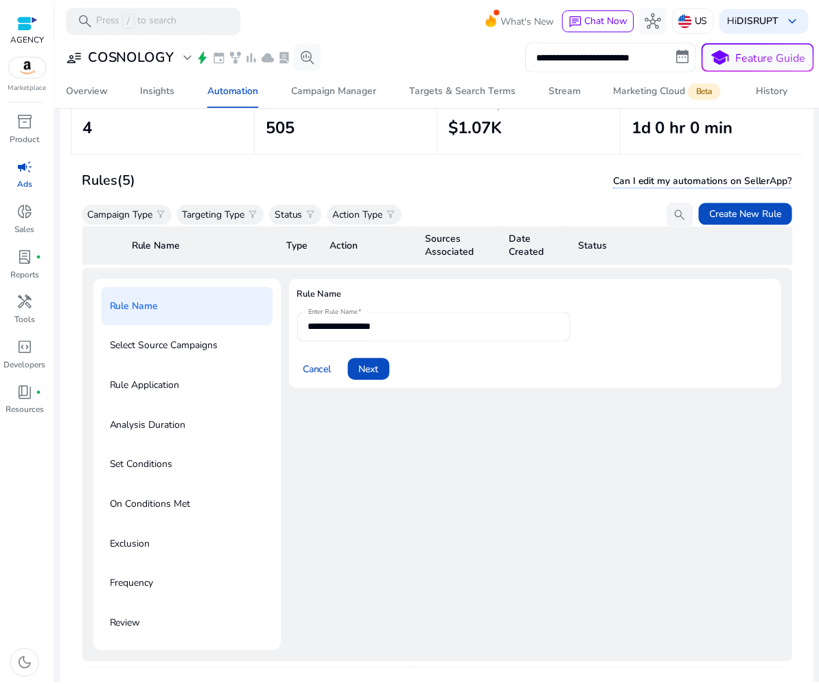
scroll to position [99, 0]
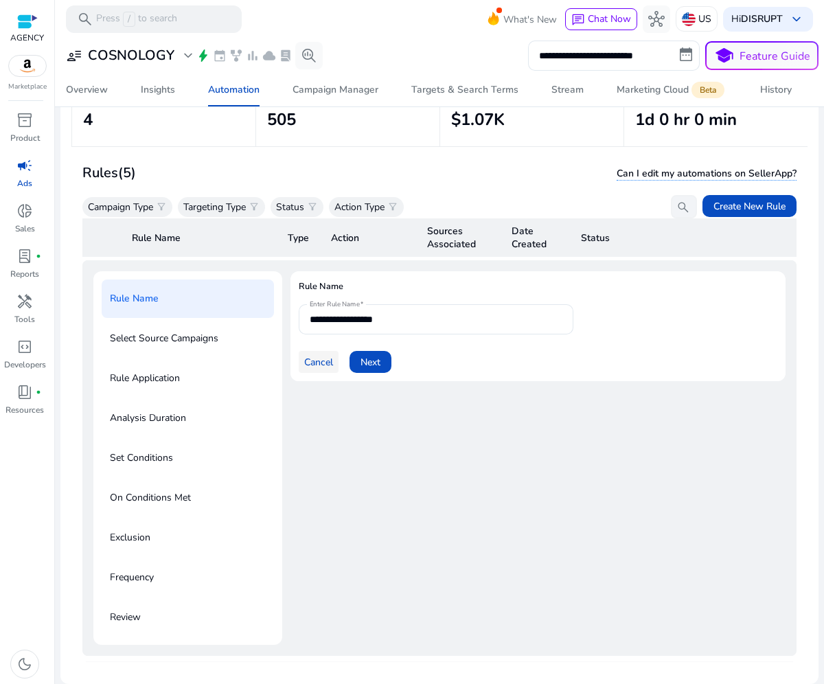
click at [318, 361] on span "Cancel" at bounding box center [318, 362] width 29 height 14
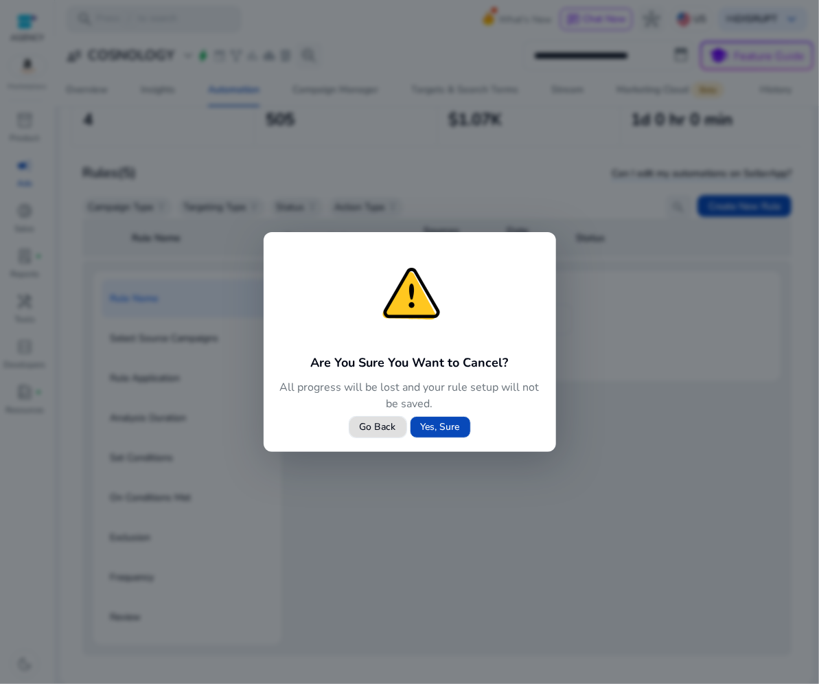
click at [457, 426] on span "Yes, Sure" at bounding box center [440, 426] width 39 height 14
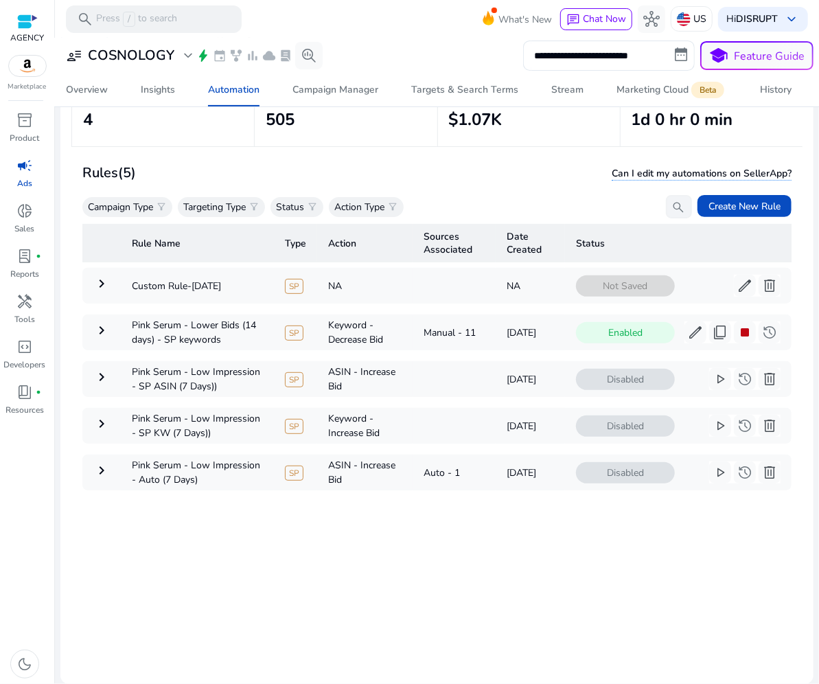
scroll to position [0, 0]
click at [716, 329] on span "content_copy" at bounding box center [724, 332] width 16 height 16
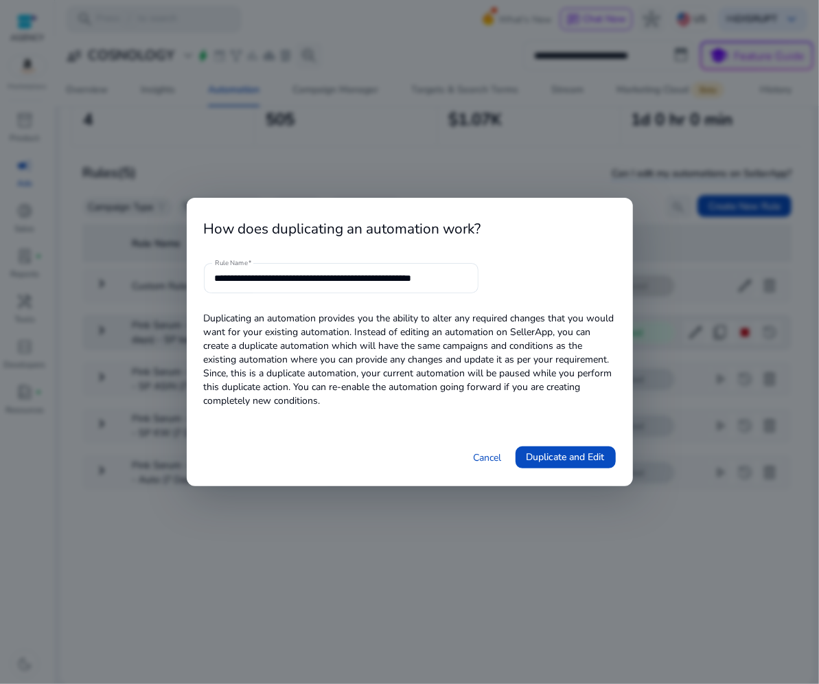
scroll to position [0, 5]
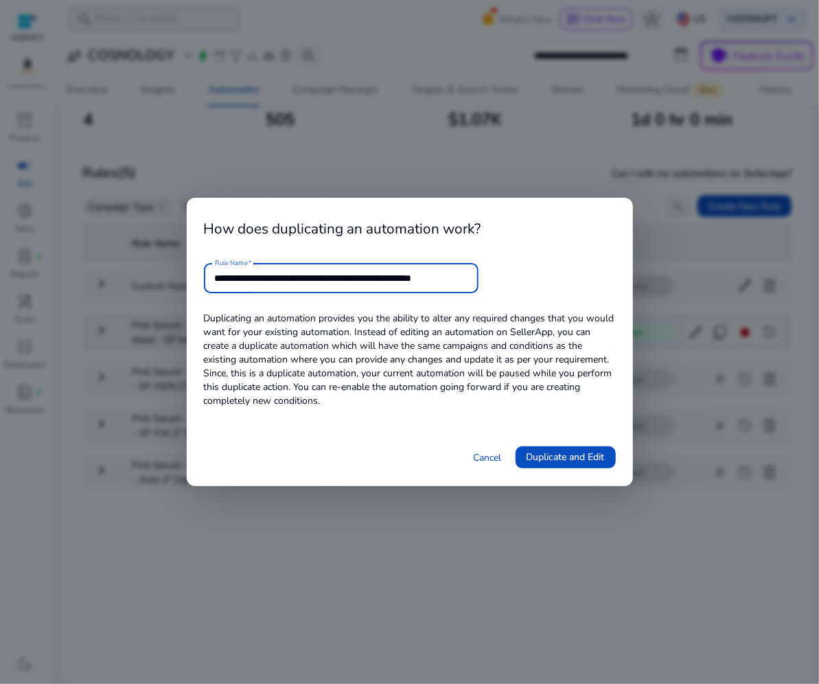
click at [451, 274] on input "**********" at bounding box center [341, 277] width 253 height 15
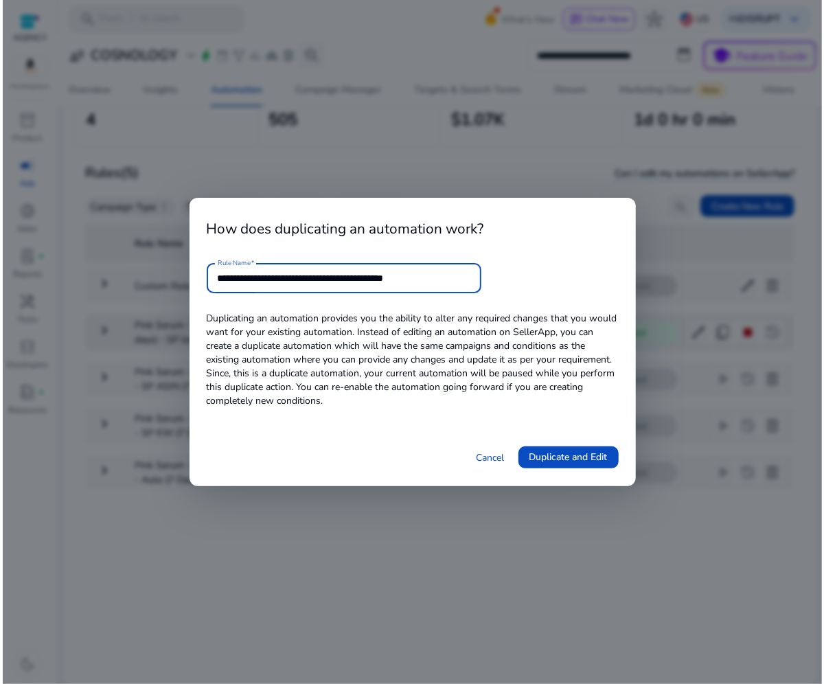
scroll to position [0, 0]
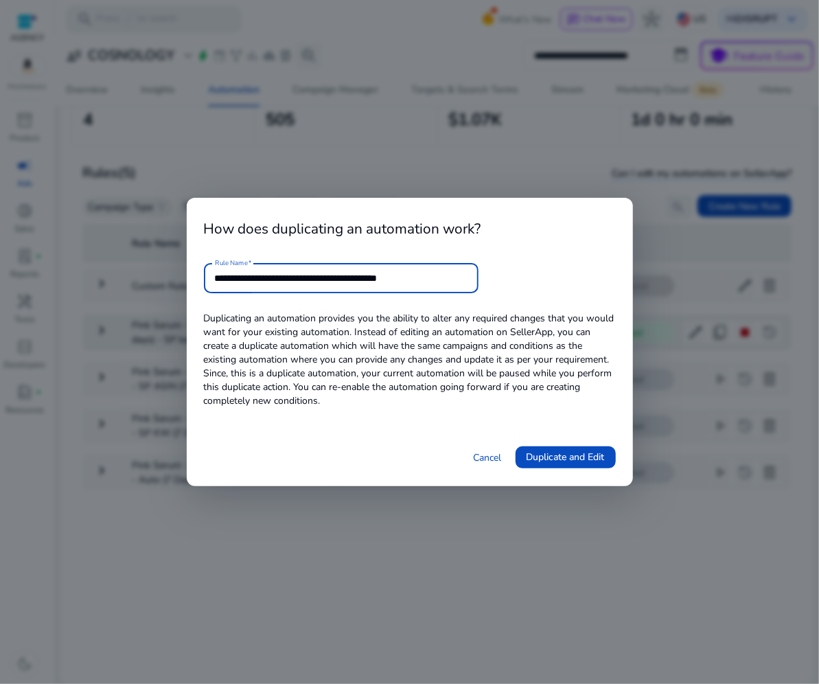
click at [283, 277] on input "**********" at bounding box center [341, 277] width 253 height 15
type input "**********"
click at [585, 459] on span "Duplicate and Edit" at bounding box center [565, 456] width 78 height 14
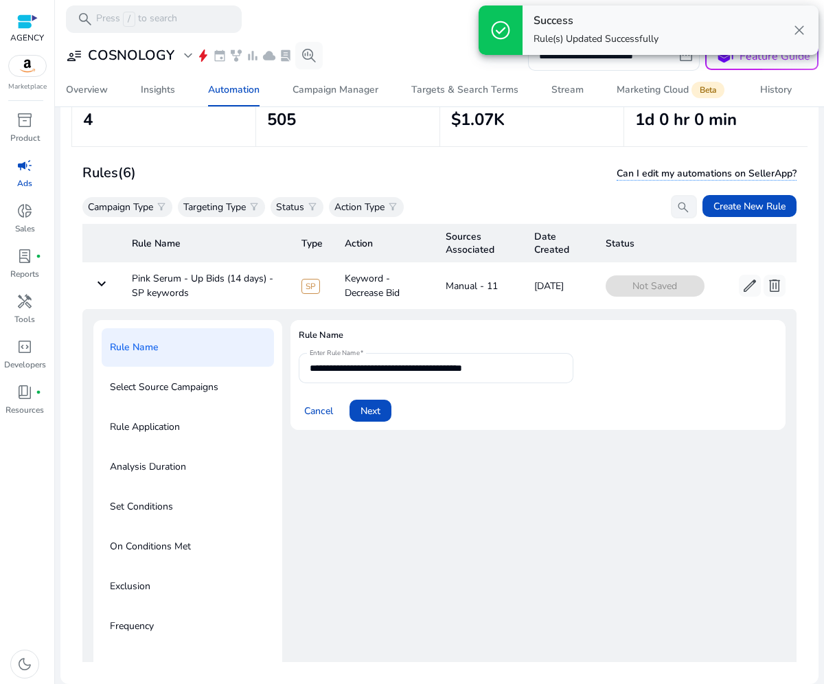
scroll to position [49, 0]
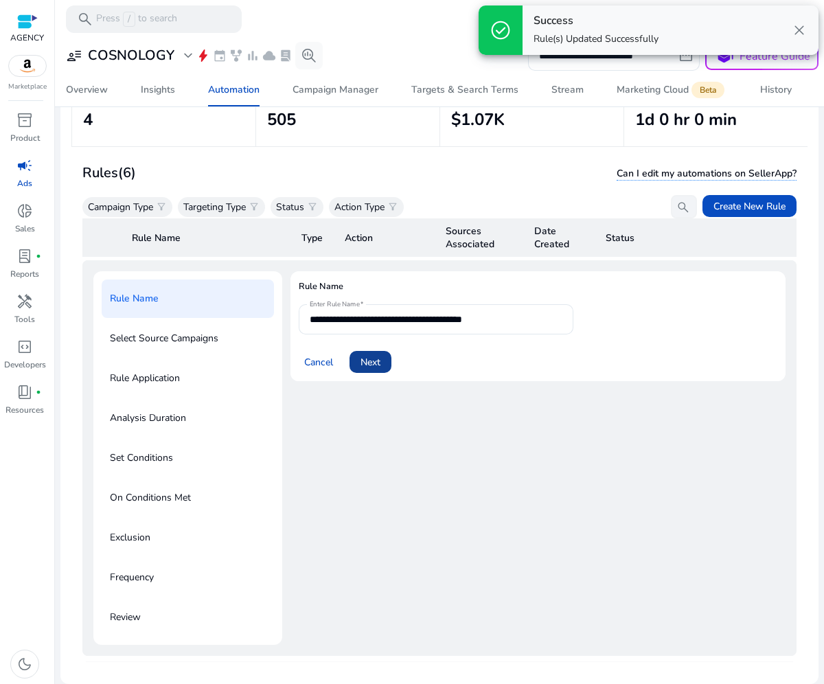
click at [377, 358] on span "Next" at bounding box center [370, 362] width 20 height 14
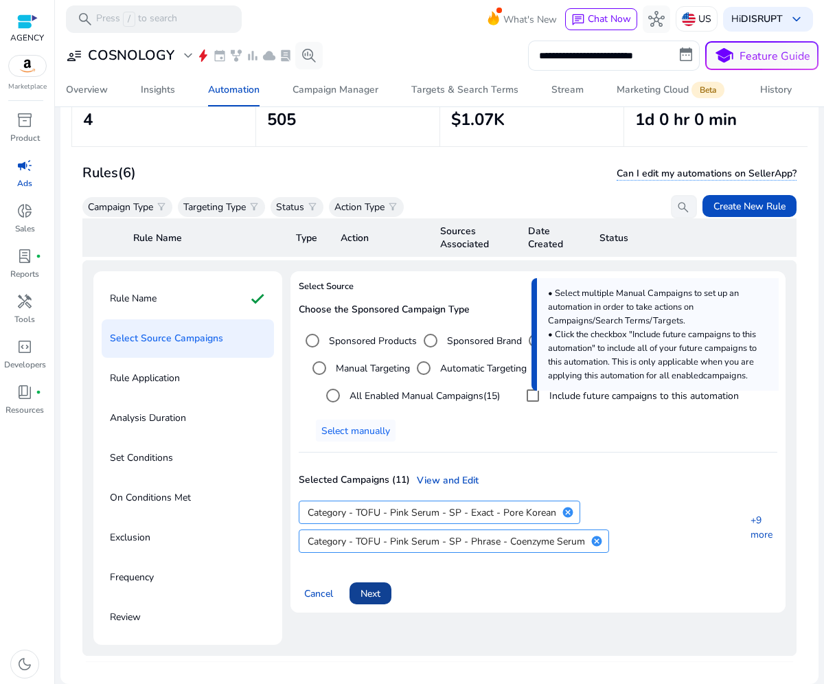
click at [386, 598] on span at bounding box center [370, 592] width 42 height 33
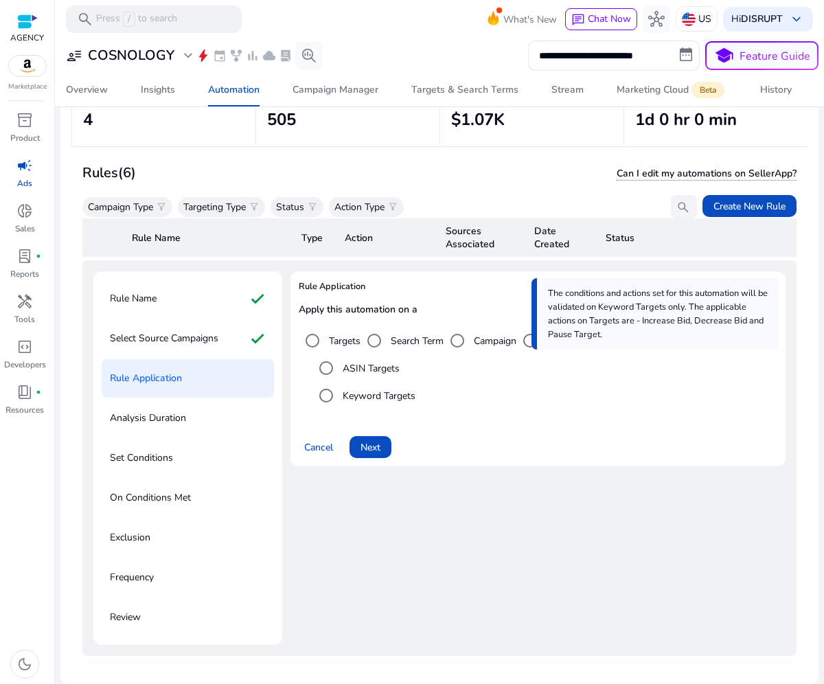
click at [386, 598] on div "Rule Application Apply this automation on a Targets Search Term Campaign Placem…" at bounding box center [537, 457] width 495 height 373
click at [373, 444] on span "Next" at bounding box center [370, 447] width 20 height 14
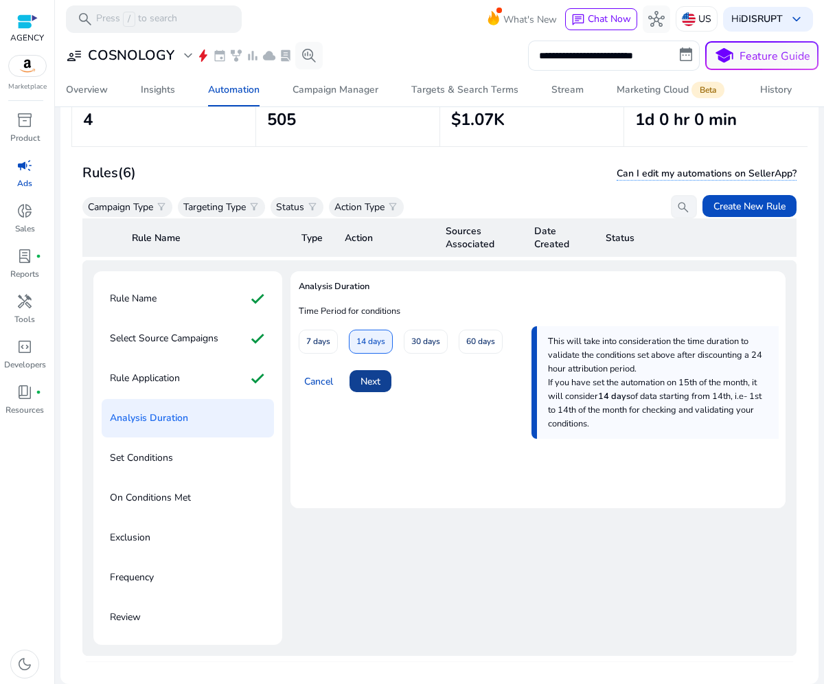
click at [373, 382] on span "Next" at bounding box center [370, 381] width 20 height 14
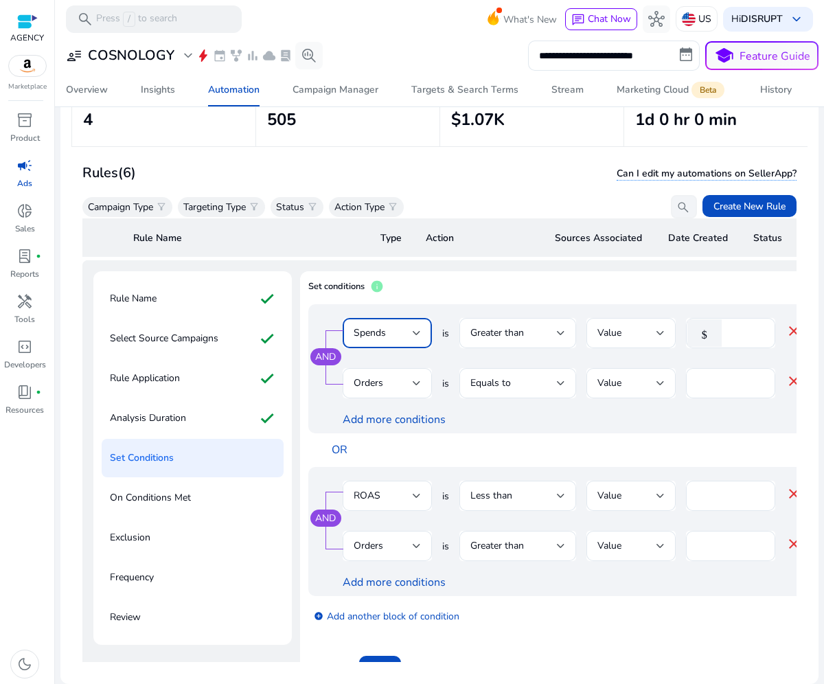
click at [392, 331] on div "Spends" at bounding box center [382, 332] width 59 height 15
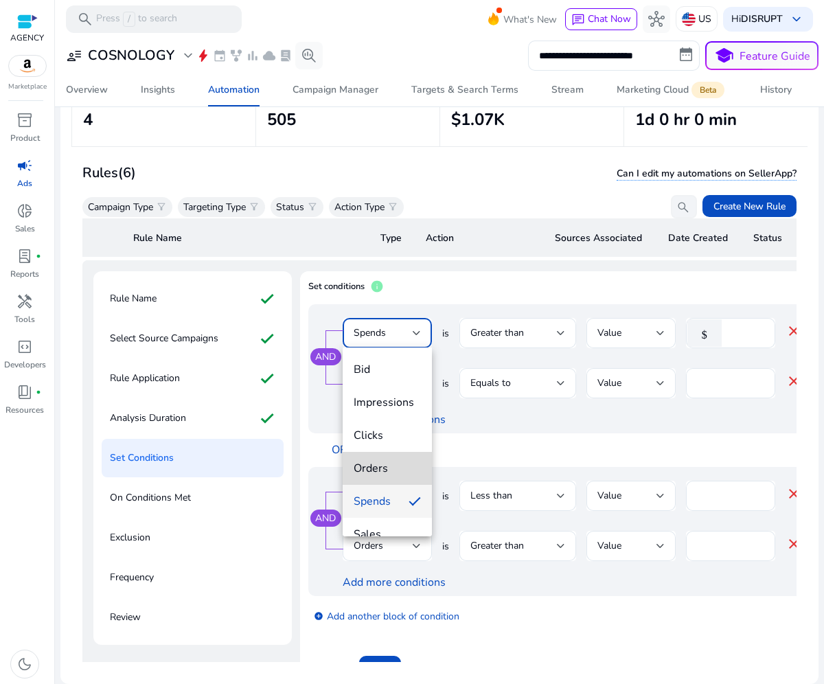
click at [393, 468] on span "Orders" at bounding box center [386, 467] width 67 height 15
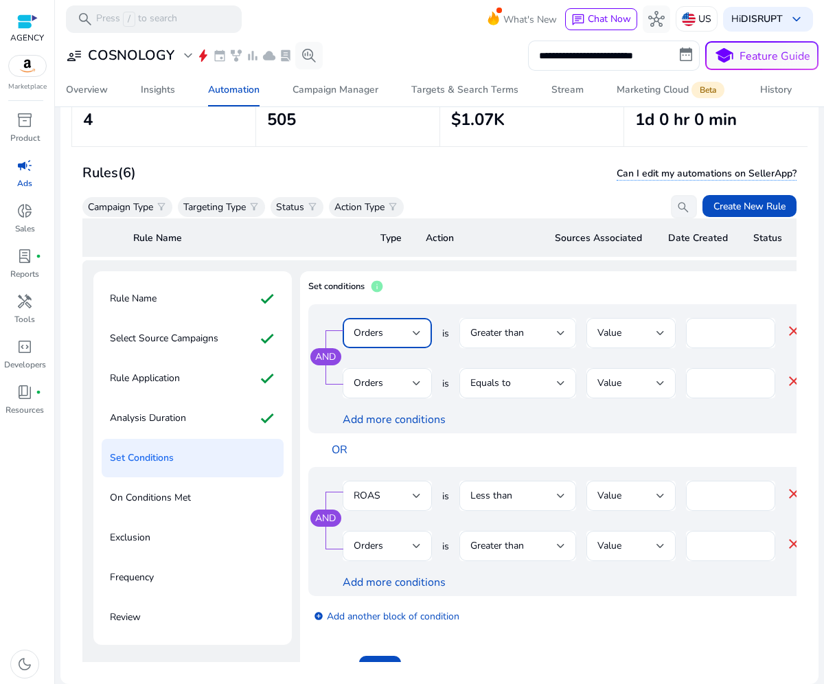
click at [522, 334] on span "Greater than" at bounding box center [497, 332] width 54 height 13
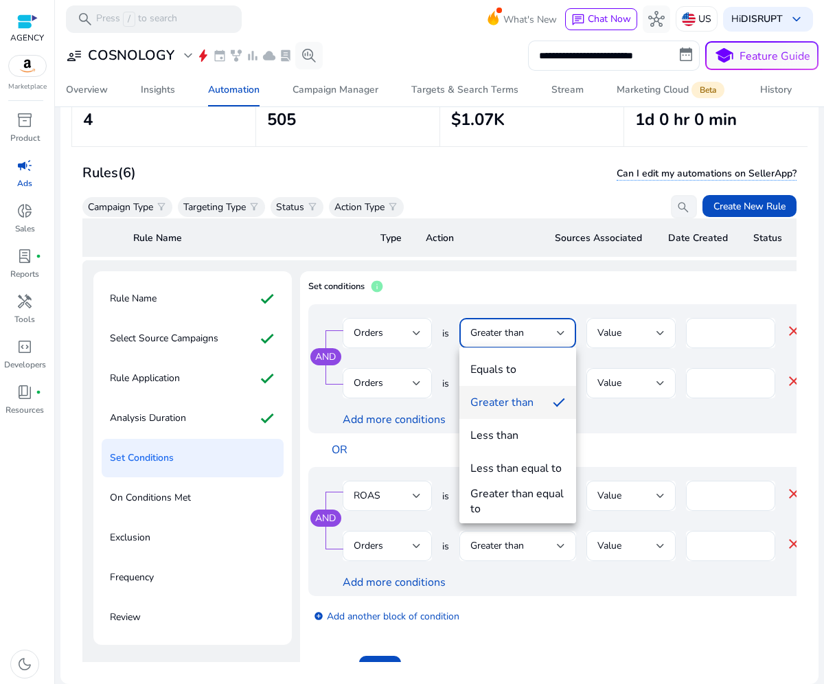
click at [522, 334] on div at bounding box center [412, 342] width 824 height 684
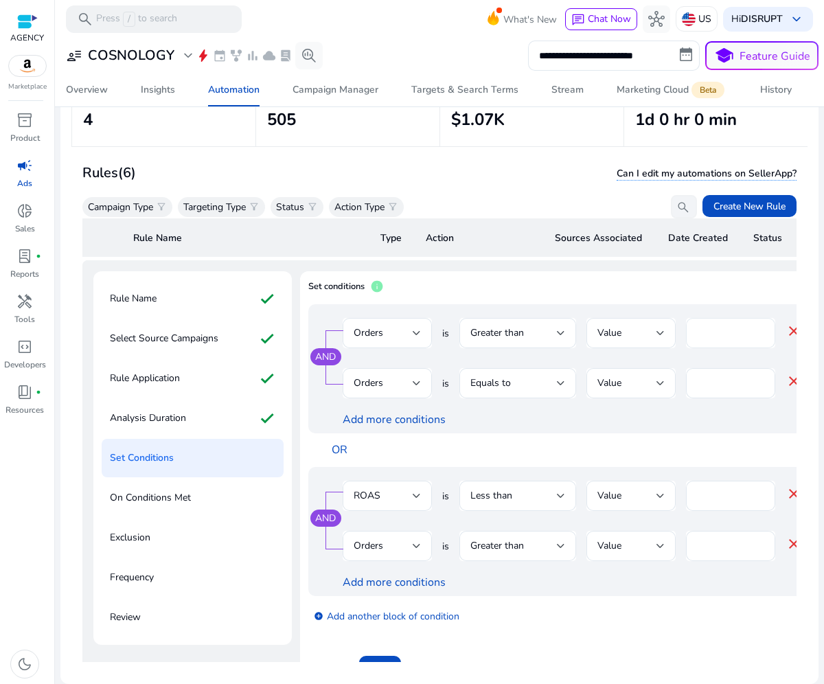
click at [723, 325] on input "****" at bounding box center [730, 332] width 67 height 15
drag, startPoint x: 712, startPoint y: 328, endPoint x: 668, endPoint y: 325, distance: 44.1
click at [668, 324] on div "Orders is Greater than Value **** close" at bounding box center [571, 340] width 459 height 45
type input "*"
click at [412, 375] on div at bounding box center [416, 383] width 8 height 16
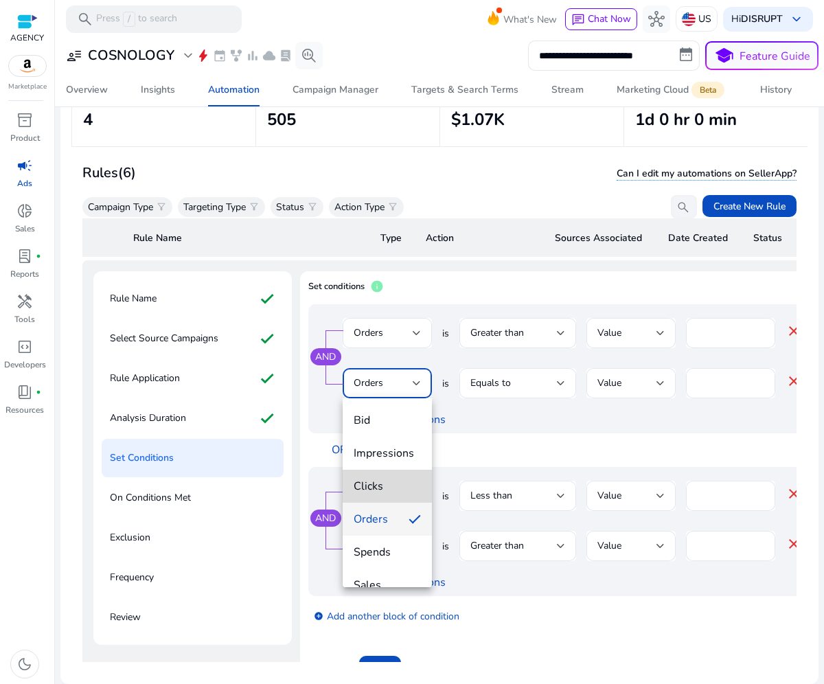
click at [395, 492] on span "Clicks" at bounding box center [386, 485] width 67 height 15
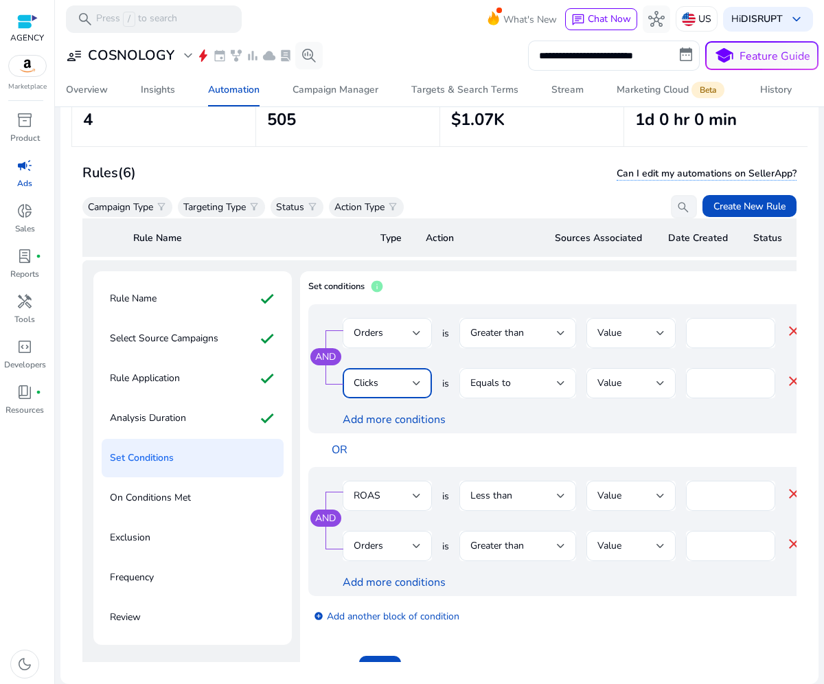
click at [535, 368] on div "Equals to" at bounding box center [517, 383] width 95 height 30
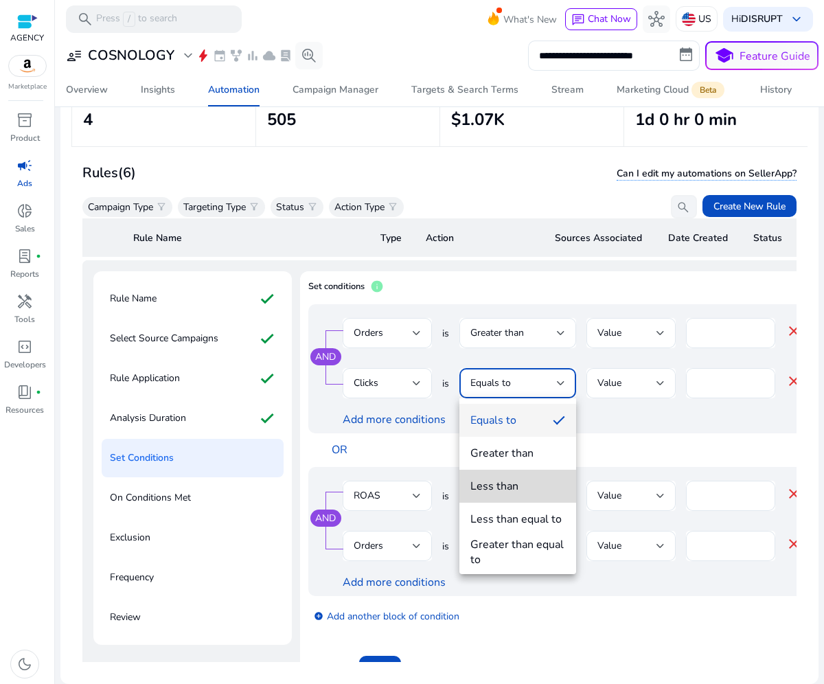
click at [522, 489] on span "Less than" at bounding box center [517, 485] width 95 height 15
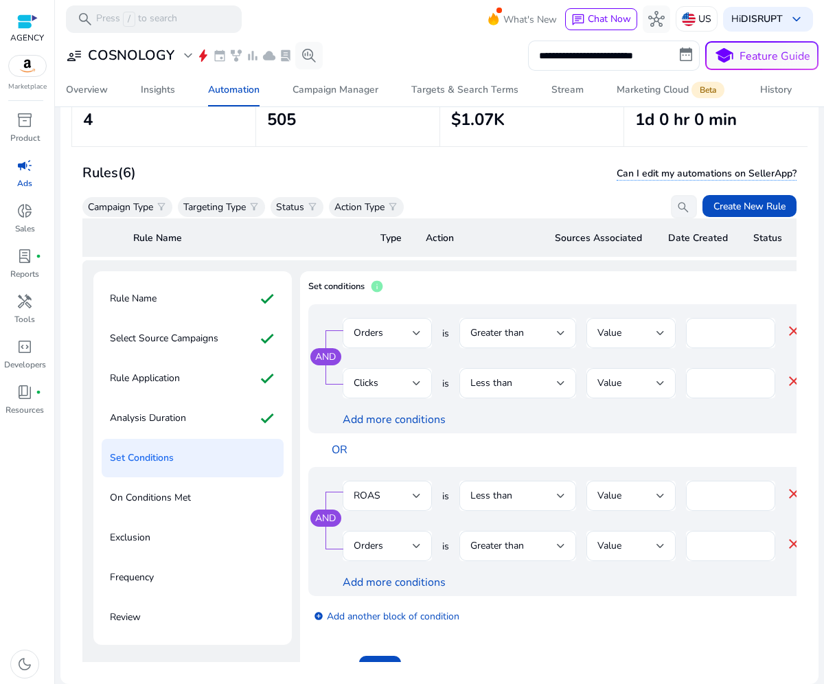
click at [388, 393] on div "Clicks" at bounding box center [386, 383] width 67 height 30
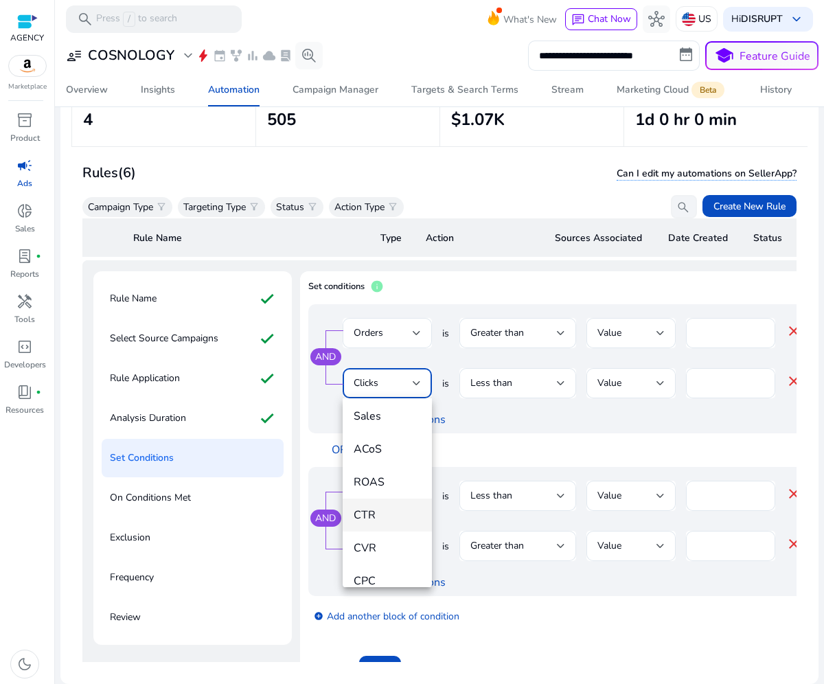
scroll to position [161, 0]
click at [387, 497] on mat-option "ROAS" at bounding box center [386, 490] width 89 height 33
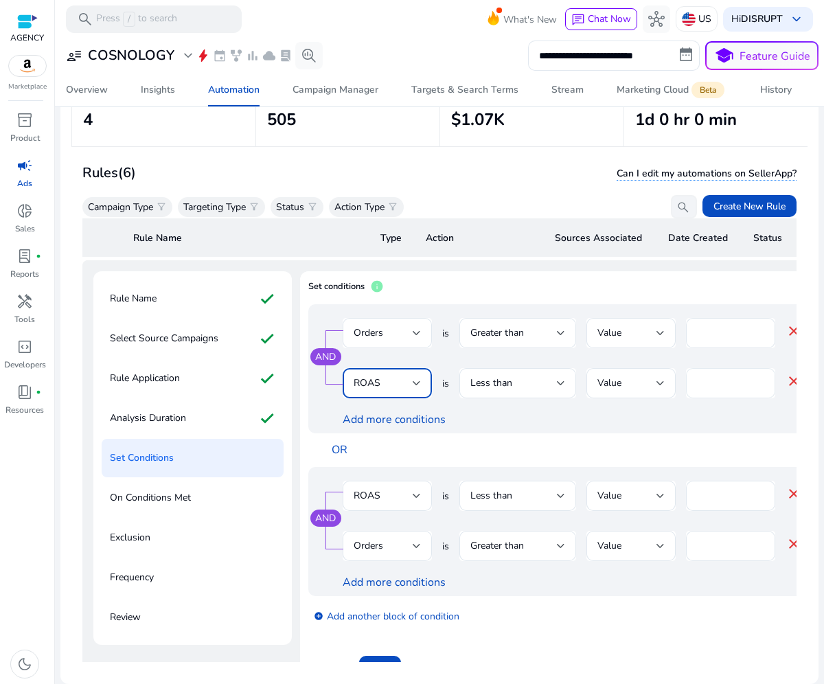
click at [694, 380] on div "*" at bounding box center [730, 383] width 89 height 30
drag, startPoint x: 727, startPoint y: 381, endPoint x: 667, endPoint y: 379, distance: 59.7
click at [667, 379] on div "ROAS is Less than Value * close" at bounding box center [571, 390] width 459 height 45
type input "*"
click at [705, 382] on input "****" at bounding box center [730, 382] width 67 height 15
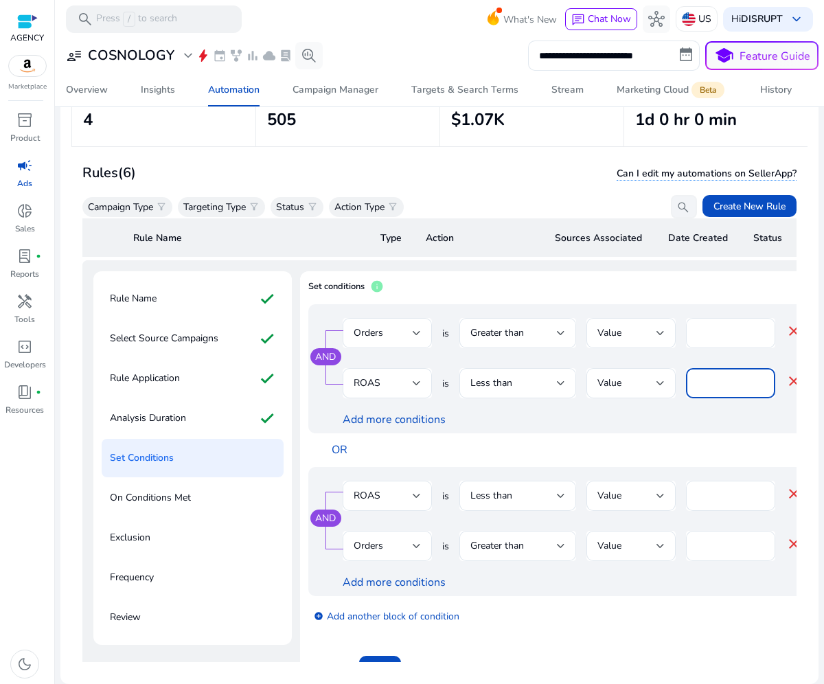
click at [705, 382] on input "****" at bounding box center [730, 382] width 67 height 15
type input "***"
click at [404, 497] on div "ROAS" at bounding box center [382, 495] width 59 height 15
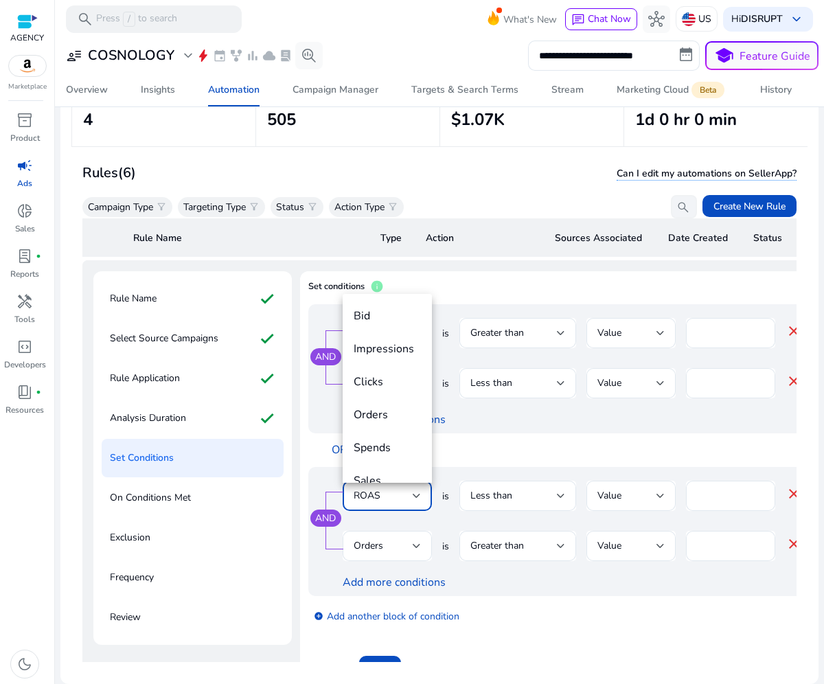
scroll to position [80, 0]
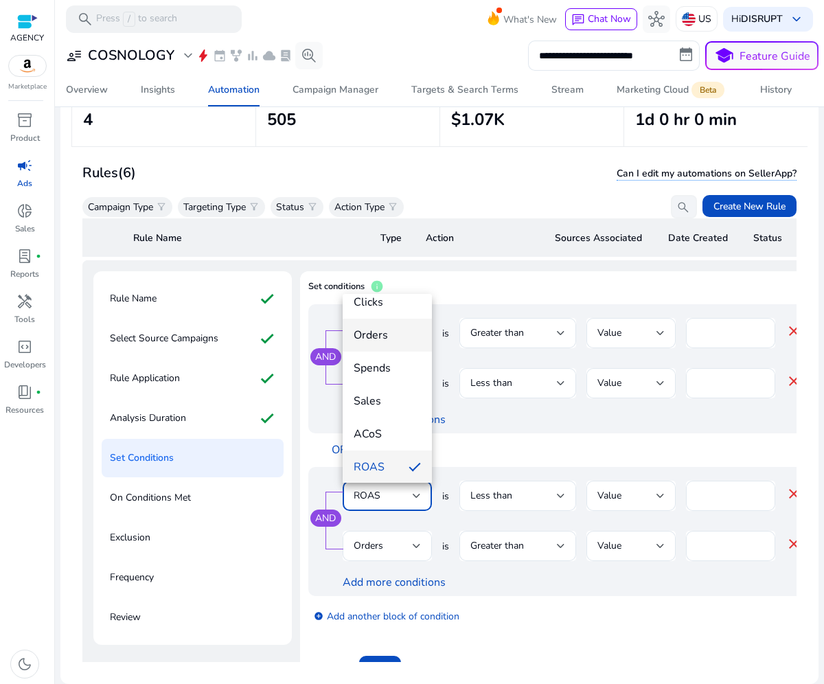
click at [404, 330] on span "Orders" at bounding box center [386, 334] width 67 height 15
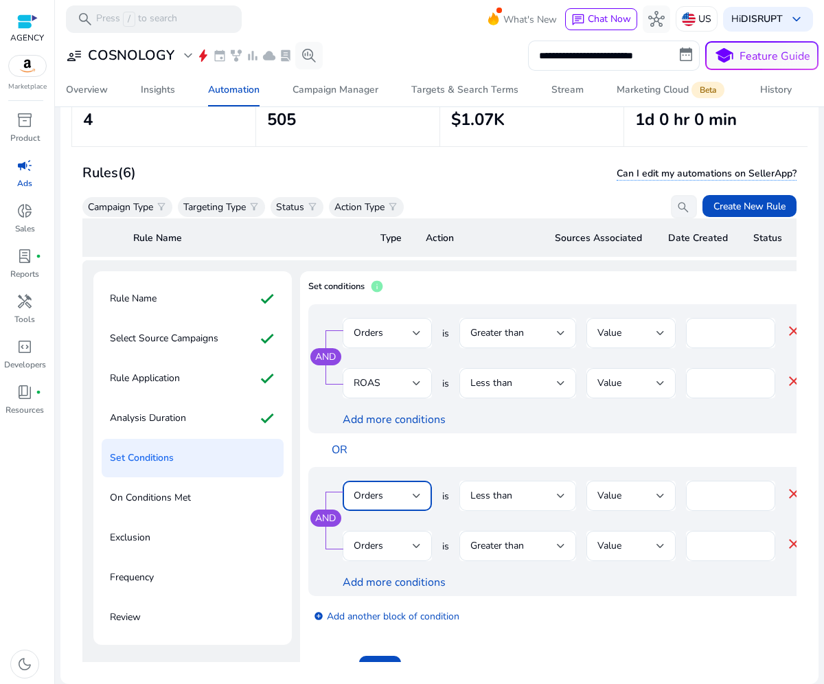
click at [553, 495] on div "Less than" at bounding box center [513, 495] width 86 height 15
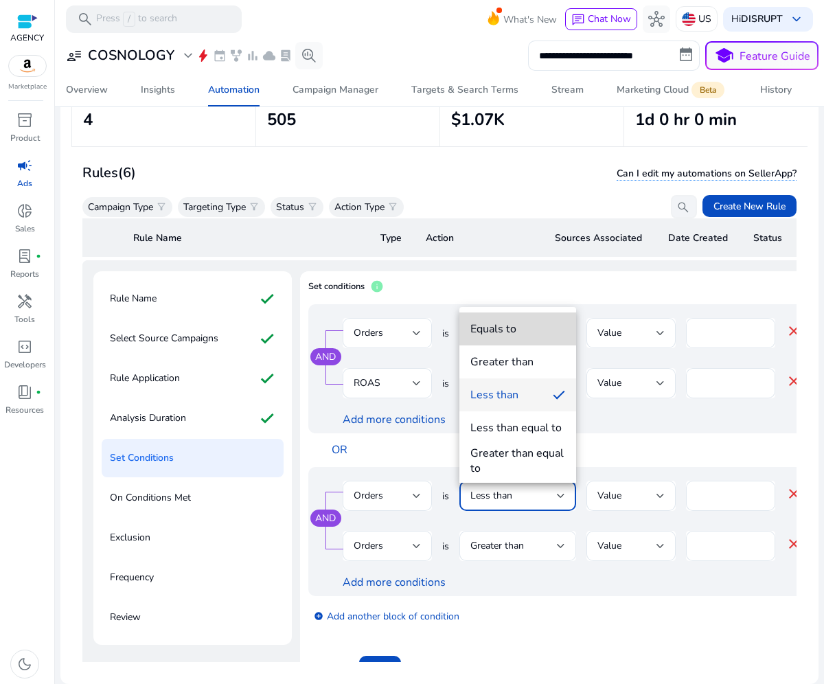
click at [522, 321] on span "Equals to" at bounding box center [517, 328] width 95 height 15
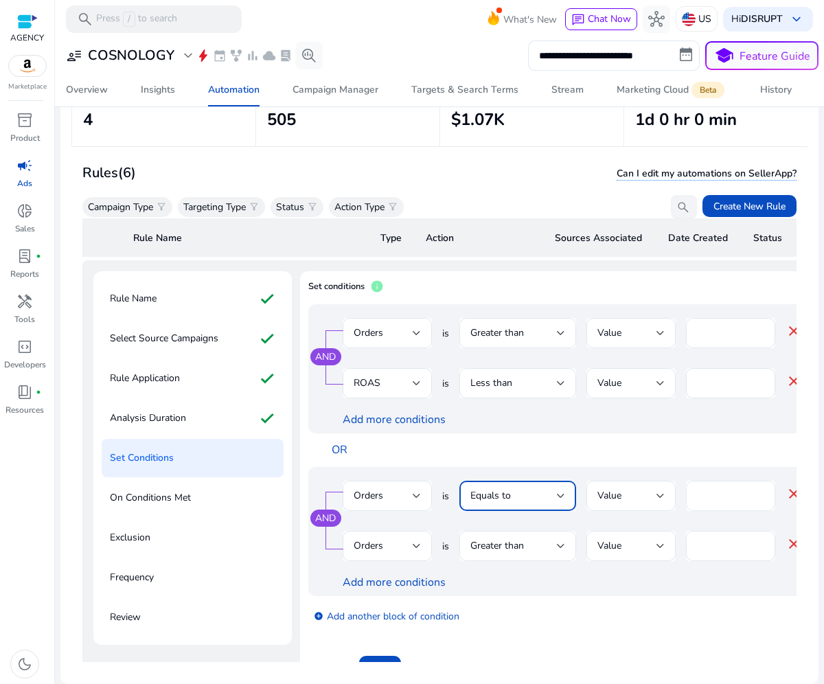
click at [729, 489] on input "***" at bounding box center [730, 495] width 67 height 15
type input "*"
click at [611, 461] on div "OR" at bounding box center [598, 450] width 552 height 34
click at [387, 534] on div "Orders" at bounding box center [386, 545] width 67 height 30
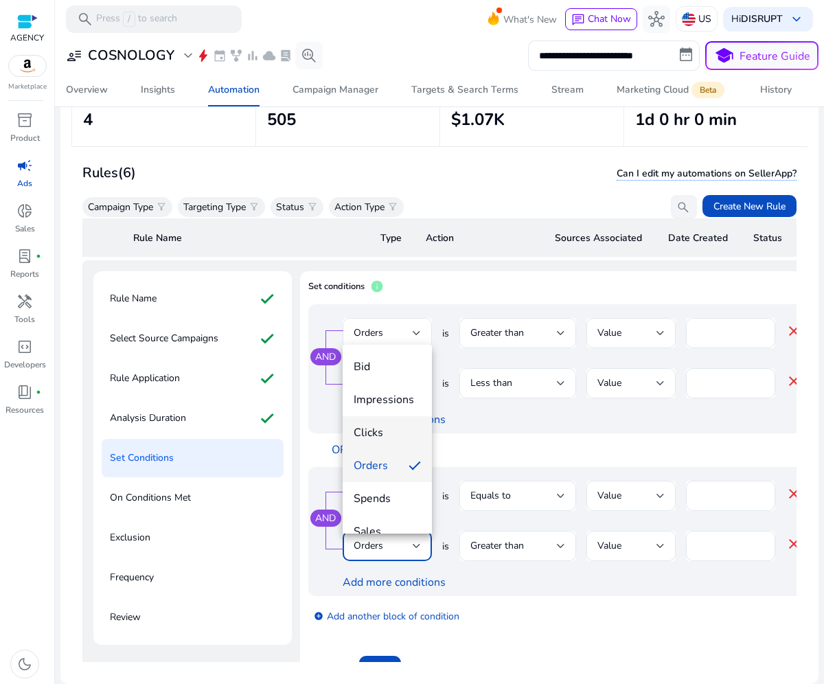
click at [385, 417] on mat-option "Clicks" at bounding box center [386, 432] width 89 height 33
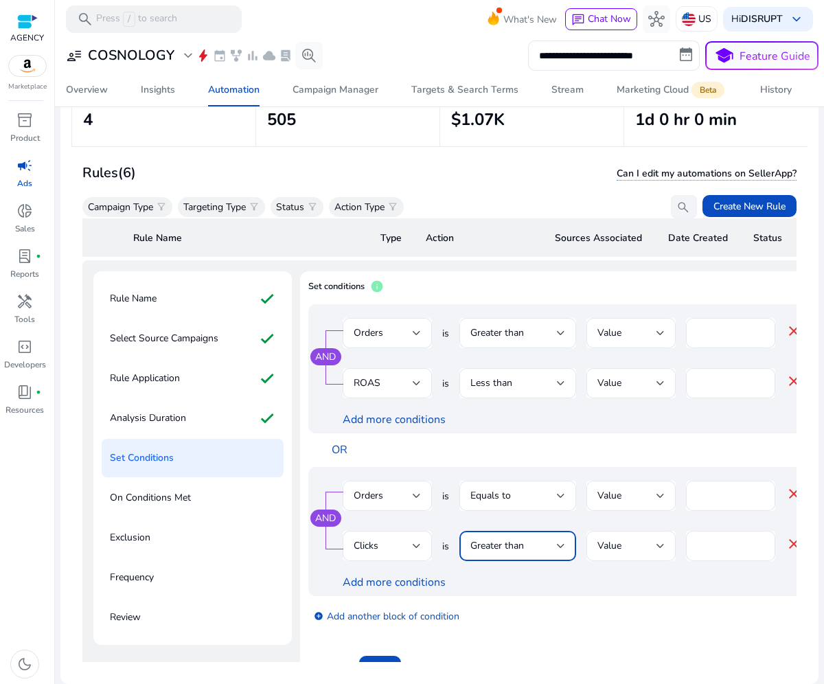
click at [528, 544] on div "Greater than" at bounding box center [513, 545] width 86 height 15
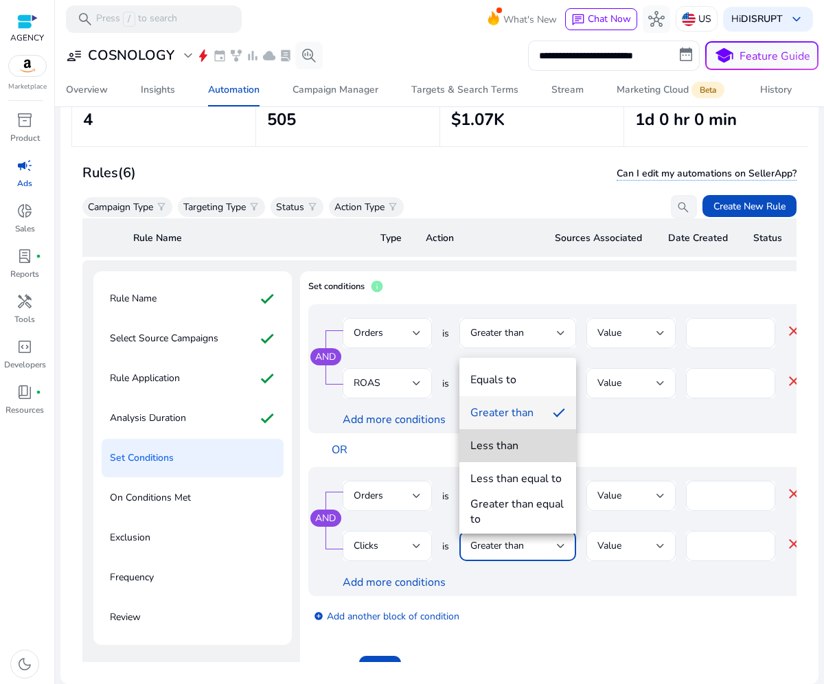
click at [514, 430] on mat-option "Less than" at bounding box center [517, 445] width 117 height 33
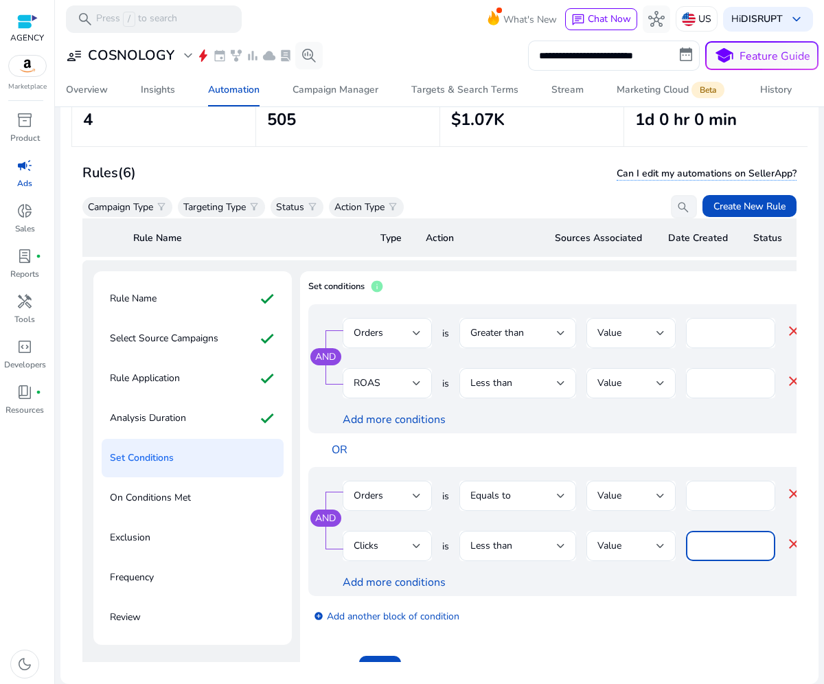
click at [708, 542] on input "*" at bounding box center [730, 545] width 67 height 15
type input "*"
click at [684, 612] on div "add_circle Add another block of condition" at bounding box center [590, 615] width 565 height 38
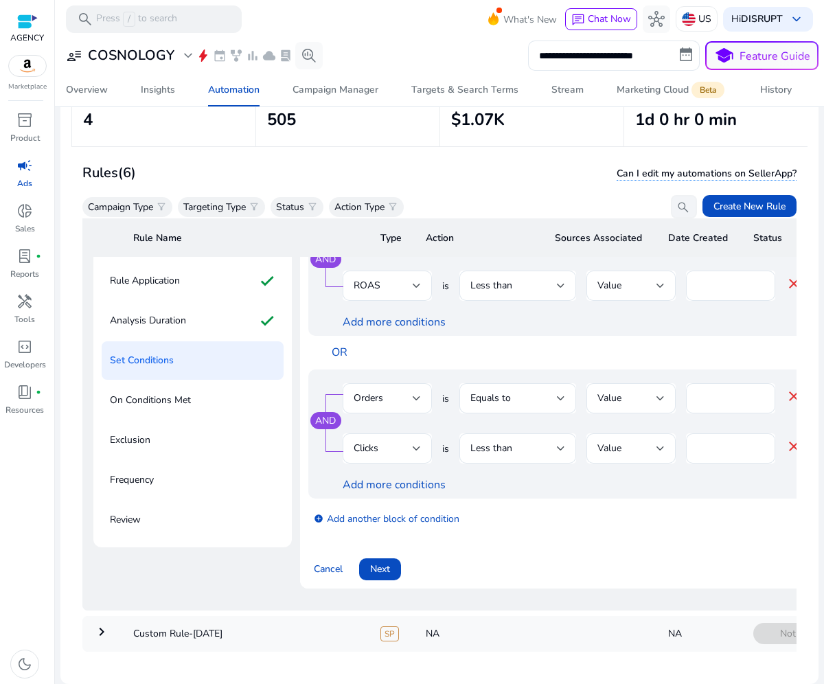
scroll to position [154, 0]
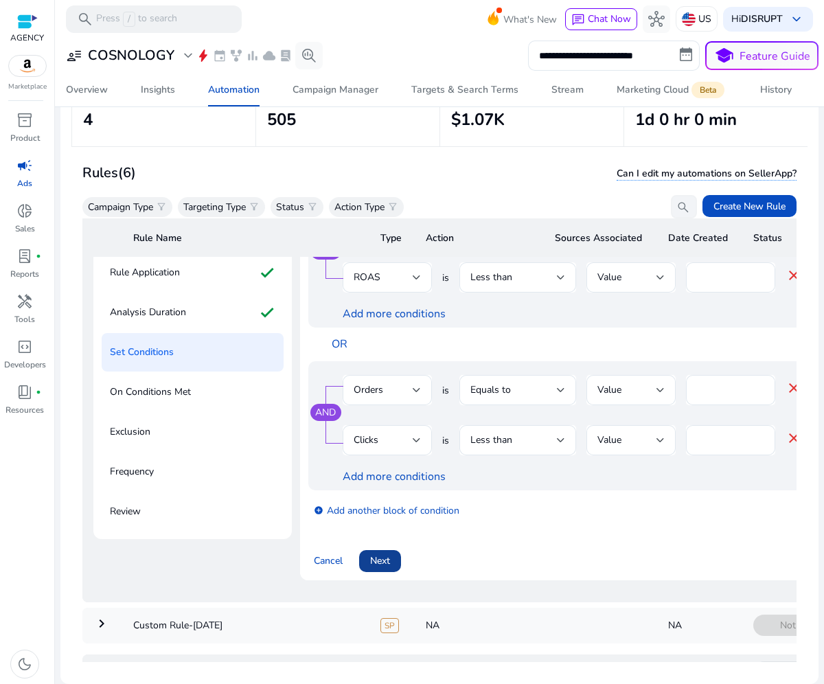
click at [370, 565] on span "Next" at bounding box center [380, 560] width 20 height 14
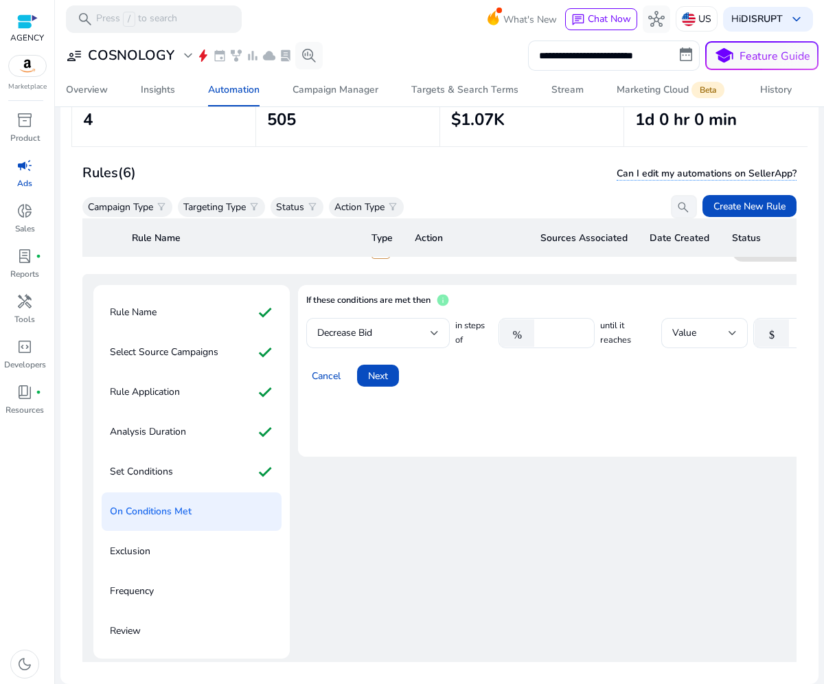
scroll to position [0, 0]
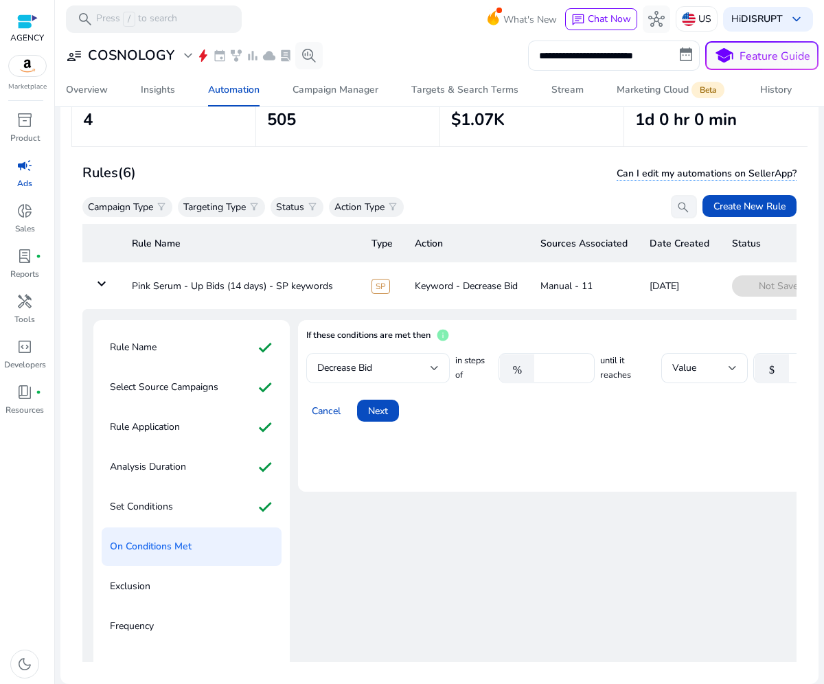
click at [428, 366] on div "Decrease Bid" at bounding box center [373, 367] width 113 height 15
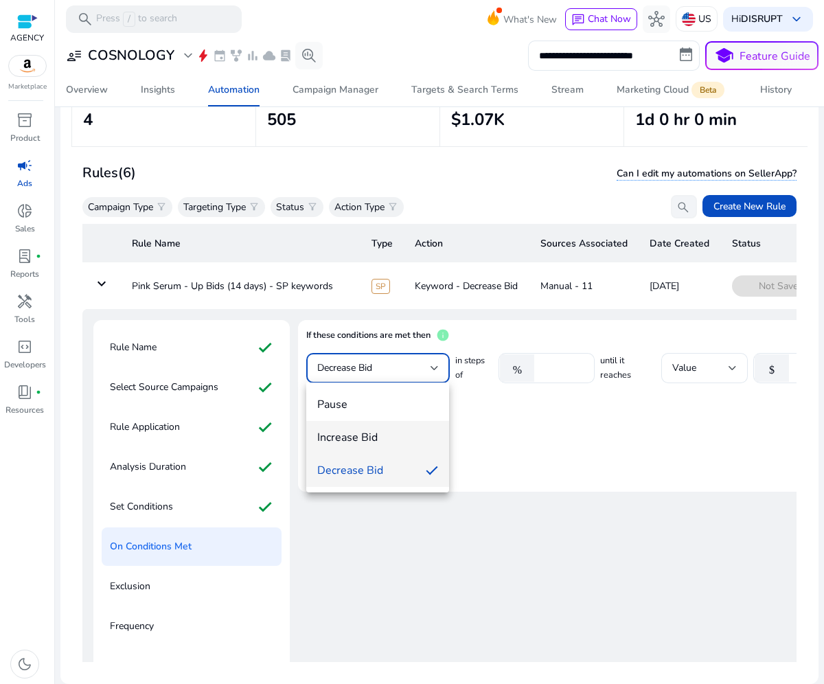
click at [366, 439] on span "Increase Bid" at bounding box center [377, 437] width 120 height 15
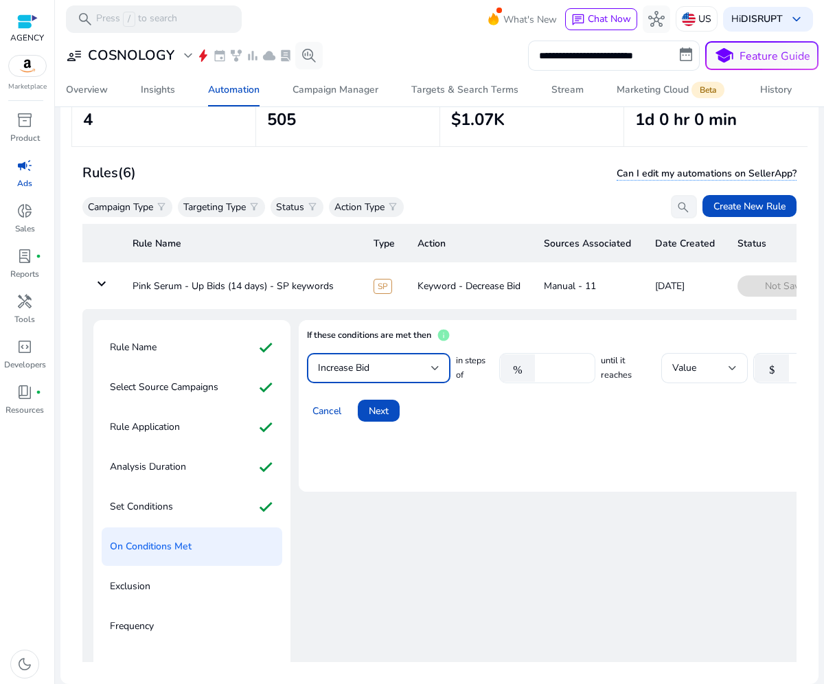
click at [546, 366] on input "****" at bounding box center [562, 367] width 43 height 15
type input "****"
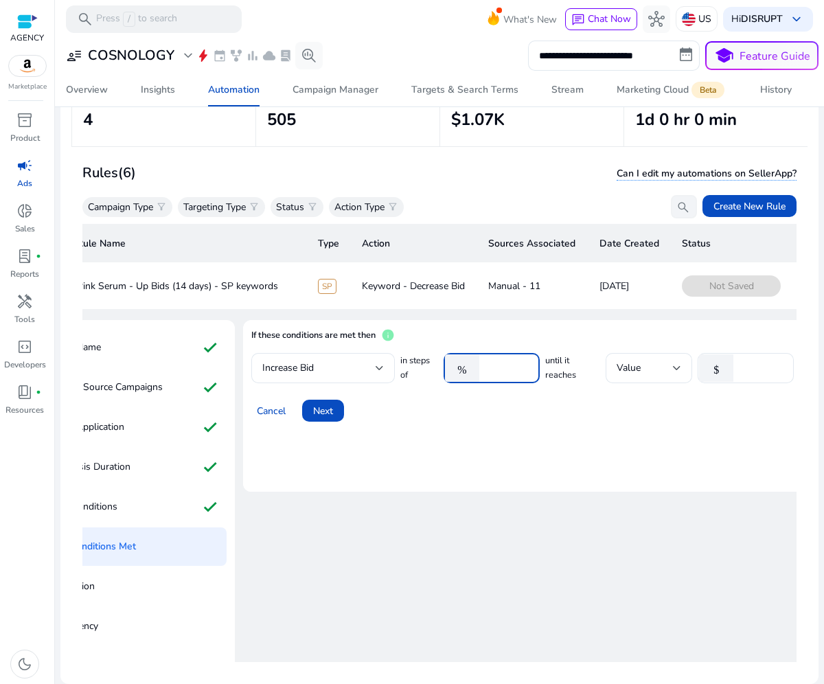
scroll to position [0, 143]
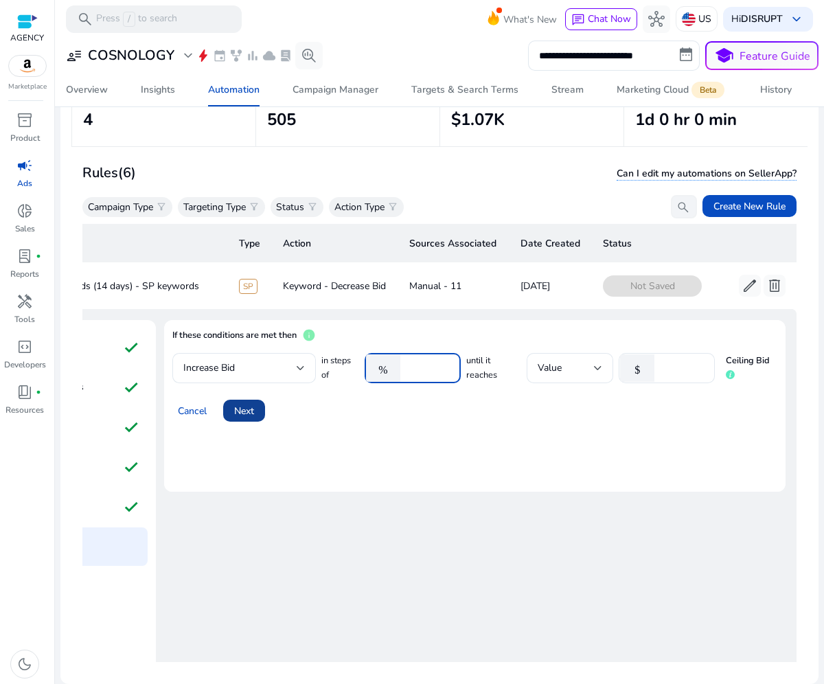
click at [253, 406] on span at bounding box center [244, 410] width 42 height 33
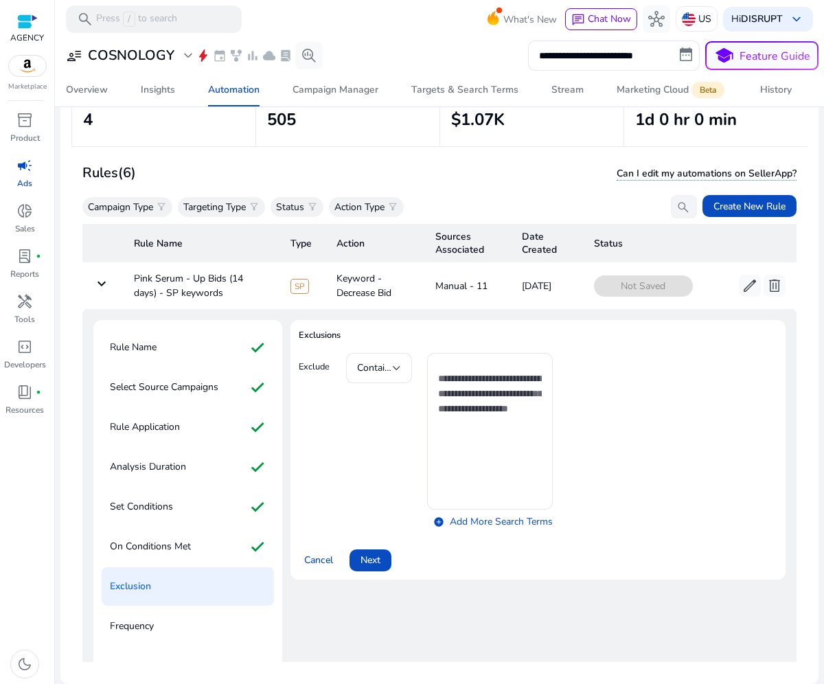
scroll to position [0, 0]
click at [375, 563] on span "Next" at bounding box center [370, 559] width 20 height 14
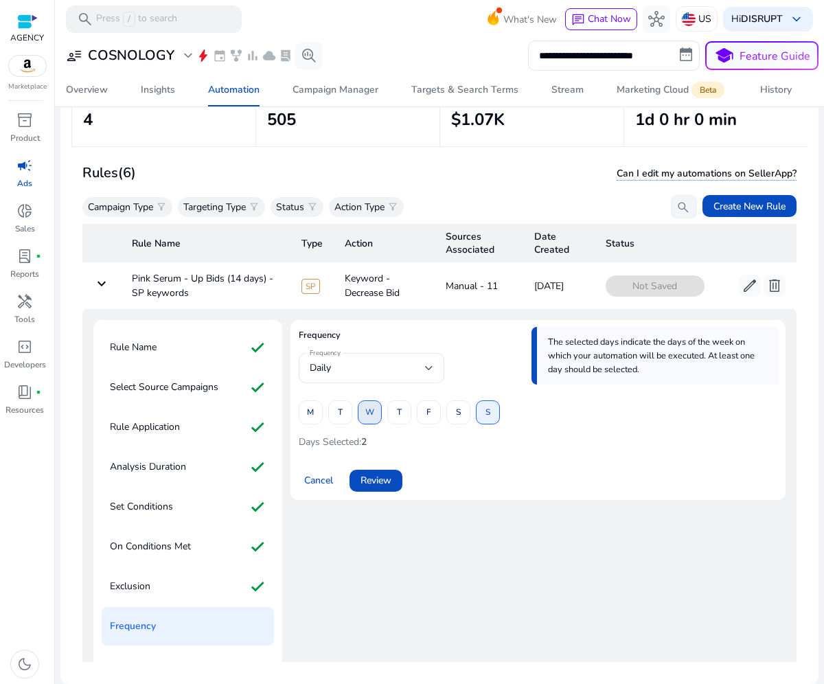
click at [376, 413] on span at bounding box center [369, 412] width 23 height 33
click at [392, 480] on span at bounding box center [375, 480] width 53 height 33
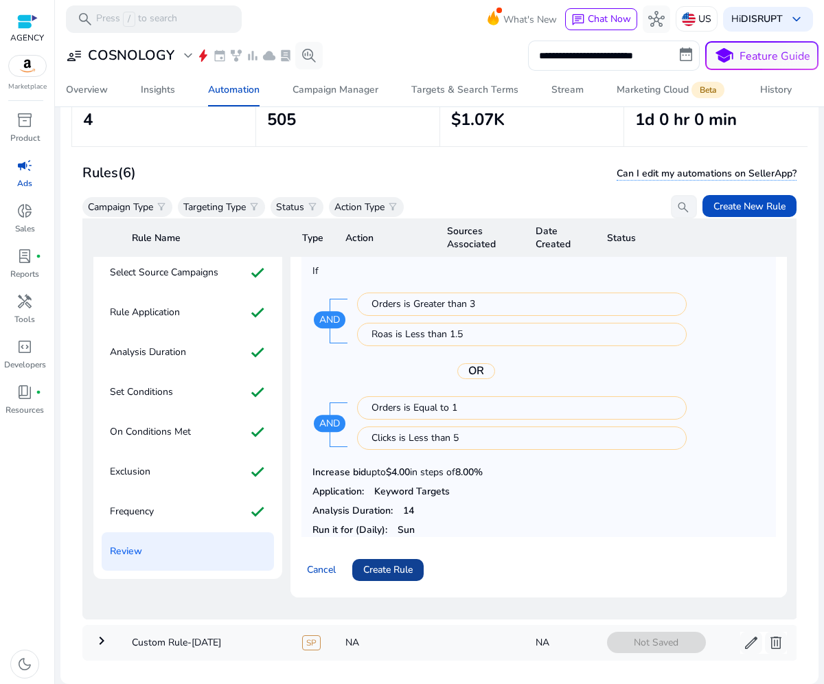
scroll to position [121, 0]
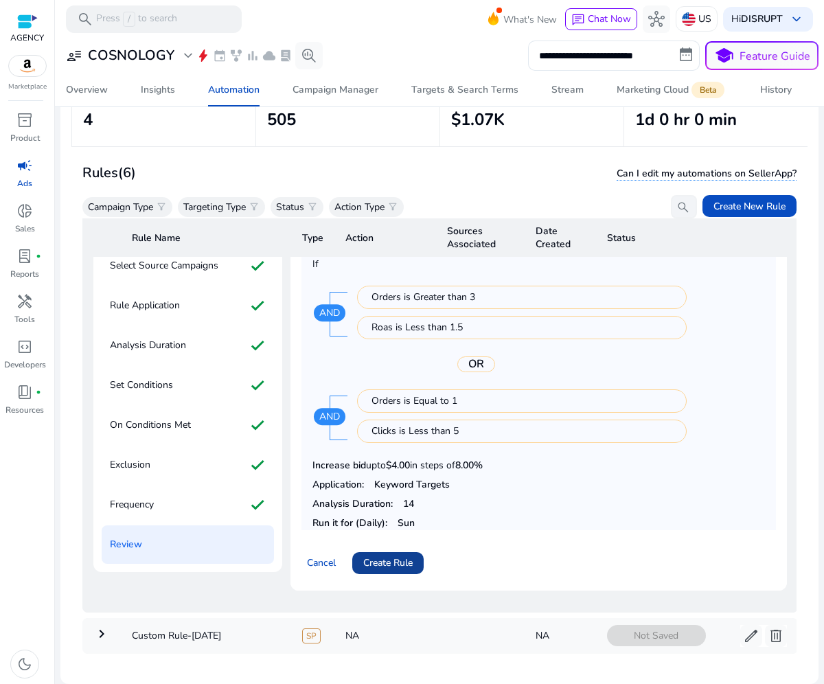
click at [395, 552] on span at bounding box center [387, 562] width 71 height 33
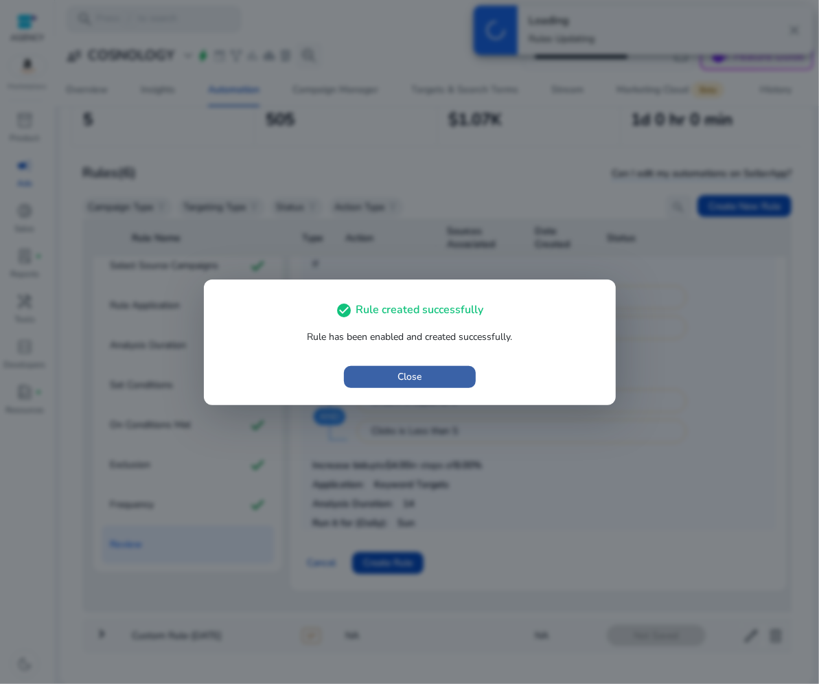
click at [402, 370] on span "Close" at bounding box center [409, 376] width 24 height 14
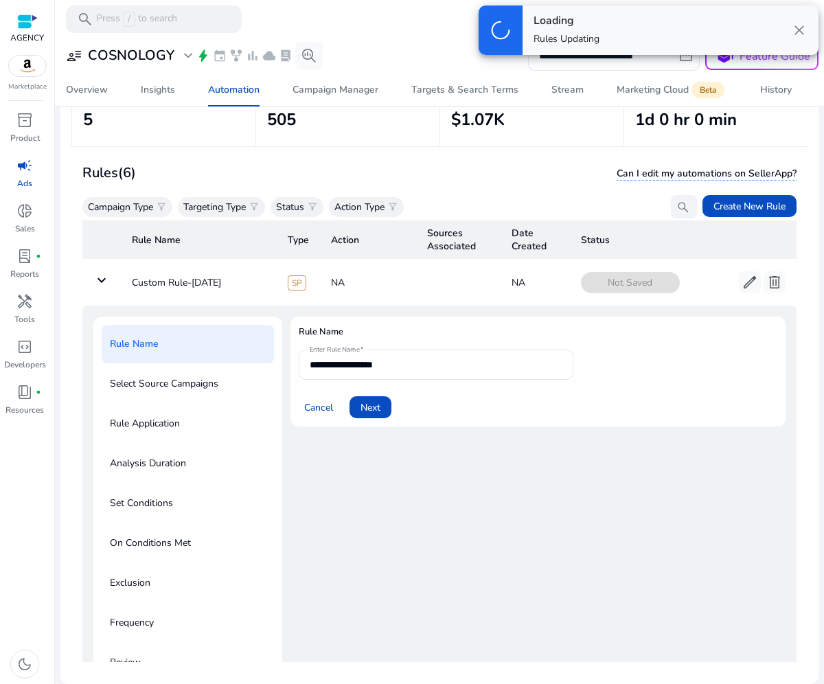
scroll to position [0, 0]
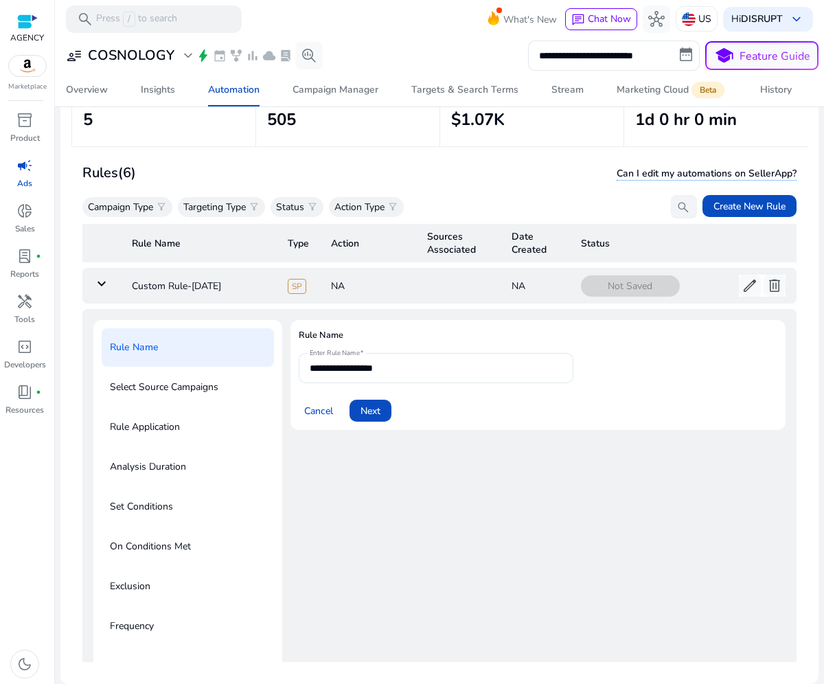
click at [97, 276] on mat-icon "keyboard_arrow_down" at bounding box center [101, 283] width 16 height 16
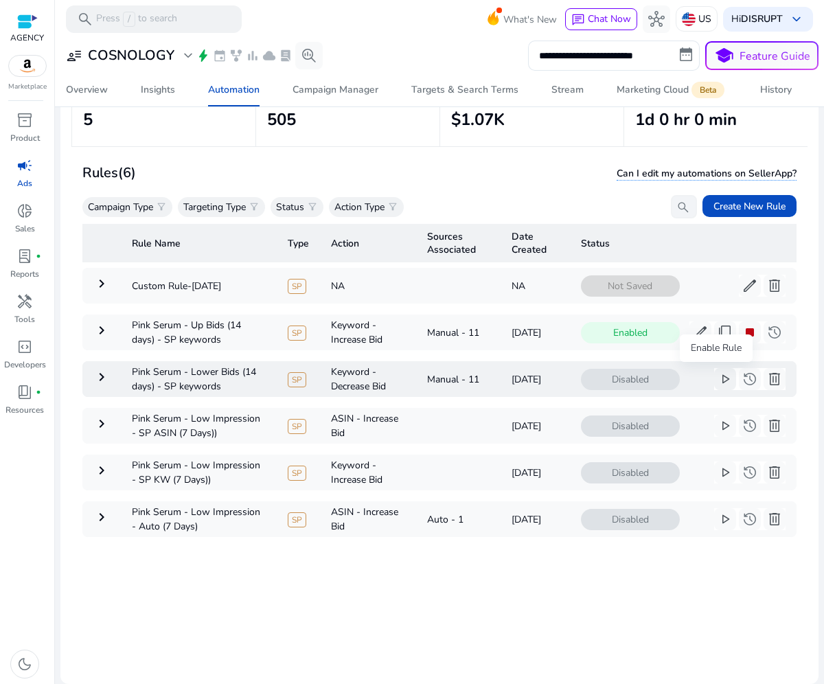
click at [716, 375] on span "play_arrow" at bounding box center [724, 379] width 16 height 16
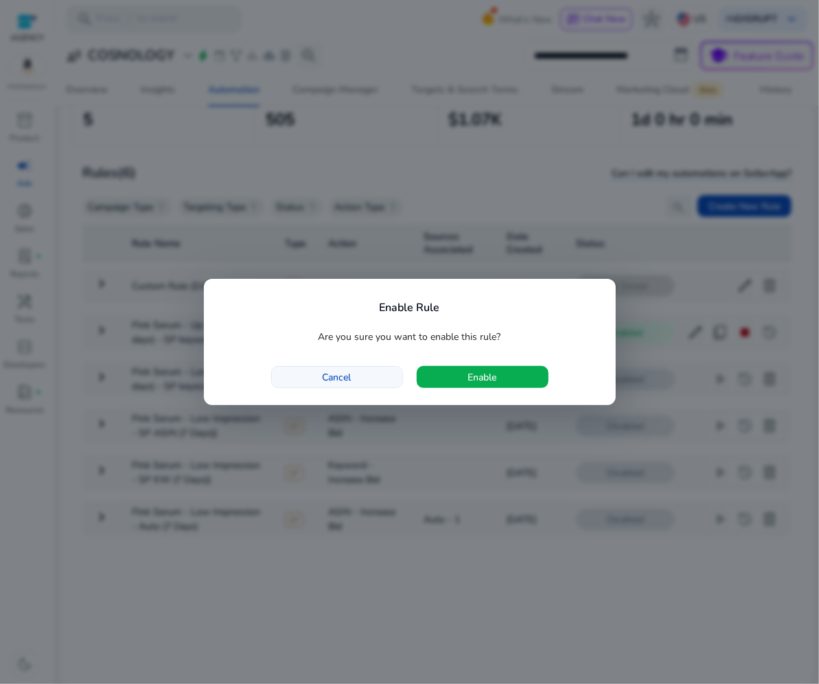
click at [338, 388] on span "button" at bounding box center [337, 376] width 130 height 33
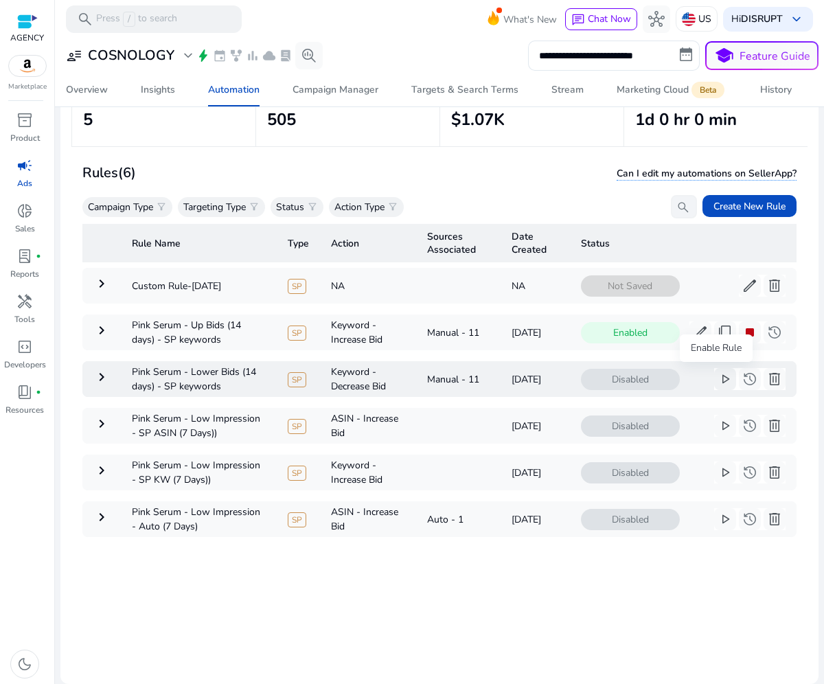
click at [718, 375] on span "play_arrow" at bounding box center [724, 379] width 16 height 16
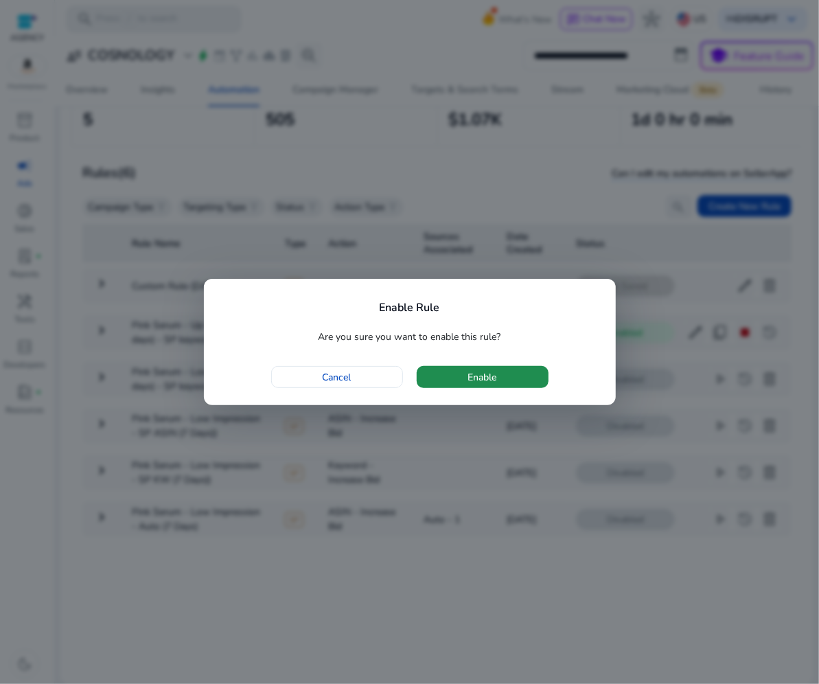
click at [466, 382] on span "button" at bounding box center [483, 376] width 132 height 33
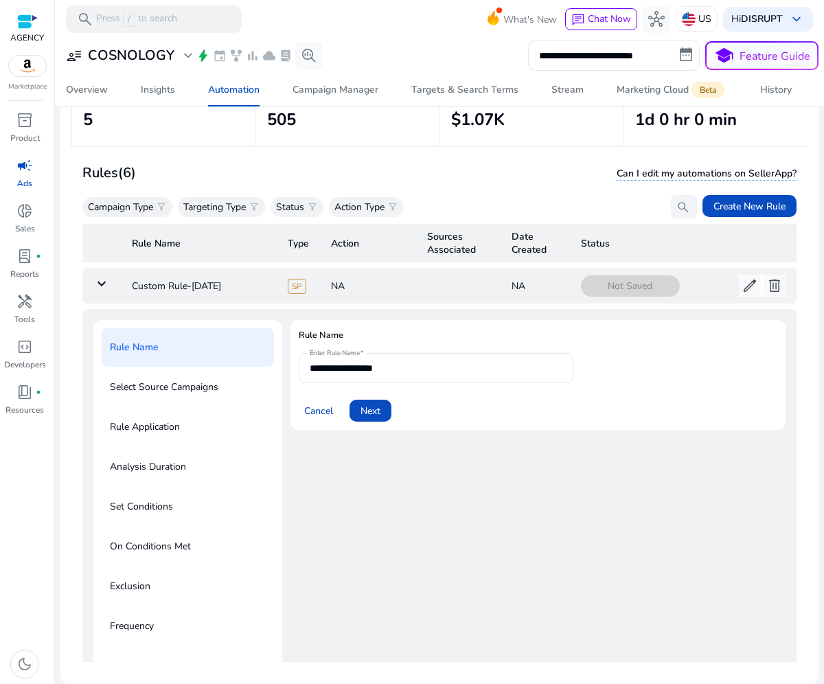
click at [97, 285] on mat-icon "keyboard_arrow_down" at bounding box center [101, 283] width 16 height 16
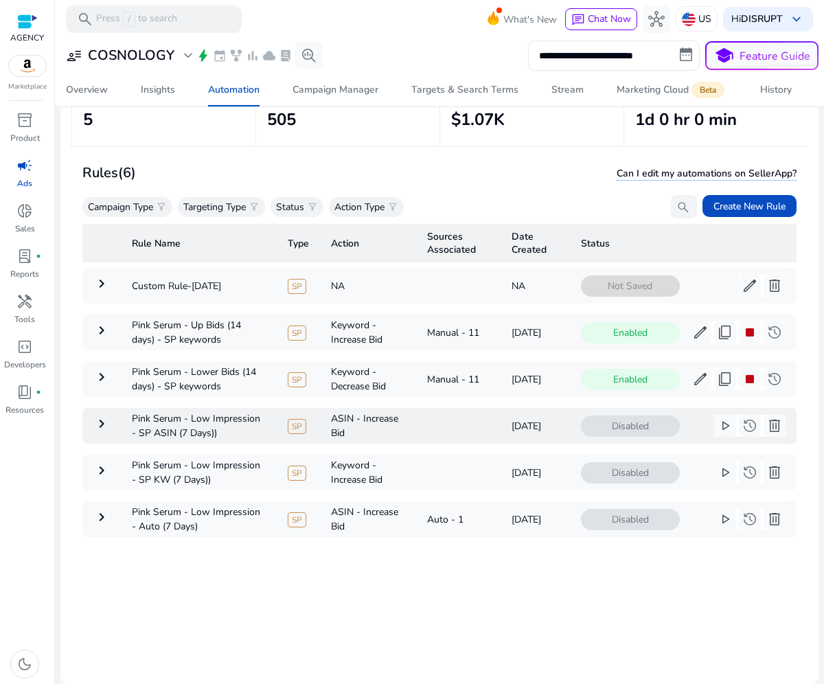
click at [102, 419] on mat-icon "keyboard_arrow_right" at bounding box center [101, 423] width 16 height 16
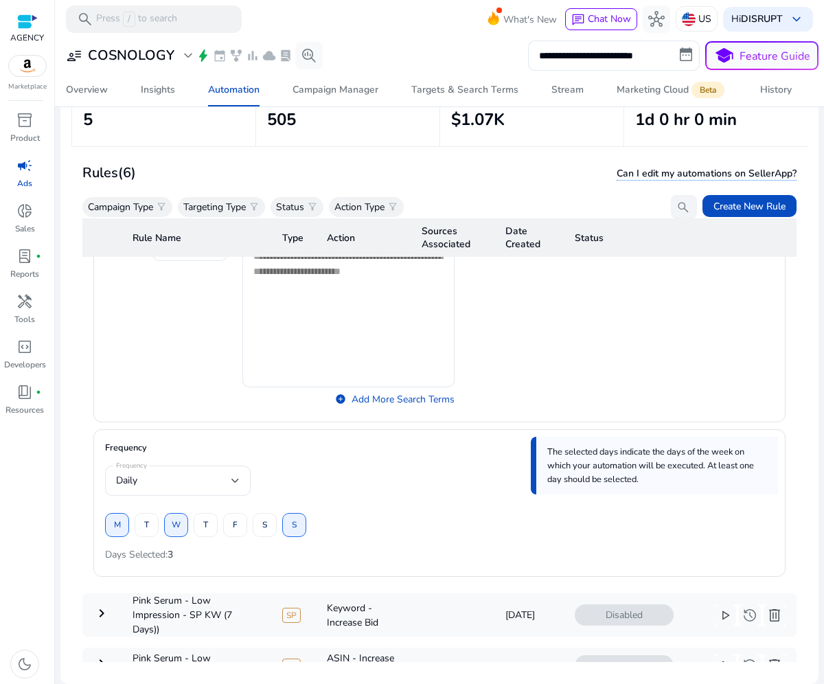
scroll to position [1303, 0]
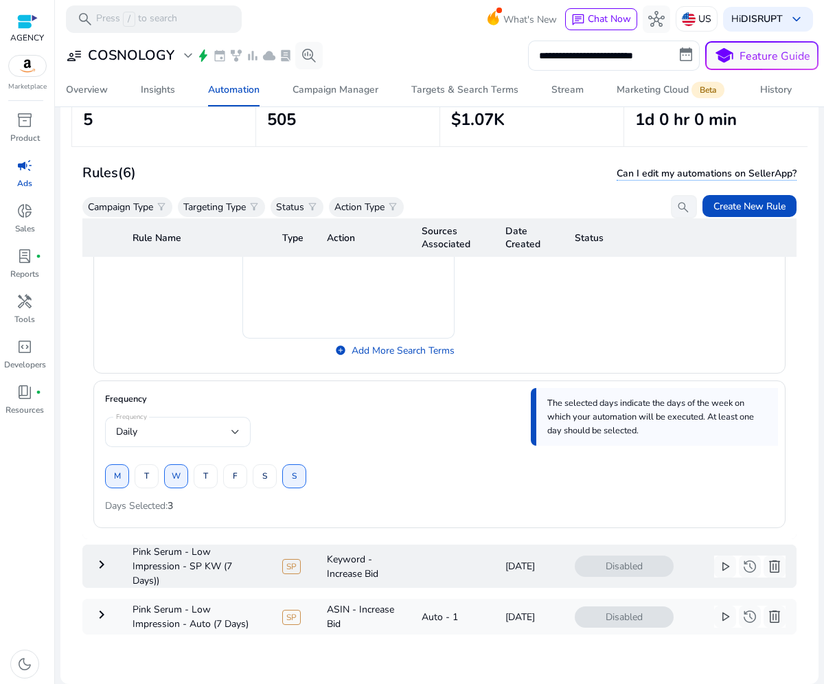
click at [95, 556] on mat-icon "keyboard_arrow_right" at bounding box center [101, 564] width 16 height 16
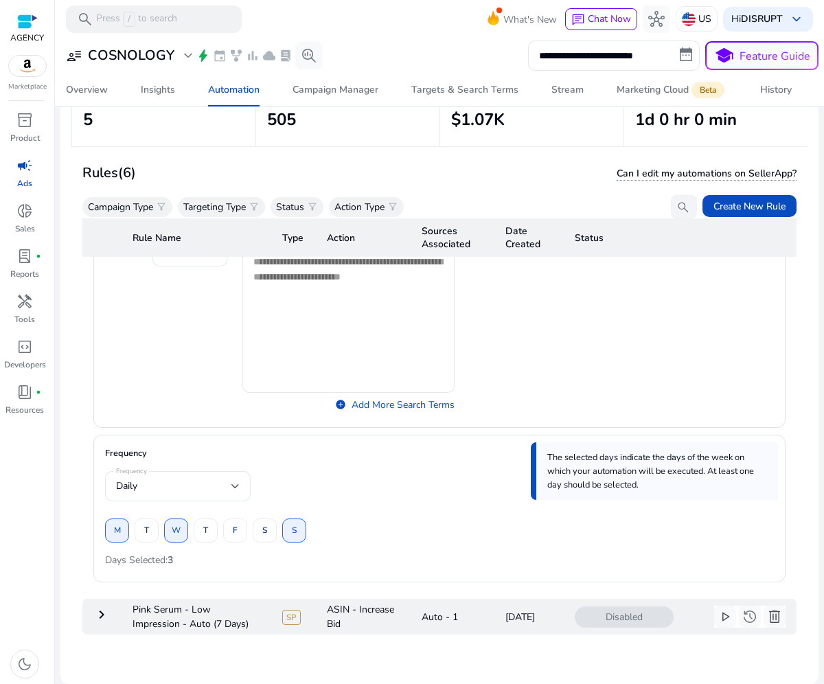
click at [103, 606] on mat-icon "keyboard_arrow_right" at bounding box center [101, 614] width 16 height 16
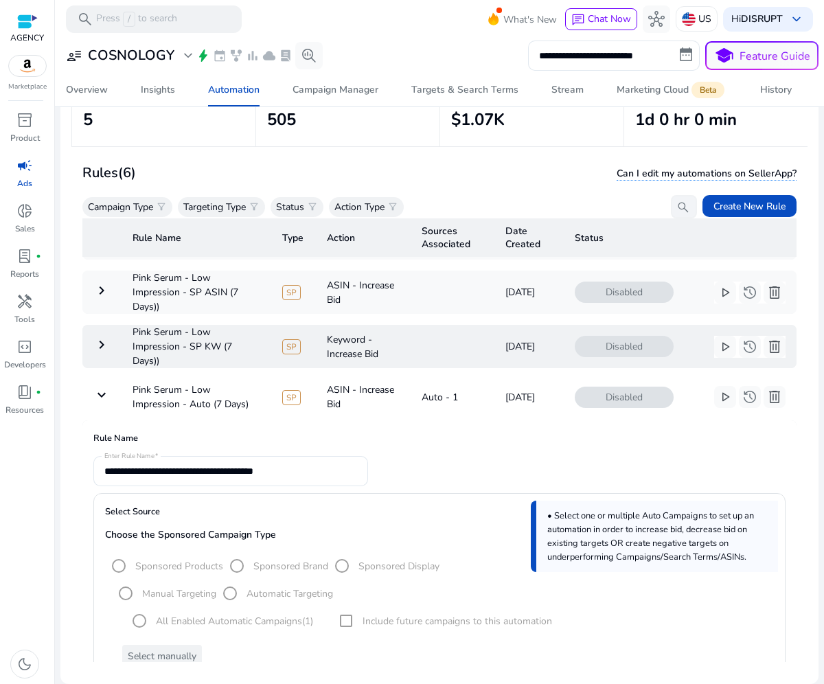
scroll to position [69, 0]
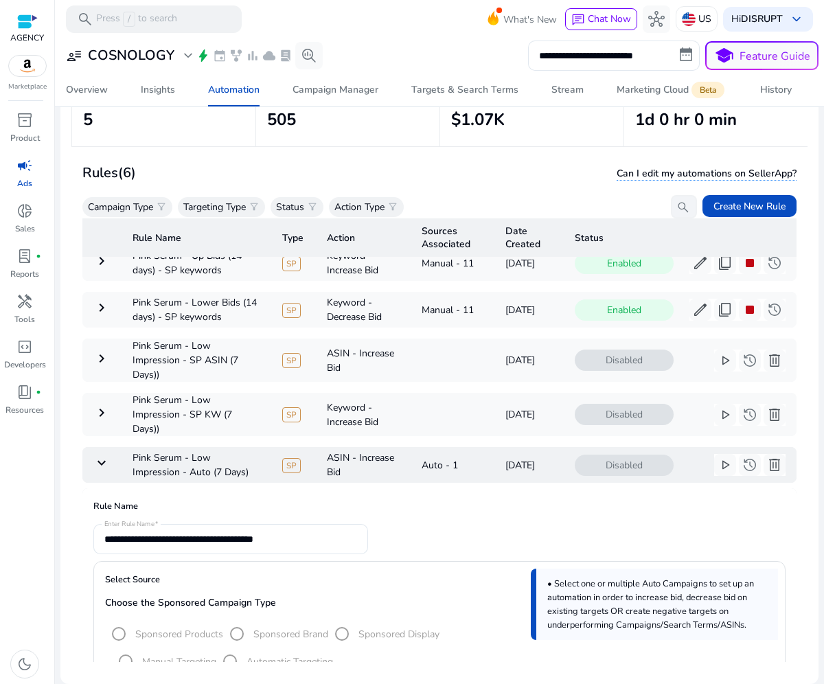
click at [103, 454] on mat-icon "keyboard_arrow_down" at bounding box center [101, 462] width 16 height 16
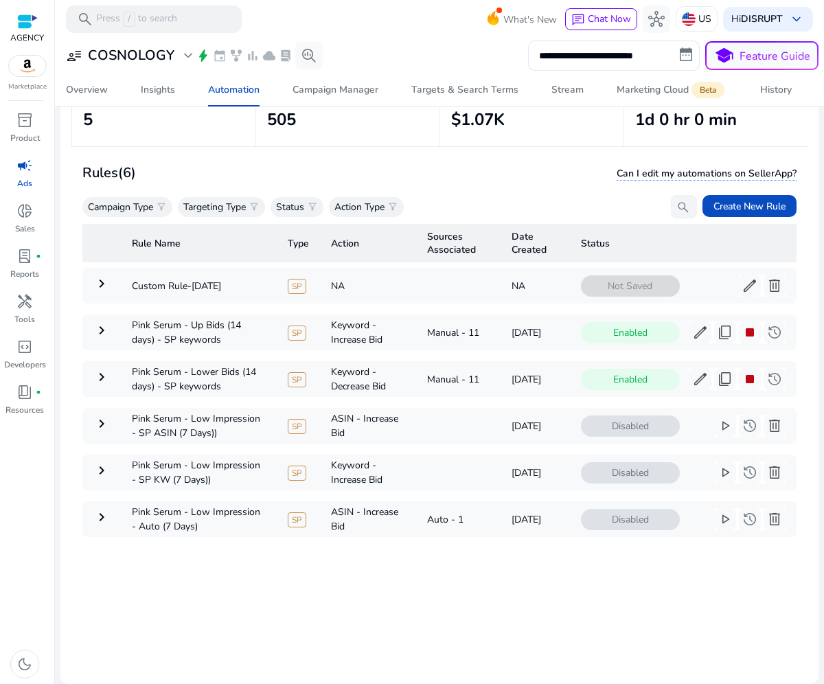
scroll to position [96, 0]
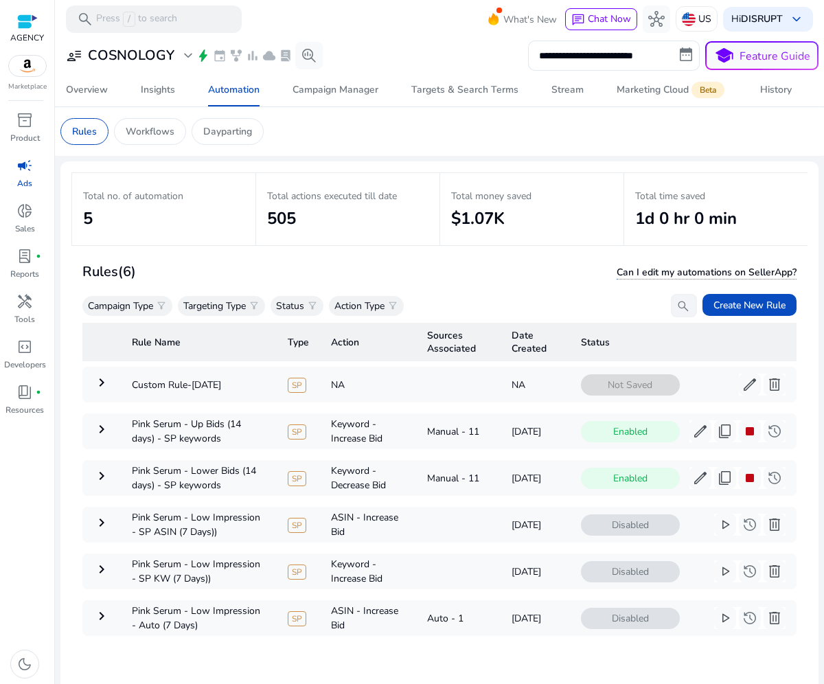
scroll to position [96, 0]
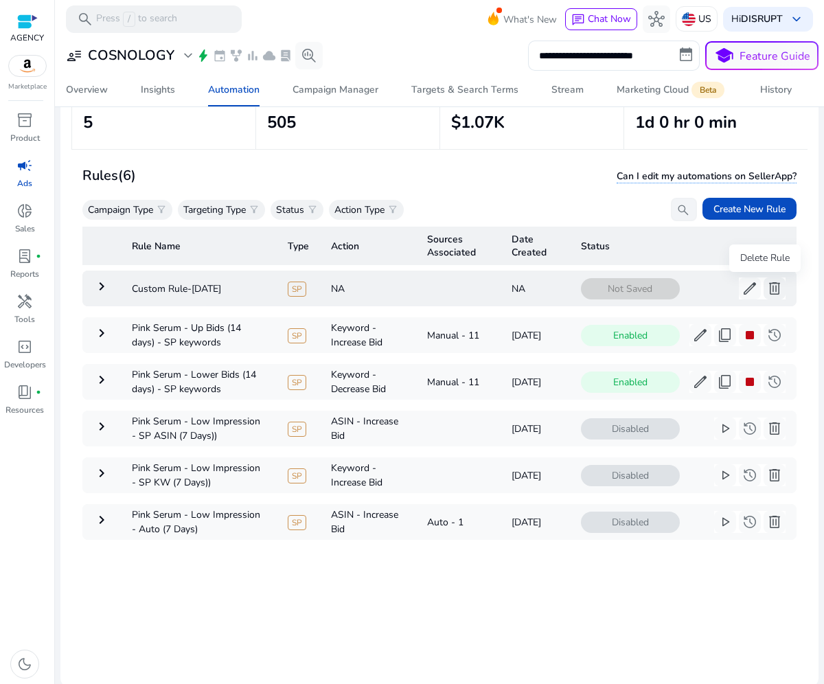
click at [766, 288] on span "delete" at bounding box center [774, 288] width 16 height 16
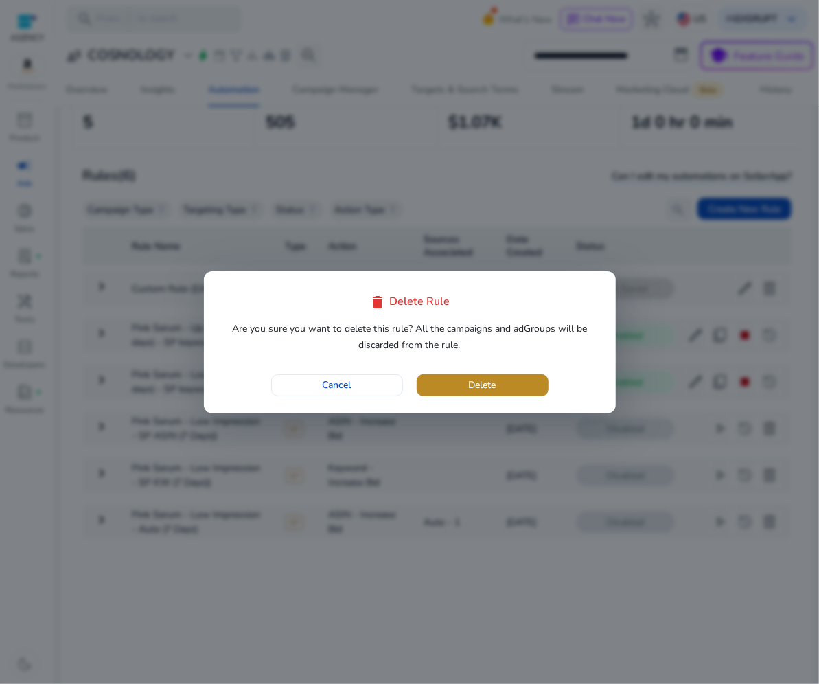
click at [444, 392] on span "button" at bounding box center [483, 385] width 132 height 33
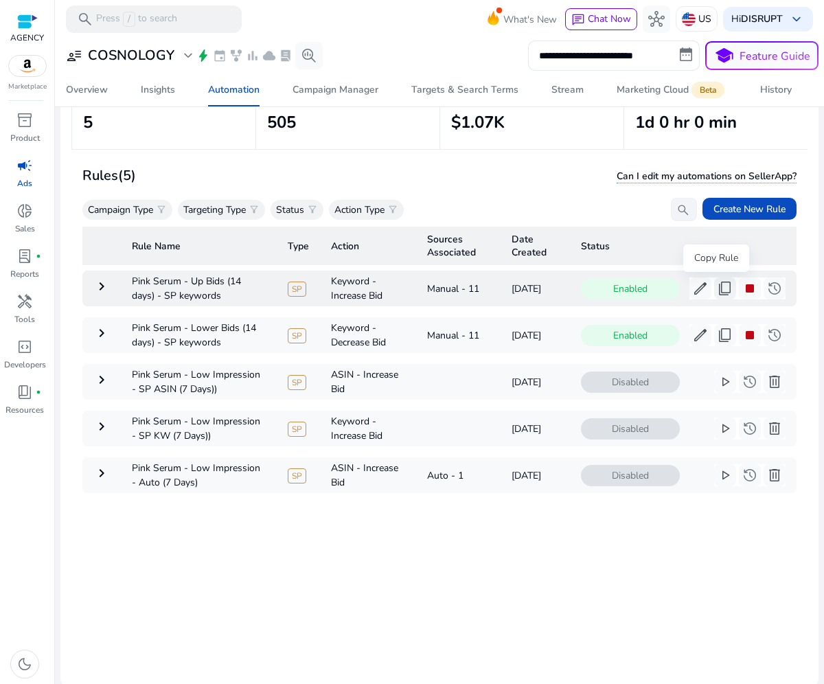
click at [719, 288] on span "content_copy" at bounding box center [724, 288] width 16 height 16
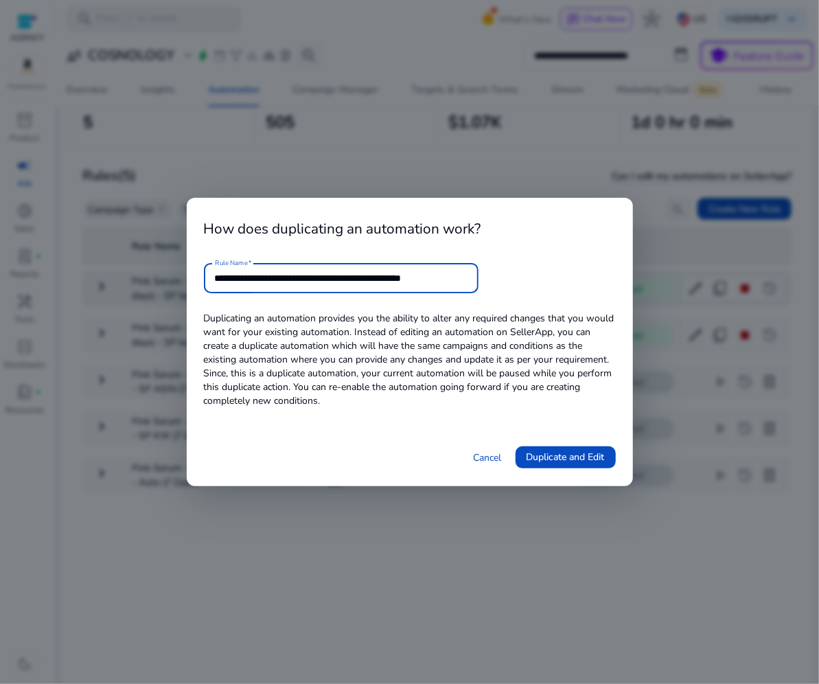
drag, startPoint x: 464, startPoint y: 278, endPoint x: 373, endPoint y: 275, distance: 91.3
click at [373, 275] on input "**********" at bounding box center [341, 277] width 253 height 15
type input "**********"
click at [576, 449] on span "Duplicate and Edit" at bounding box center [565, 456] width 78 height 14
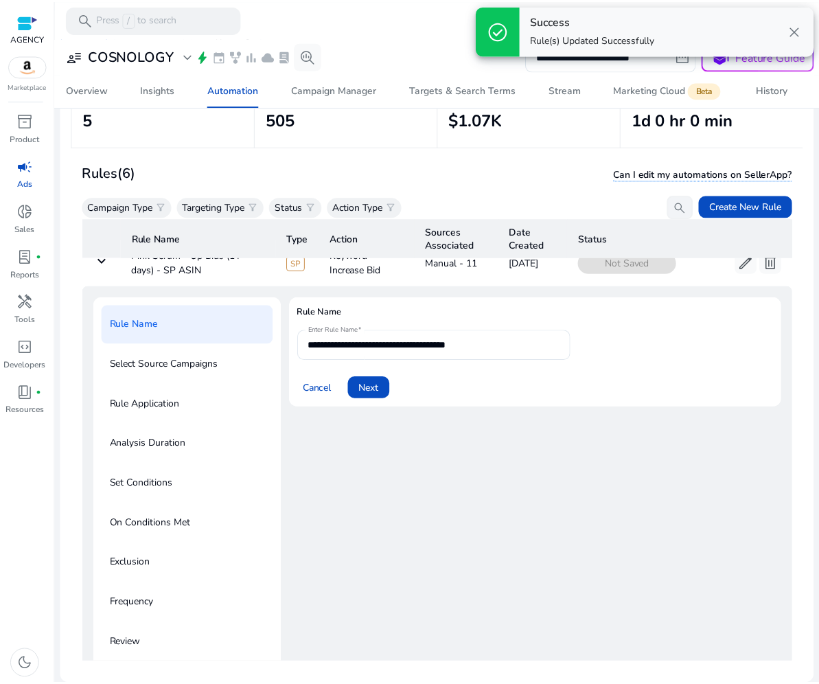
scroll to position [16, 0]
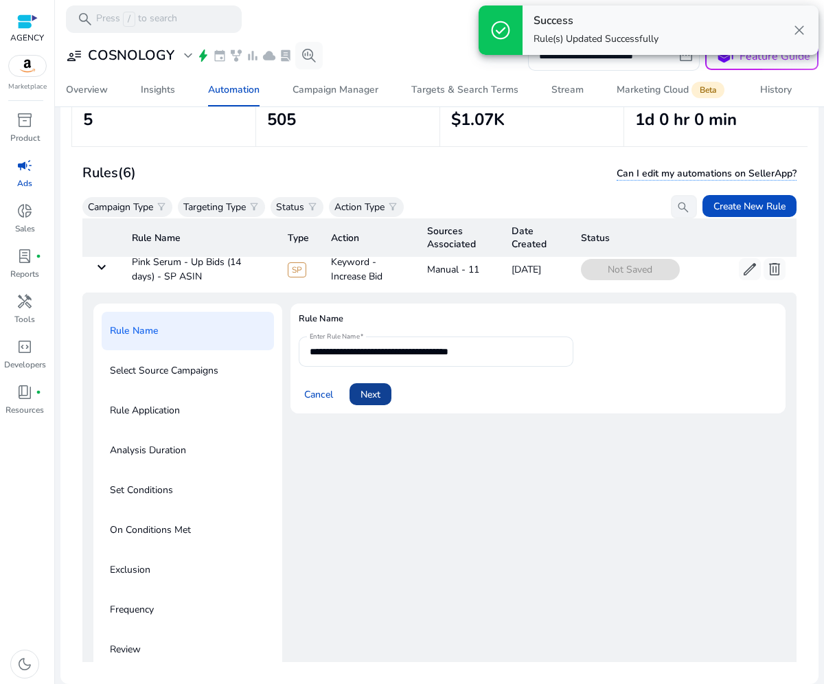
click at [363, 393] on span "Next" at bounding box center [370, 394] width 20 height 14
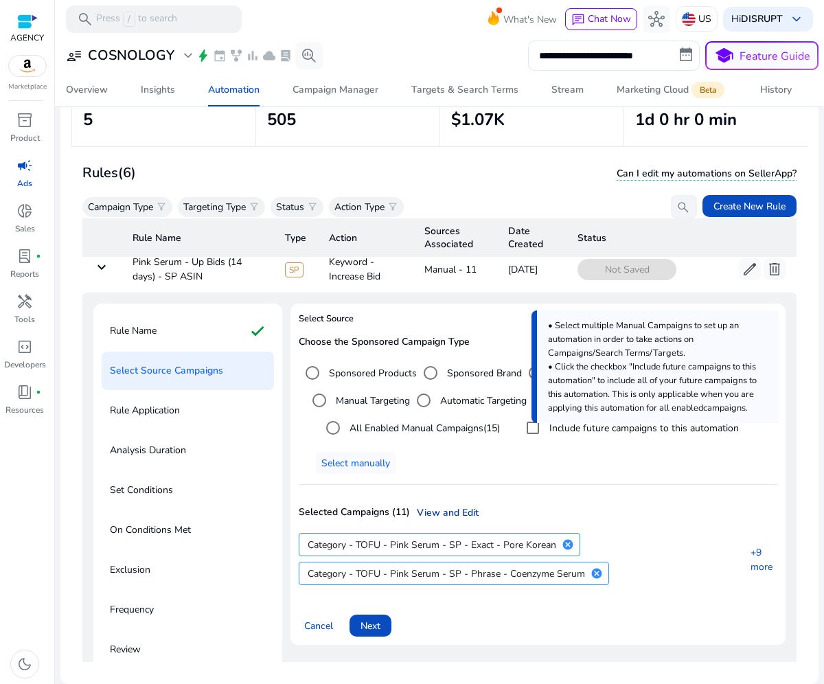
click at [448, 513] on link "View and Edit" at bounding box center [444, 512] width 69 height 14
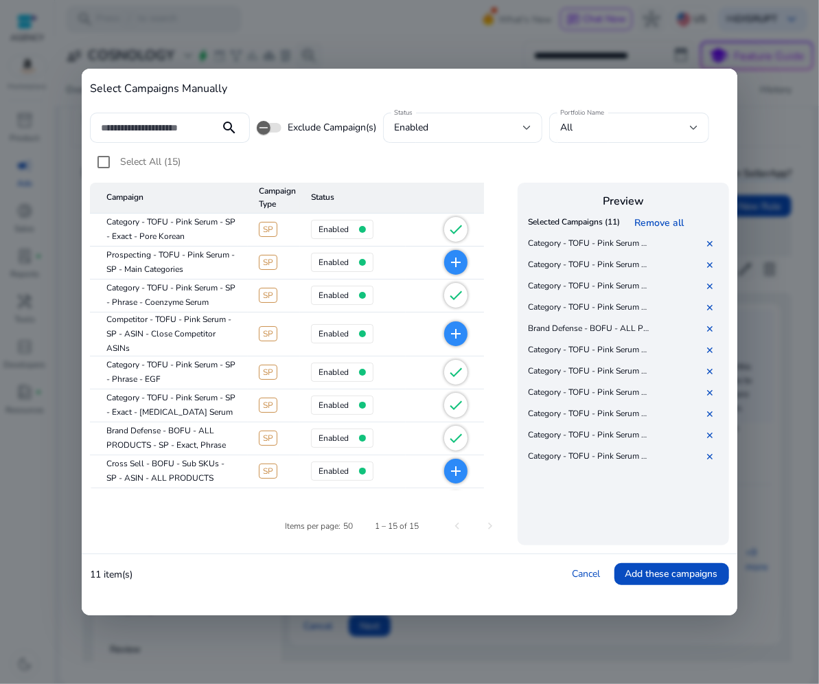
click at [447, 264] on mat-icon "add" at bounding box center [455, 262] width 16 height 16
click at [449, 340] on mat-icon "add" at bounding box center [455, 333] width 16 height 16
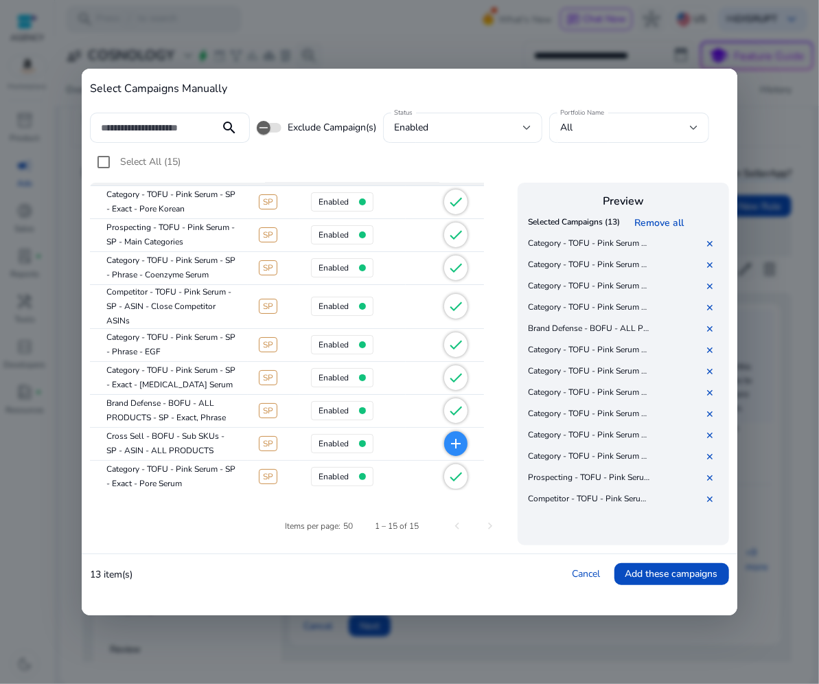
scroll to position [52, 0]
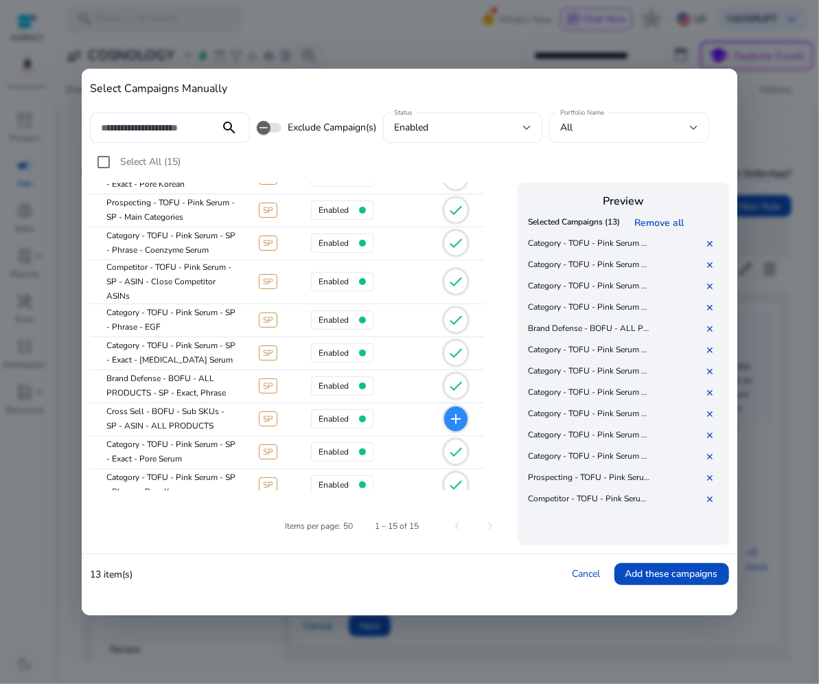
click at [463, 417] on span "add" at bounding box center [455, 418] width 23 height 25
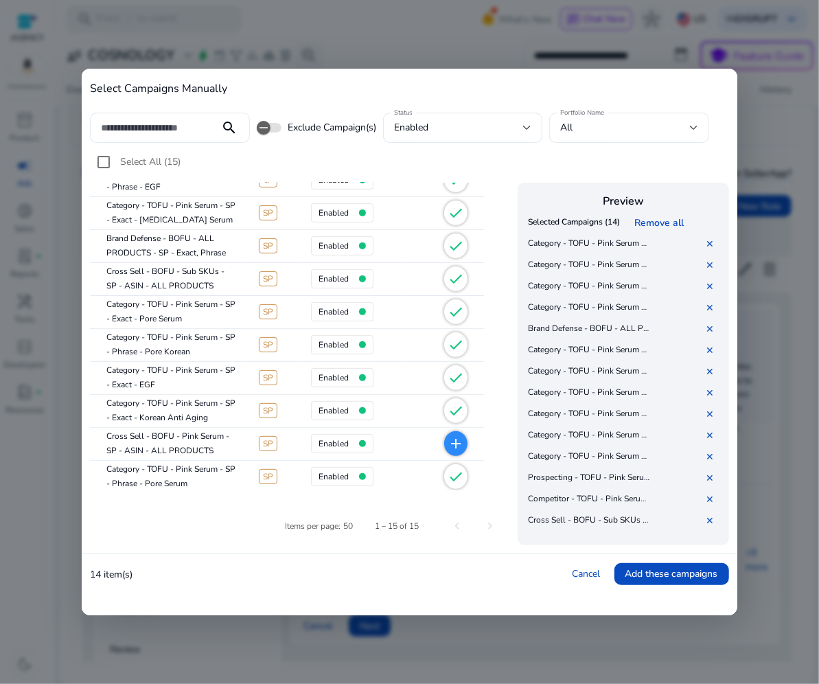
scroll to position [228, 0]
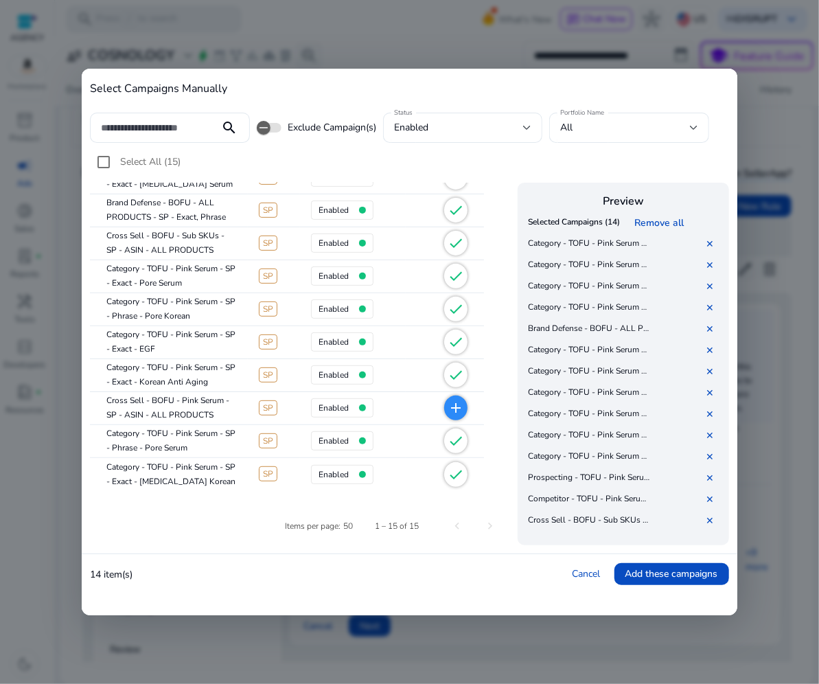
click at [453, 404] on mat-icon "add" at bounding box center [455, 407] width 16 height 16
click at [714, 240] on link "✕" at bounding box center [712, 243] width 14 height 13
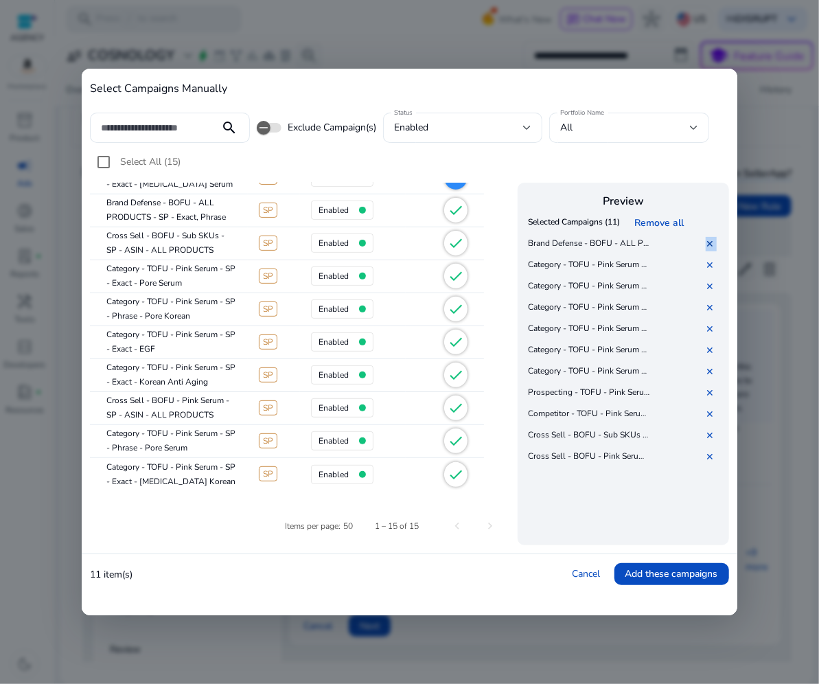
click at [714, 240] on link "✕" at bounding box center [712, 243] width 14 height 13
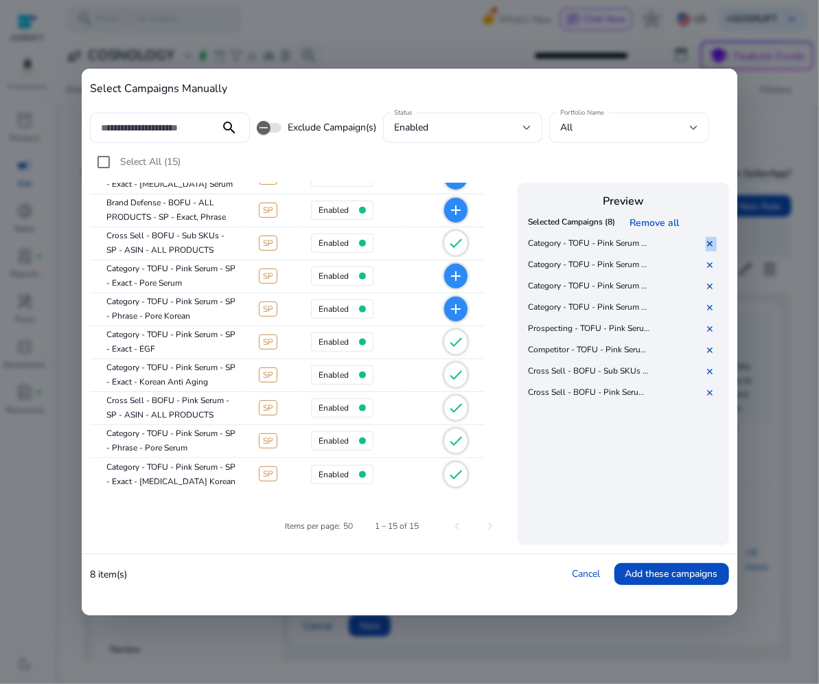
click at [714, 240] on link "✕" at bounding box center [712, 243] width 14 height 13
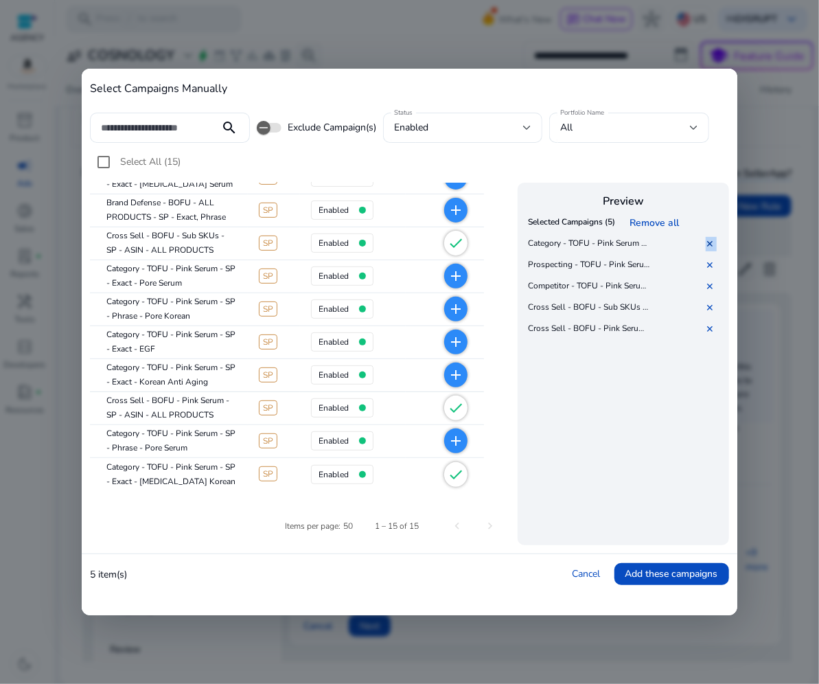
click at [714, 240] on link "✕" at bounding box center [712, 243] width 14 height 13
click at [559, 240] on td "Competitor - TOFU - Pink Serum - SP - ASIN - Close Competitor ASINs" at bounding box center [588, 255] width 129 height 44
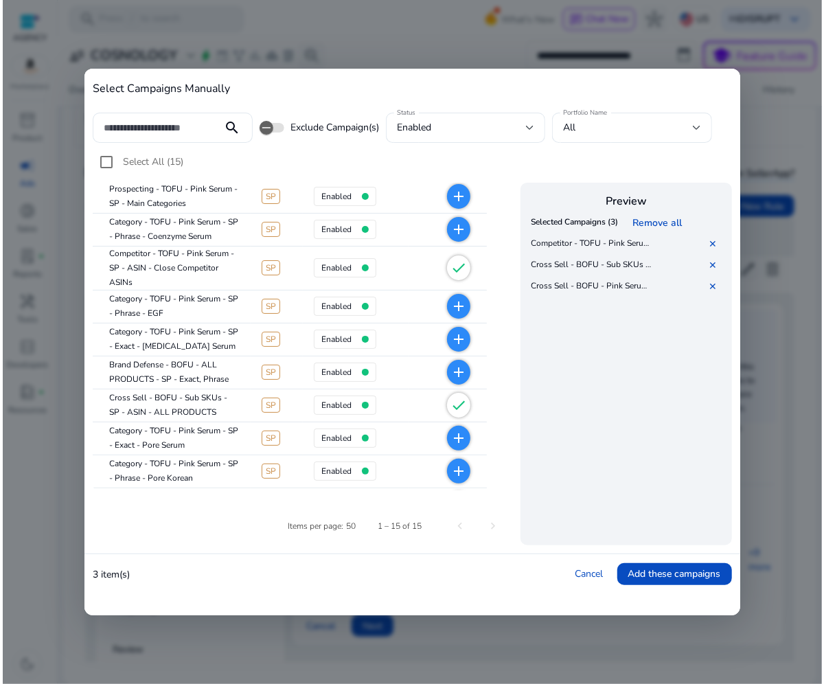
scroll to position [0, 0]
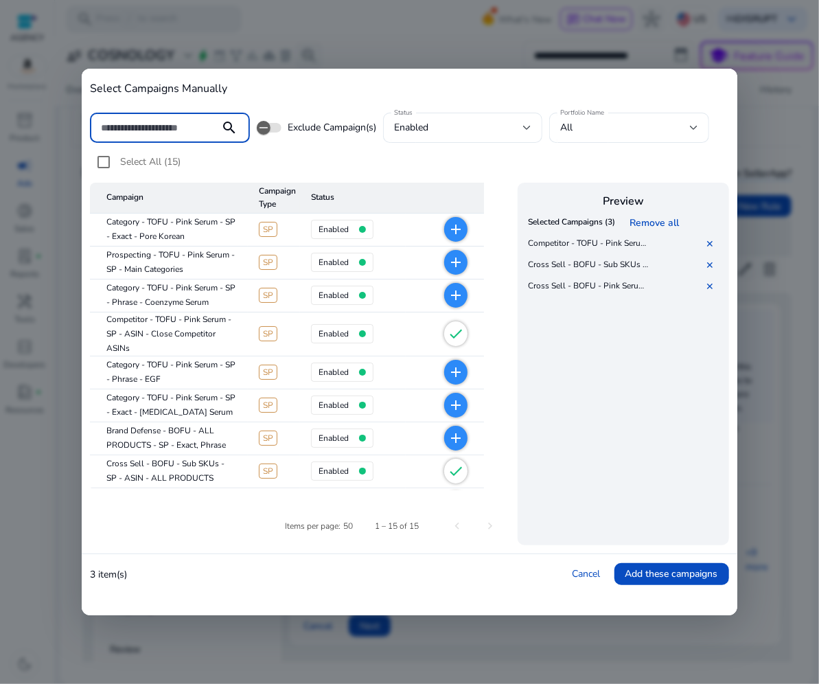
click at [167, 124] on input at bounding box center [155, 127] width 108 height 15
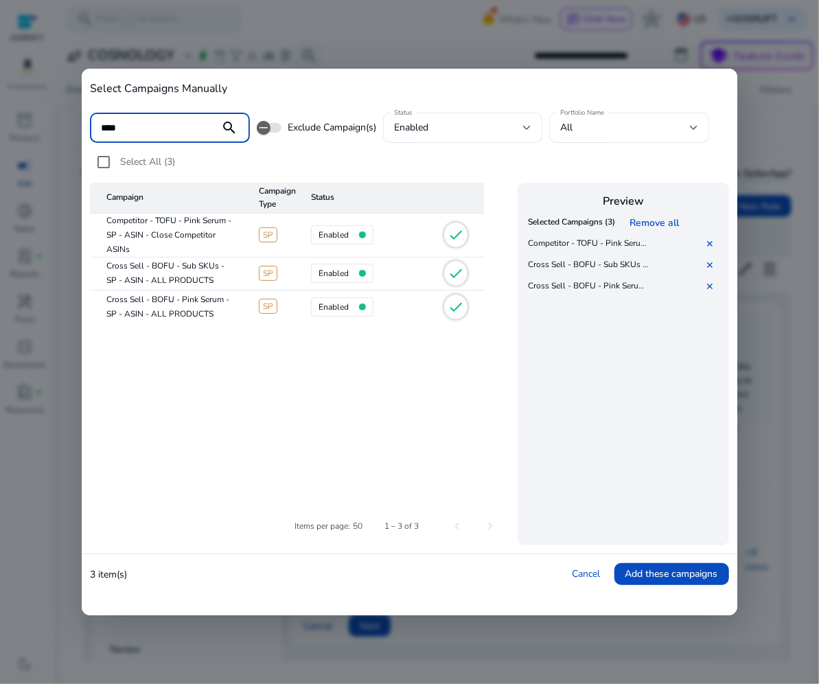
type input "****"
click at [691, 438] on cdk-virtual-scroll-viewport "Selected Campaigns (3) Remove all Competitor - TOFU - Pink Serum - SP - ASIN - …" at bounding box center [622, 376] width 197 height 328
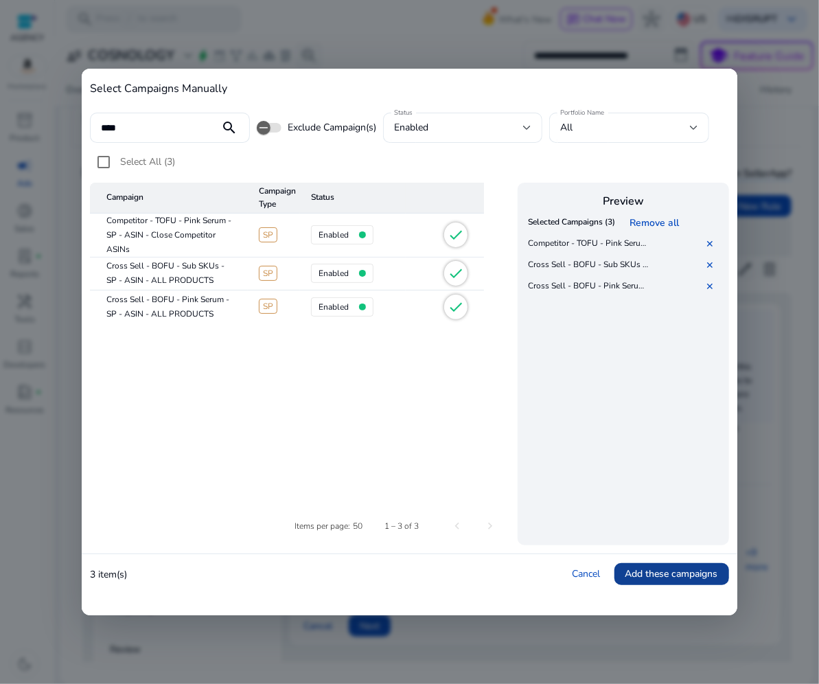
click at [669, 572] on span "Add these campaigns" at bounding box center [671, 573] width 93 height 14
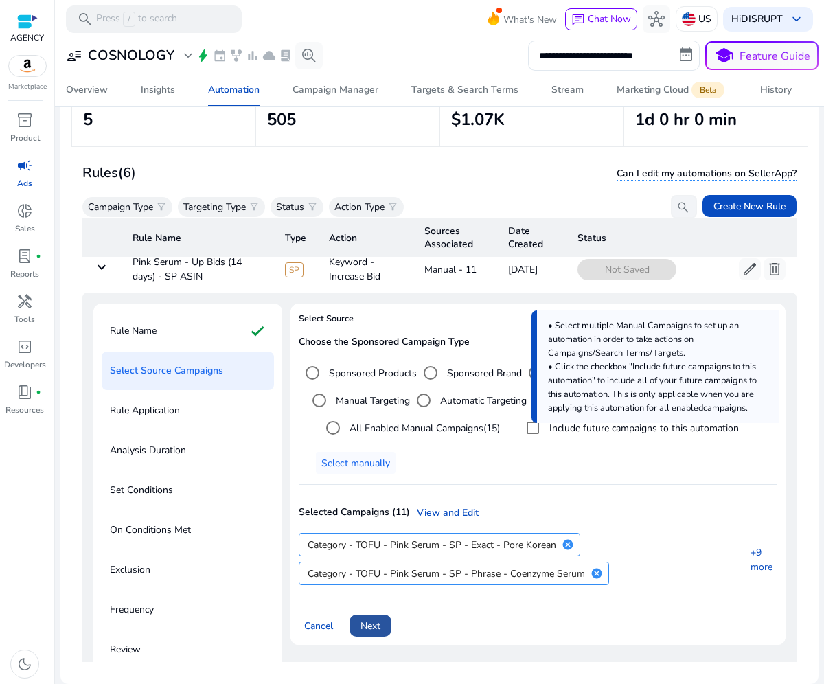
click at [375, 624] on span "Next" at bounding box center [370, 625] width 20 height 14
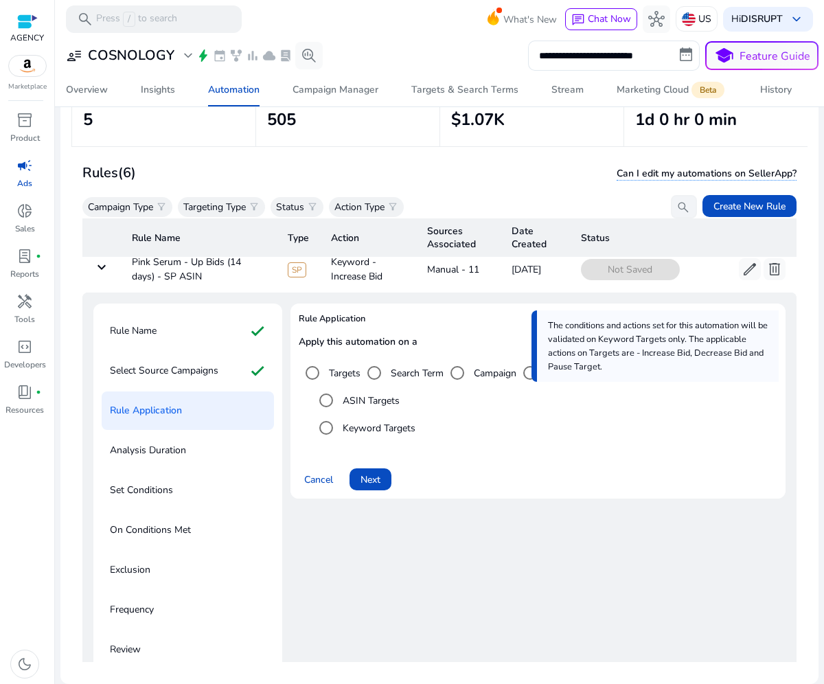
click at [341, 400] on label "ASIN Targets" at bounding box center [370, 400] width 60 height 14
click at [377, 478] on span "Next" at bounding box center [370, 479] width 20 height 14
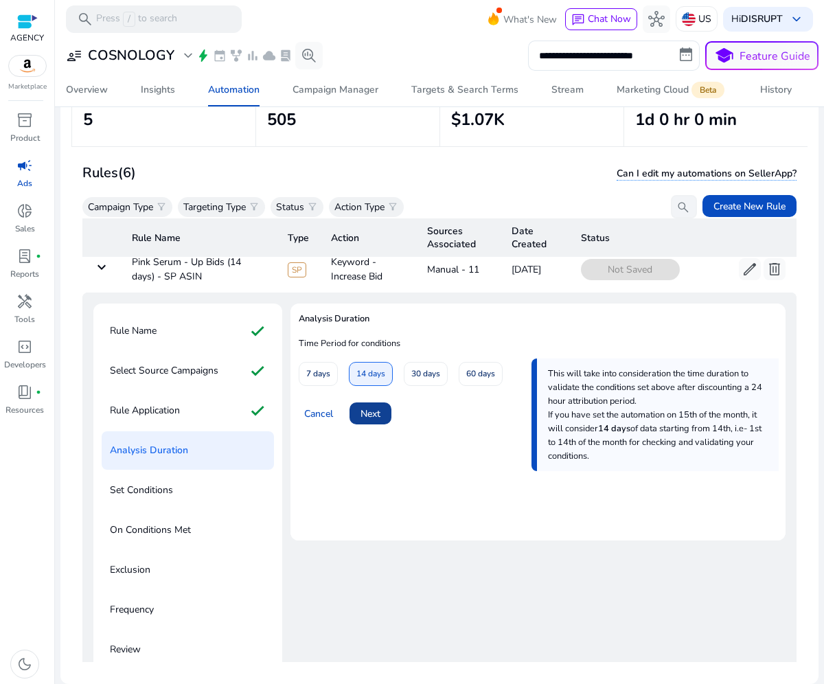
click at [377, 414] on span "Next" at bounding box center [370, 413] width 20 height 14
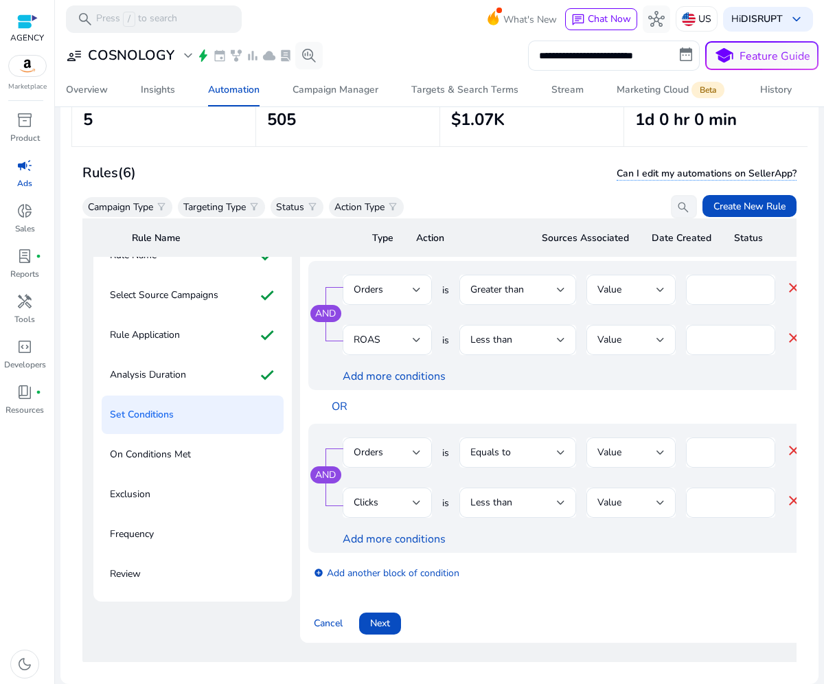
scroll to position [172, 0]
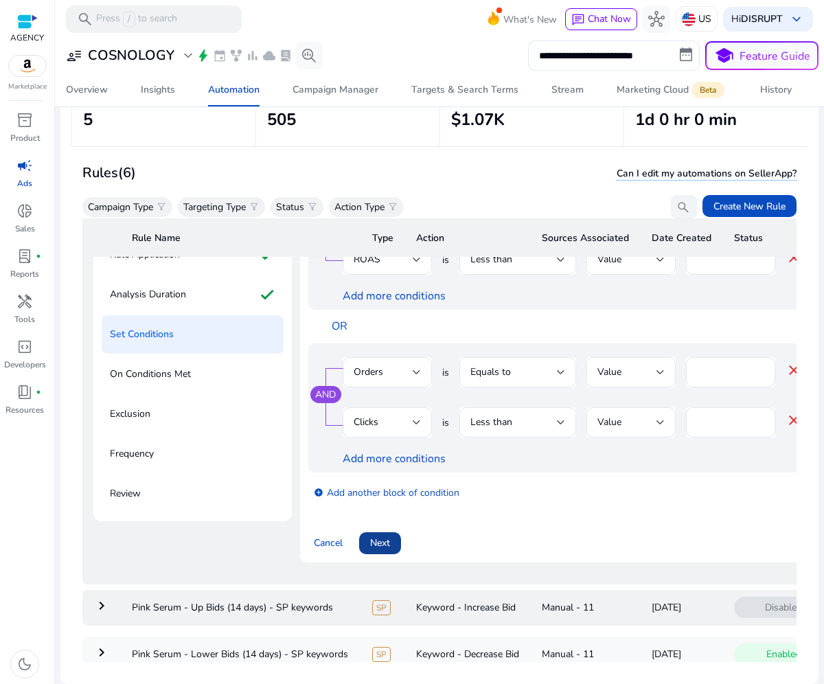
click at [375, 559] on span at bounding box center [380, 542] width 42 height 33
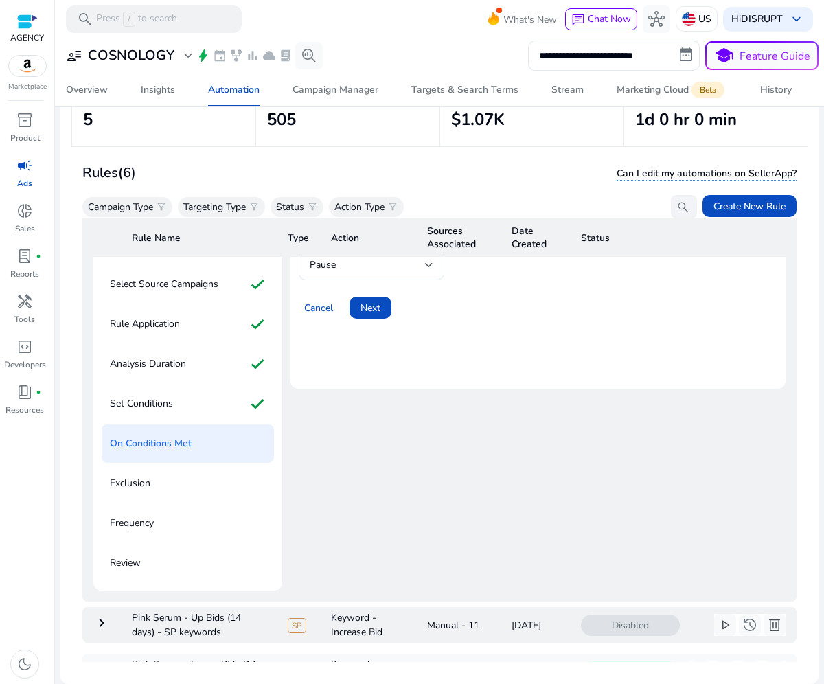
scroll to position [0, 0]
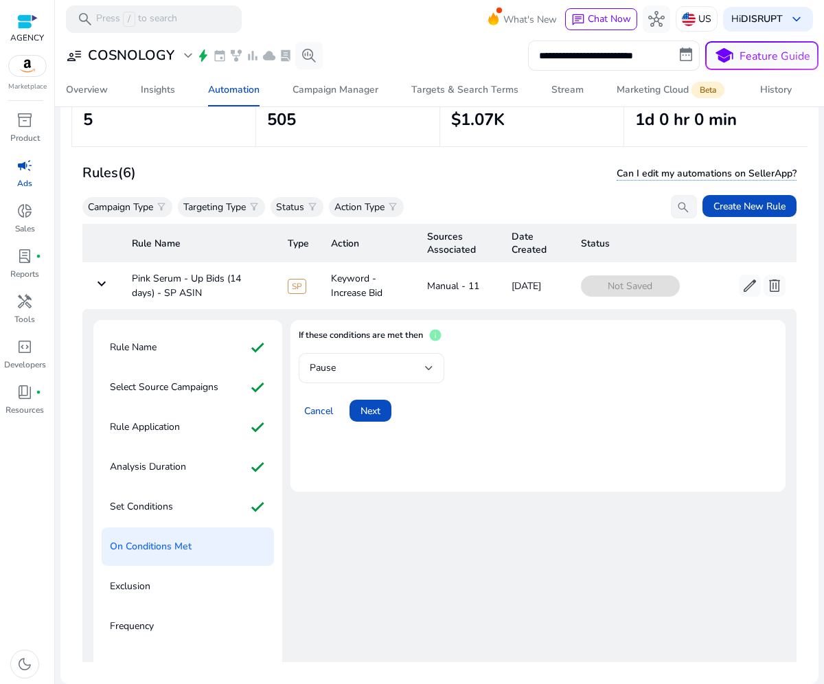
click at [407, 360] on div "Pause" at bounding box center [367, 367] width 115 height 15
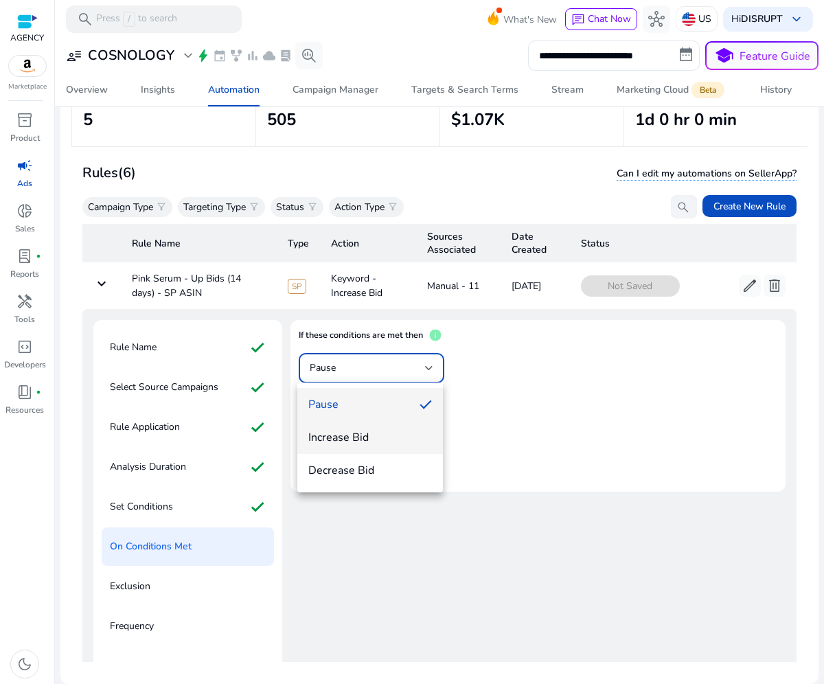
click at [370, 430] on span "Increase Bid" at bounding box center [370, 437] width 124 height 15
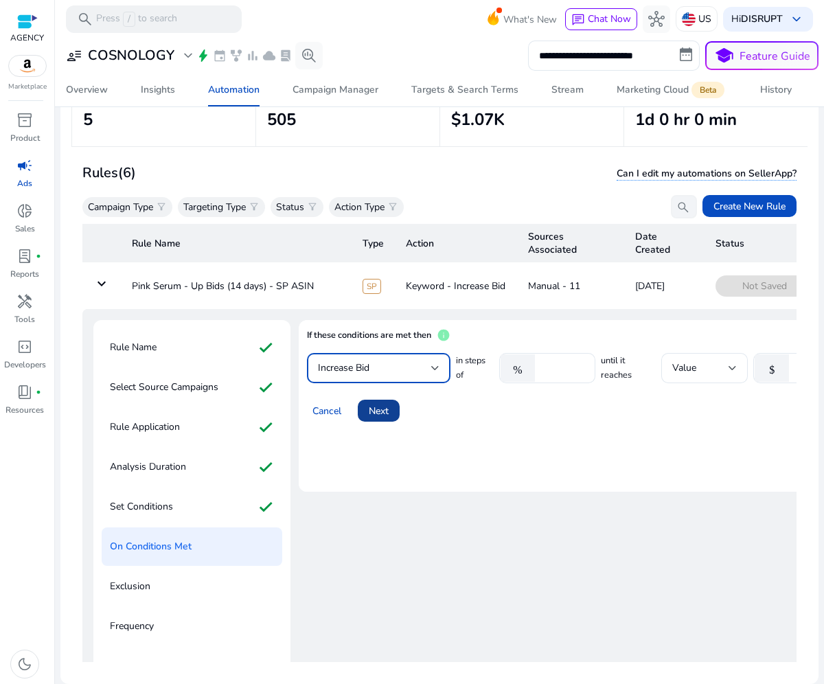
click at [366, 409] on span at bounding box center [379, 410] width 42 height 33
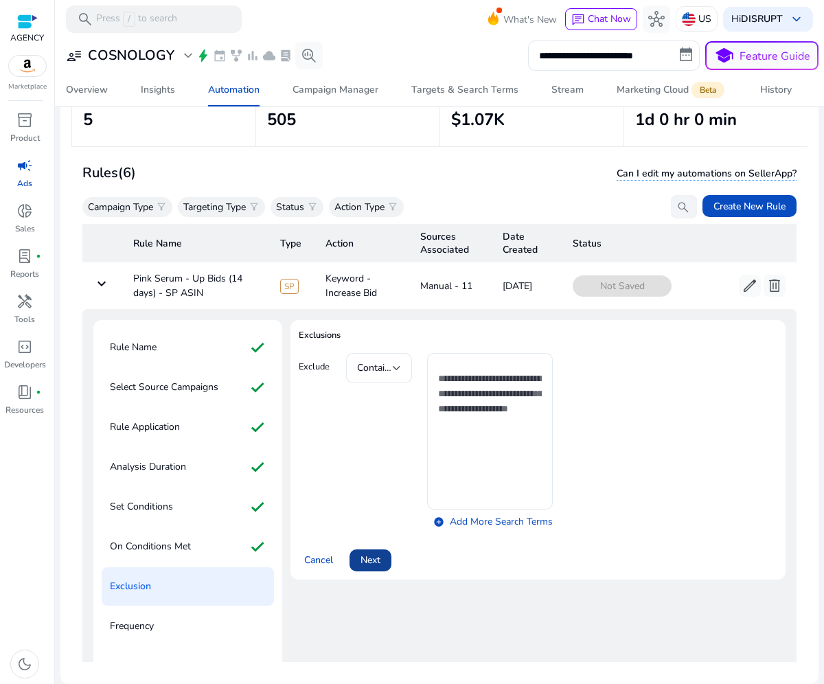
click at [364, 548] on span at bounding box center [370, 560] width 42 height 33
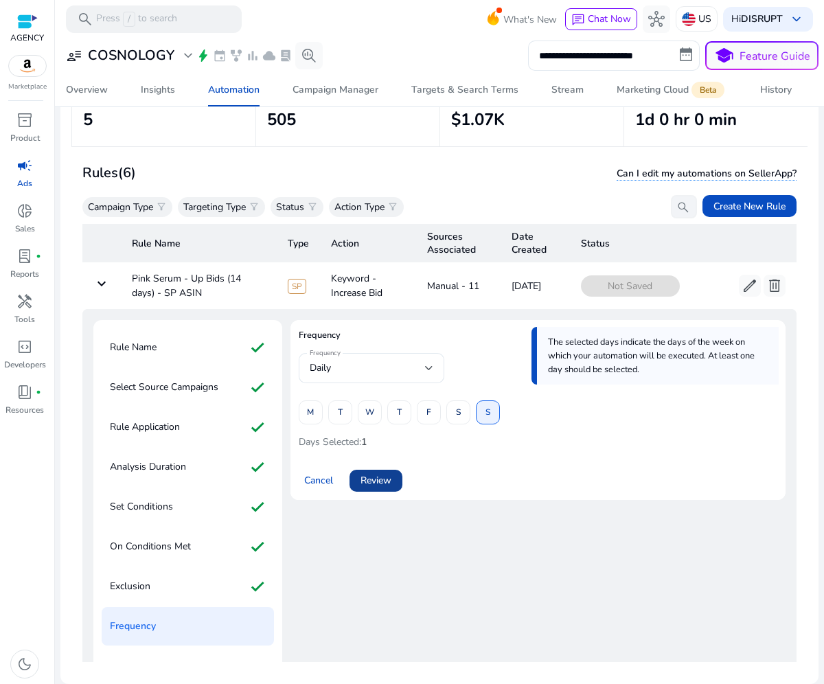
click at [377, 477] on span "Review" at bounding box center [375, 480] width 31 height 14
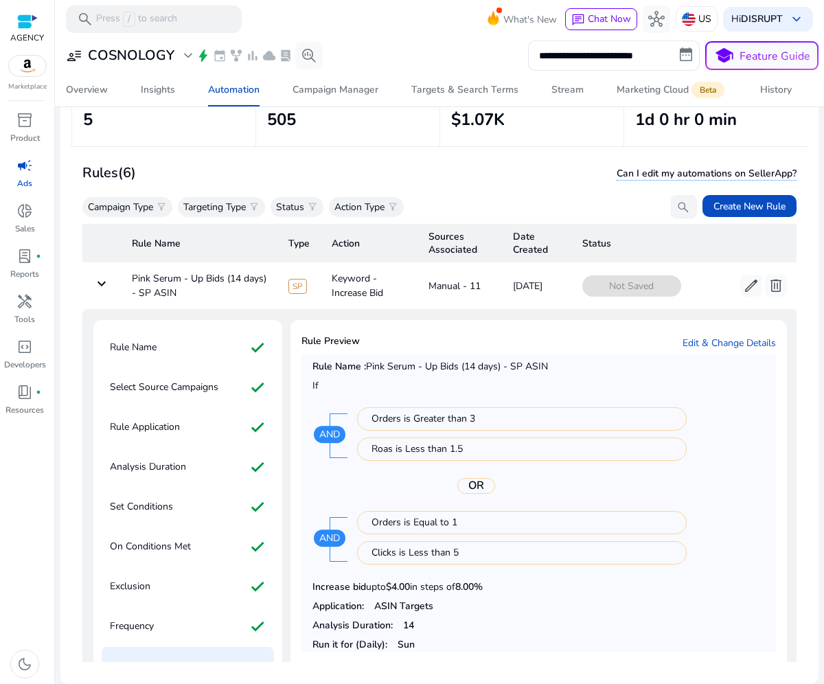
scroll to position [336, 0]
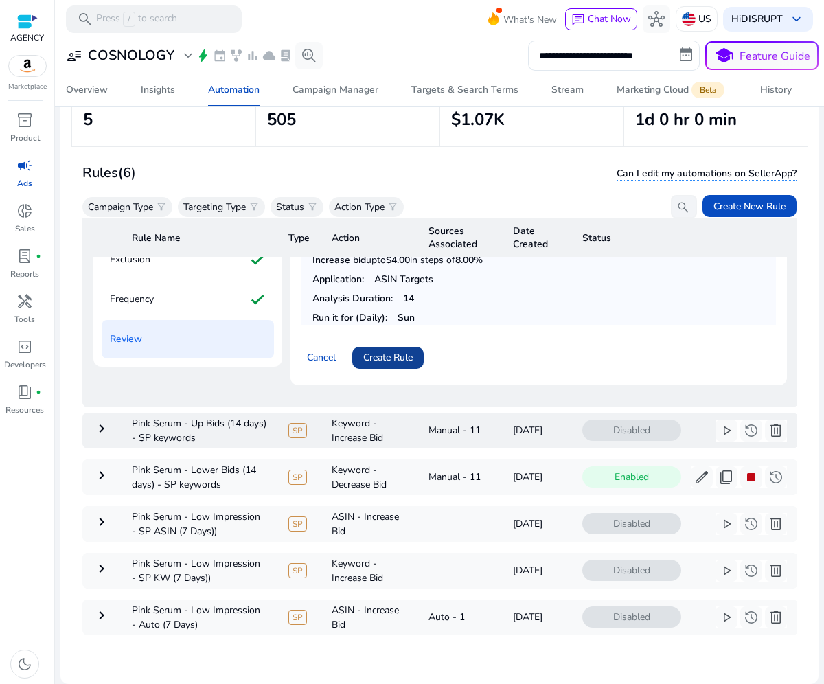
click at [390, 341] on span at bounding box center [387, 357] width 71 height 33
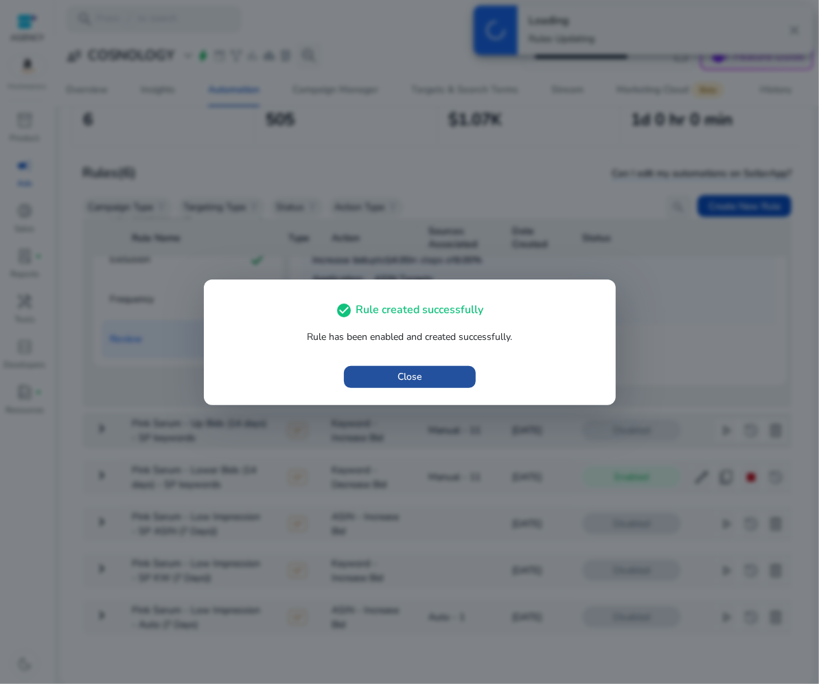
click at [399, 375] on span "Close" at bounding box center [409, 376] width 24 height 14
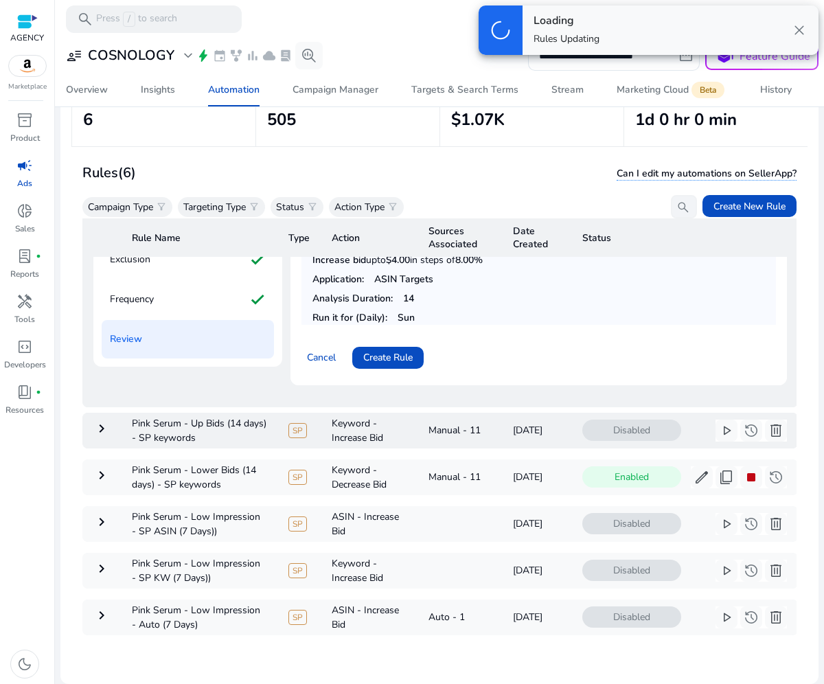
scroll to position [0, 0]
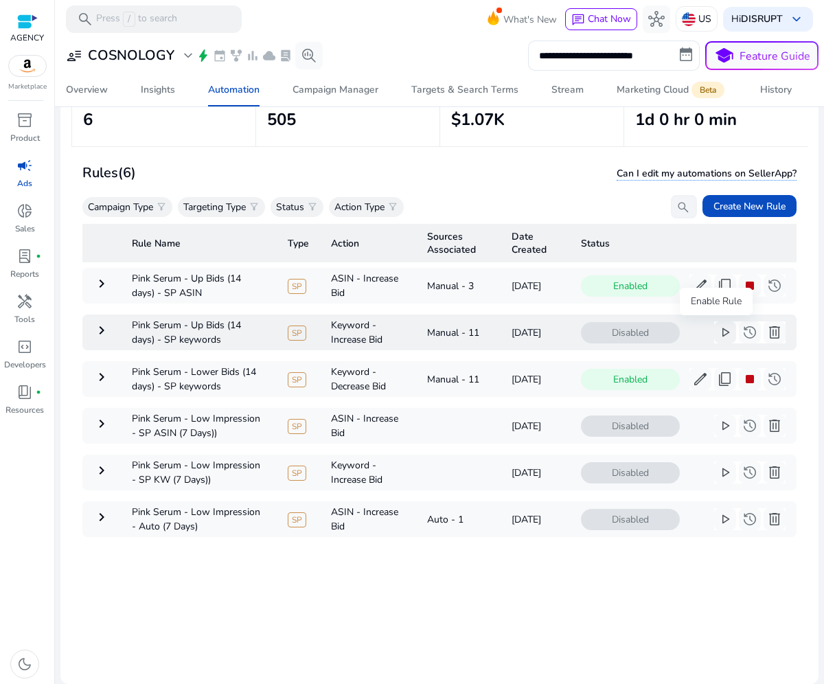
click at [716, 328] on span "play_arrow" at bounding box center [724, 332] width 16 height 16
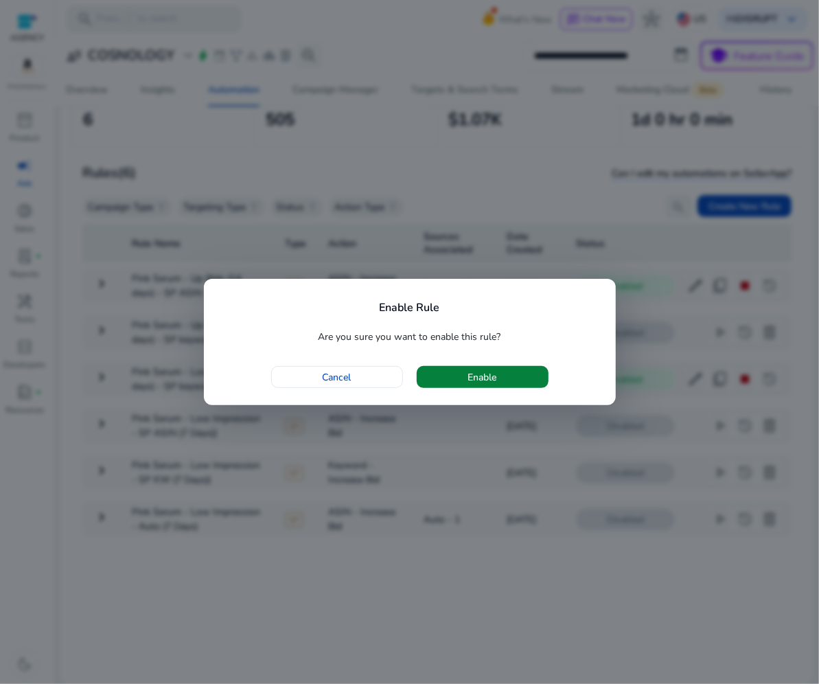
click at [525, 382] on span "button" at bounding box center [483, 376] width 132 height 33
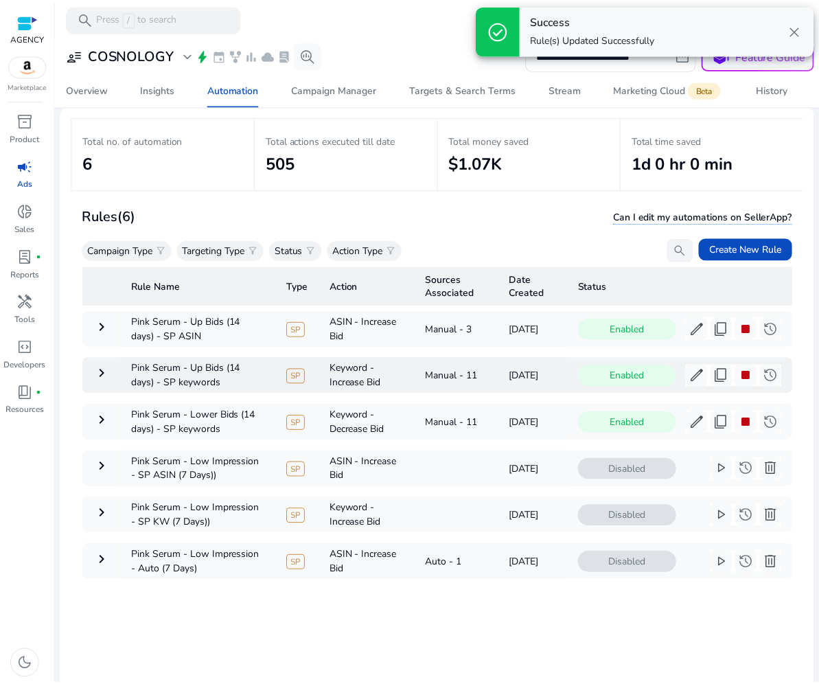
scroll to position [46, 0]
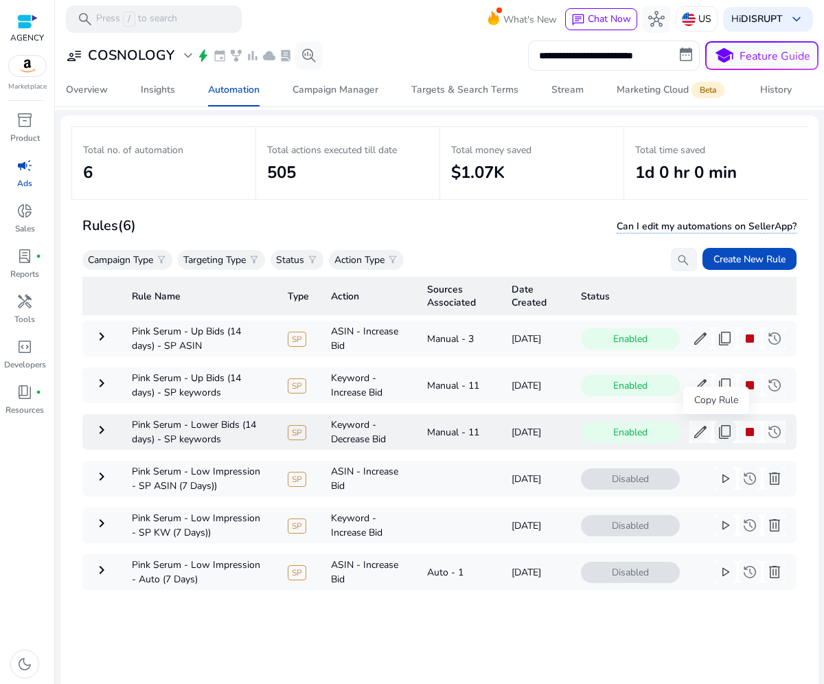
click at [716, 423] on span "content_copy" at bounding box center [724, 431] width 16 height 16
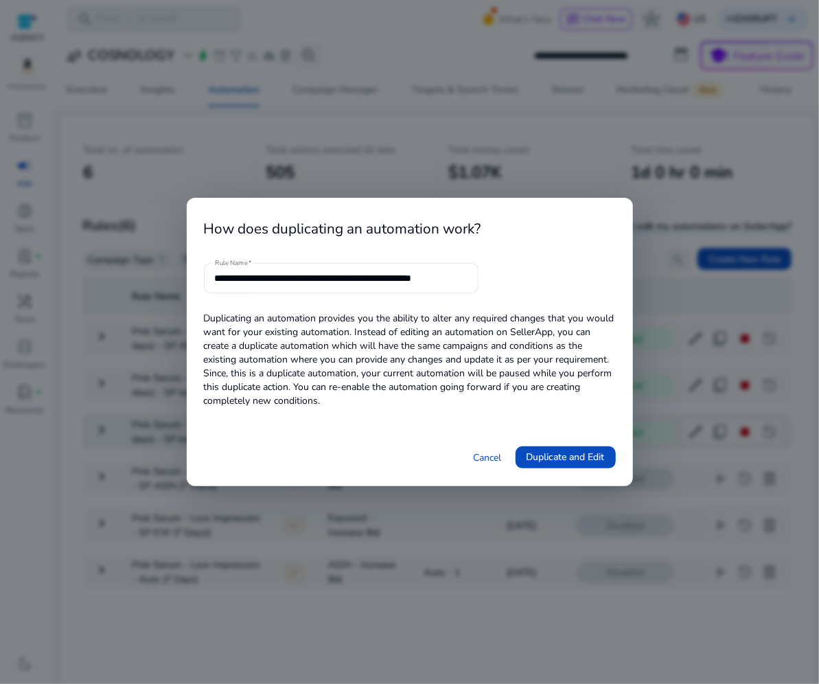
scroll to position [0, 5]
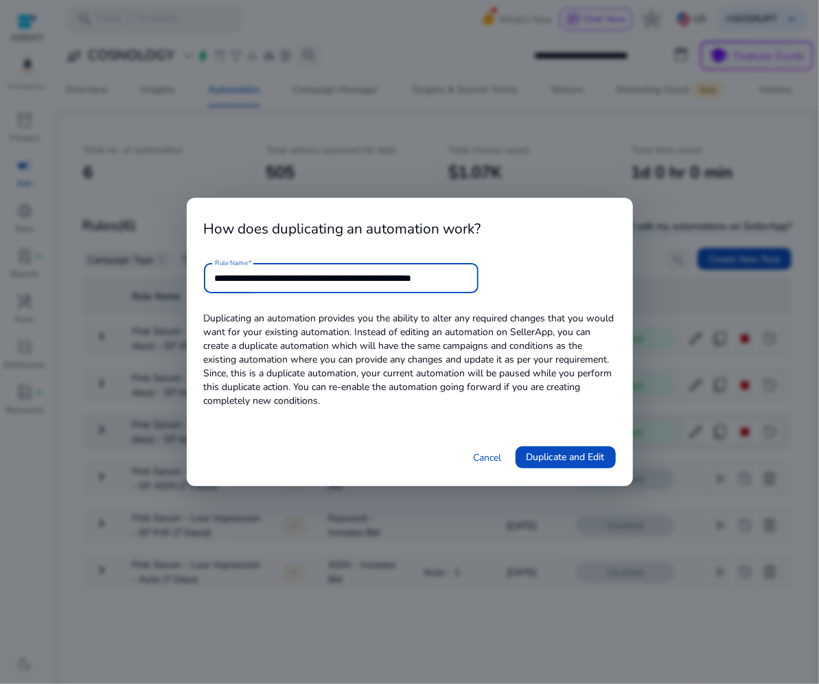
click at [397, 279] on input "**********" at bounding box center [341, 277] width 253 height 15
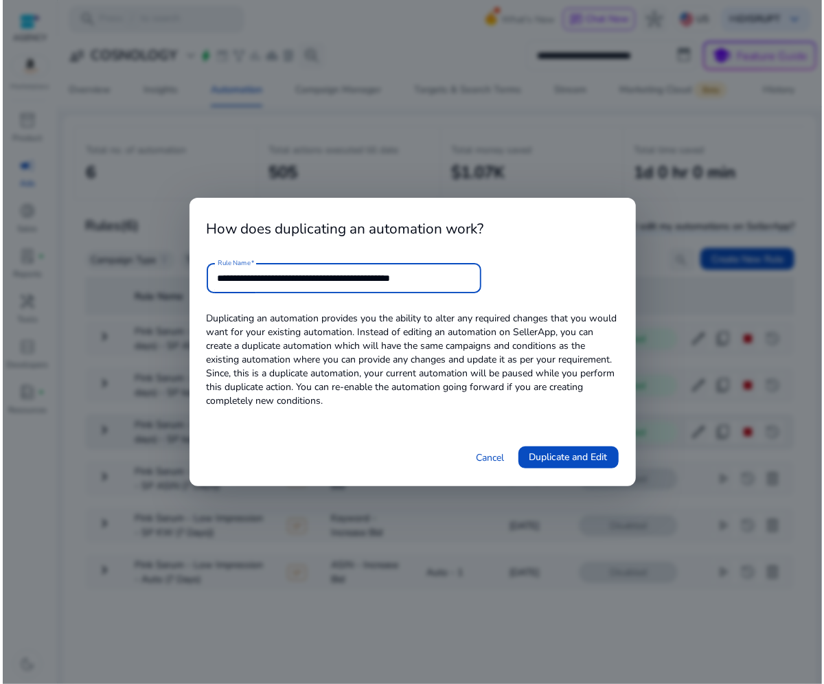
scroll to position [0, 0]
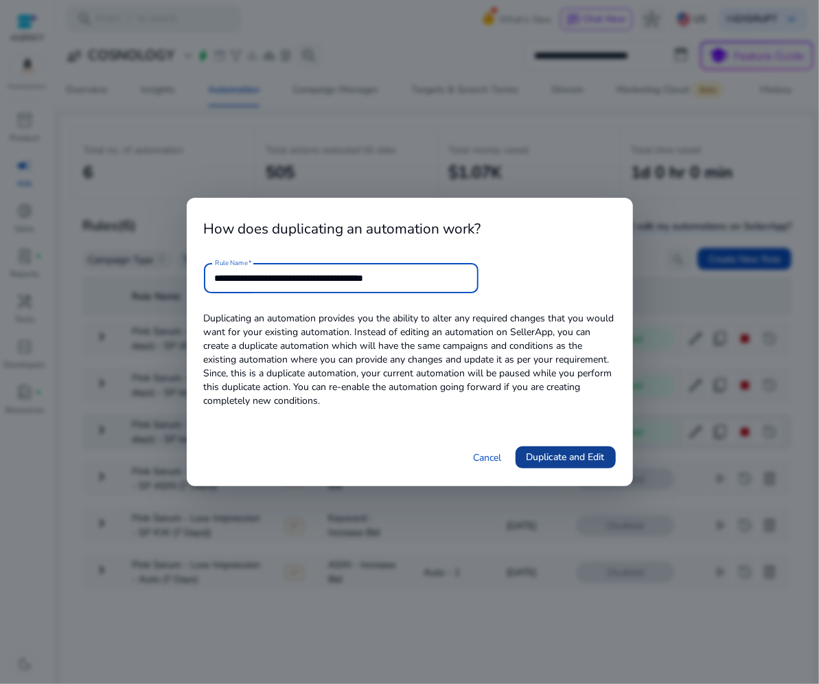
type input "**********"
click at [572, 454] on span "Duplicate and Edit" at bounding box center [565, 456] width 78 height 14
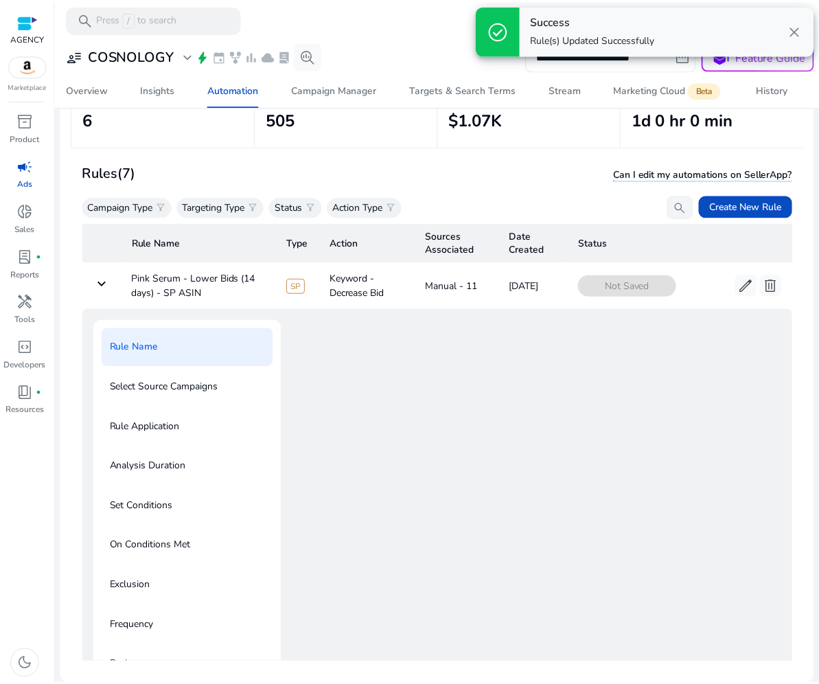
scroll to position [49, 0]
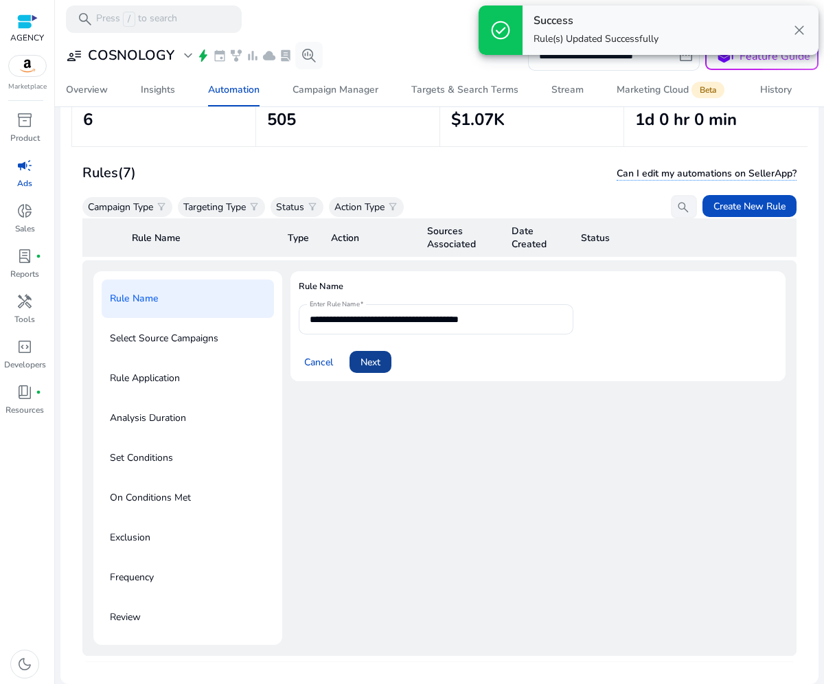
click at [377, 356] on span "Next" at bounding box center [370, 362] width 20 height 14
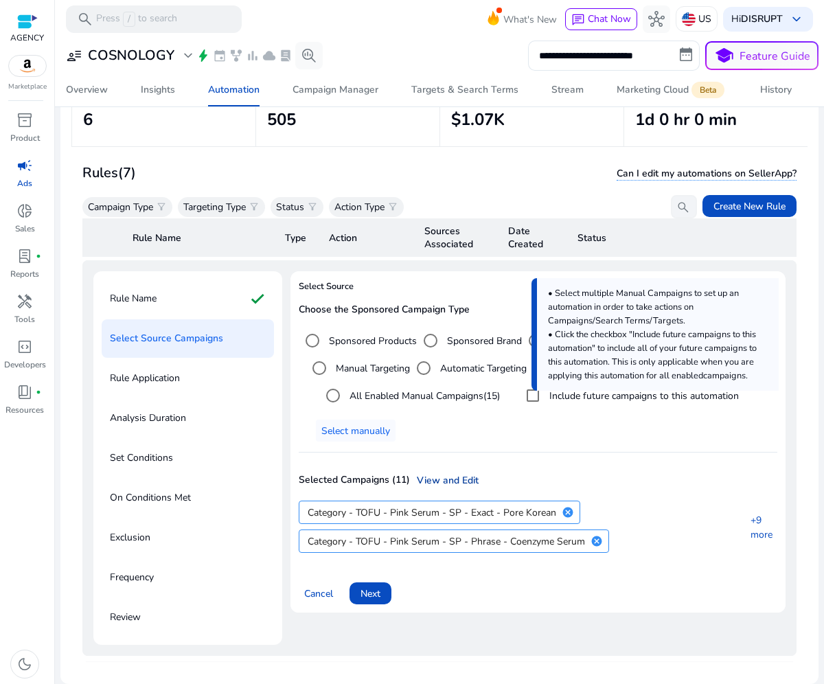
click at [423, 476] on link "View and Edit" at bounding box center [444, 480] width 69 height 14
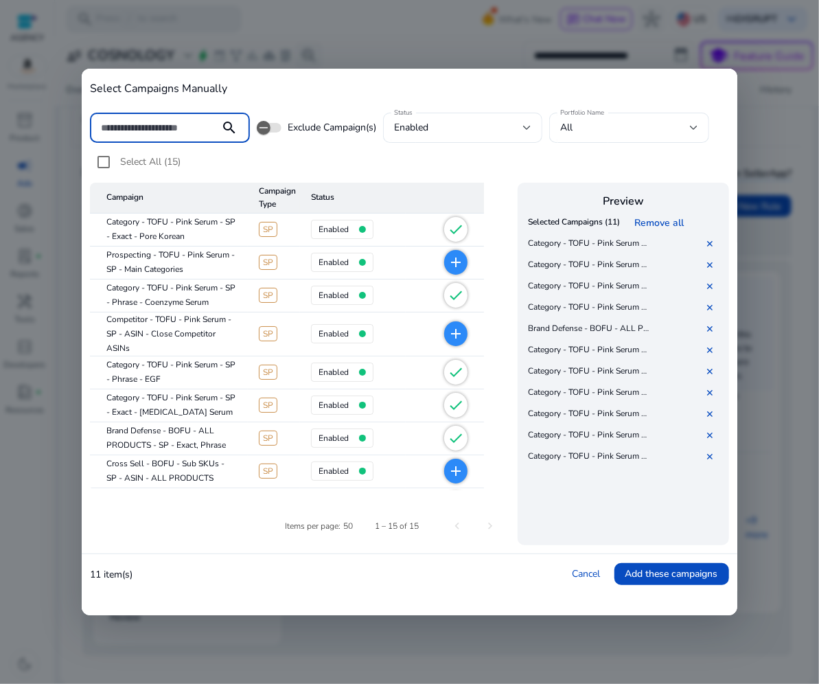
click at [452, 258] on mat-icon "add" at bounding box center [455, 262] width 16 height 16
click at [454, 331] on mat-icon "add" at bounding box center [455, 333] width 16 height 16
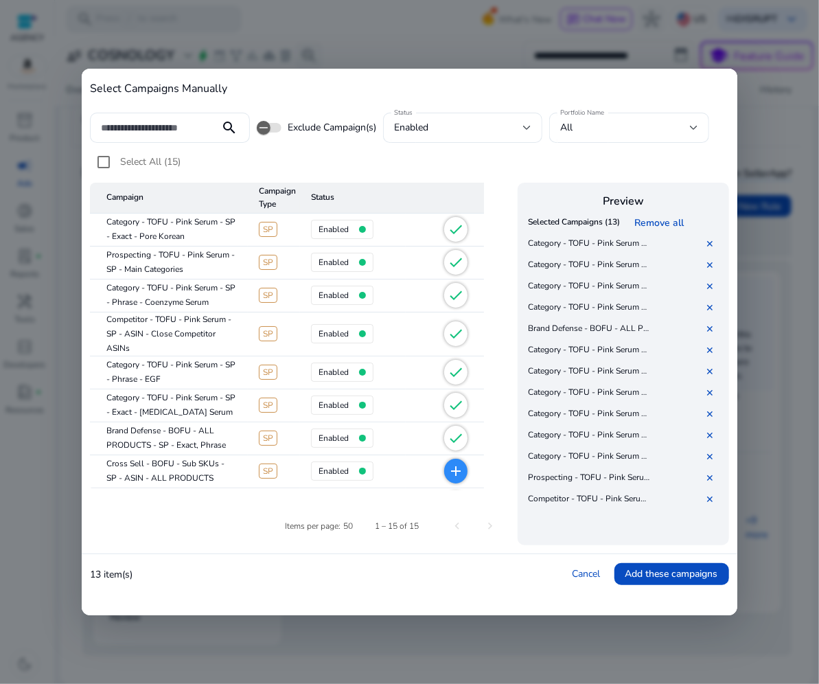
click at [458, 476] on mat-icon "add" at bounding box center [455, 471] width 16 height 16
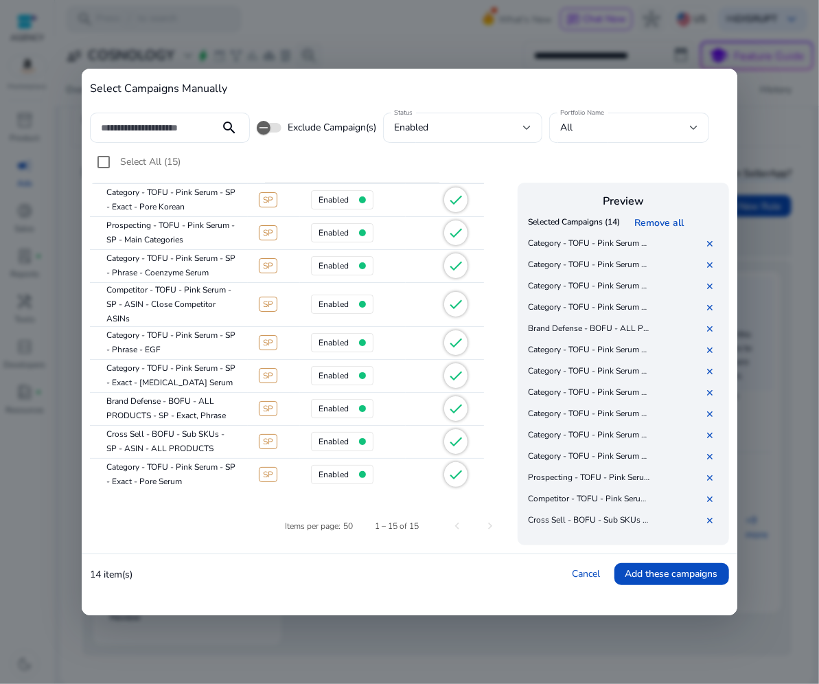
scroll to position [215, 0]
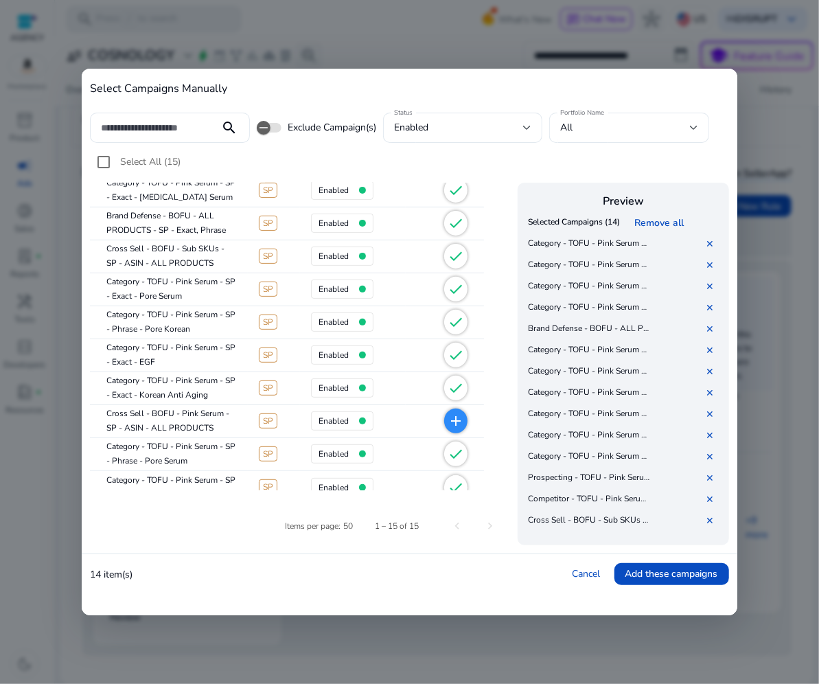
click at [456, 419] on mat-icon "add" at bounding box center [455, 420] width 16 height 16
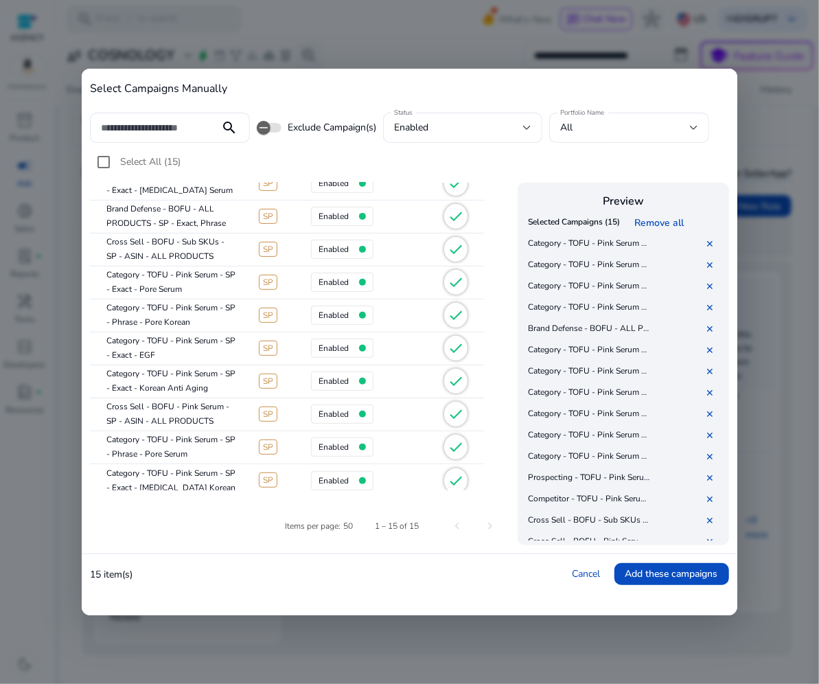
scroll to position [228, 0]
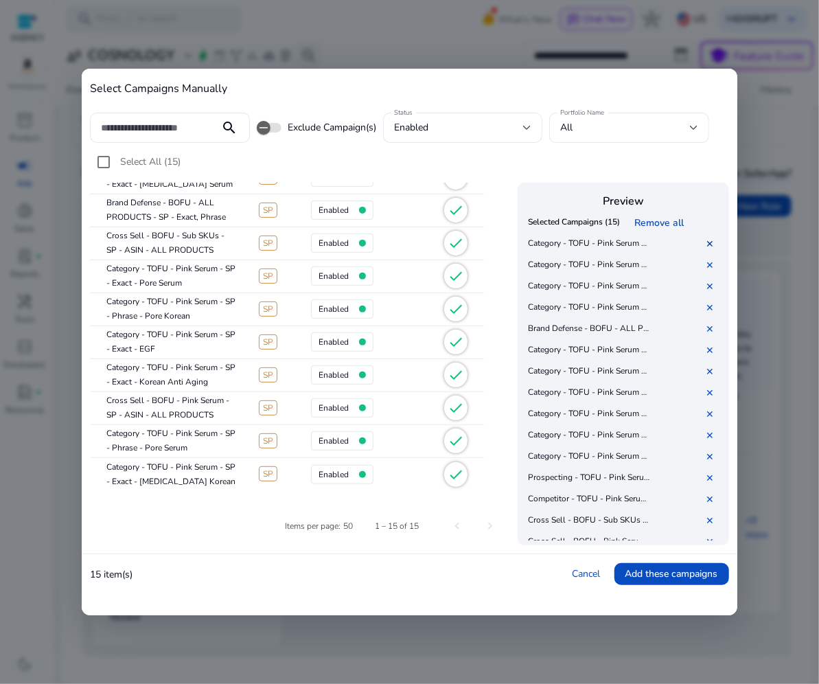
click at [710, 243] on link "✕" at bounding box center [712, 243] width 14 height 13
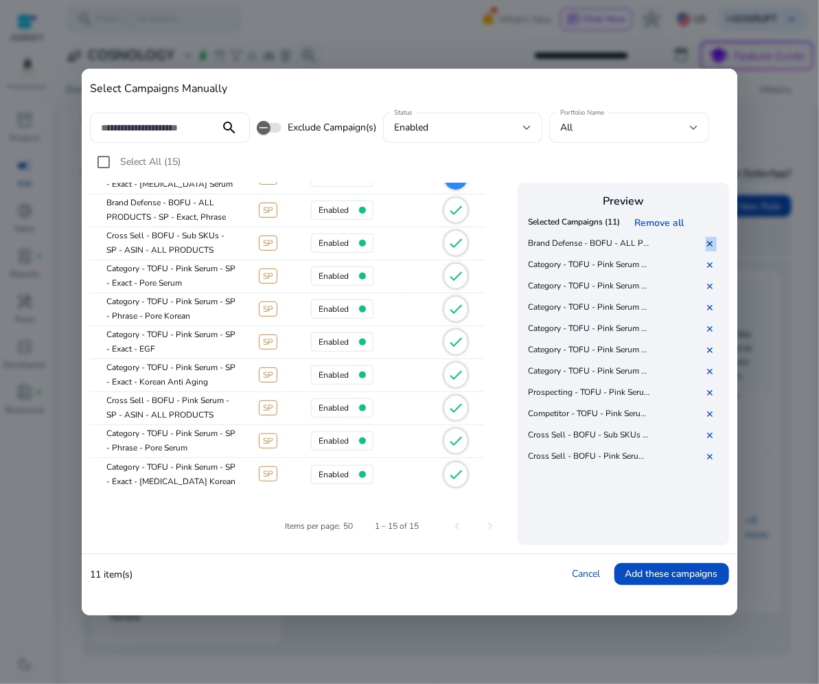
click at [710, 243] on link "✕" at bounding box center [712, 243] width 14 height 13
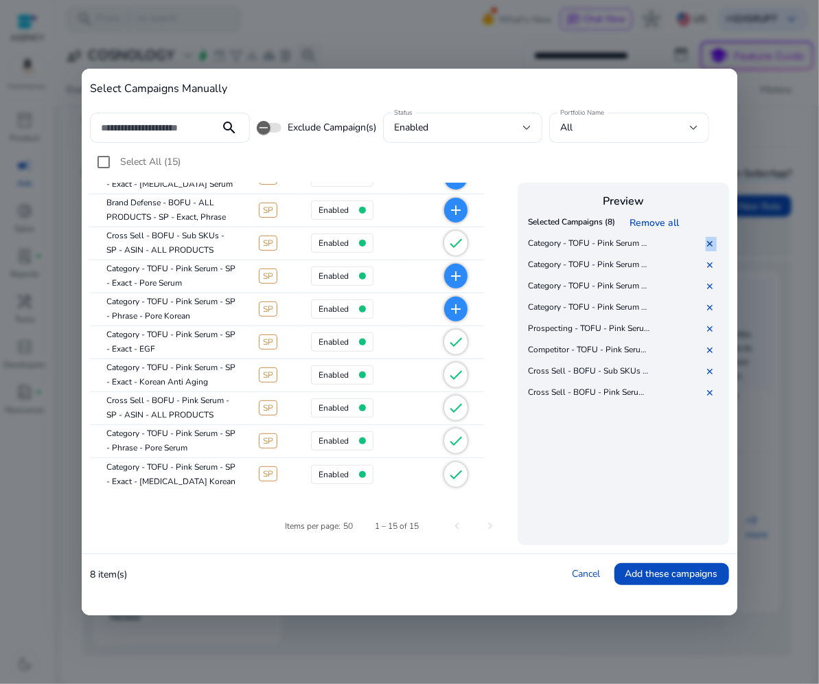
click at [710, 243] on link "✕" at bounding box center [712, 243] width 14 height 13
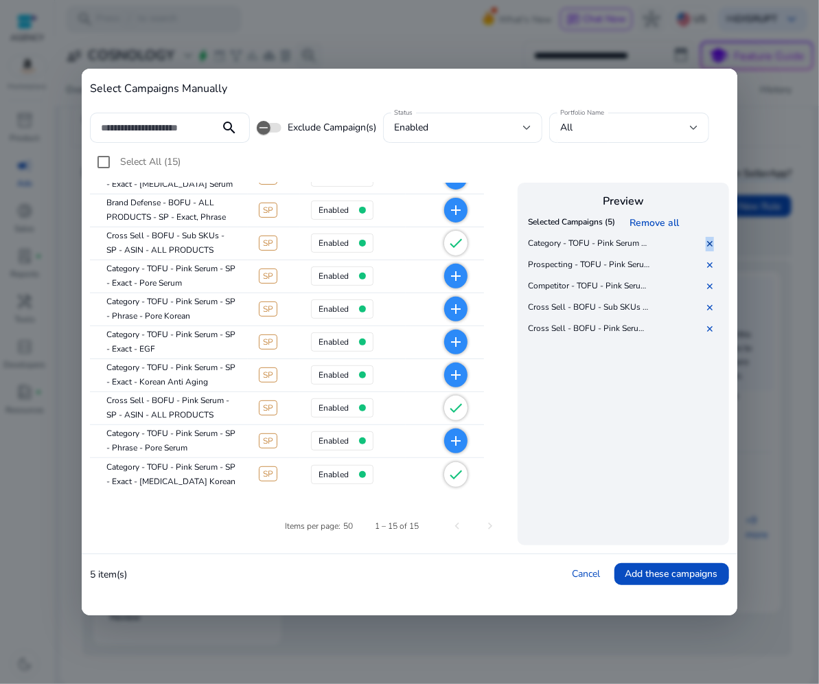
click at [710, 243] on link "✕" at bounding box center [712, 243] width 14 height 13
click at [692, 573] on span "Add these campaigns" at bounding box center [671, 573] width 93 height 14
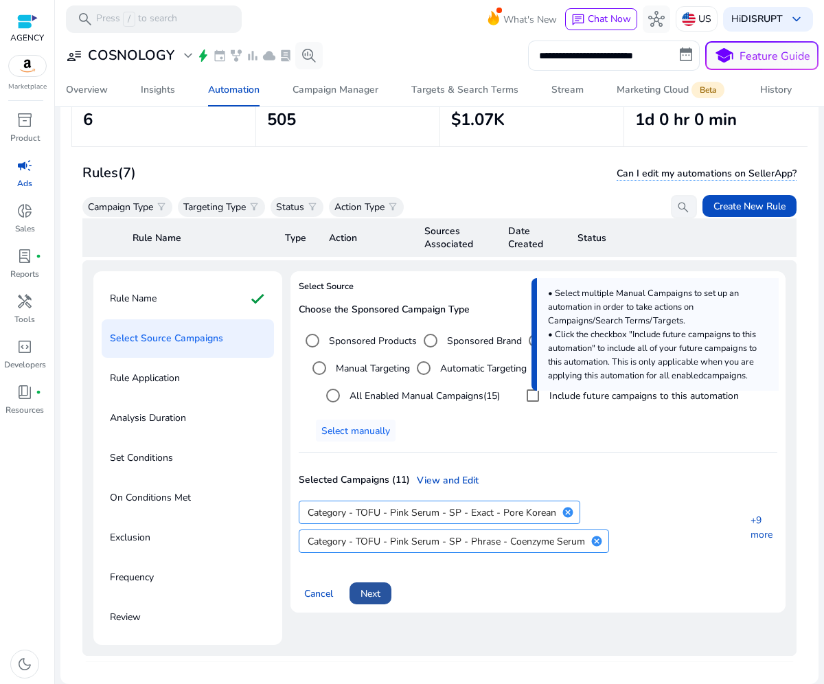
click at [376, 590] on span "Next" at bounding box center [370, 593] width 20 height 14
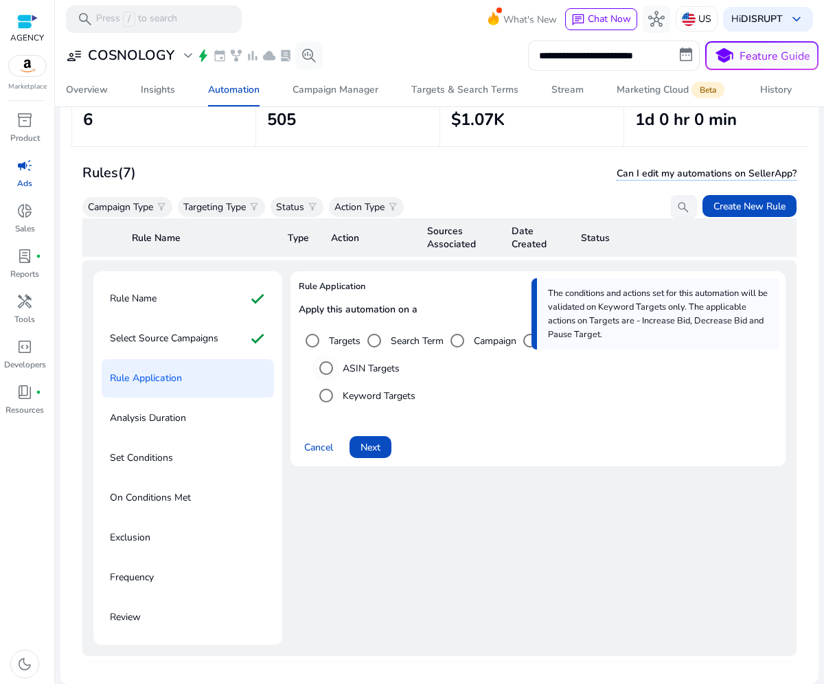
click at [359, 370] on label "ASIN Targets" at bounding box center [370, 368] width 60 height 14
click at [375, 442] on span "Next" at bounding box center [370, 447] width 20 height 14
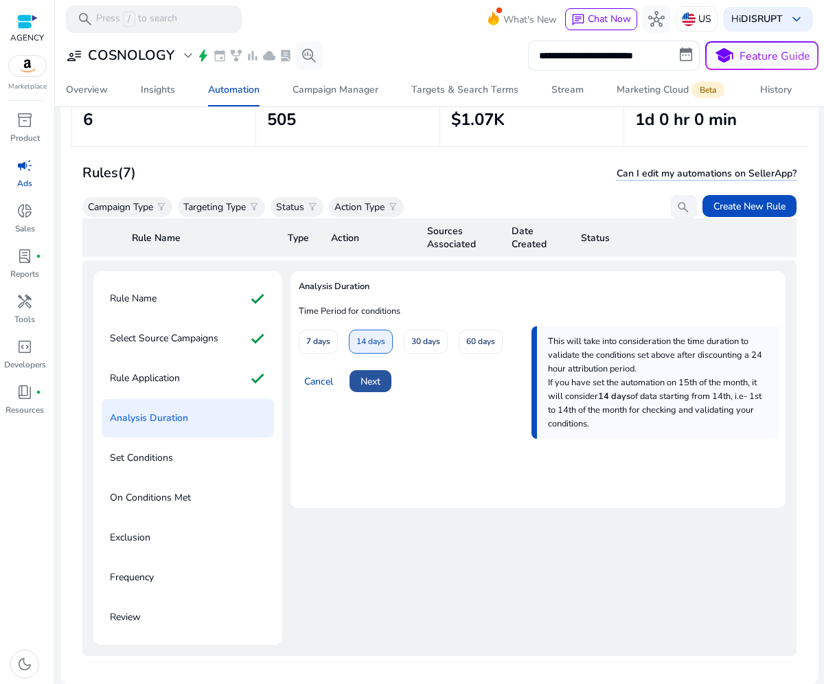
click at [377, 384] on span "Next" at bounding box center [370, 381] width 20 height 14
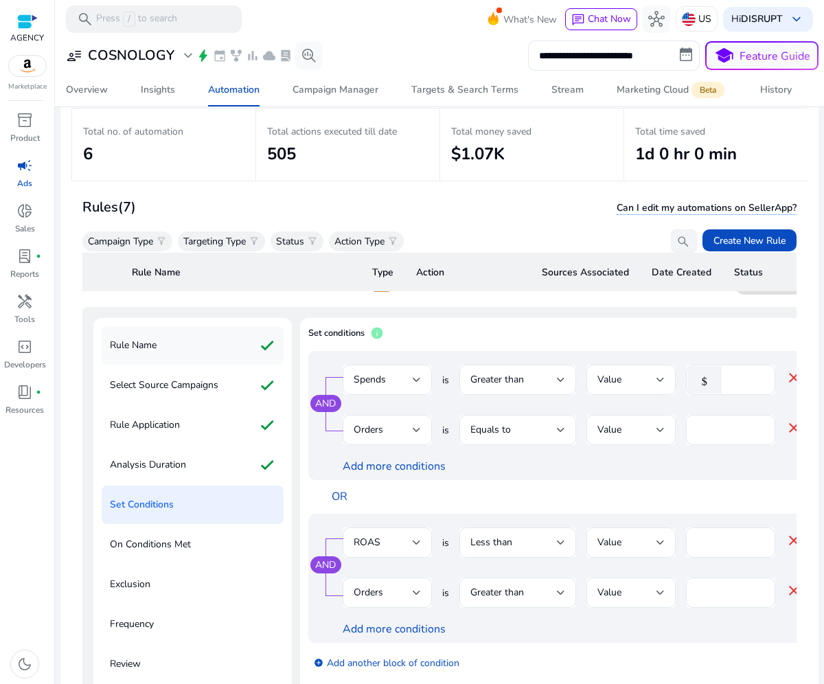
scroll to position [38, 0]
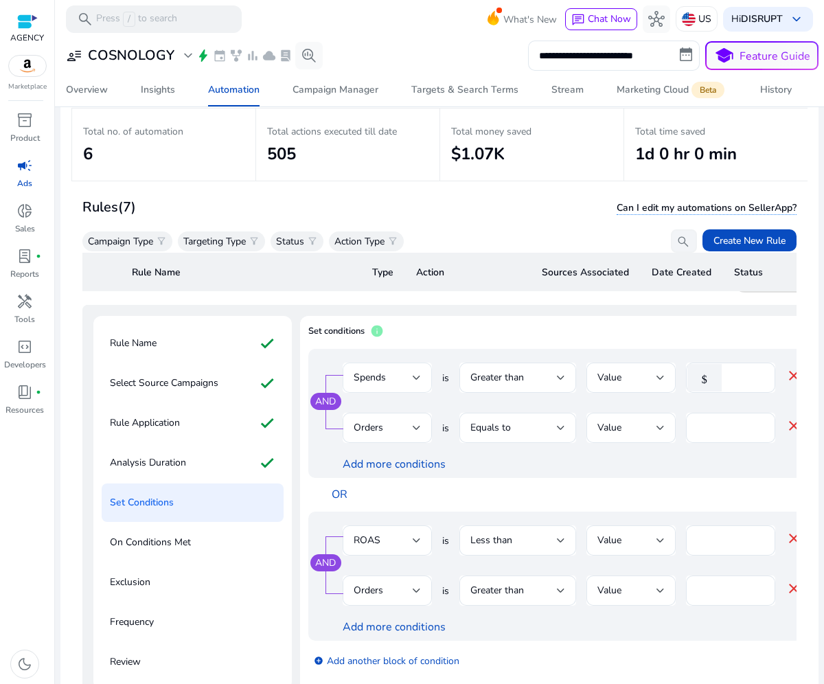
click at [399, 370] on div "Spends" at bounding box center [382, 377] width 59 height 15
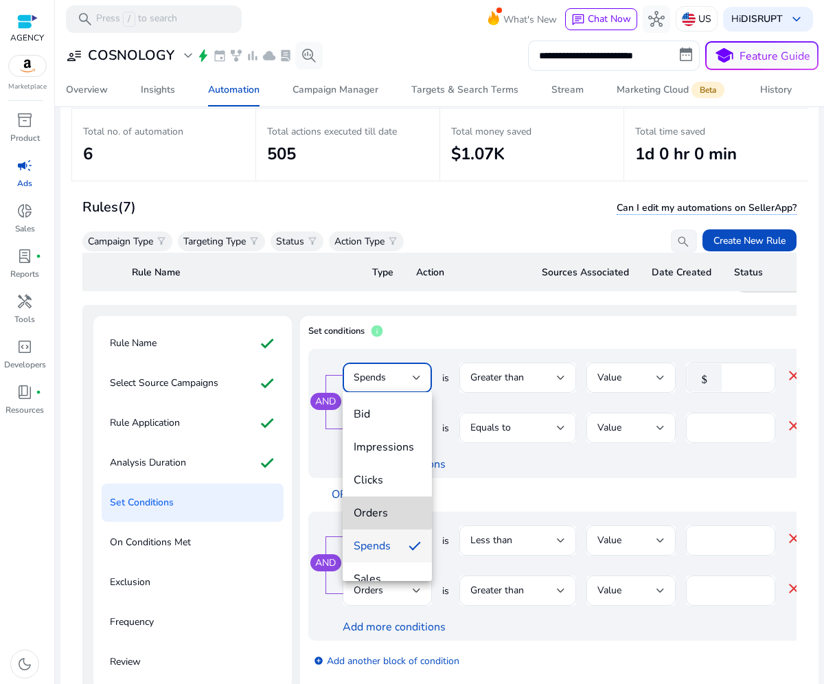
click at [386, 505] on span "Orders" at bounding box center [386, 512] width 67 height 15
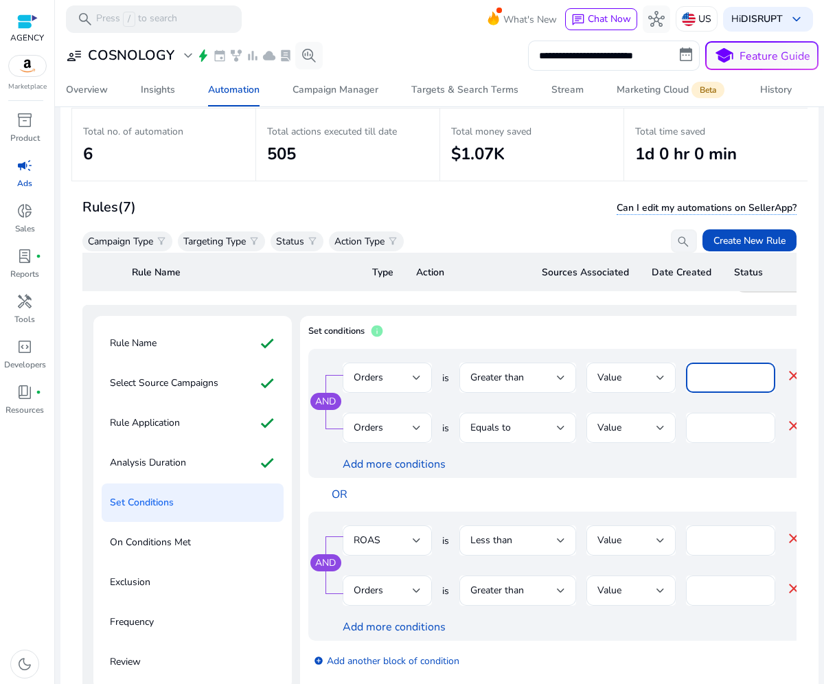
drag, startPoint x: 739, startPoint y: 372, endPoint x: 689, endPoint y: 374, distance: 50.1
click at [689, 374] on div "****" at bounding box center [730, 377] width 89 height 30
type input "*"
click at [398, 428] on div "Orders" at bounding box center [382, 427] width 59 height 15
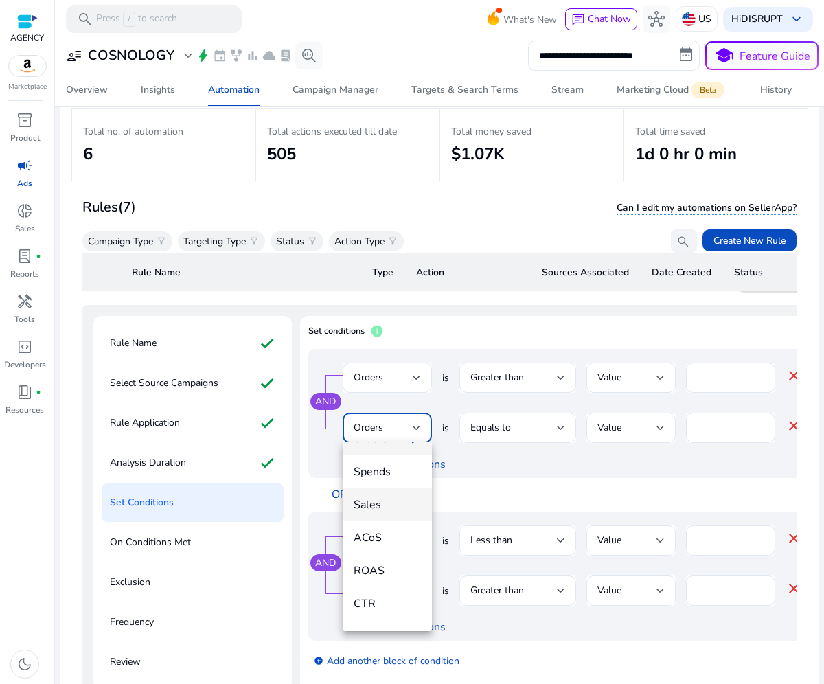
scroll to position [144, 0]
click at [378, 556] on span "ROAS" at bounding box center [386, 550] width 67 height 15
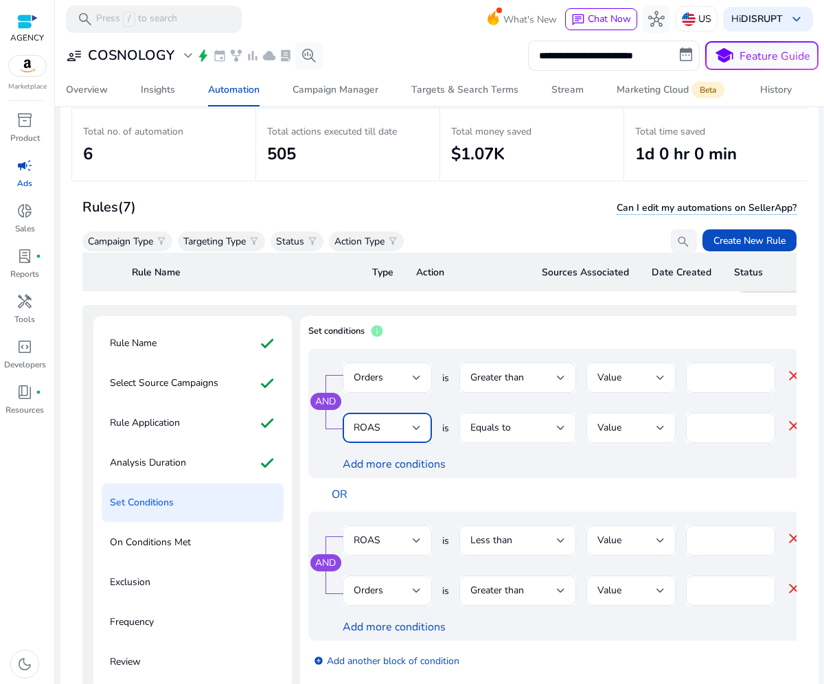
click at [546, 423] on div "Equals to" at bounding box center [513, 427] width 86 height 15
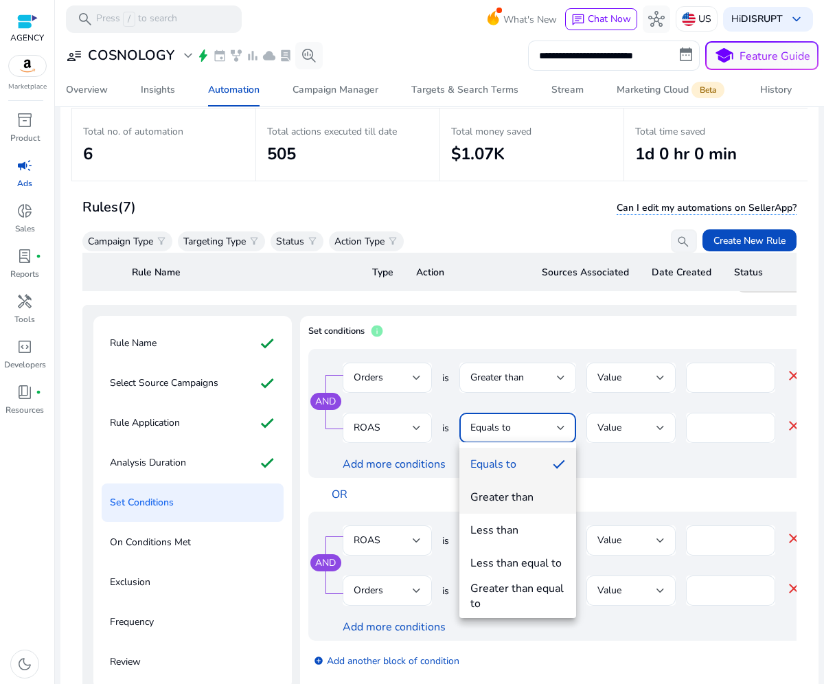
click at [516, 494] on div "Greater than" at bounding box center [501, 496] width 63 height 15
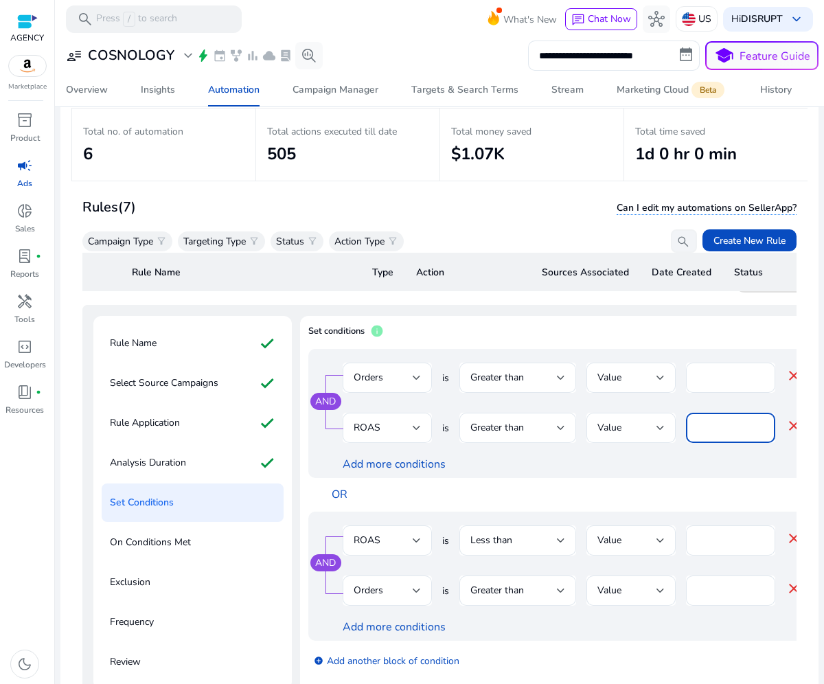
drag, startPoint x: 715, startPoint y: 425, endPoint x: 694, endPoint y: 424, distance: 20.6
click at [694, 424] on div "*" at bounding box center [730, 427] width 89 height 30
type input "***"
click at [410, 494] on div "OR" at bounding box center [598, 495] width 552 height 34
click at [419, 548] on div at bounding box center [416, 540] width 8 height 16
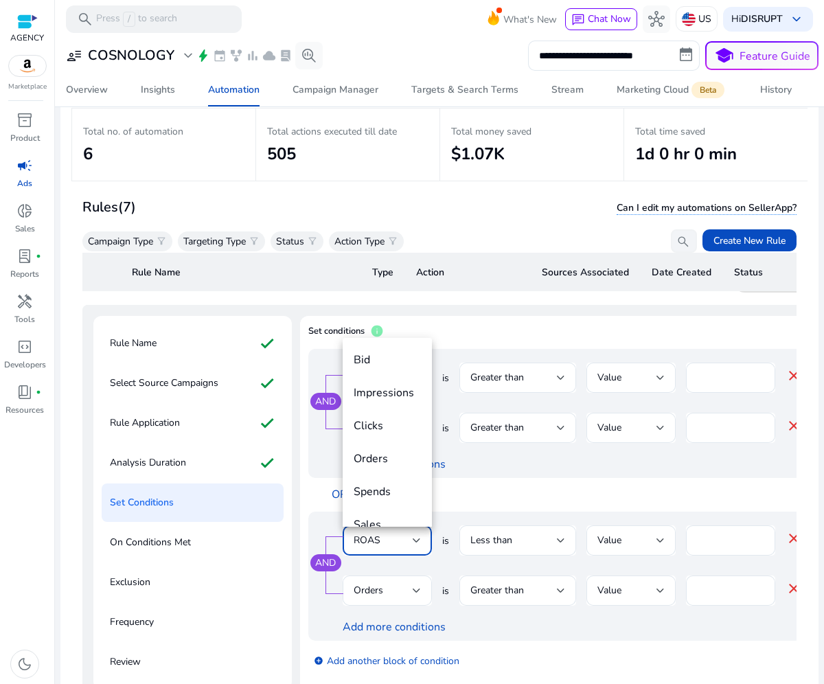
scroll to position [80, 0]
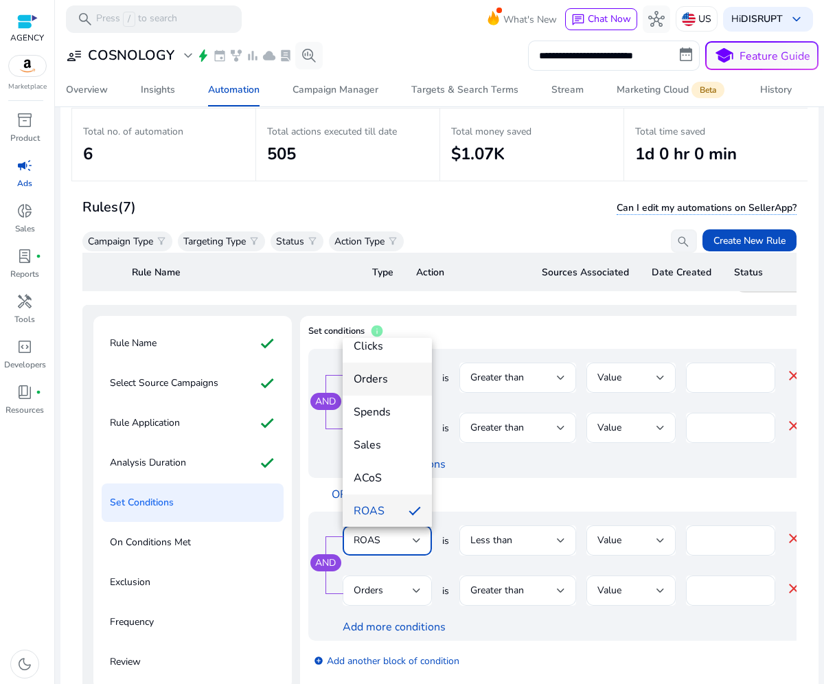
click at [387, 371] on span "Orders" at bounding box center [386, 378] width 67 height 15
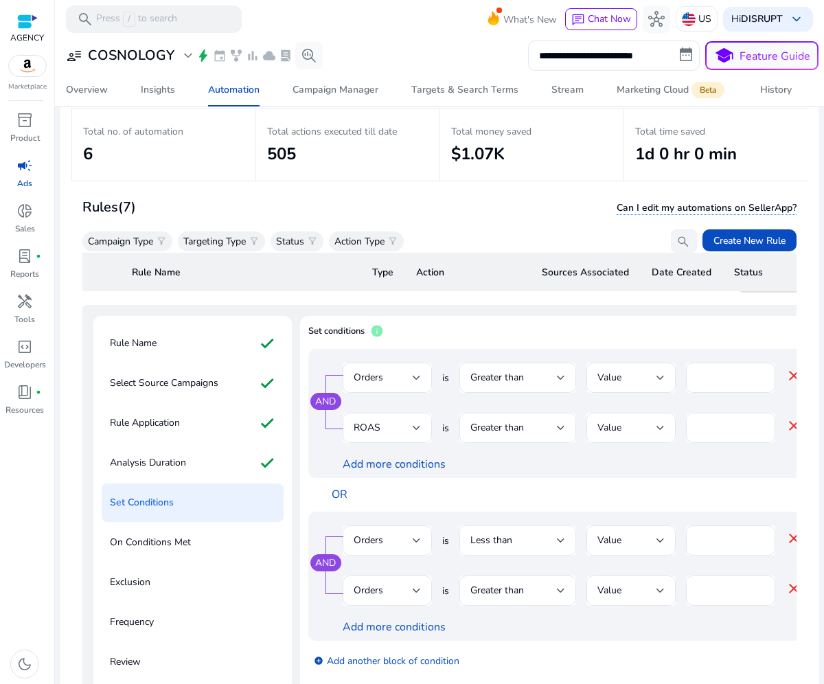
click at [532, 550] on div "Less than" at bounding box center [517, 540] width 95 height 30
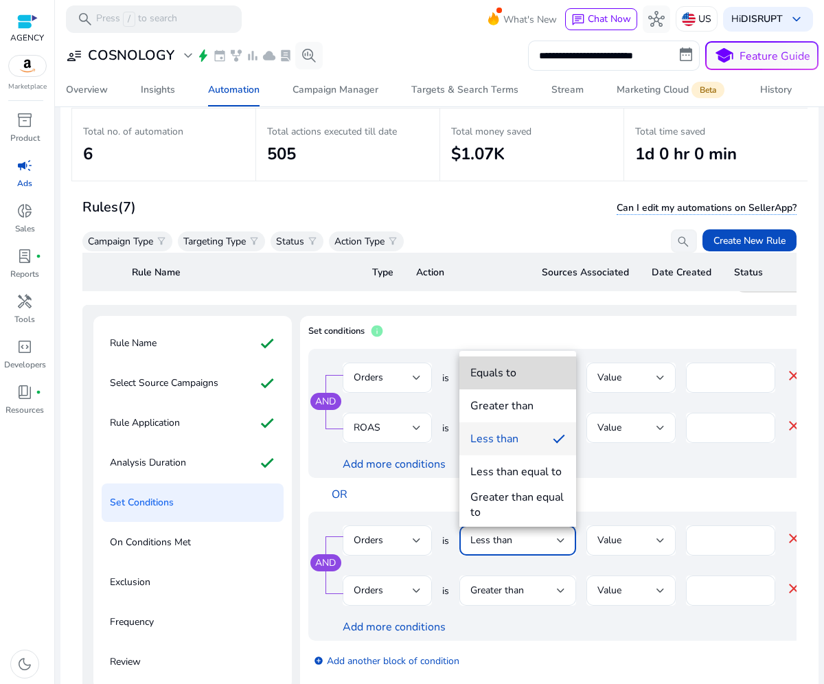
click at [529, 373] on span "Equals to" at bounding box center [517, 372] width 95 height 15
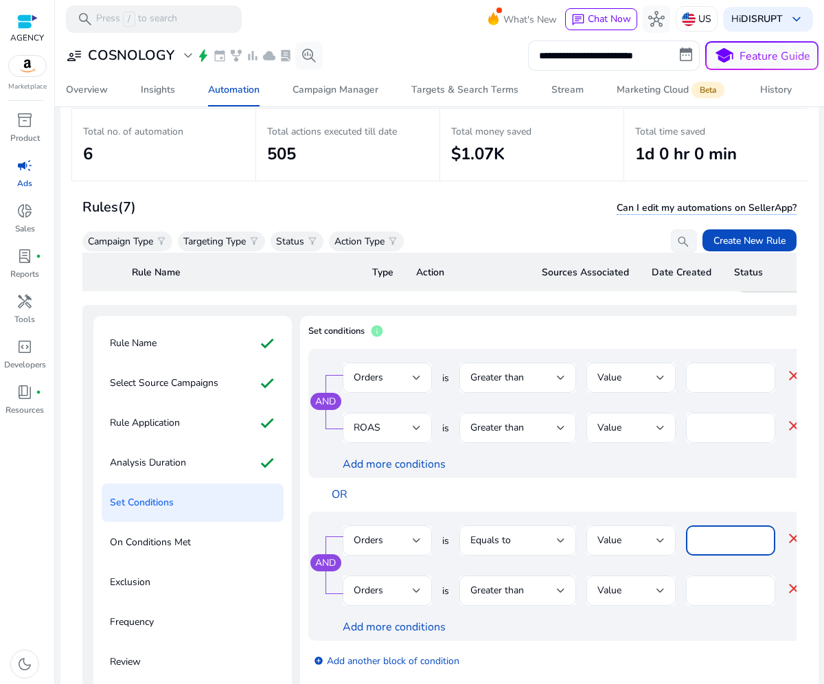
click at [715, 537] on input "***" at bounding box center [730, 540] width 67 height 15
type input "*"
click at [363, 593] on span "Orders" at bounding box center [368, 589] width 30 height 13
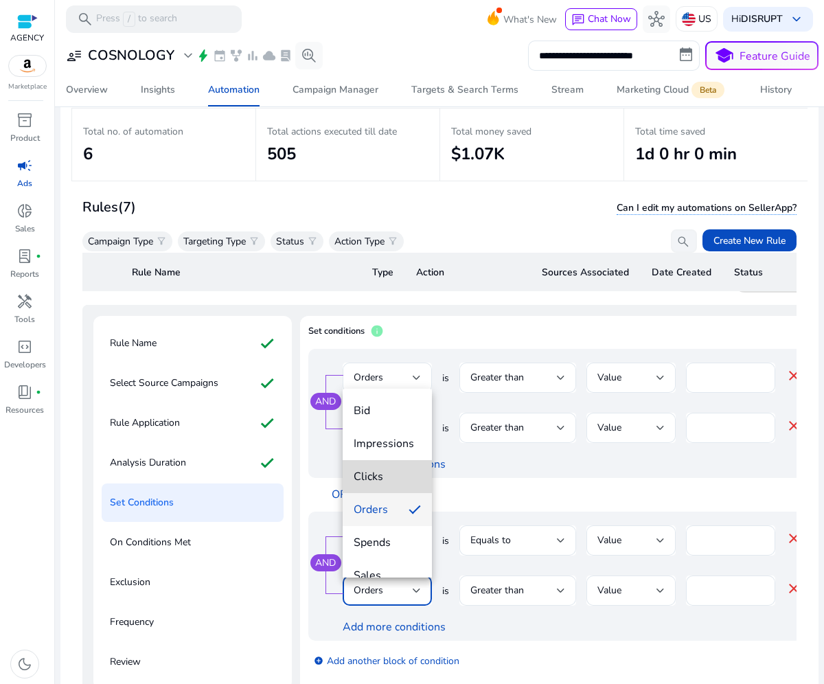
click at [399, 480] on span "Clicks" at bounding box center [386, 476] width 67 height 15
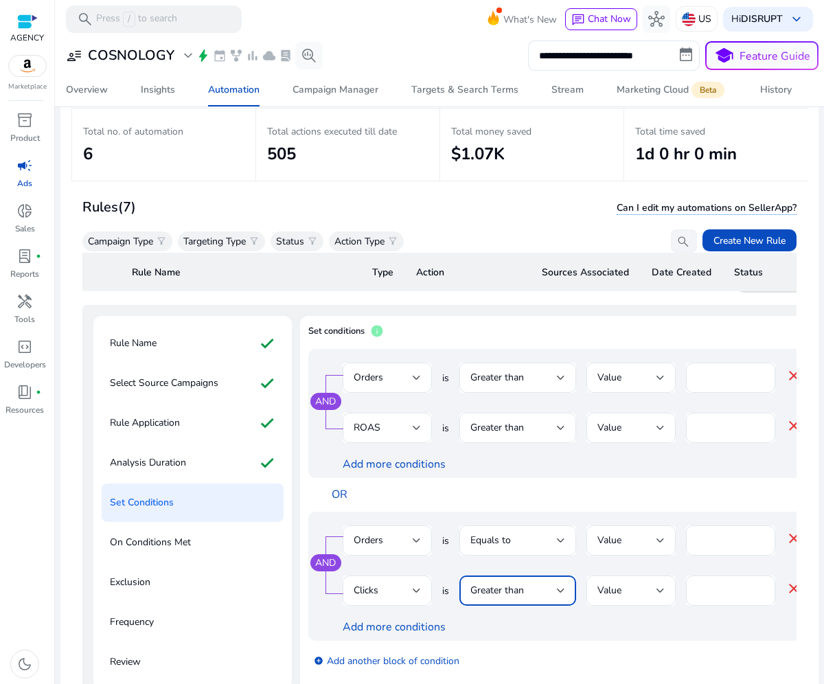
click at [519, 598] on div "Greater than" at bounding box center [517, 590] width 95 height 16
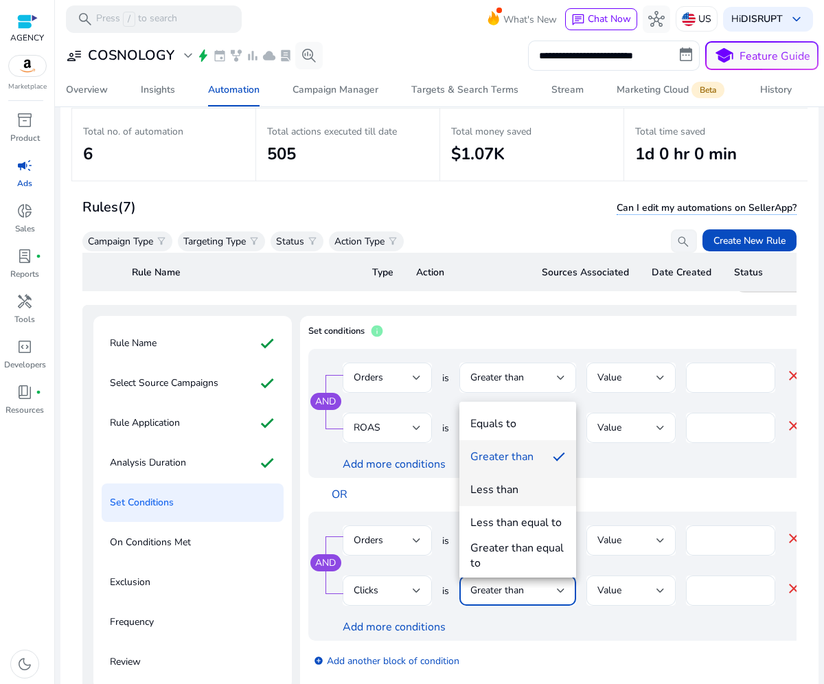
click at [528, 480] on mat-option "Less than" at bounding box center [517, 489] width 117 height 33
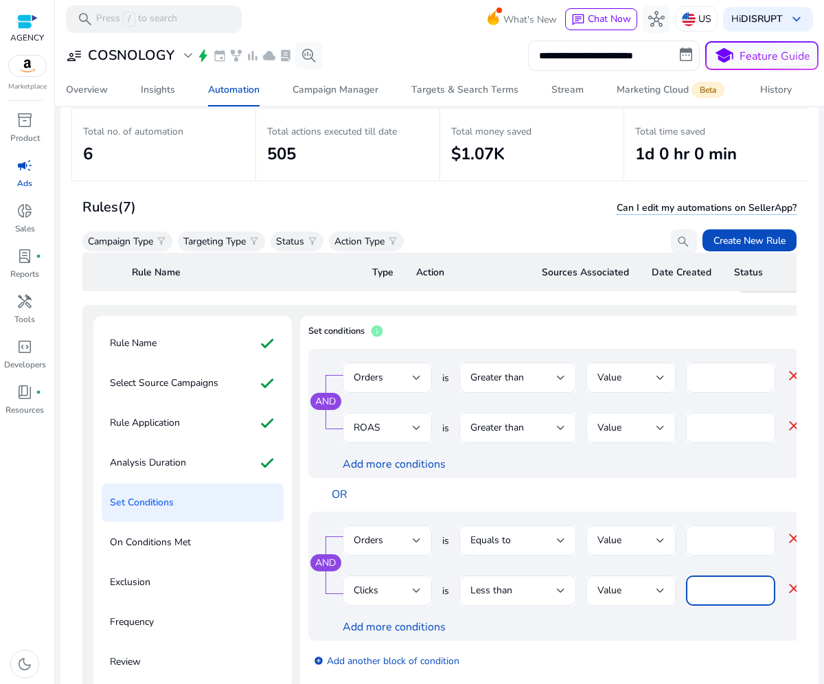
drag, startPoint x: 715, startPoint y: 592, endPoint x: 690, endPoint y: 590, distance: 24.8
click at [690, 590] on div "*" at bounding box center [730, 590] width 89 height 30
type input "*"
click at [752, 484] on div "OR" at bounding box center [598, 495] width 552 height 34
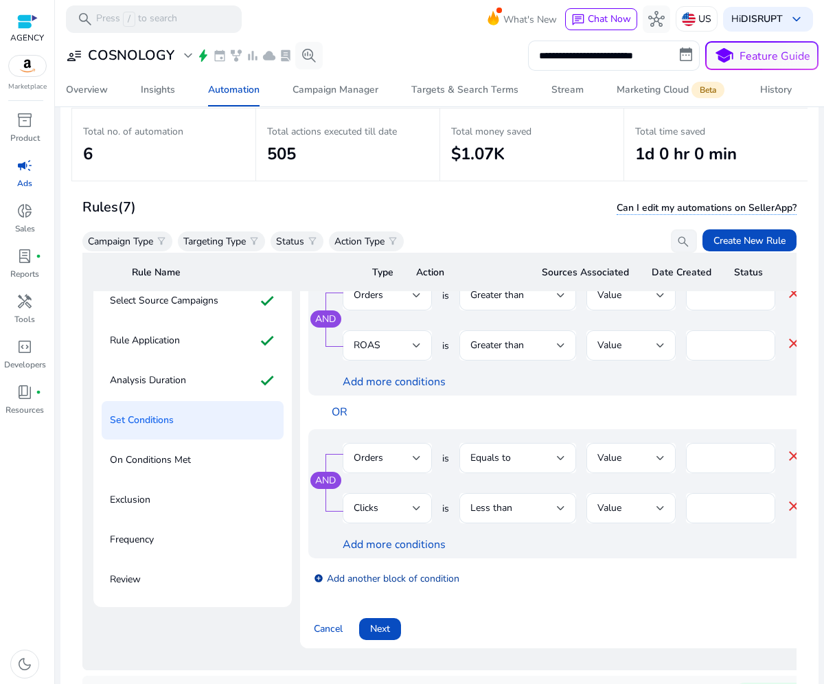
scroll to position [128, 0]
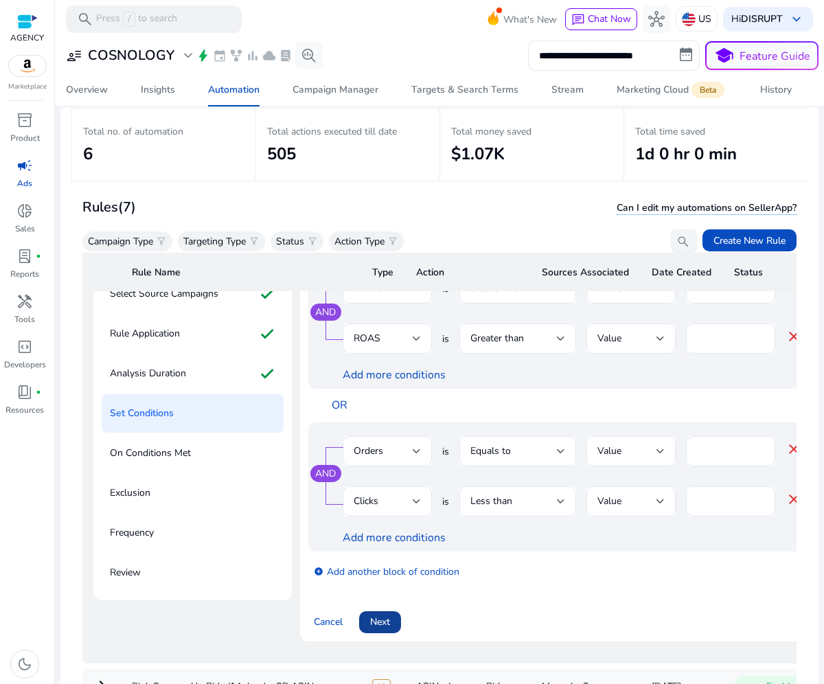
click at [379, 625] on span "Next" at bounding box center [380, 621] width 20 height 14
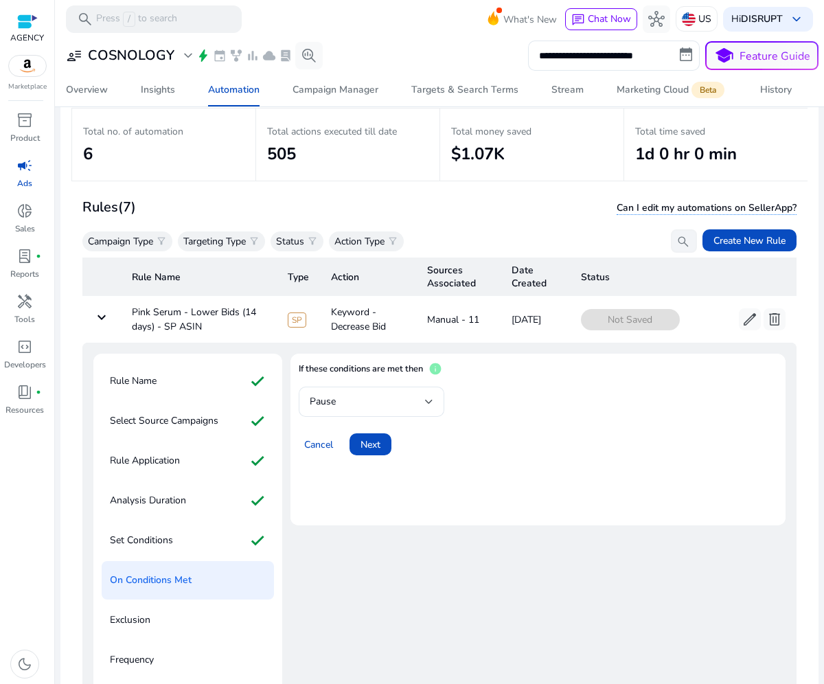
scroll to position [0, 0]
click at [372, 402] on div "Pause" at bounding box center [367, 402] width 115 height 15
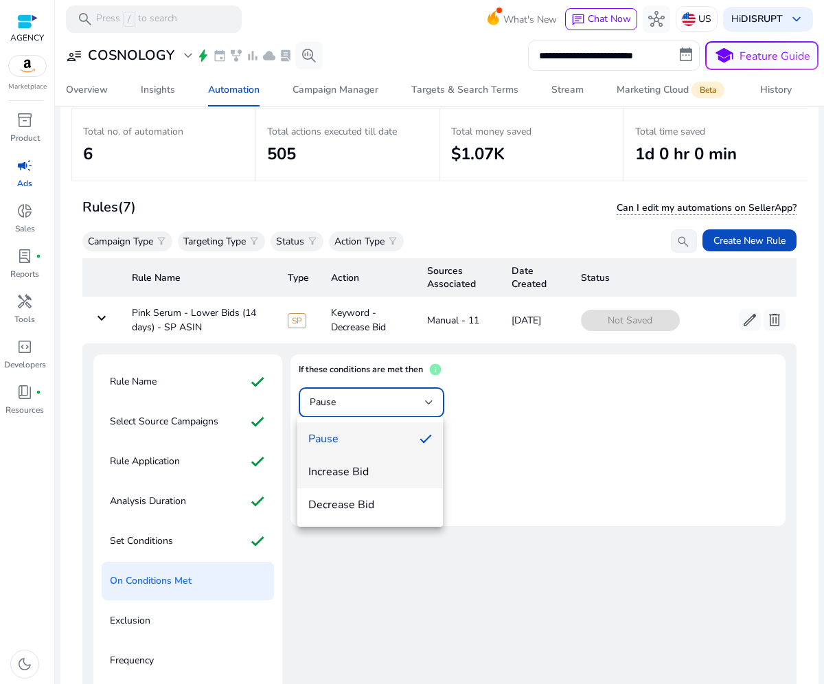
click at [340, 482] on mat-option "Increase Bid" at bounding box center [369, 471] width 145 height 33
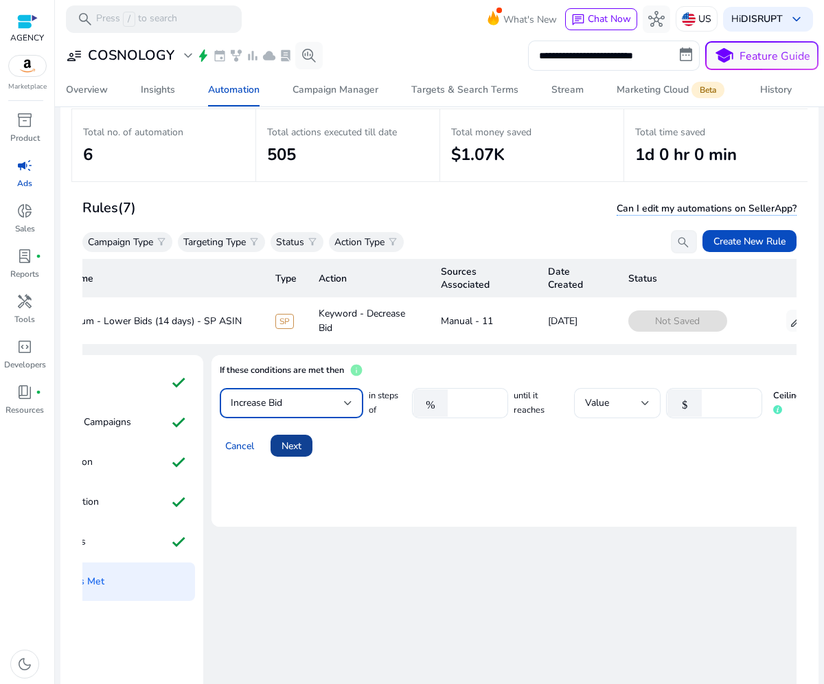
scroll to position [0, 85]
click at [296, 445] on span "Next" at bounding box center [293, 446] width 20 height 14
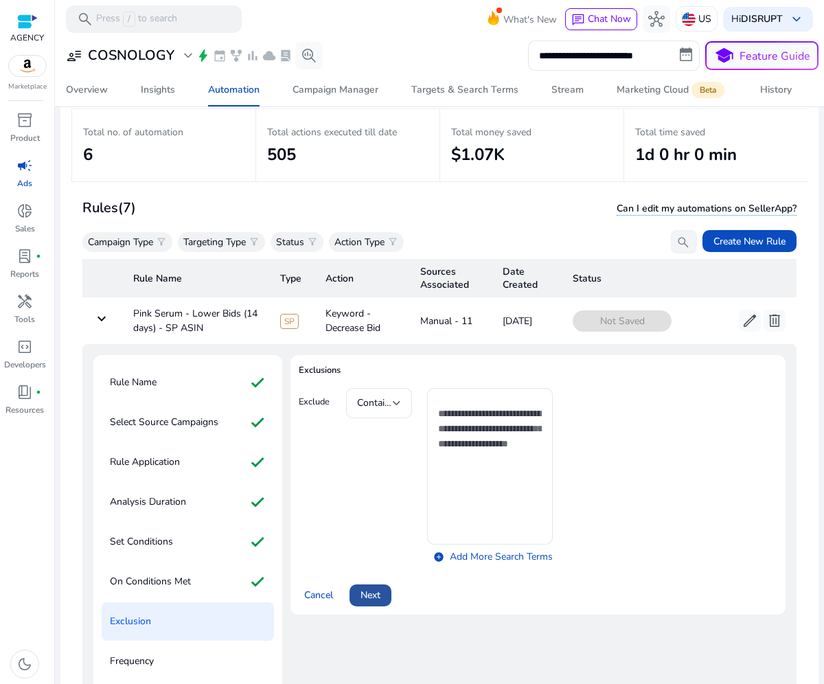
click at [360, 598] on span "Next" at bounding box center [370, 594] width 20 height 14
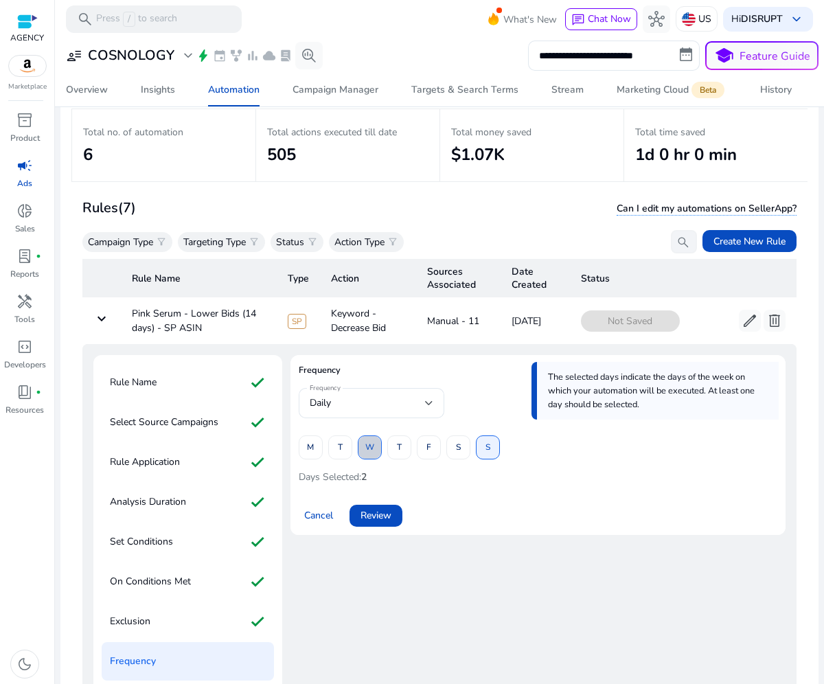
click at [375, 453] on span at bounding box center [369, 447] width 23 height 33
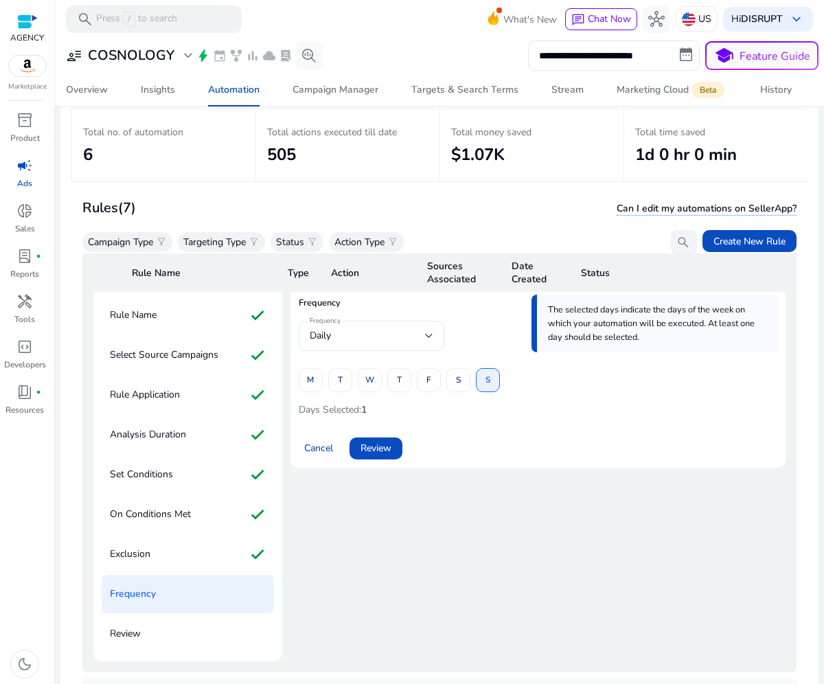
scroll to position [82, 0]
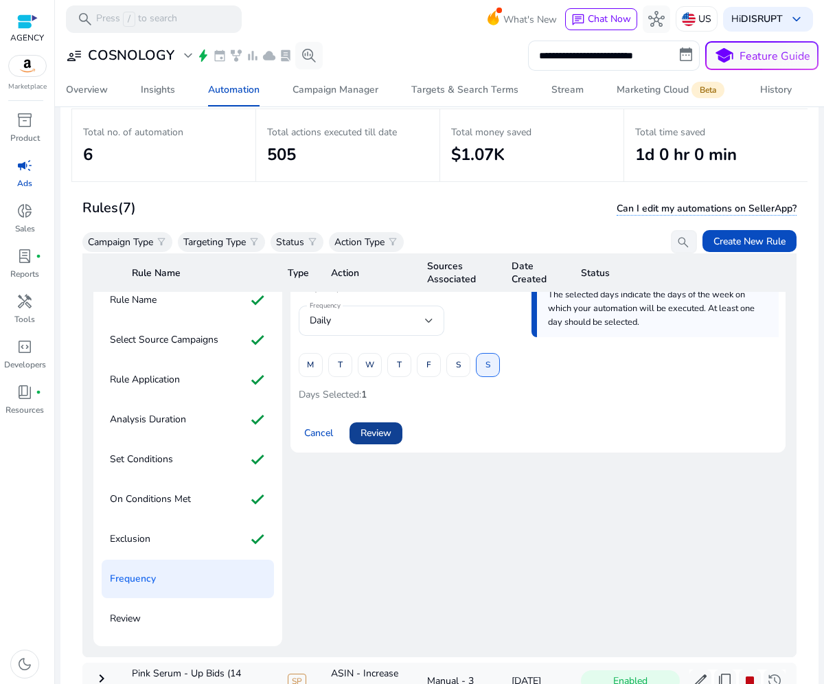
click at [398, 434] on span at bounding box center [375, 433] width 53 height 33
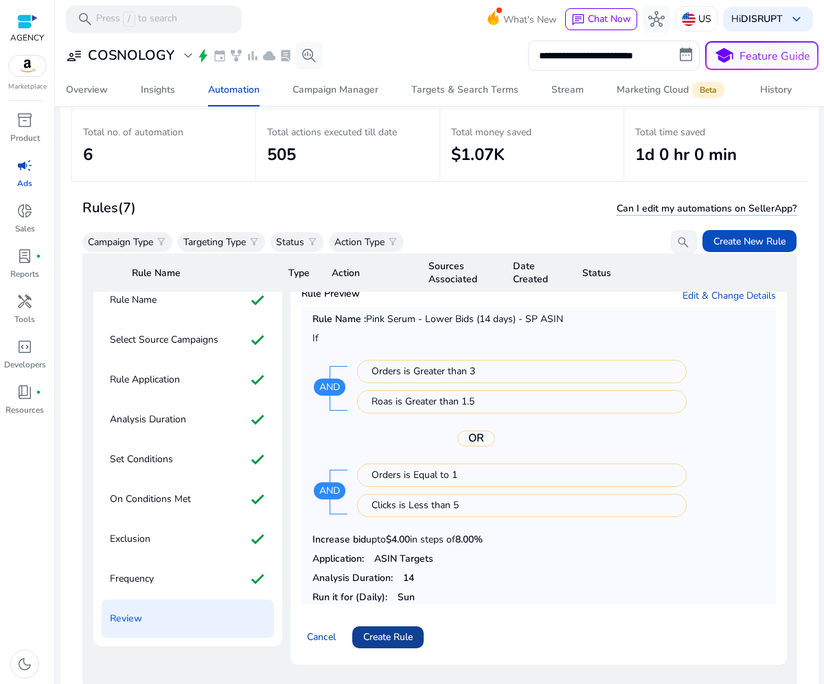
click at [412, 638] on span "Create Rule" at bounding box center [387, 636] width 49 height 14
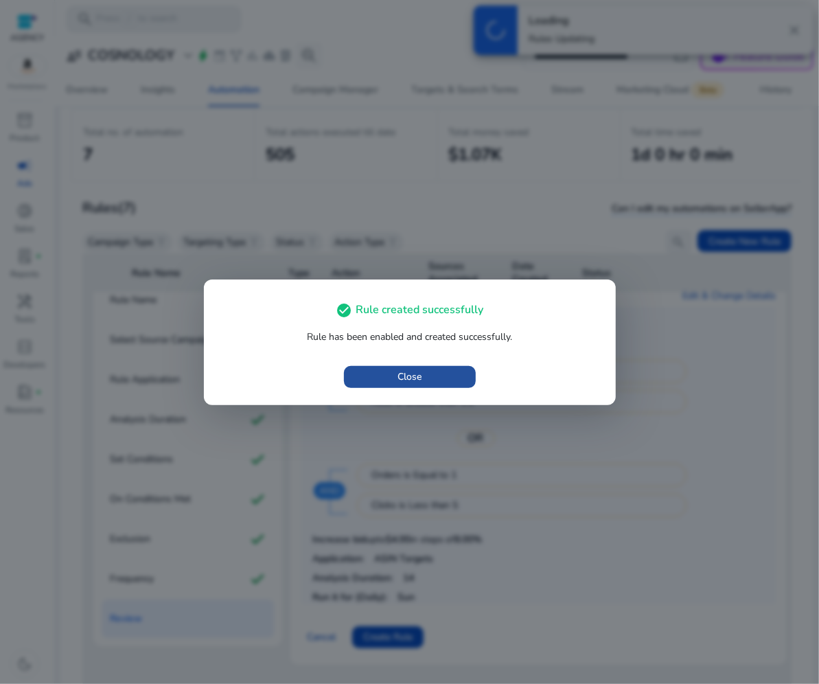
click at [428, 371] on span "button" at bounding box center [410, 376] width 132 height 33
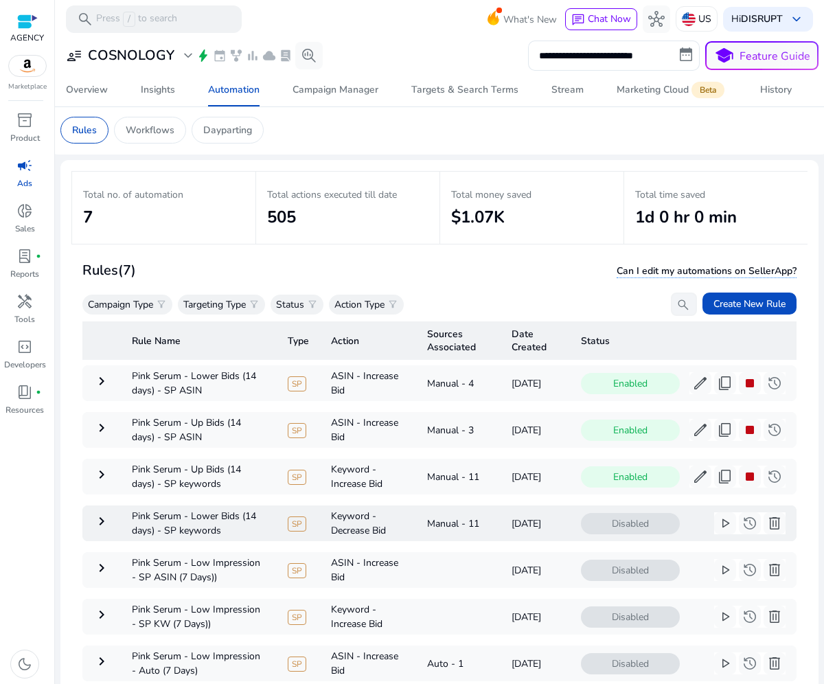
scroll to position [0, 0]
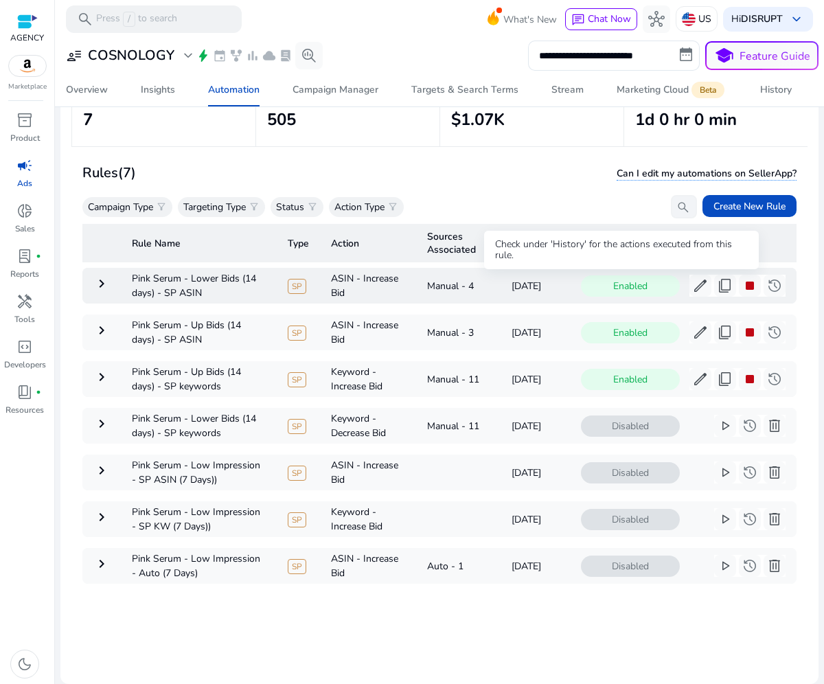
click at [638, 280] on span "Enabled" at bounding box center [630, 285] width 99 height 21
click at [692, 283] on span "edit" at bounding box center [700, 285] width 16 height 16
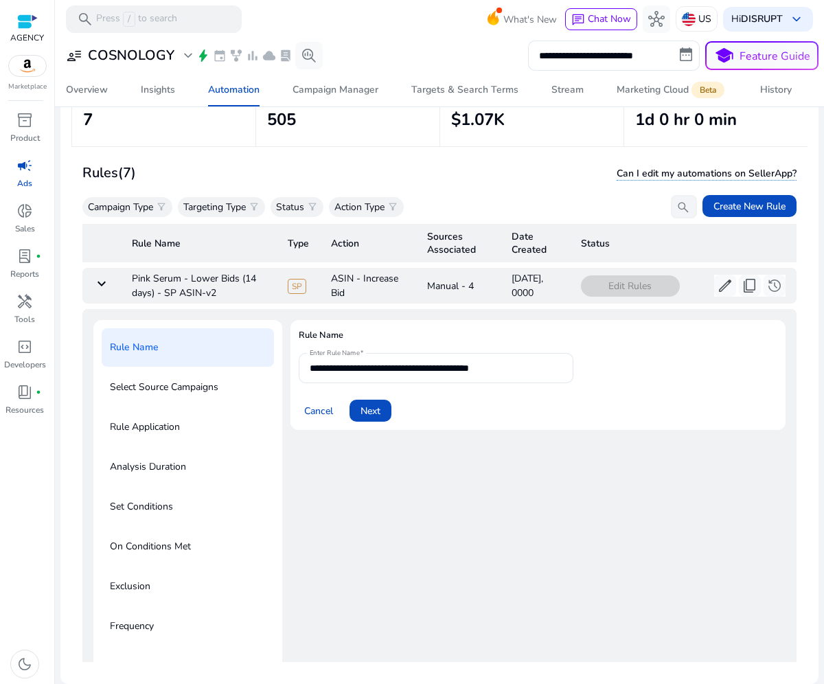
click at [104, 277] on mat-icon "keyboard_arrow_down" at bounding box center [101, 283] width 16 height 16
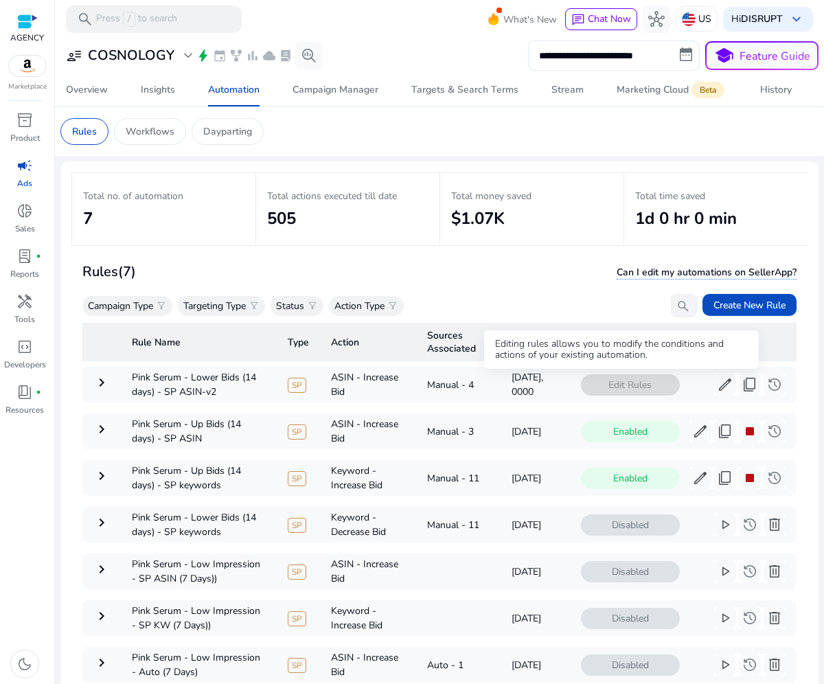
click at [585, 388] on span "Edit Rules" at bounding box center [630, 384] width 99 height 21
click at [611, 383] on span "Edit Rules" at bounding box center [630, 384] width 99 height 21
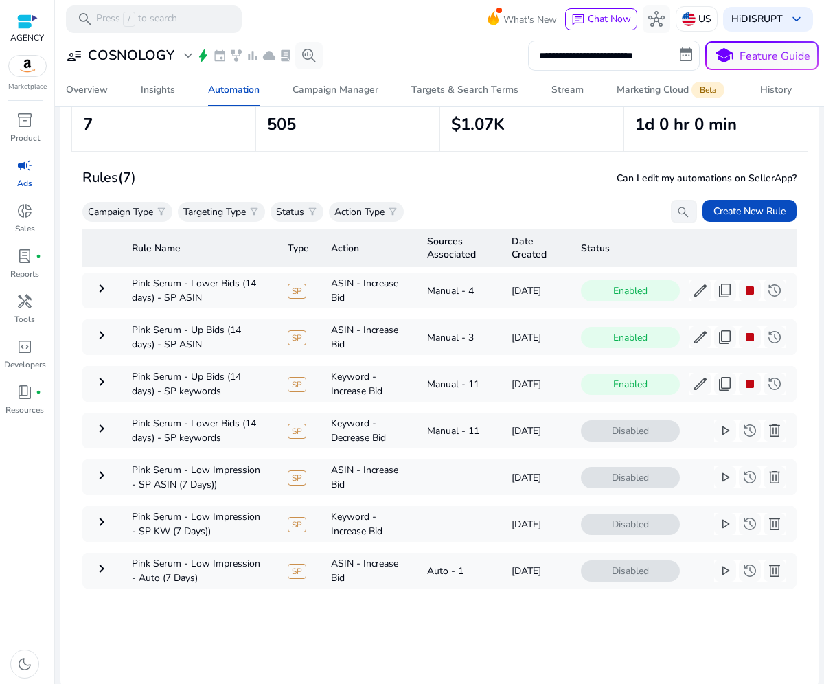
scroll to position [99, 0]
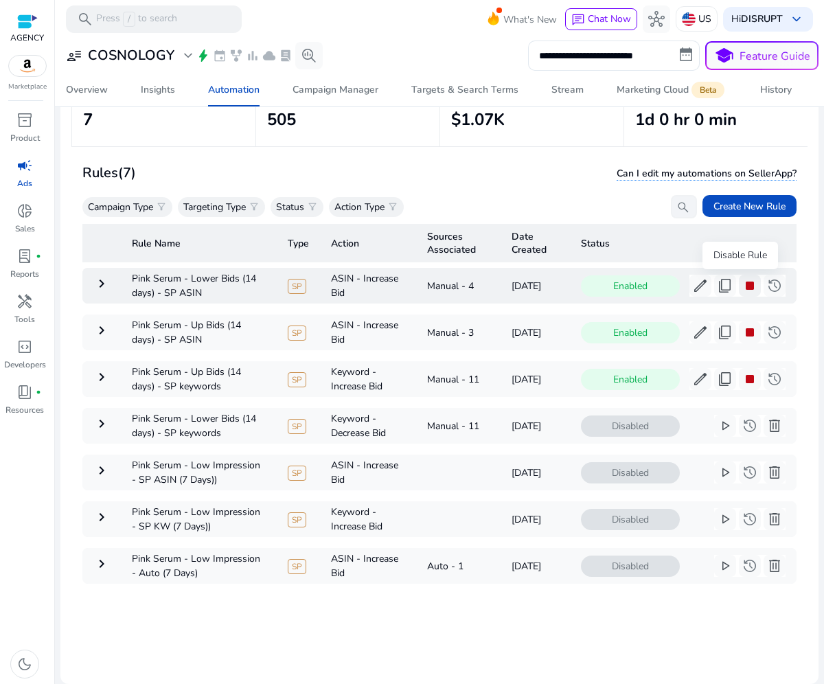
click at [743, 283] on span "stop" at bounding box center [749, 285] width 16 height 16
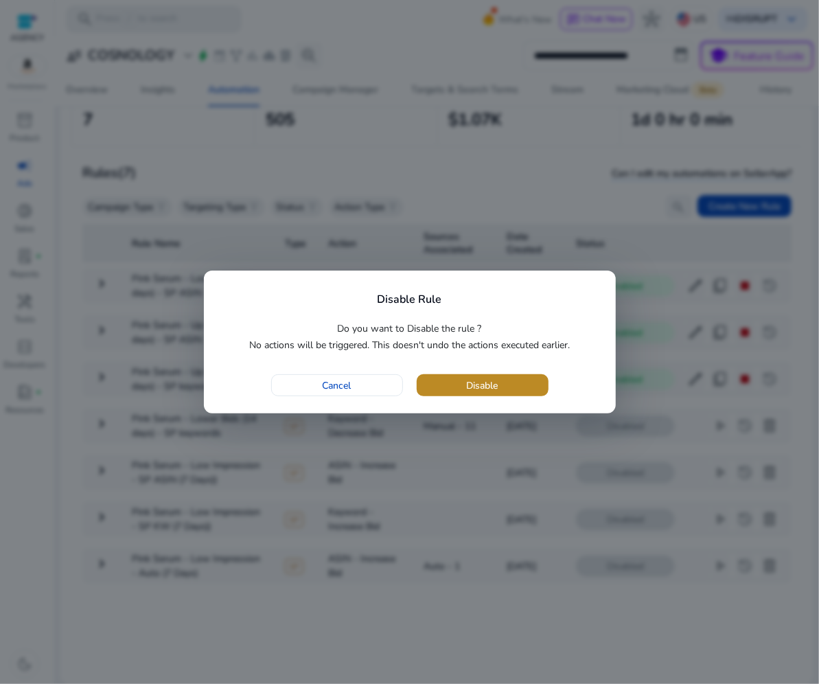
click at [463, 386] on span "button" at bounding box center [483, 385] width 132 height 33
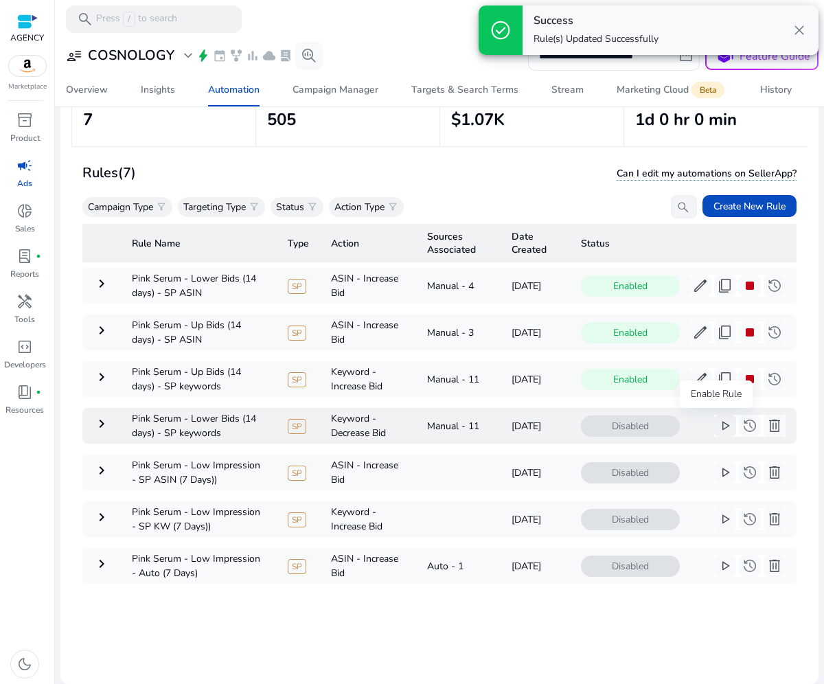
click at [716, 425] on span "play_arrow" at bounding box center [724, 425] width 16 height 16
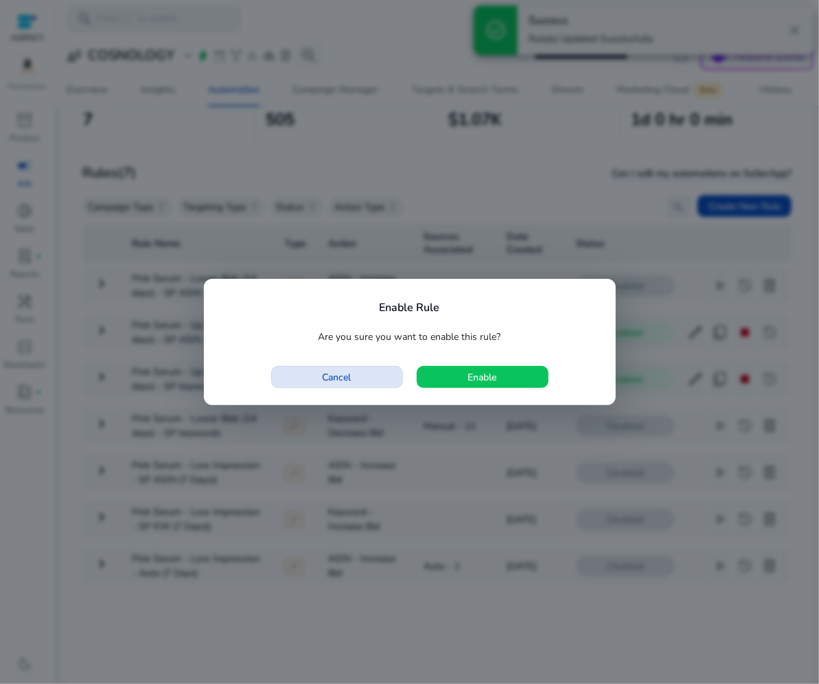
click at [340, 386] on span "button" at bounding box center [337, 376] width 130 height 33
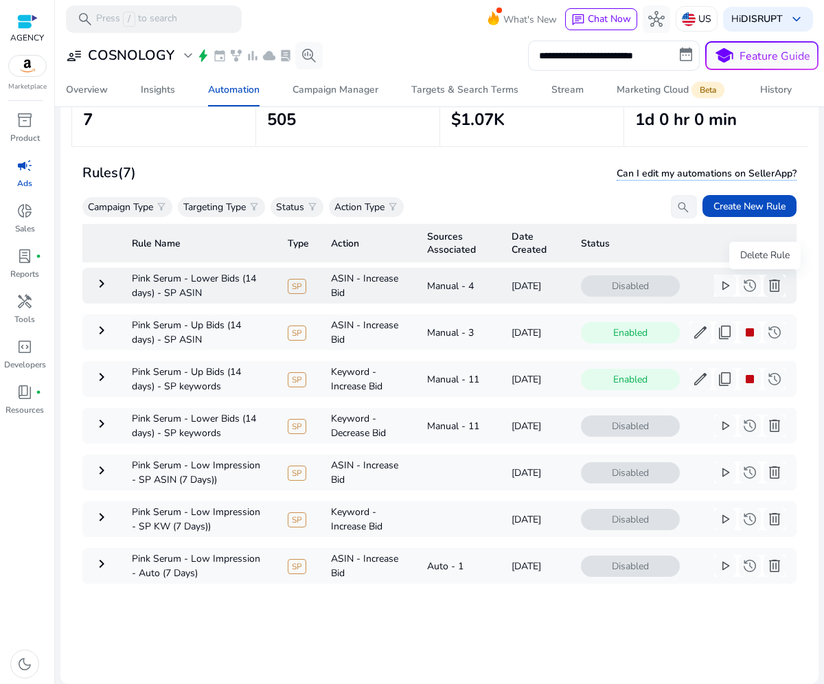
click at [766, 282] on span "delete" at bounding box center [774, 285] width 16 height 16
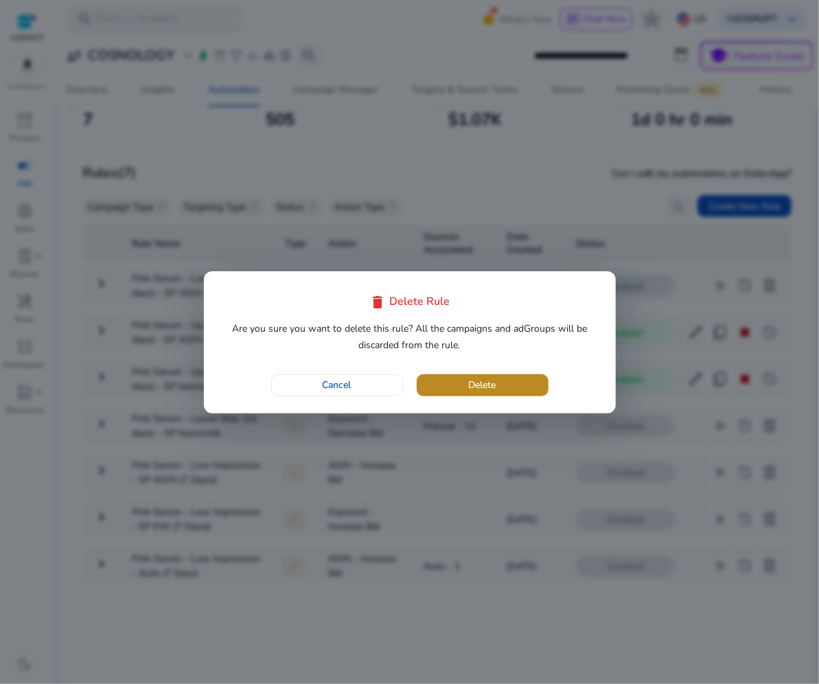
click at [516, 390] on span "button" at bounding box center [483, 385] width 132 height 33
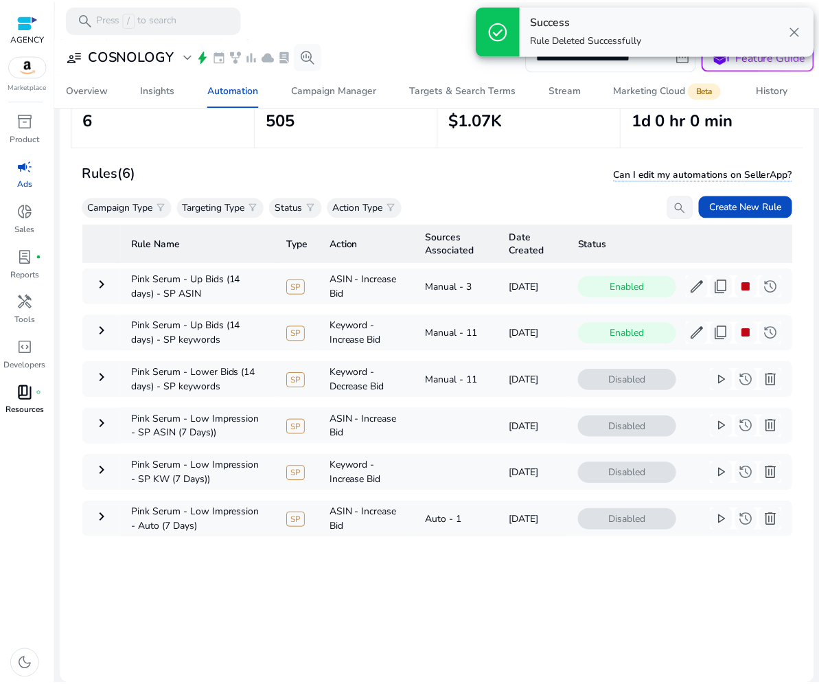
scroll to position [0, 0]
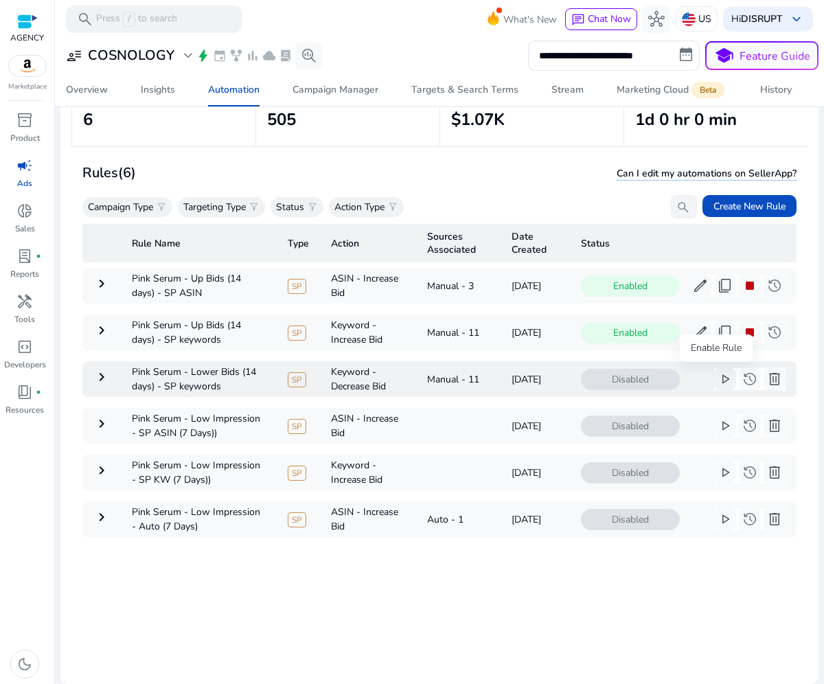
click at [719, 371] on span "play_arrow" at bounding box center [724, 379] width 16 height 16
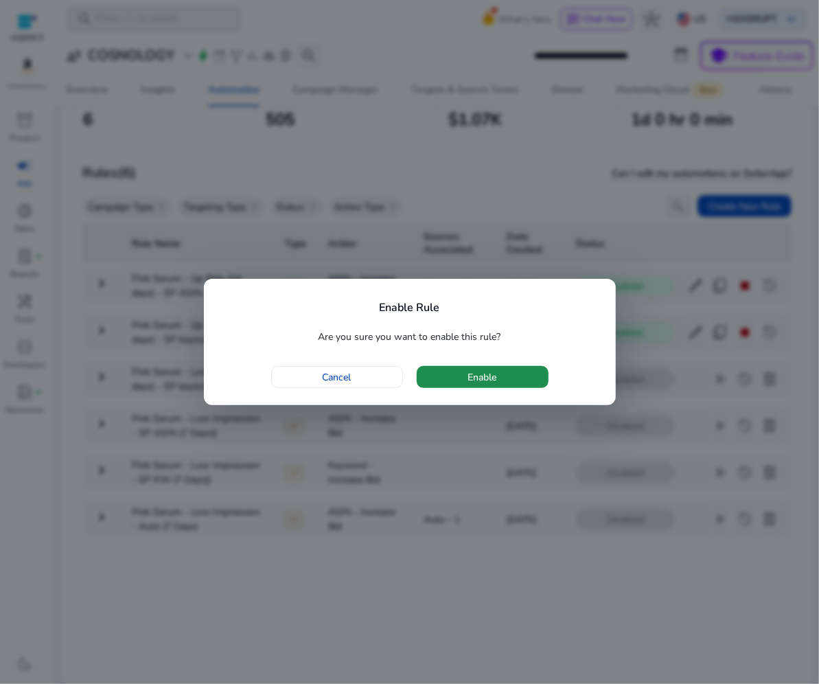
click at [515, 374] on span "button" at bounding box center [483, 376] width 132 height 33
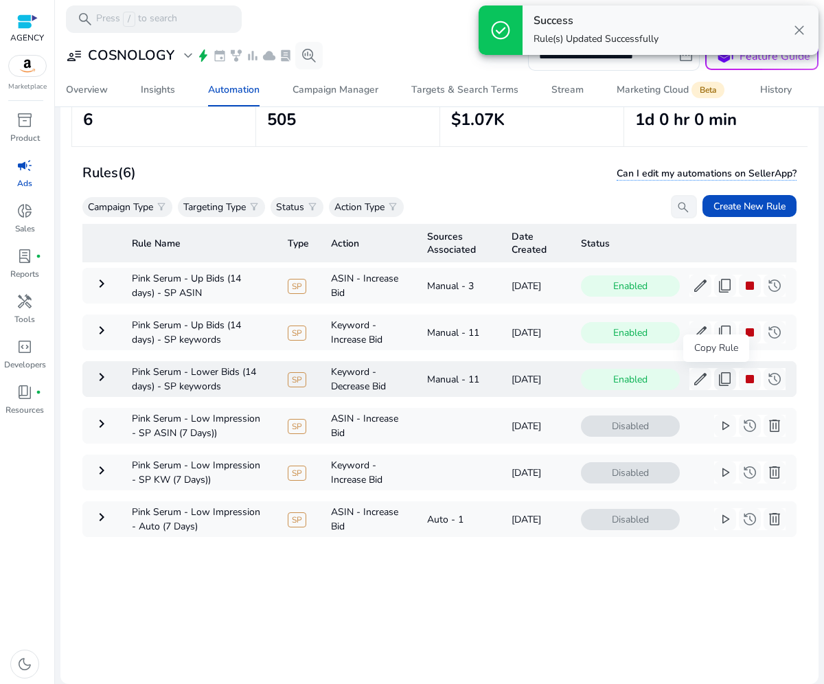
click at [716, 379] on span "content_copy" at bounding box center [724, 379] width 16 height 16
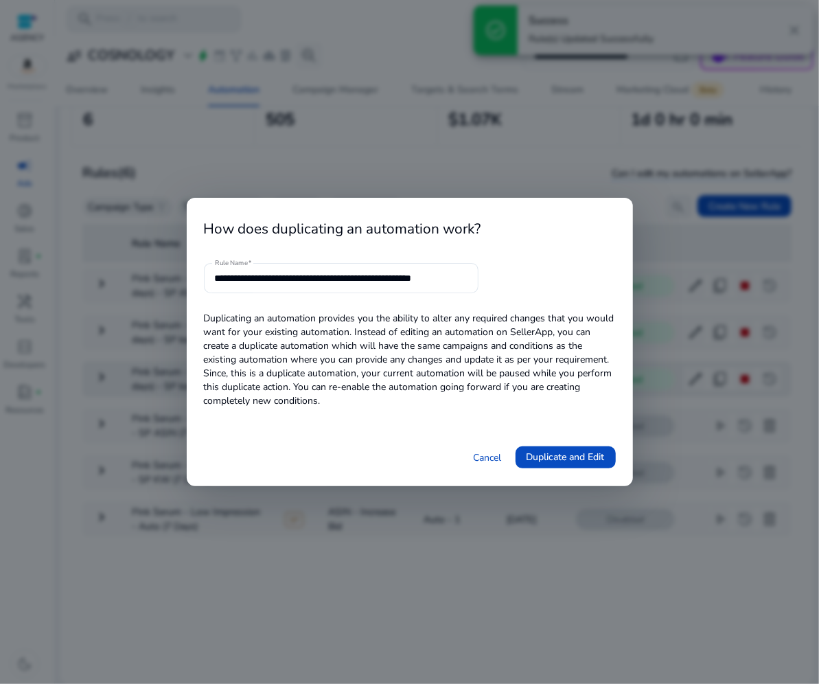
scroll to position [0, 5]
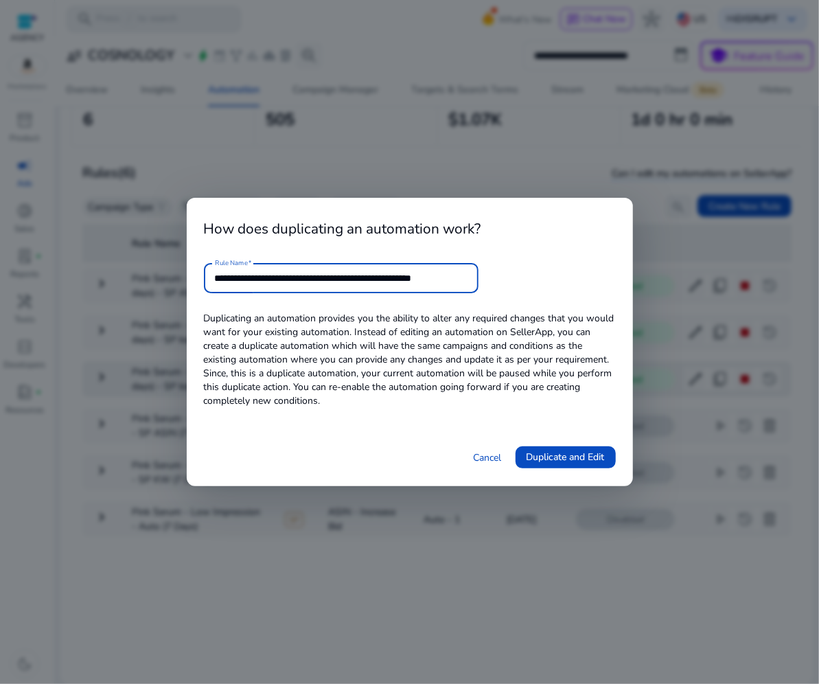
drag, startPoint x: 381, startPoint y: 274, endPoint x: 536, endPoint y: 288, distance: 155.7
click at [536, 288] on form "**********" at bounding box center [410, 278] width 412 height 30
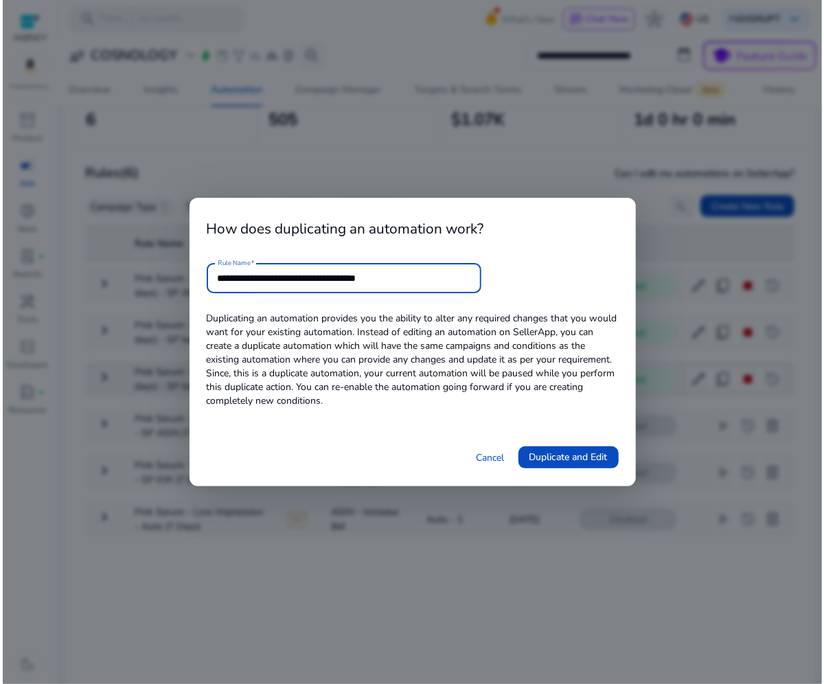
scroll to position [0, 0]
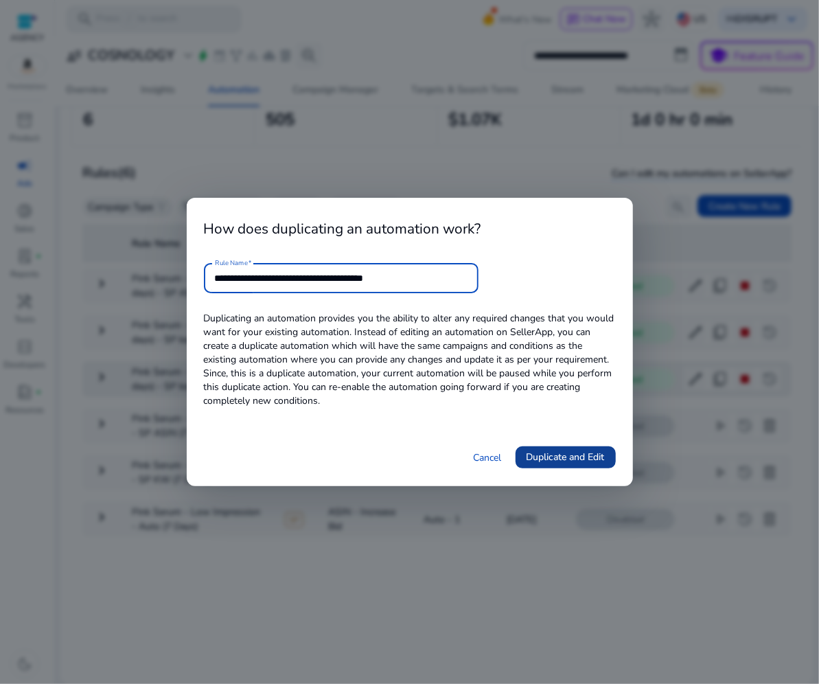
type input "**********"
click at [540, 445] on span at bounding box center [565, 457] width 100 height 33
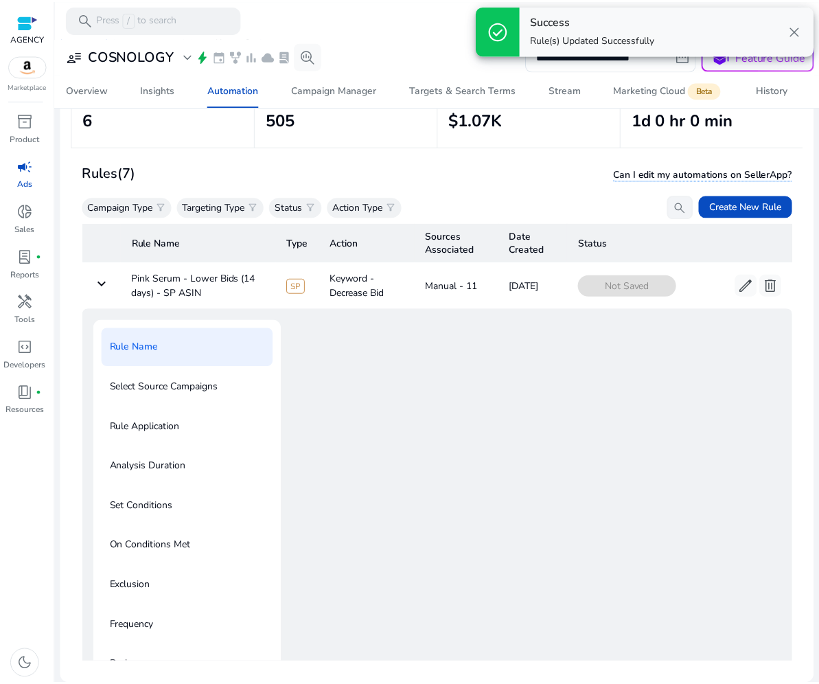
scroll to position [49, 0]
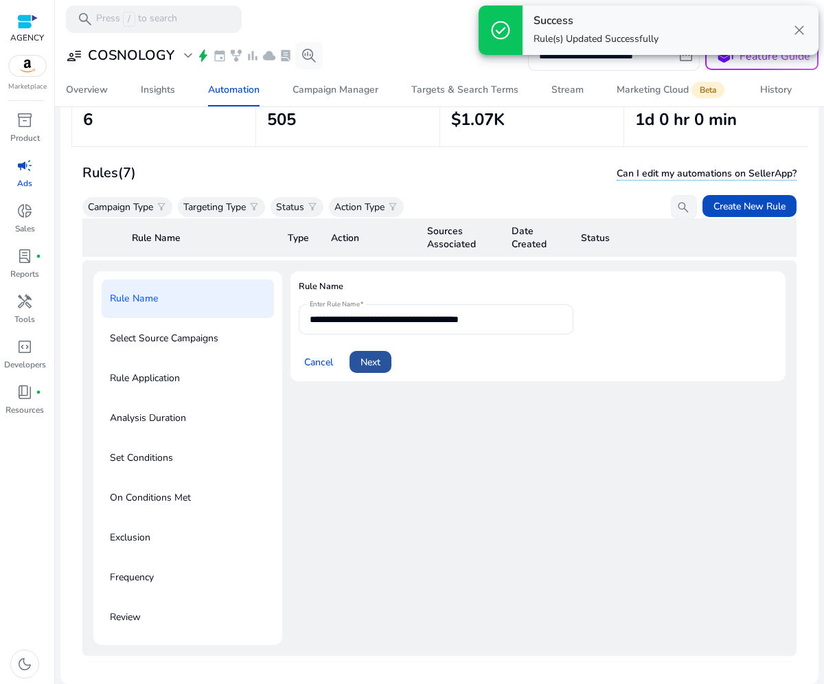
click at [386, 358] on span at bounding box center [370, 361] width 42 height 33
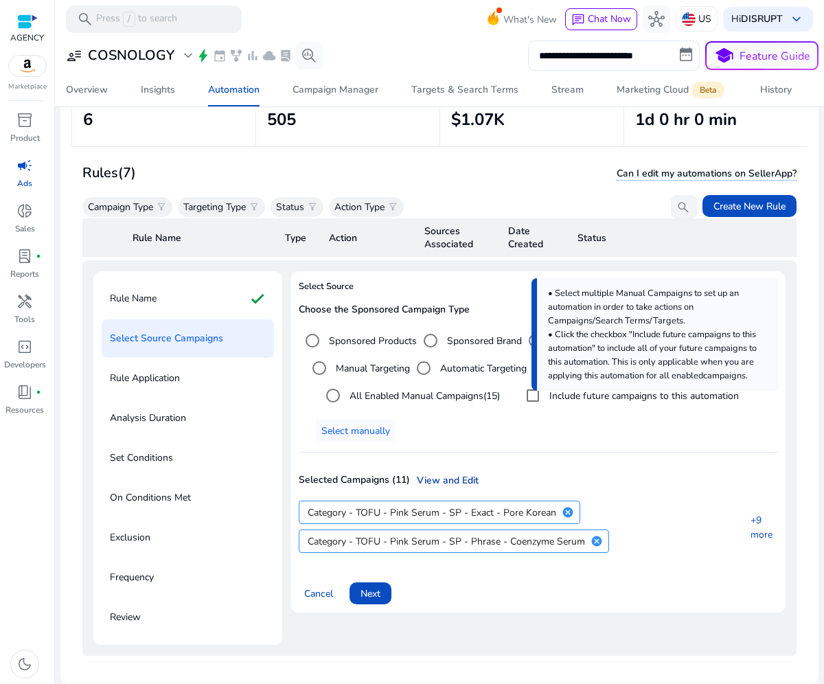
click at [451, 477] on link "View and Edit" at bounding box center [444, 480] width 69 height 14
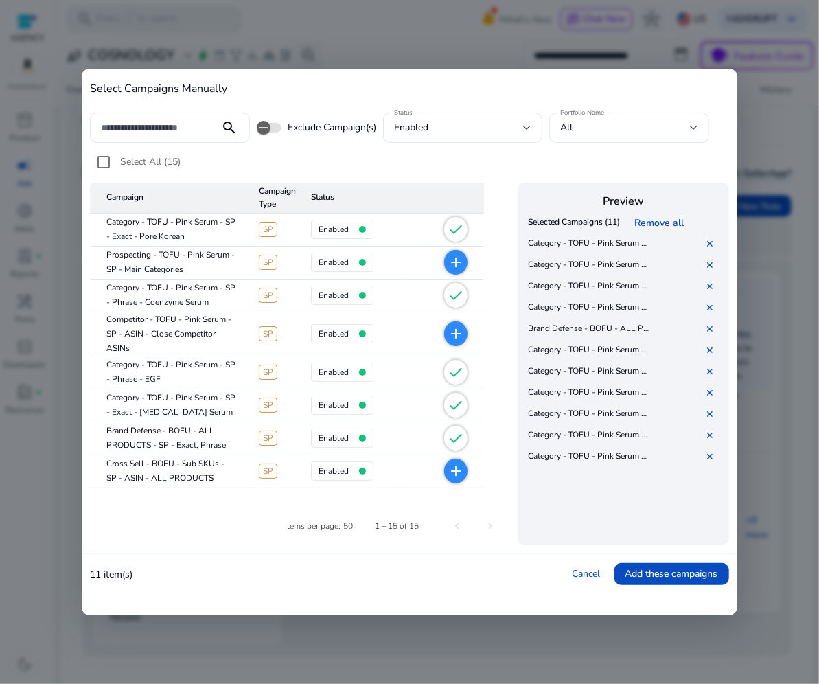
click at [454, 269] on mat-icon "add" at bounding box center [455, 262] width 16 height 16
click at [452, 335] on mat-icon "add" at bounding box center [455, 333] width 16 height 16
click at [452, 467] on mat-icon "add" at bounding box center [455, 471] width 16 height 16
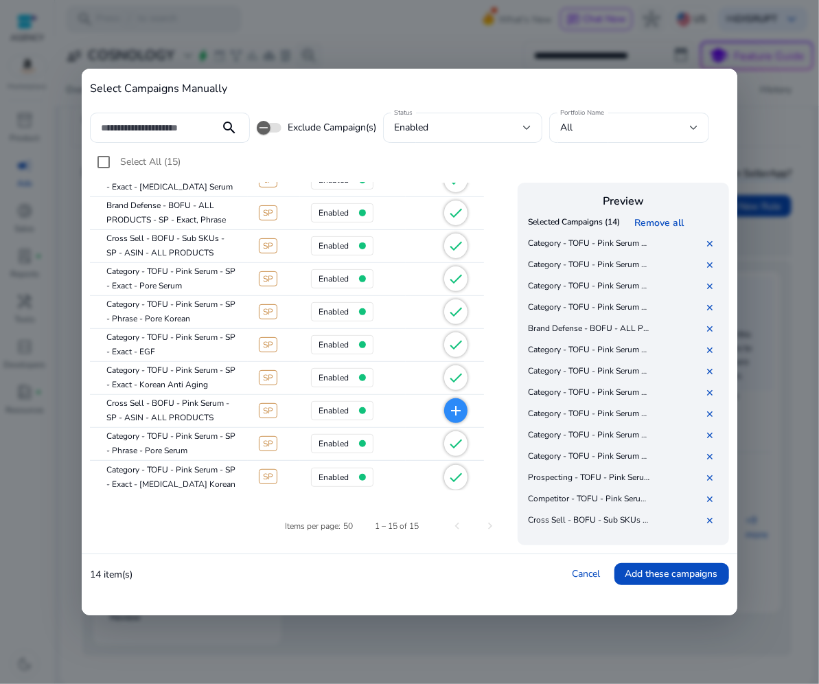
scroll to position [228, 0]
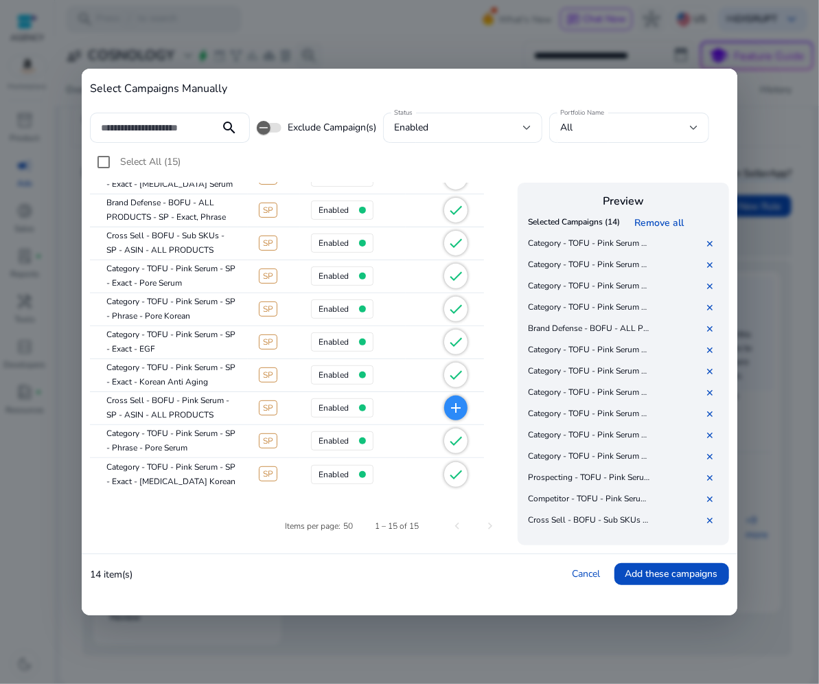
click at [457, 408] on mat-icon "add" at bounding box center [455, 407] width 16 height 16
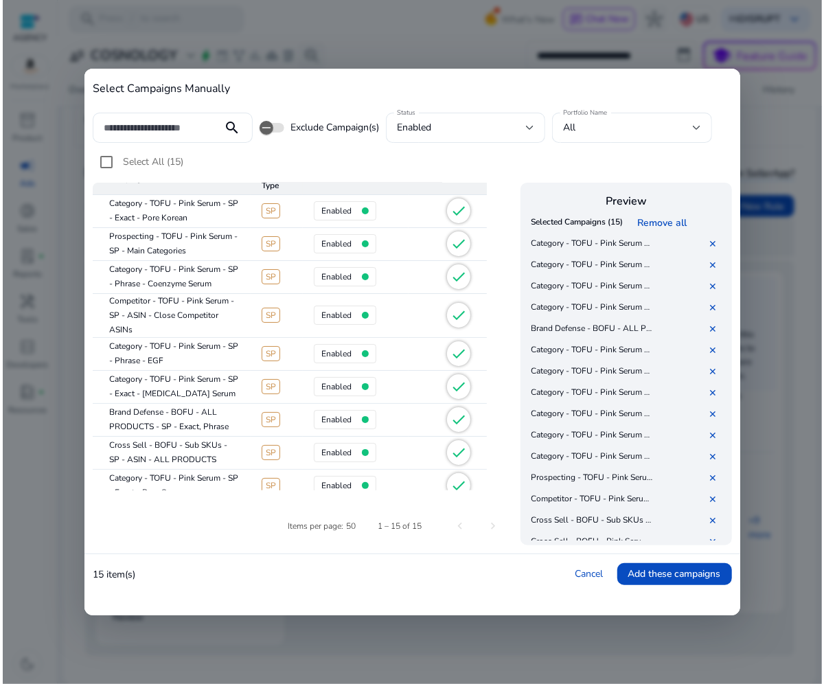
scroll to position [0, 0]
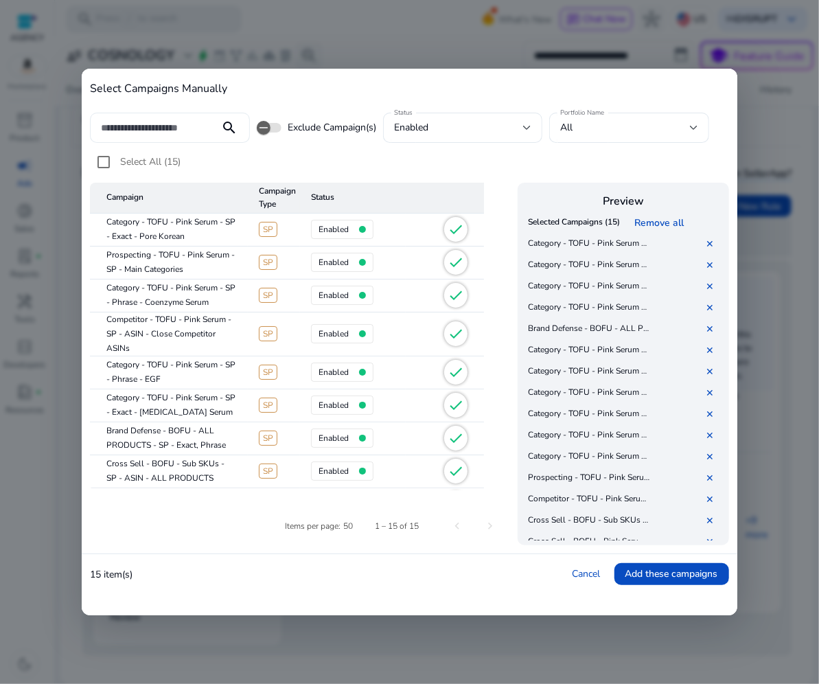
click at [164, 129] on input at bounding box center [155, 127] width 108 height 15
type input "****"
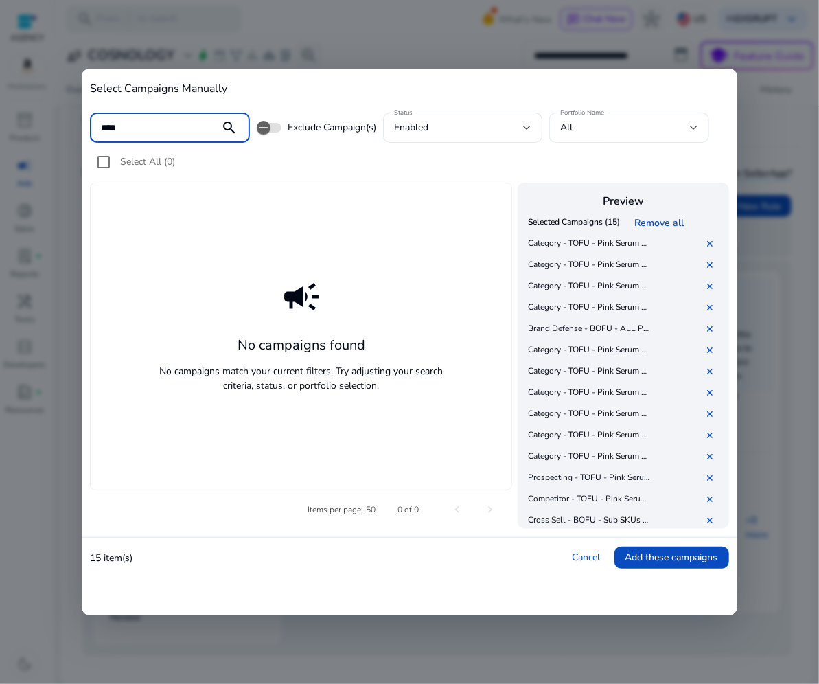
drag, startPoint x: 139, startPoint y: 124, endPoint x: 44, endPoint y: 126, distance: 95.4
click at [44, 126] on div "Select Campaigns Manually **** search Exclude Campaign(s) Status enabled Portfo…" at bounding box center [409, 342] width 819 height 684
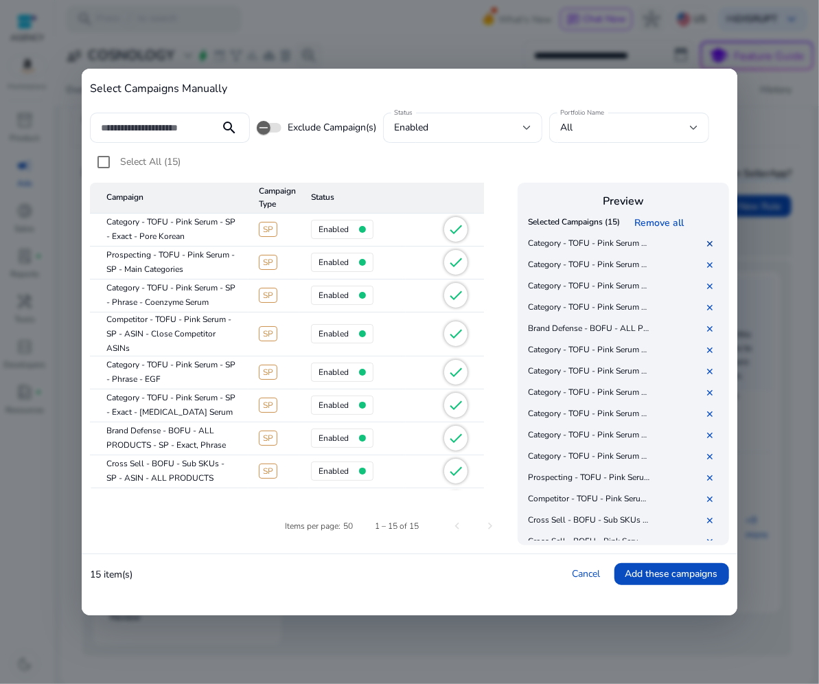
click at [710, 240] on link "✕" at bounding box center [712, 243] width 14 height 13
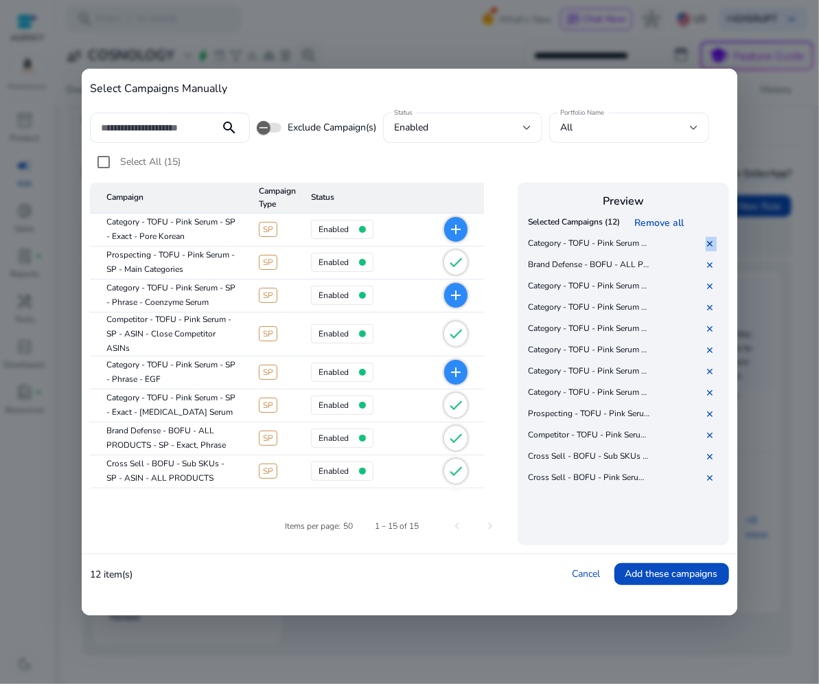
click at [710, 240] on link "✕" at bounding box center [712, 243] width 14 height 13
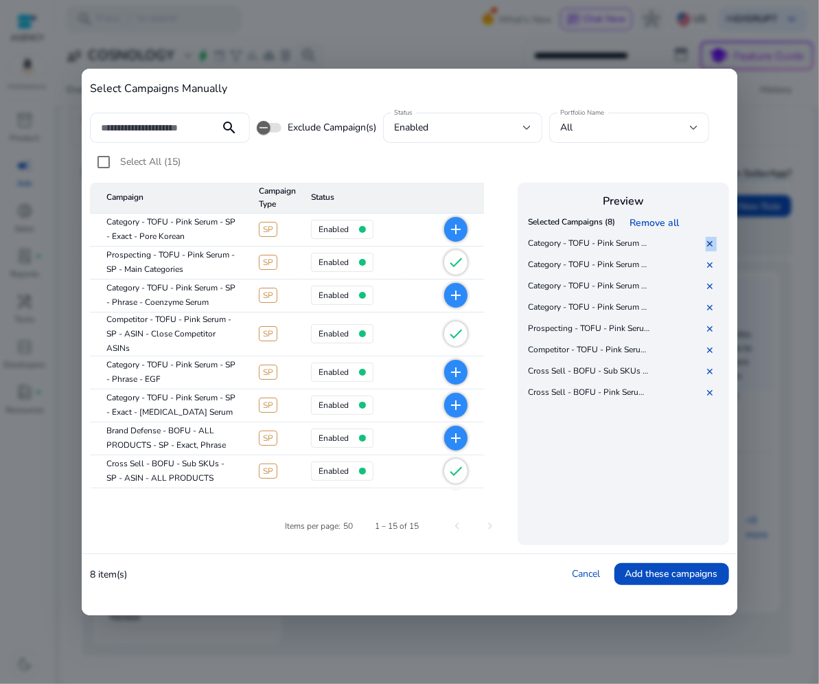
click at [710, 240] on link "✕" at bounding box center [712, 243] width 14 height 13
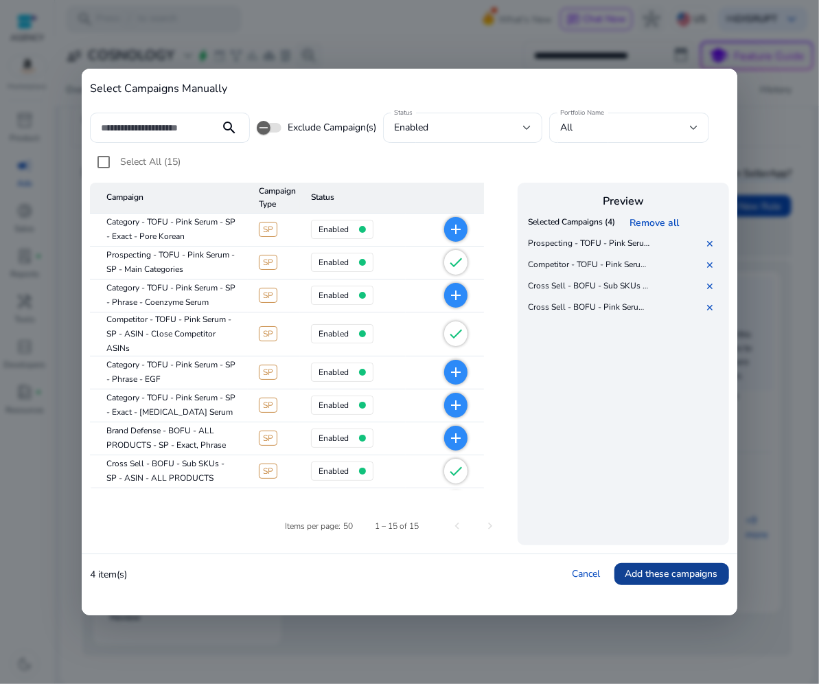
click at [642, 574] on span "Add these campaigns" at bounding box center [671, 573] width 93 height 14
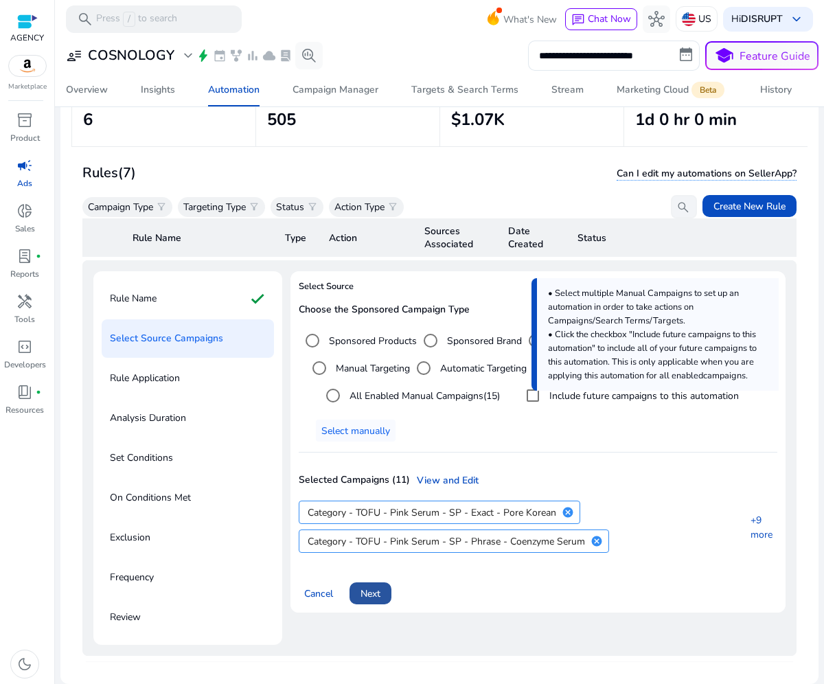
click at [366, 596] on span "Next" at bounding box center [370, 593] width 20 height 14
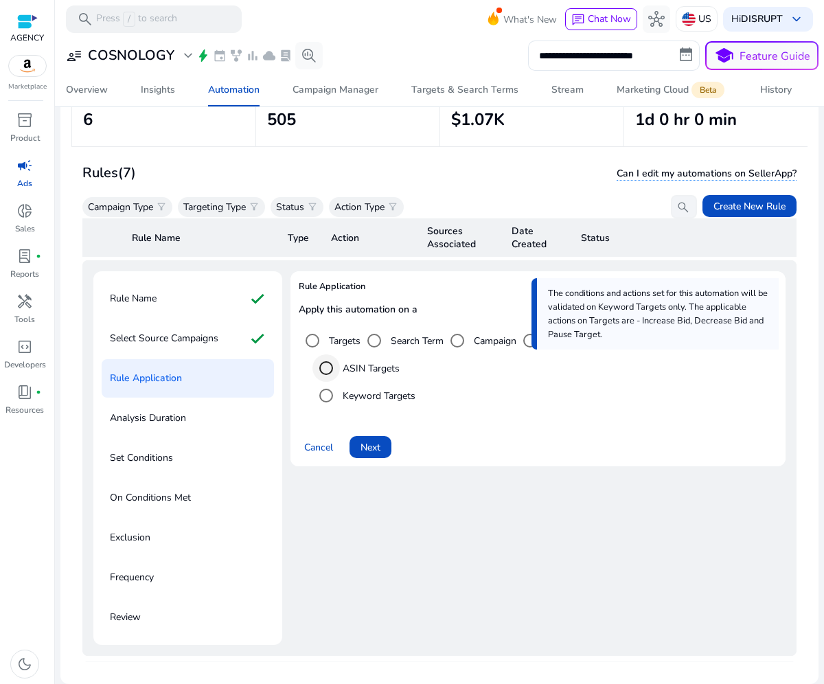
click at [339, 366] on div "Select an option" at bounding box center [326, 367] width 33 height 33
click at [374, 440] on span "Next" at bounding box center [370, 447] width 20 height 14
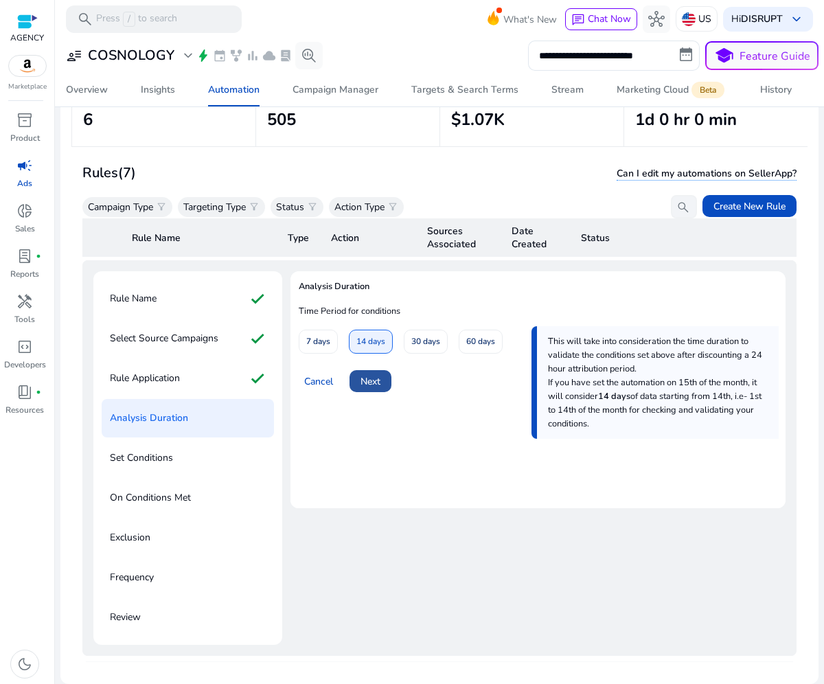
click at [378, 378] on span "Next" at bounding box center [370, 381] width 20 height 14
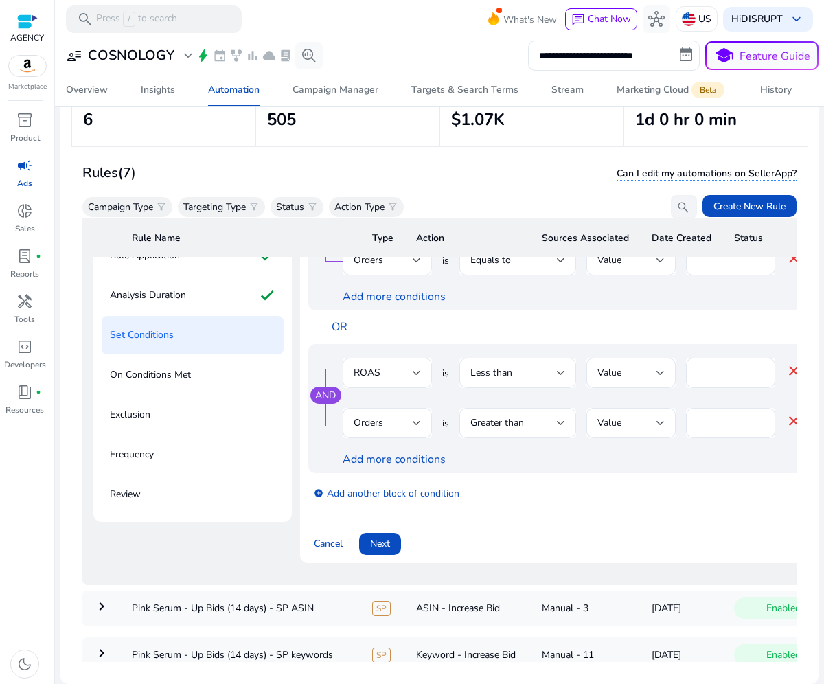
scroll to position [172, 0]
click at [377, 544] on span "Next" at bounding box center [380, 542] width 20 height 14
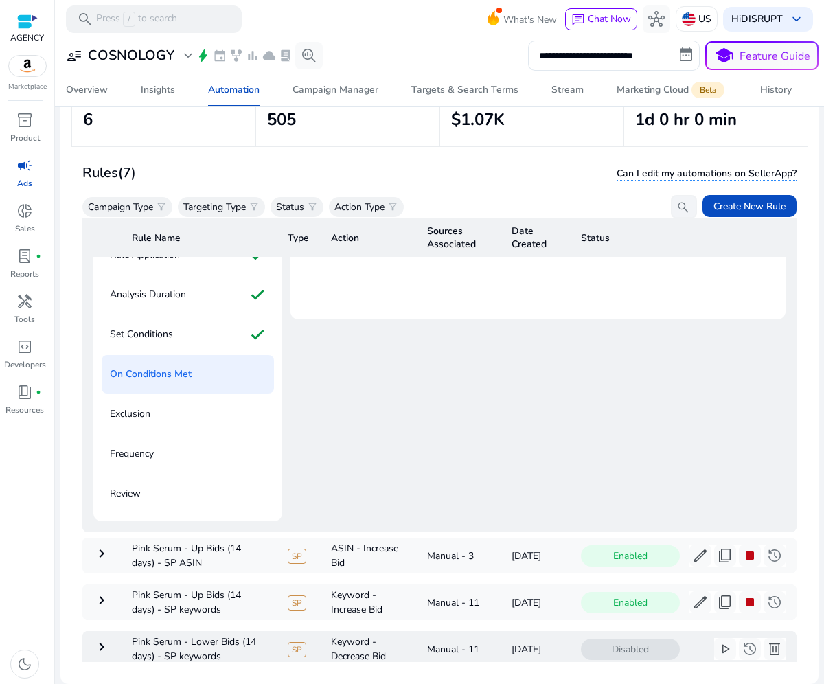
scroll to position [0, 0]
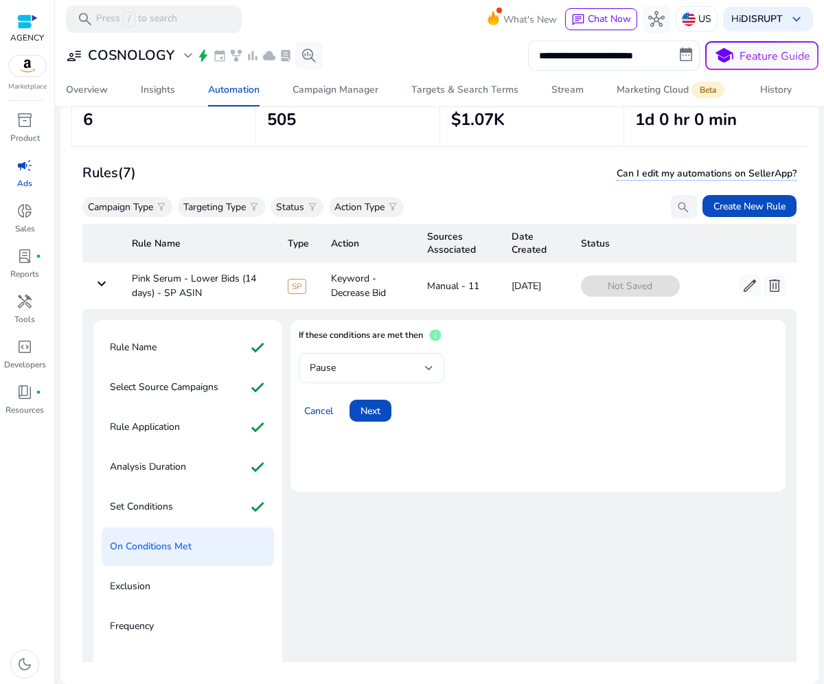
click at [370, 370] on div "Pause" at bounding box center [367, 367] width 115 height 15
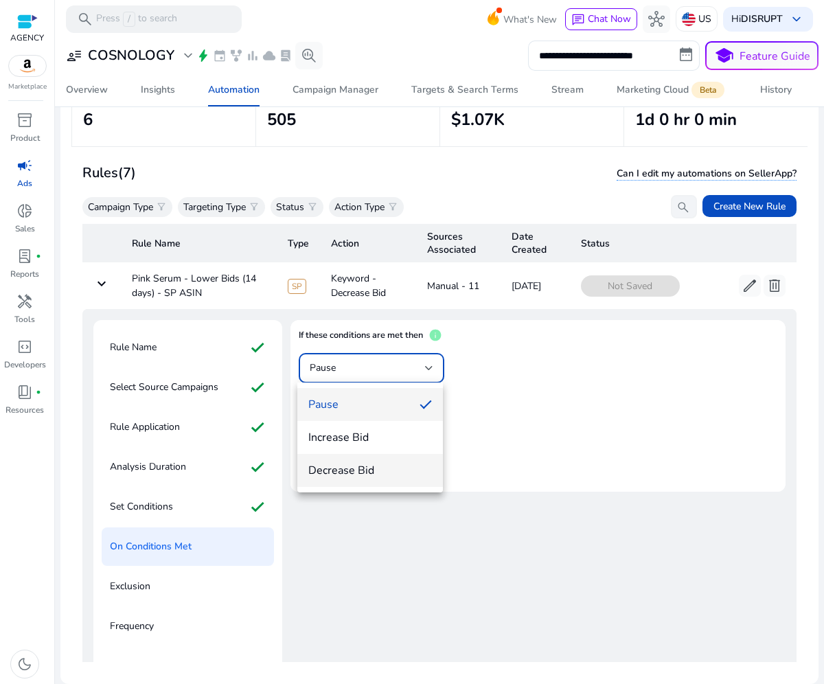
click at [362, 466] on span "Decrease Bid" at bounding box center [370, 470] width 124 height 15
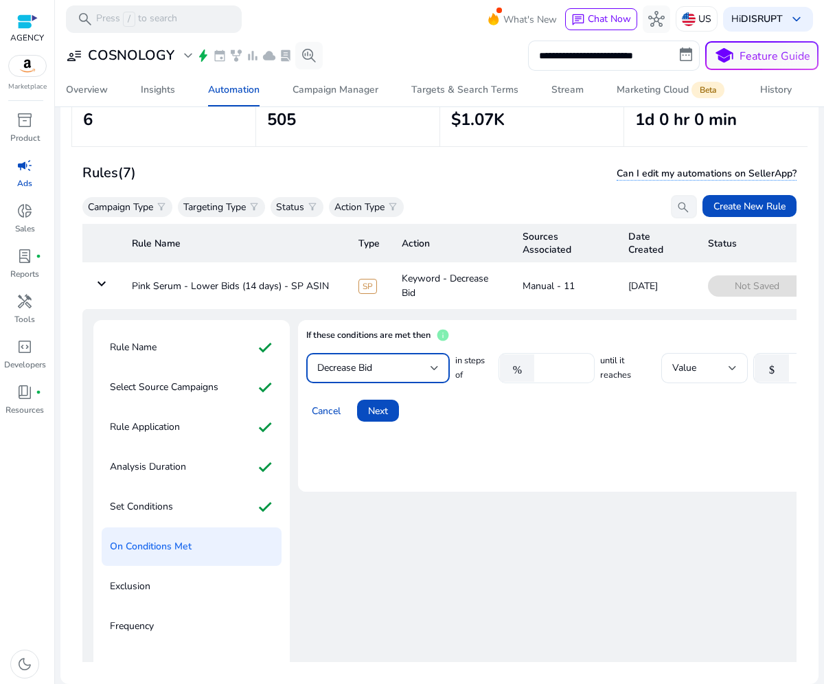
click at [559, 369] on input "****" at bounding box center [562, 367] width 43 height 15
drag, startPoint x: 566, startPoint y: 366, endPoint x: 524, endPoint y: 364, distance: 41.9
click at [524, 364] on div "% ****" at bounding box center [540, 368] width 85 height 30
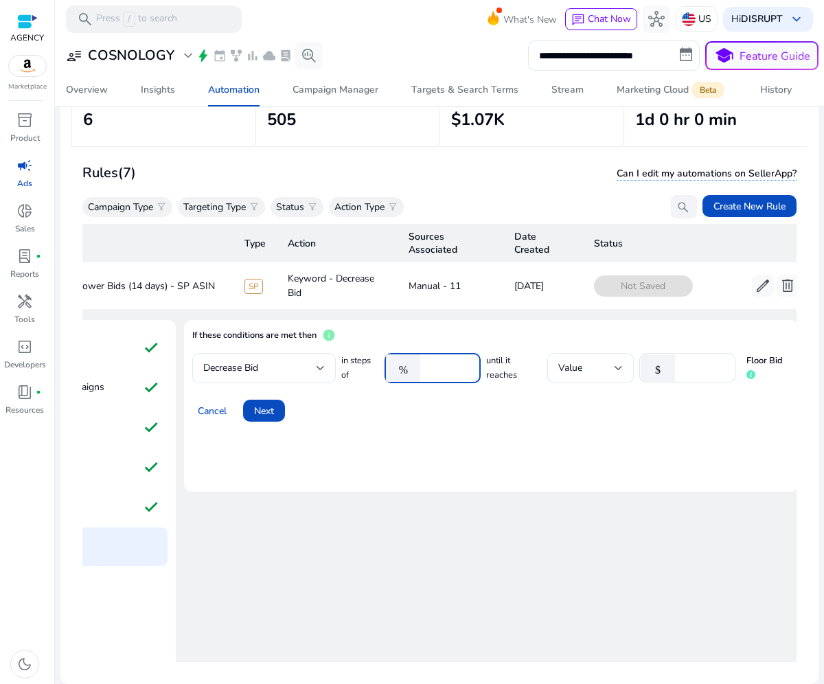
scroll to position [0, 136]
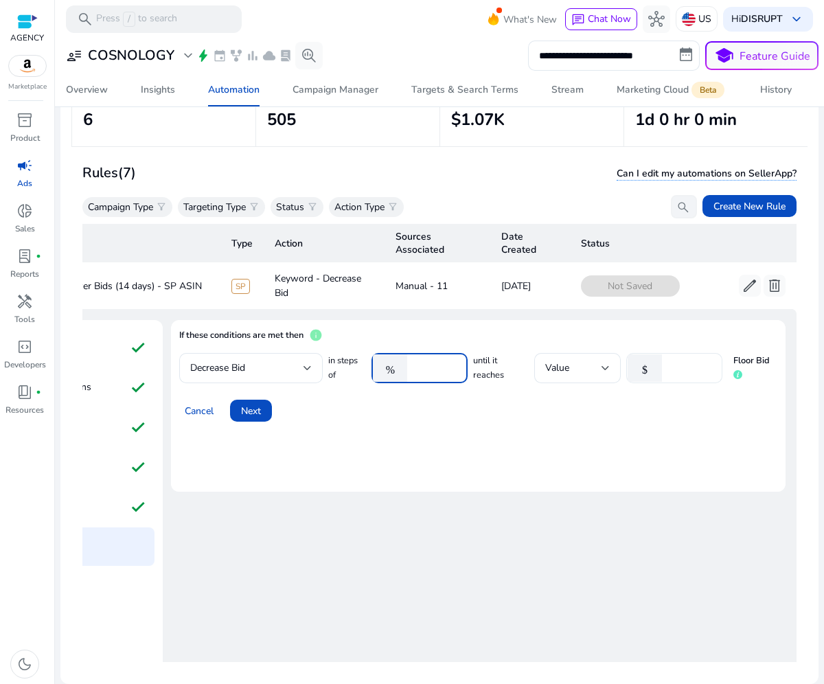
type input "*"
click at [670, 366] on input "*" at bounding box center [689, 367] width 43 height 15
drag, startPoint x: 670, startPoint y: 366, endPoint x: 649, endPoint y: 366, distance: 21.3
click at [649, 366] on div "$ *" at bounding box center [668, 368] width 85 height 30
type input "***"
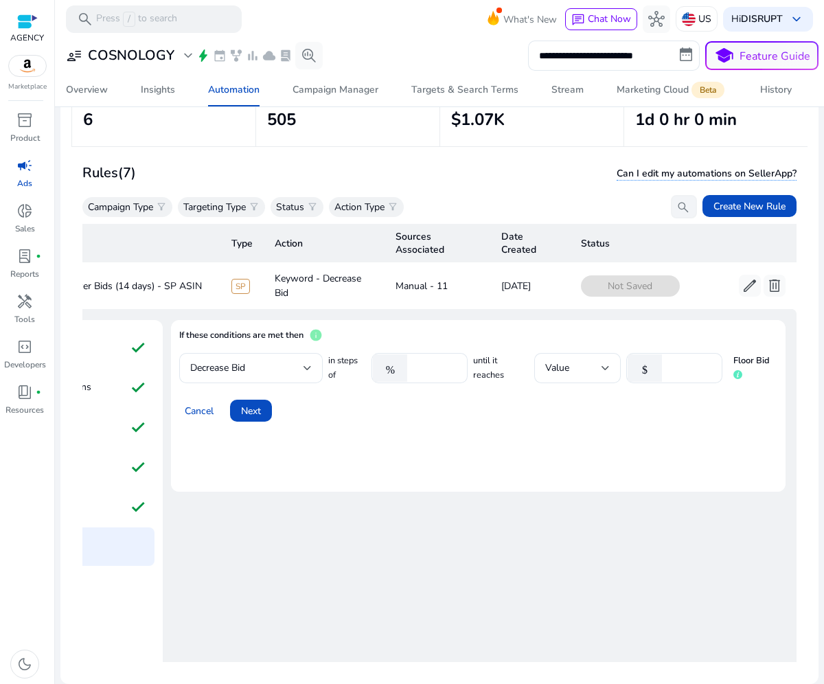
click at [357, 425] on mat-card "If these conditions are met then info Decrease Bid in steps of % * until it rea…" at bounding box center [478, 406] width 614 height 172
click at [244, 419] on span at bounding box center [251, 410] width 42 height 33
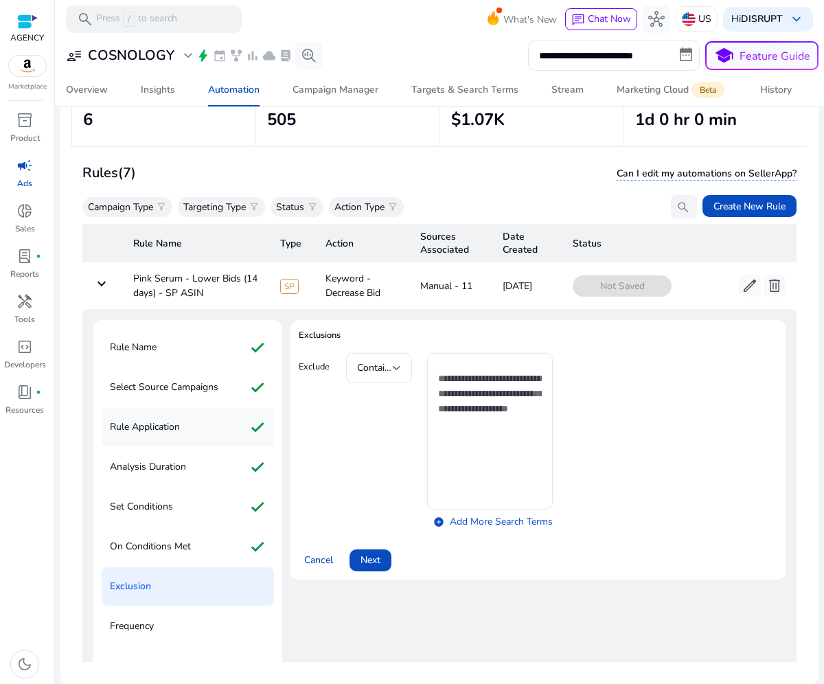
scroll to position [0, 0]
click at [380, 563] on span at bounding box center [370, 560] width 42 height 33
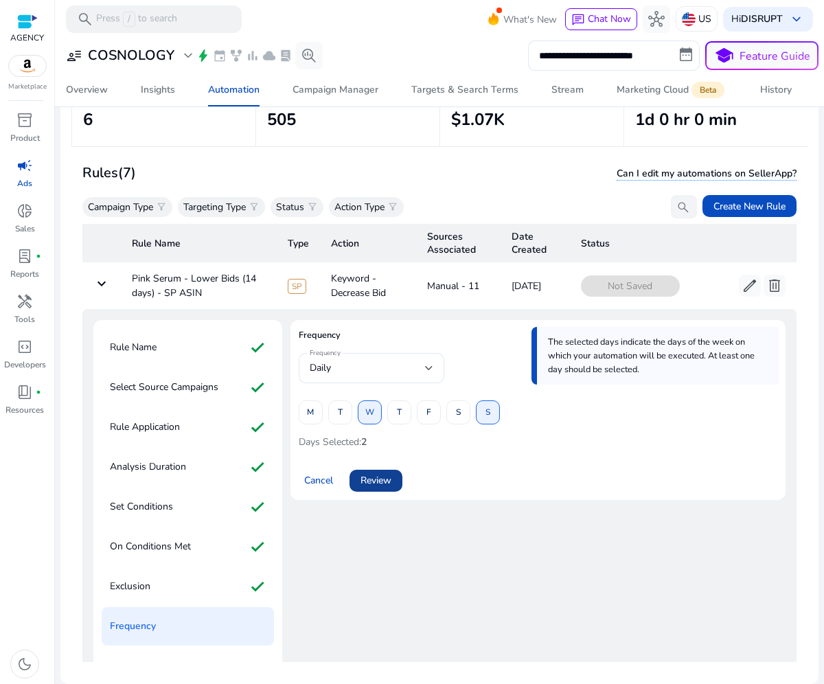
click at [361, 486] on span "Review" at bounding box center [375, 480] width 31 height 14
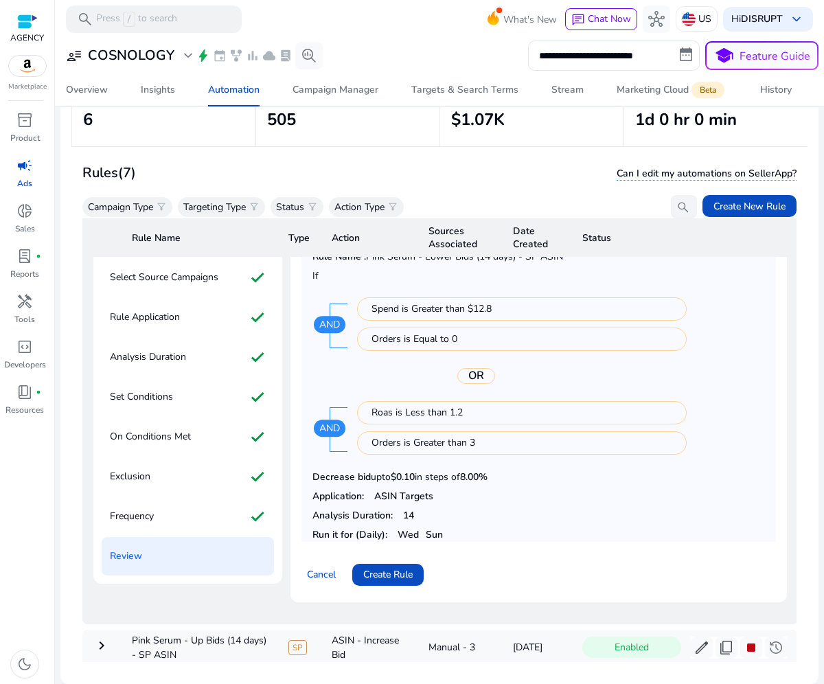
scroll to position [183, 0]
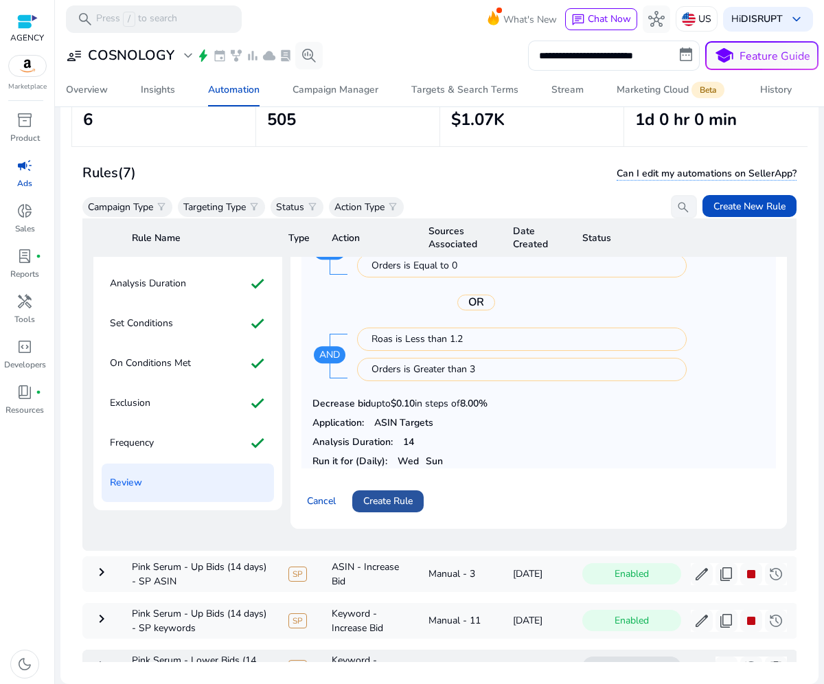
click at [404, 495] on span "Create Rule" at bounding box center [387, 500] width 49 height 14
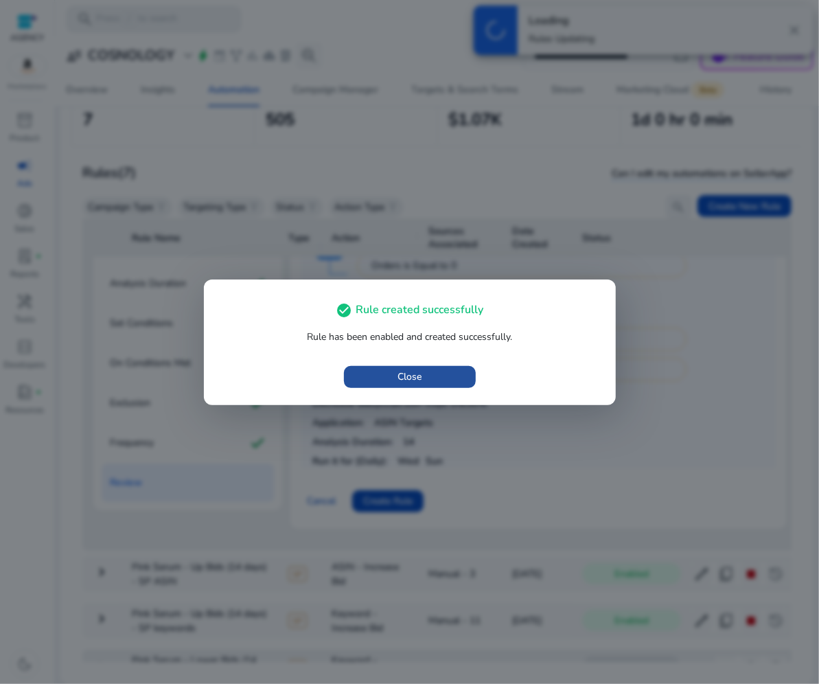
click at [428, 381] on span "button" at bounding box center [410, 376] width 132 height 33
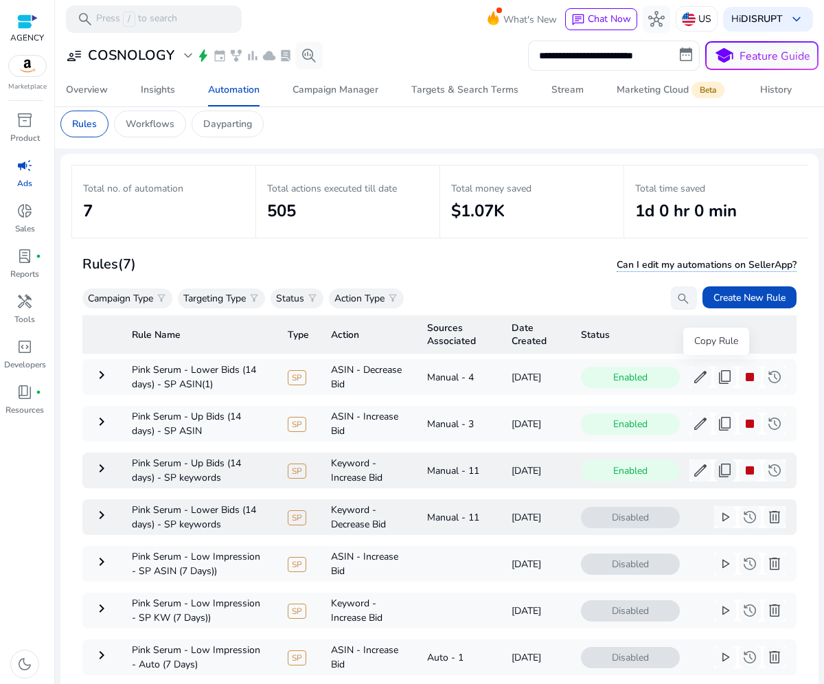
scroll to position [3, 0]
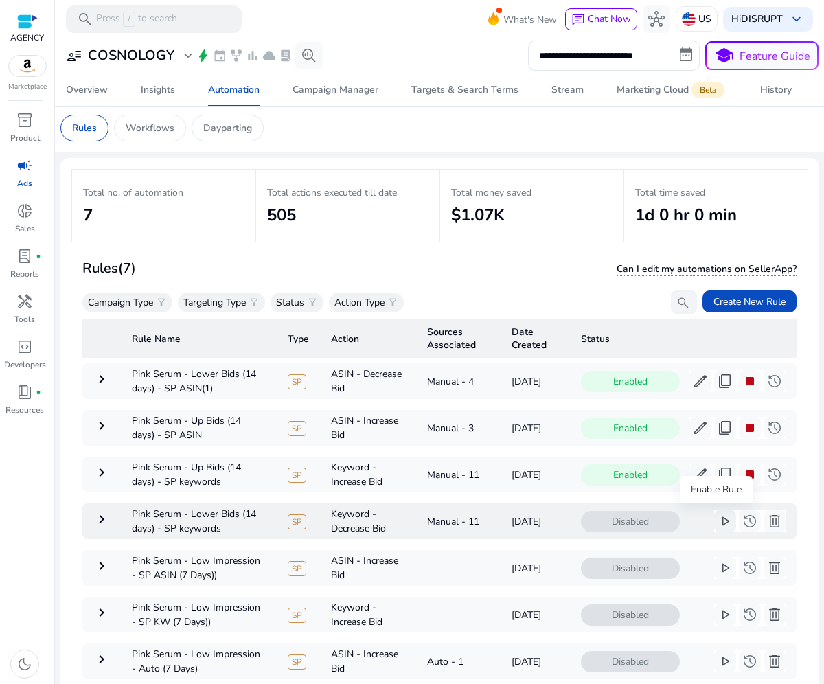
click at [716, 520] on span "play_arrow" at bounding box center [724, 521] width 16 height 16
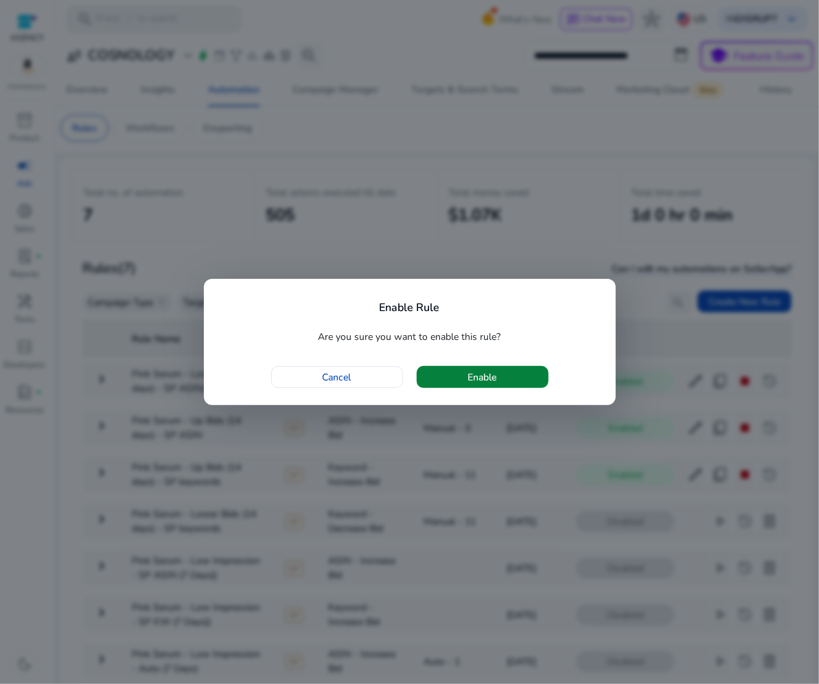
click at [500, 372] on span "button" at bounding box center [483, 376] width 132 height 33
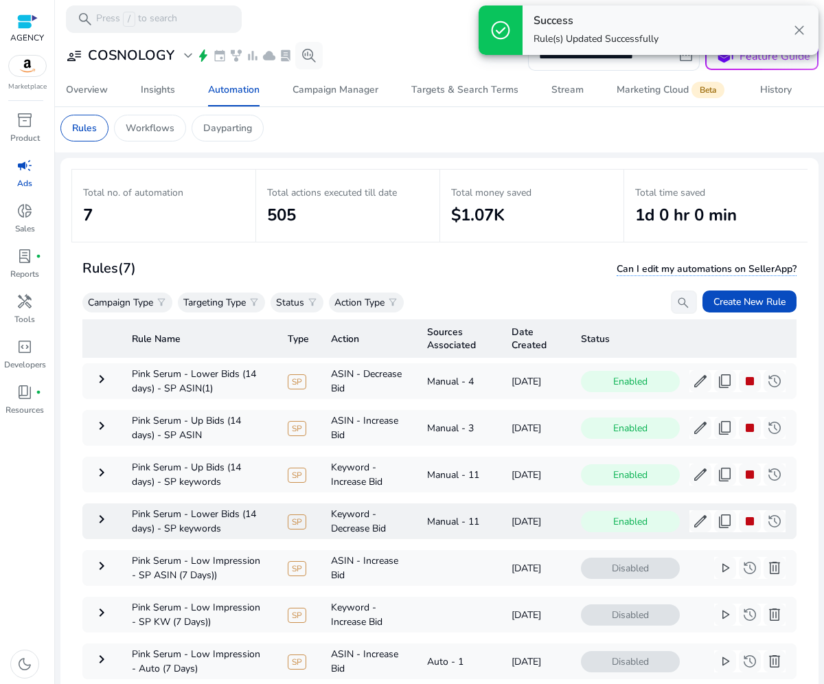
click at [96, 515] on mat-icon "keyboard_arrow_right" at bounding box center [101, 519] width 16 height 16
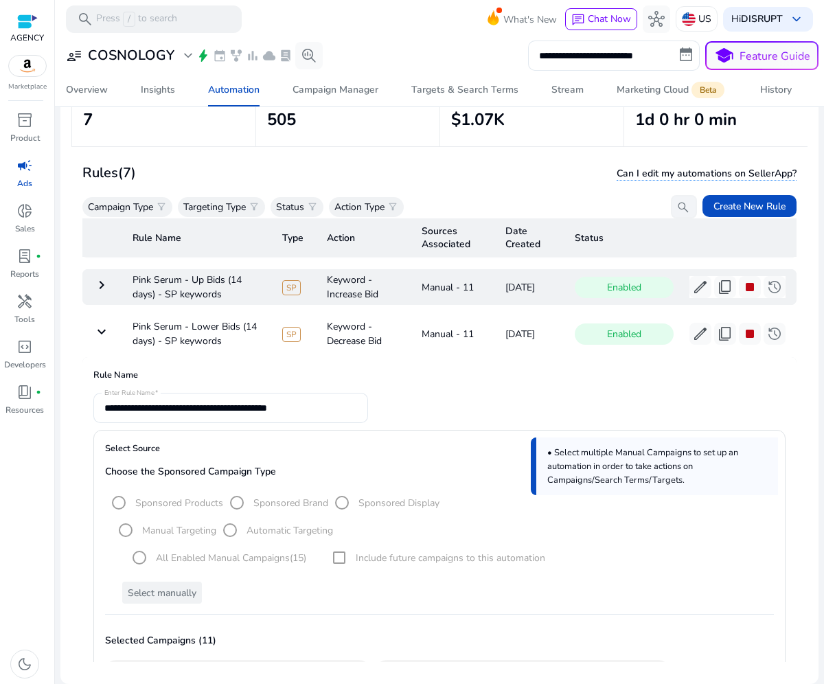
scroll to position [0, 0]
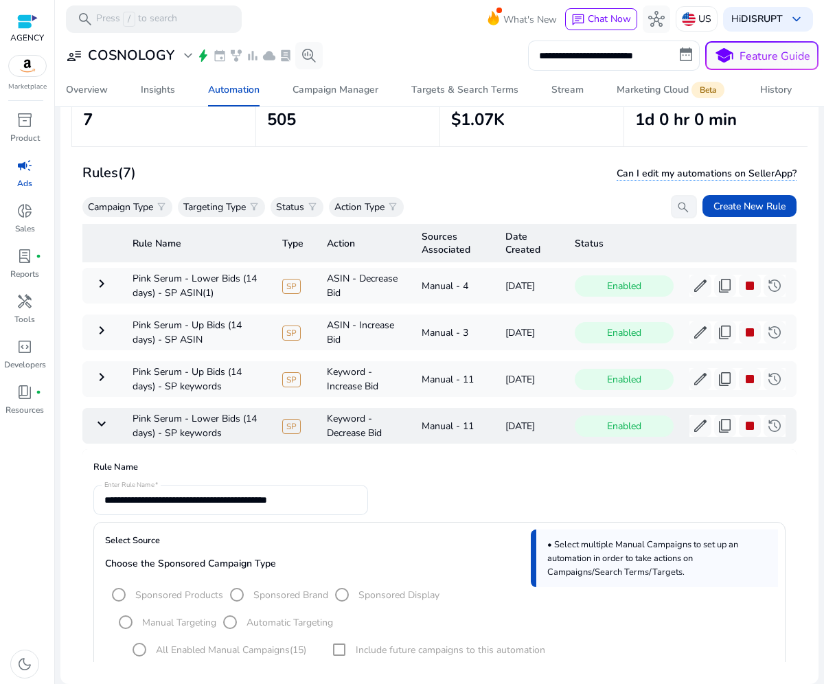
click at [103, 431] on td "keyboard_arrow_down" at bounding box center [101, 426] width 39 height 36
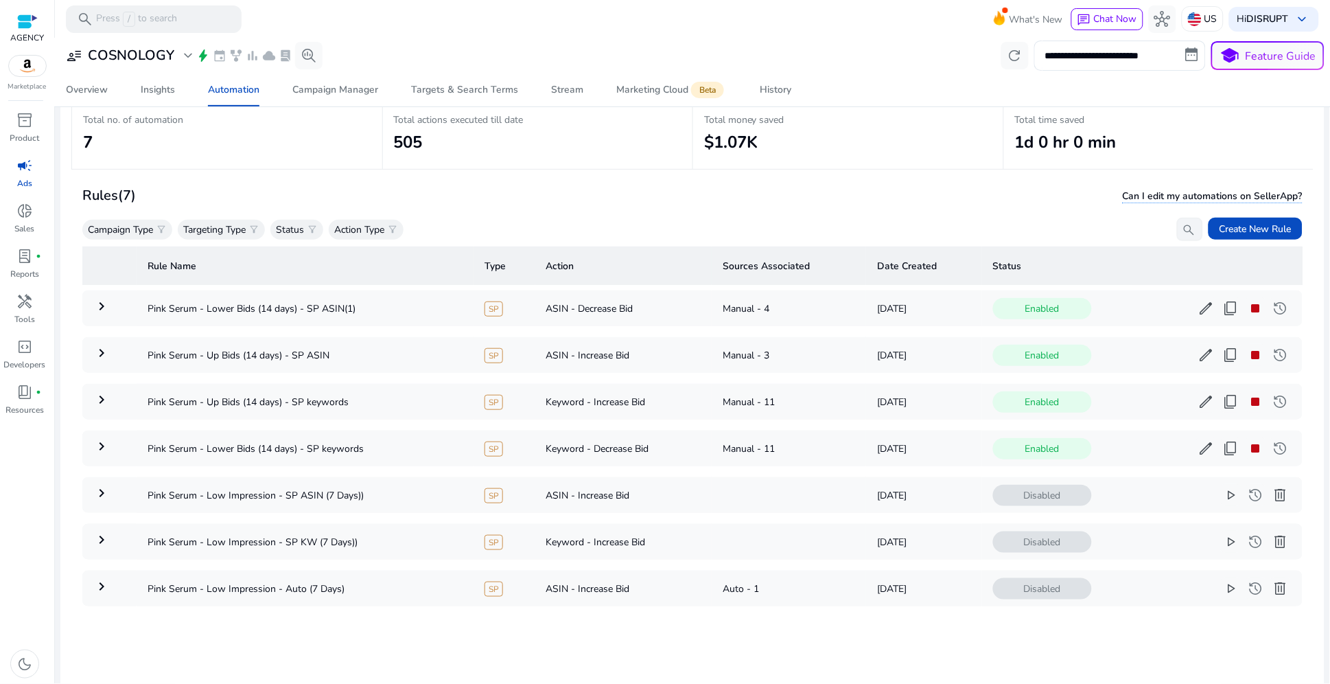
scroll to position [76, 0]
